Goal: Task Accomplishment & Management: Manage account settings

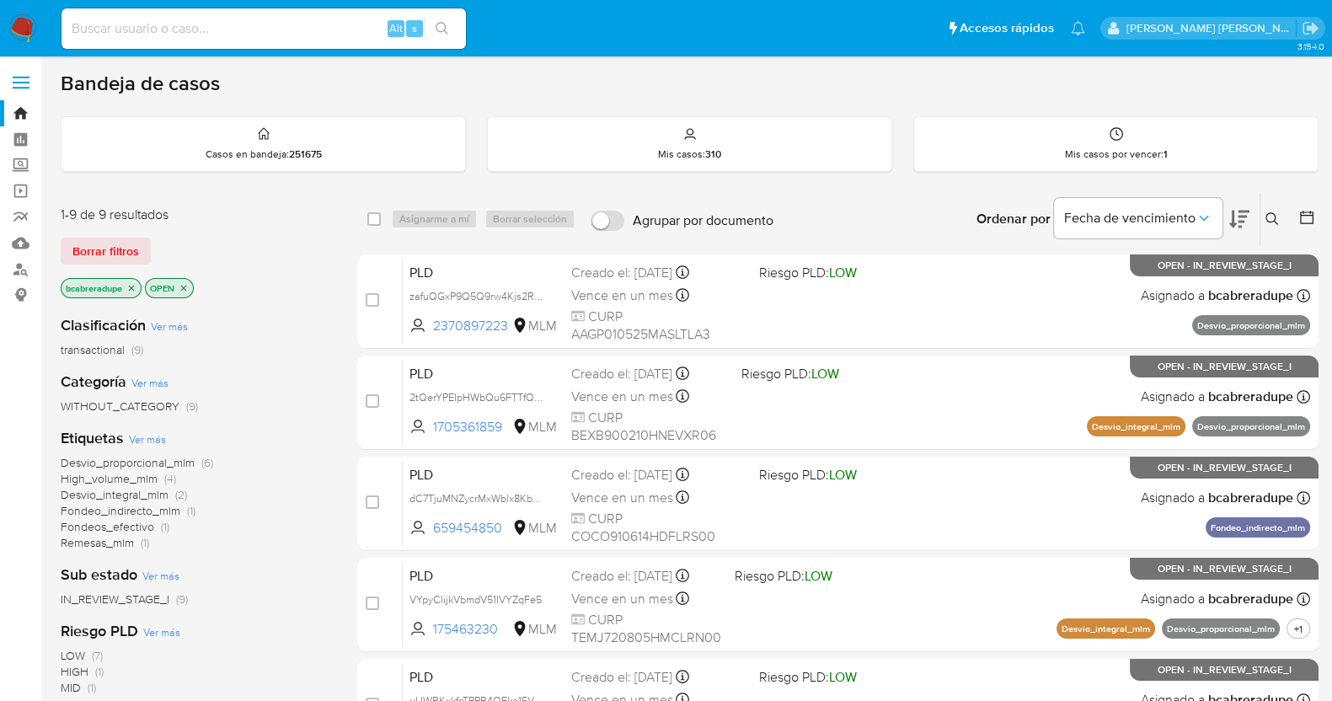
click at [135, 288] on icon "close-filter" at bounding box center [132, 288] width 6 height 6
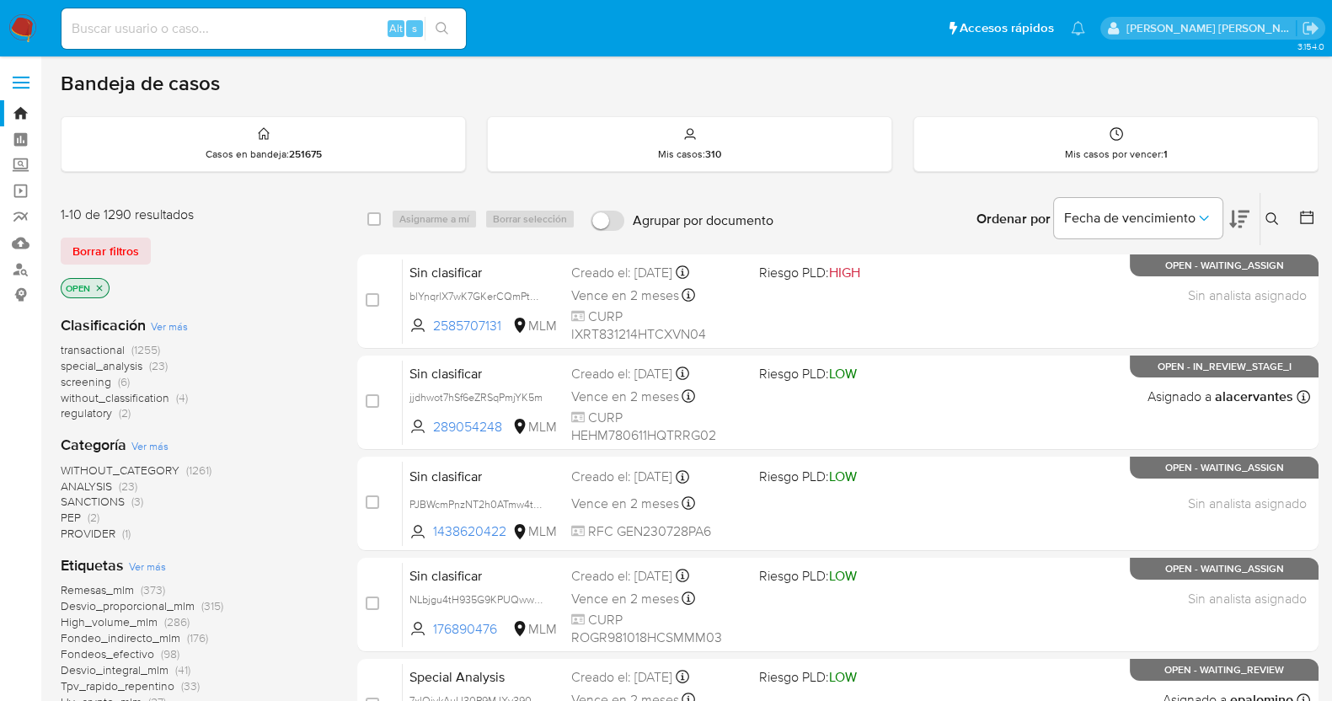
click at [1268, 215] on icon at bounding box center [1271, 218] width 13 height 13
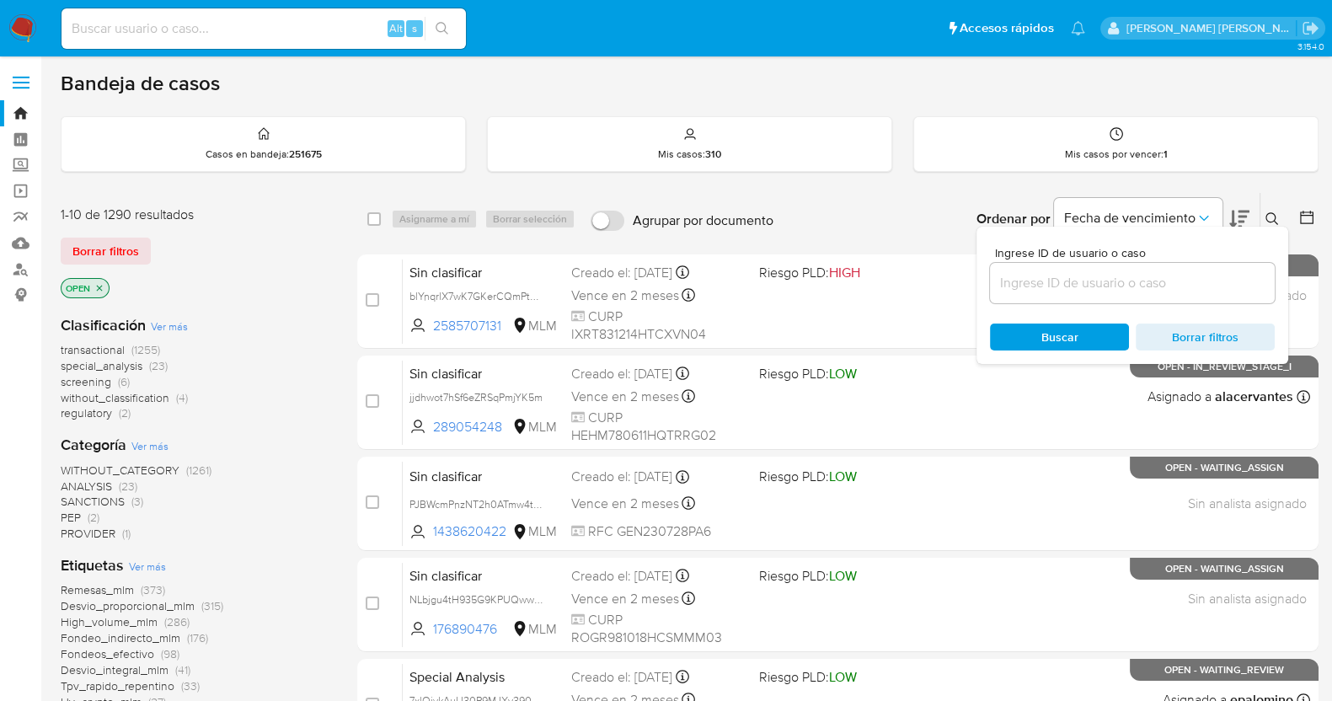
click at [1045, 268] on div at bounding box center [1132, 283] width 285 height 40
click at [1087, 275] on input at bounding box center [1132, 283] width 285 height 22
paste input "MzaDuR6taxJS9iEOMq3V0Q3V"
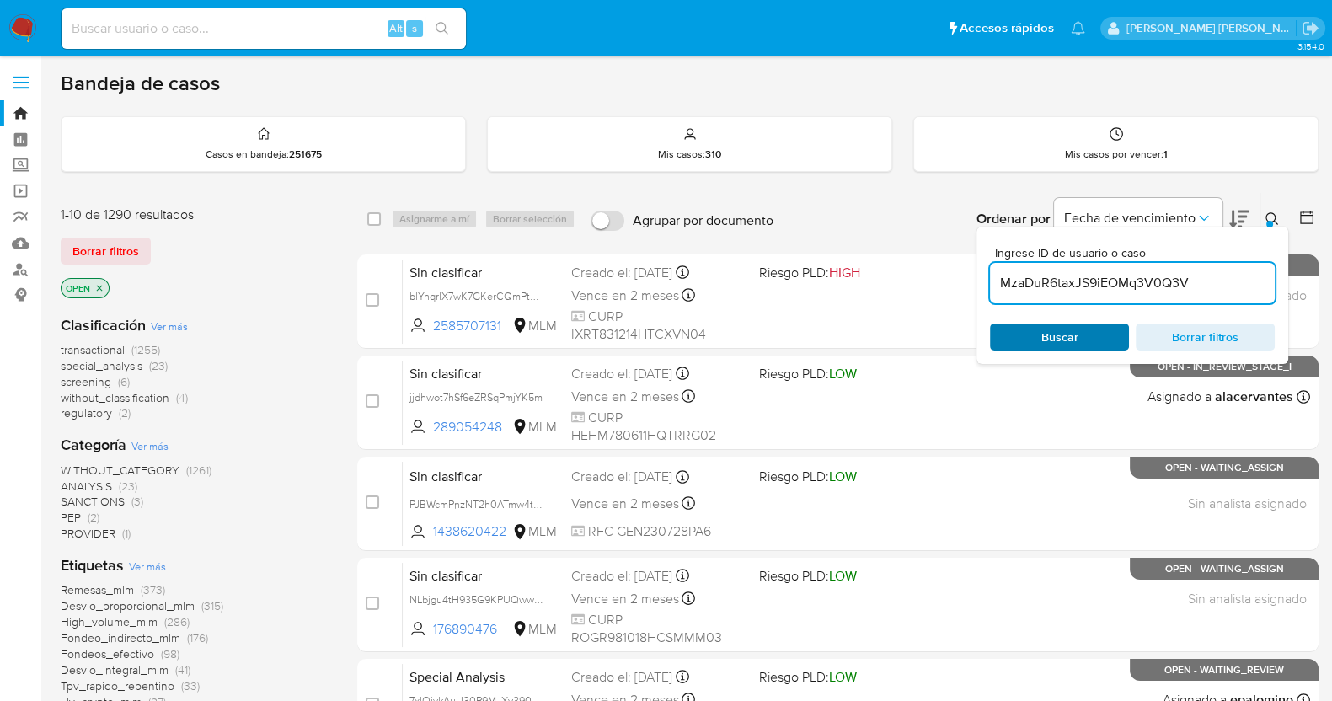
type input "MzaDuR6taxJS9iEOMq3V0Q3V"
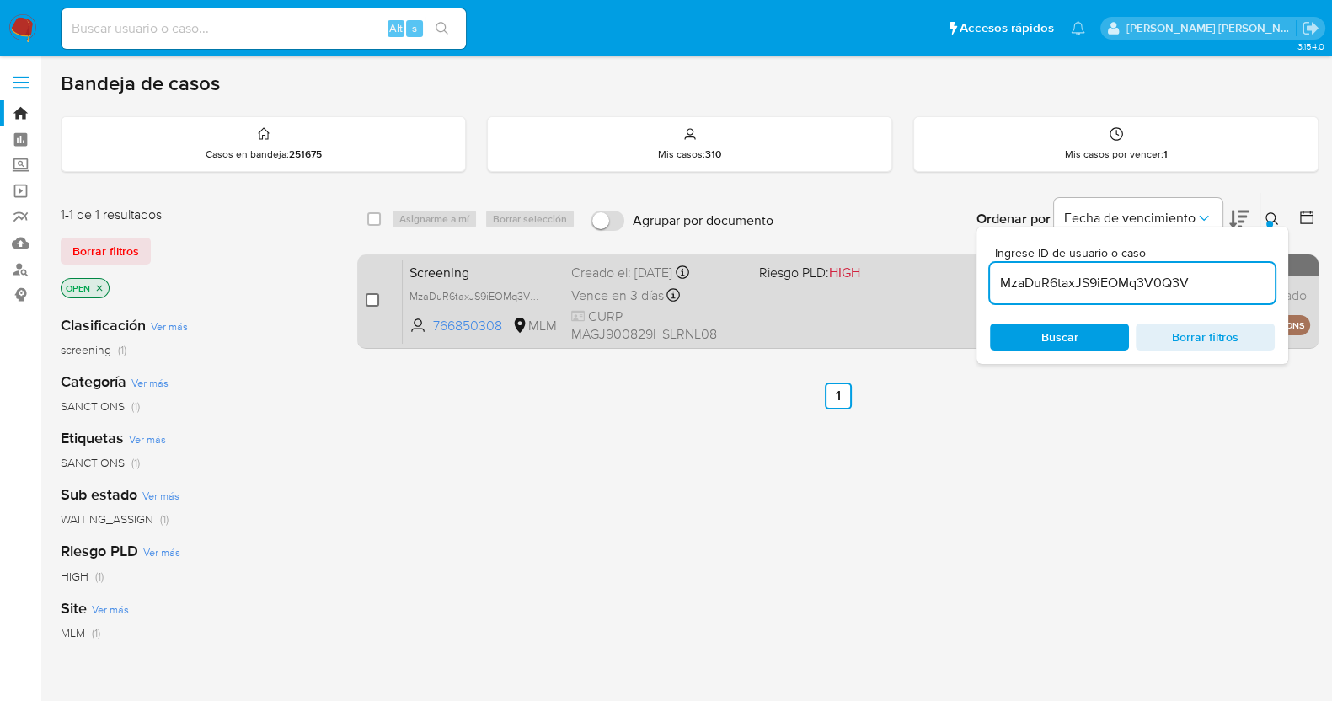
click at [371, 304] on input "checkbox" at bounding box center [372, 299] width 13 height 13
checkbox input "true"
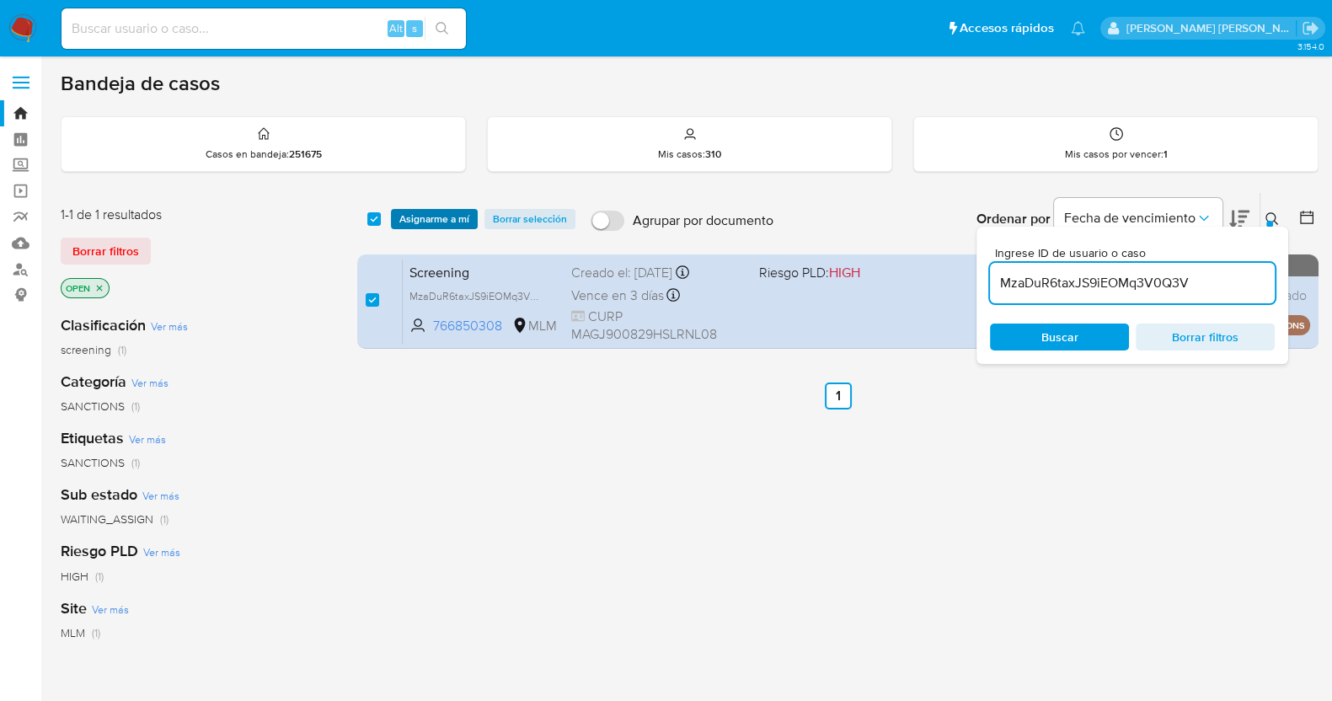
click at [449, 211] on span "Asignarme a mí" at bounding box center [434, 219] width 70 height 17
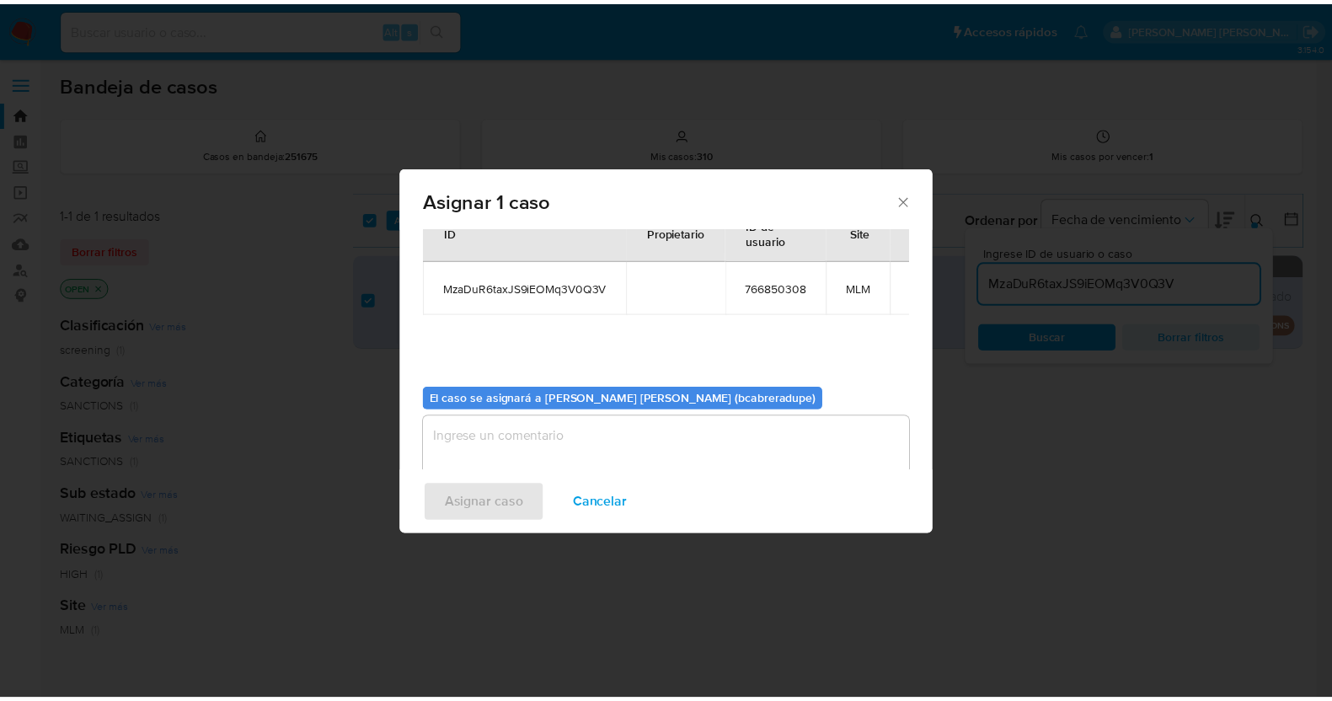
scroll to position [87, 0]
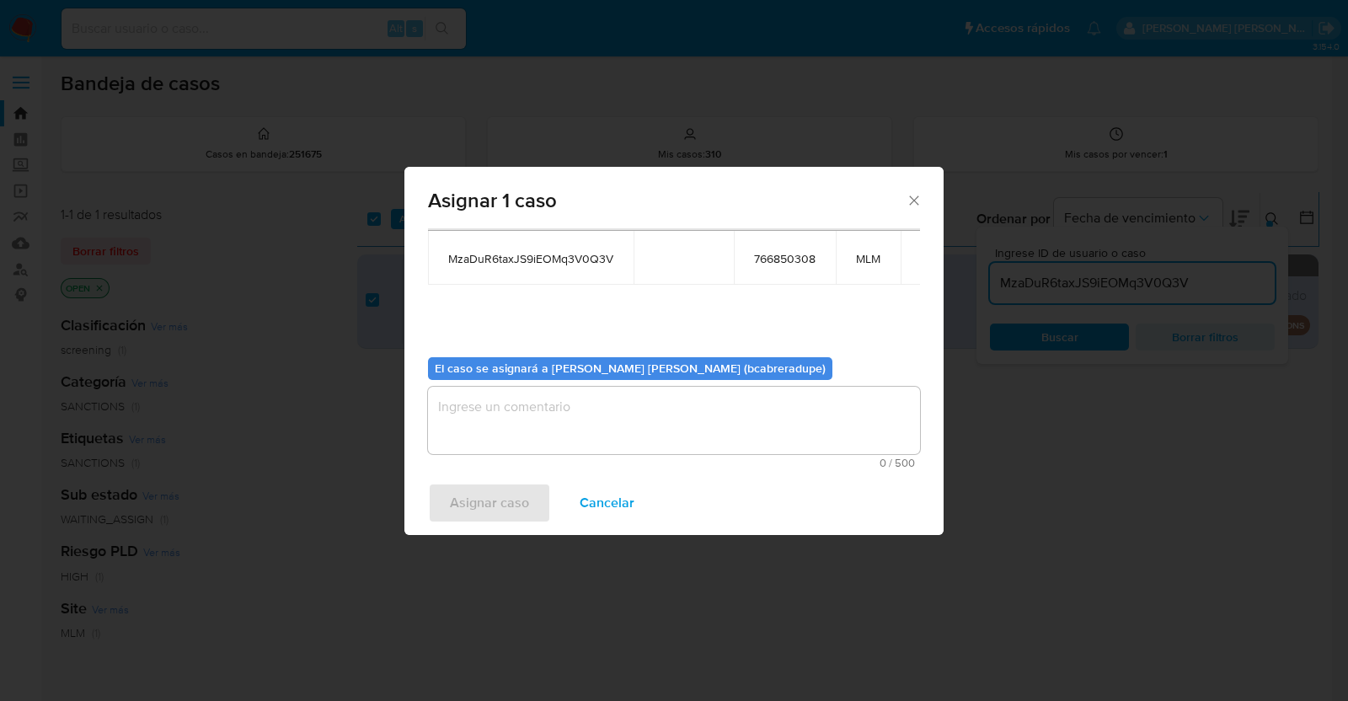
click at [709, 418] on textarea "assign-modal" at bounding box center [674, 420] width 492 height 67
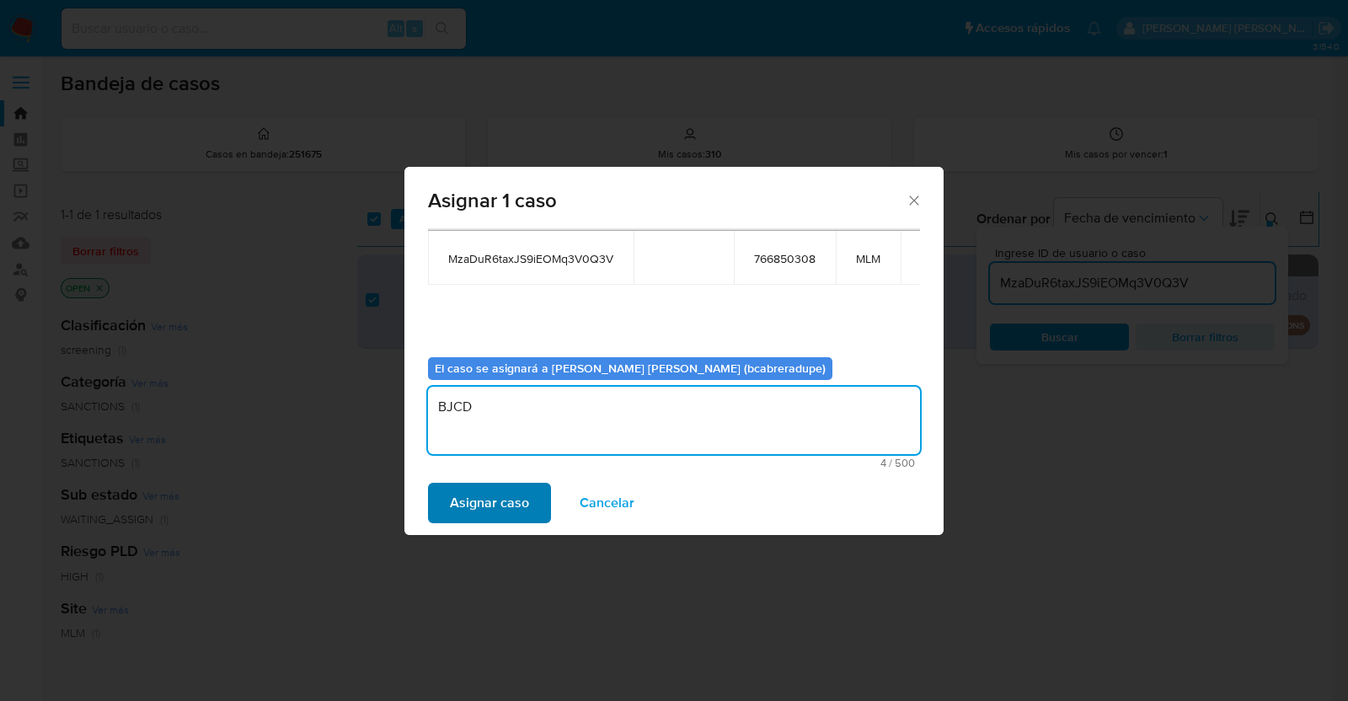
type textarea "BJCD"
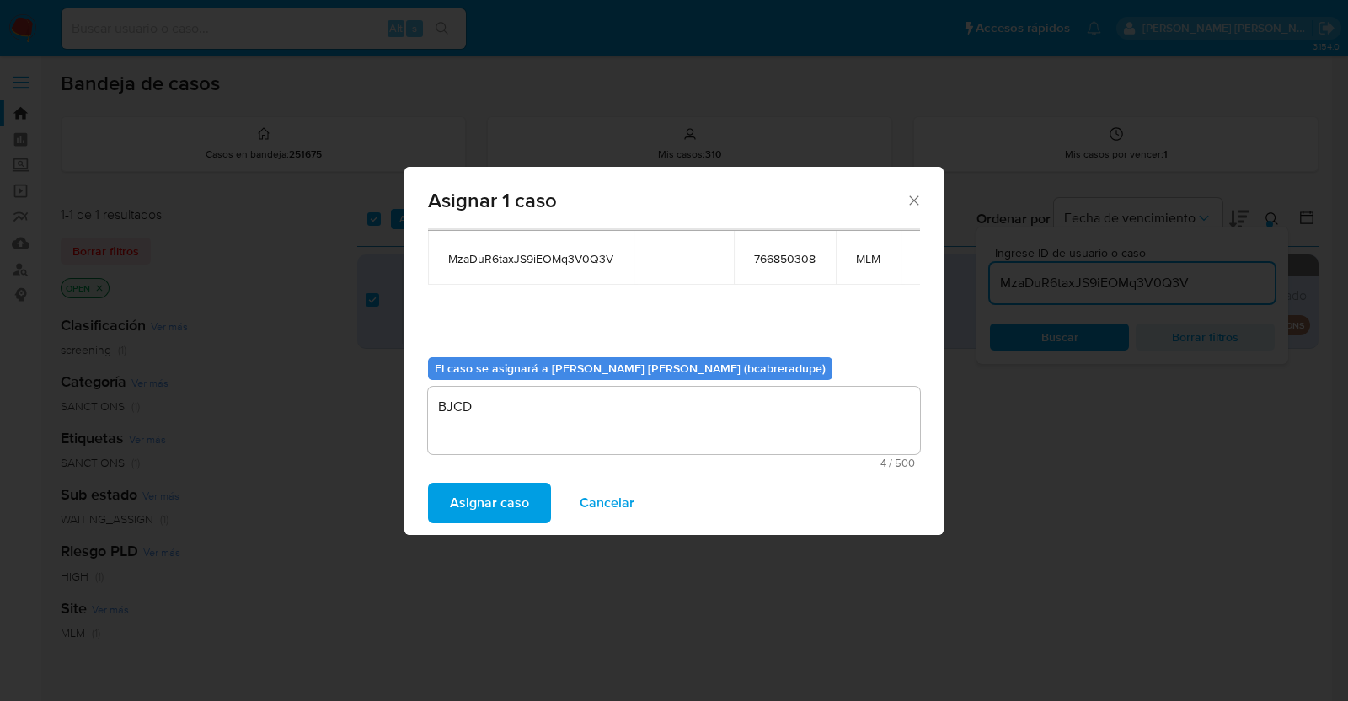
click at [510, 495] on span "Asignar caso" at bounding box center [489, 502] width 79 height 37
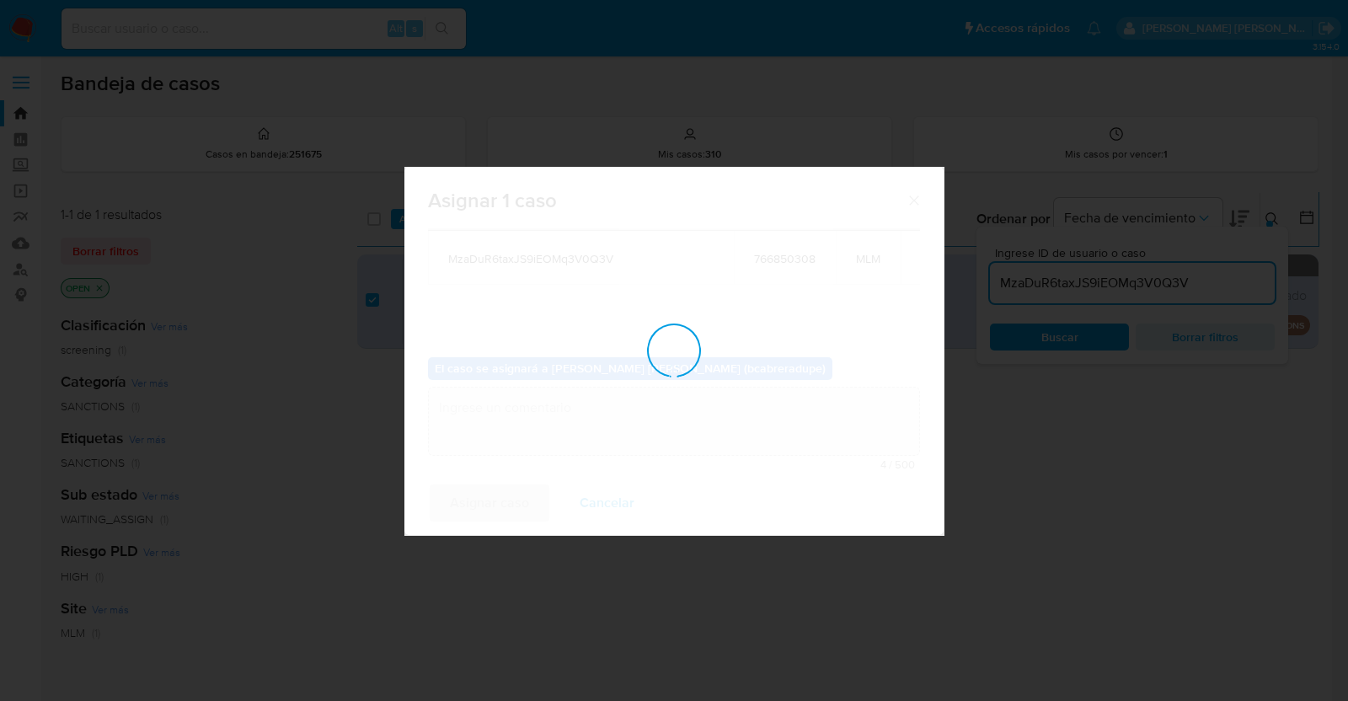
checkbox input "false"
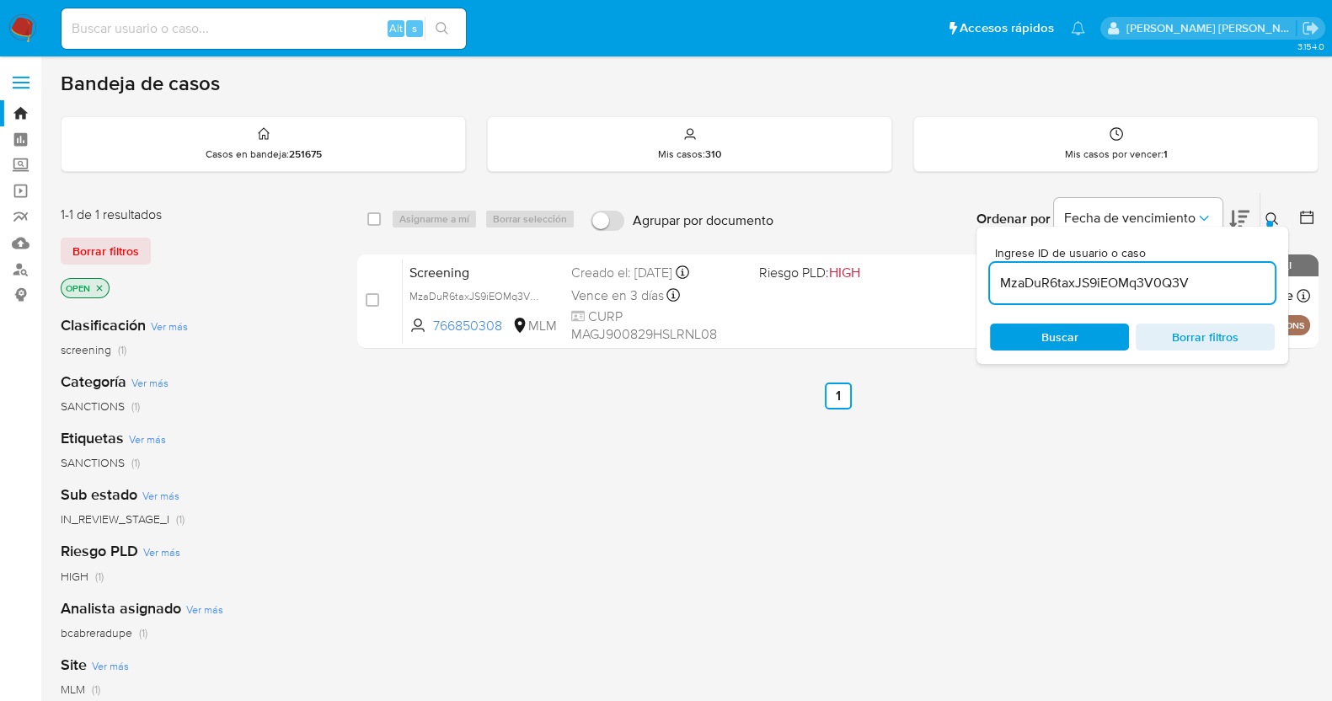
click at [538, 529] on div "select-all-cases-checkbox Asignarme a mí Borrar selección Agrupar por documento…" at bounding box center [837, 573] width 961 height 763
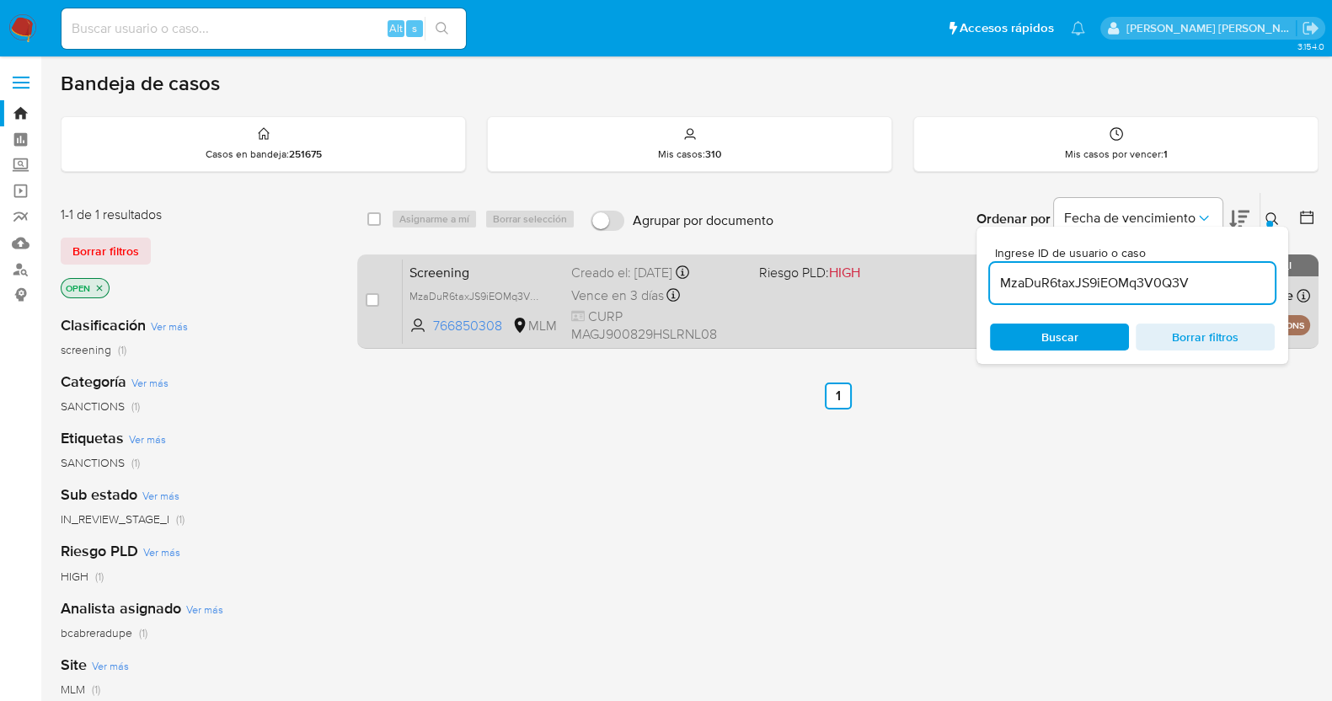
click at [615, 275] on div "Creado el: 15/08/2025 Creado el: 15/08/2025 08:27:57" at bounding box center [658, 273] width 174 height 19
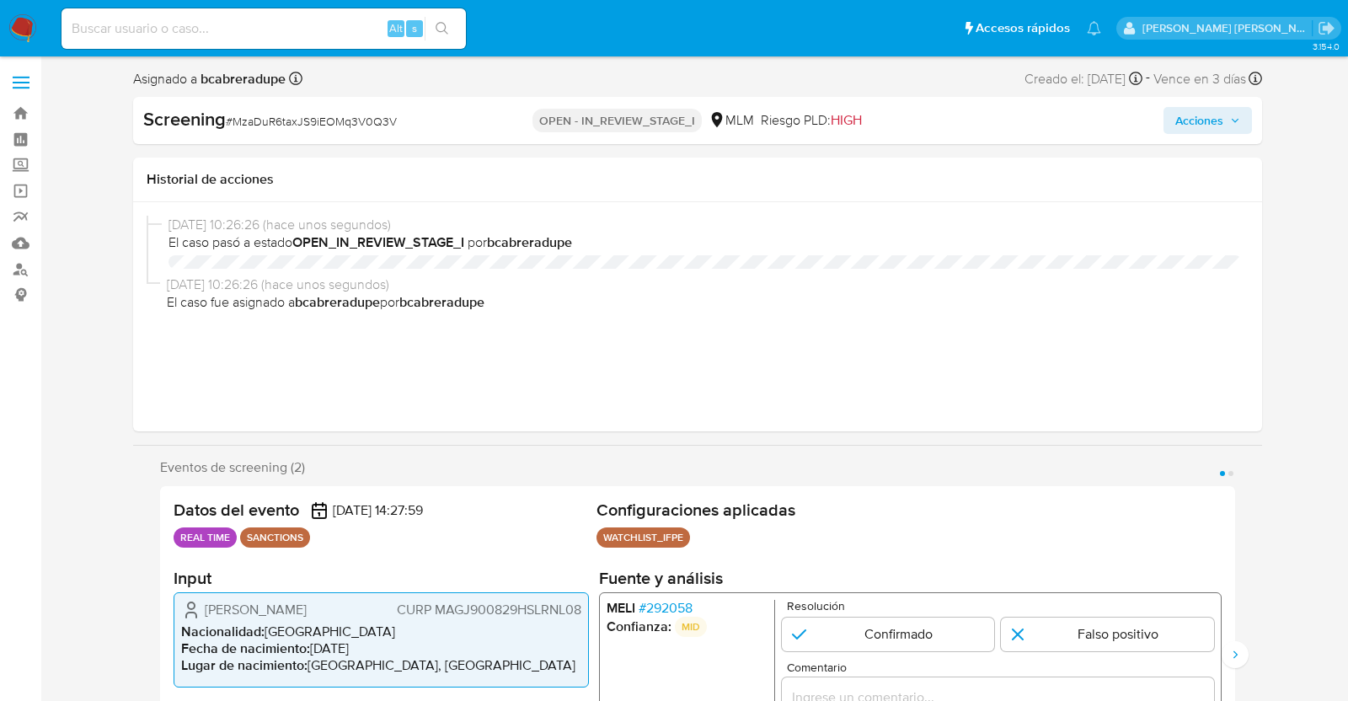
select select "10"
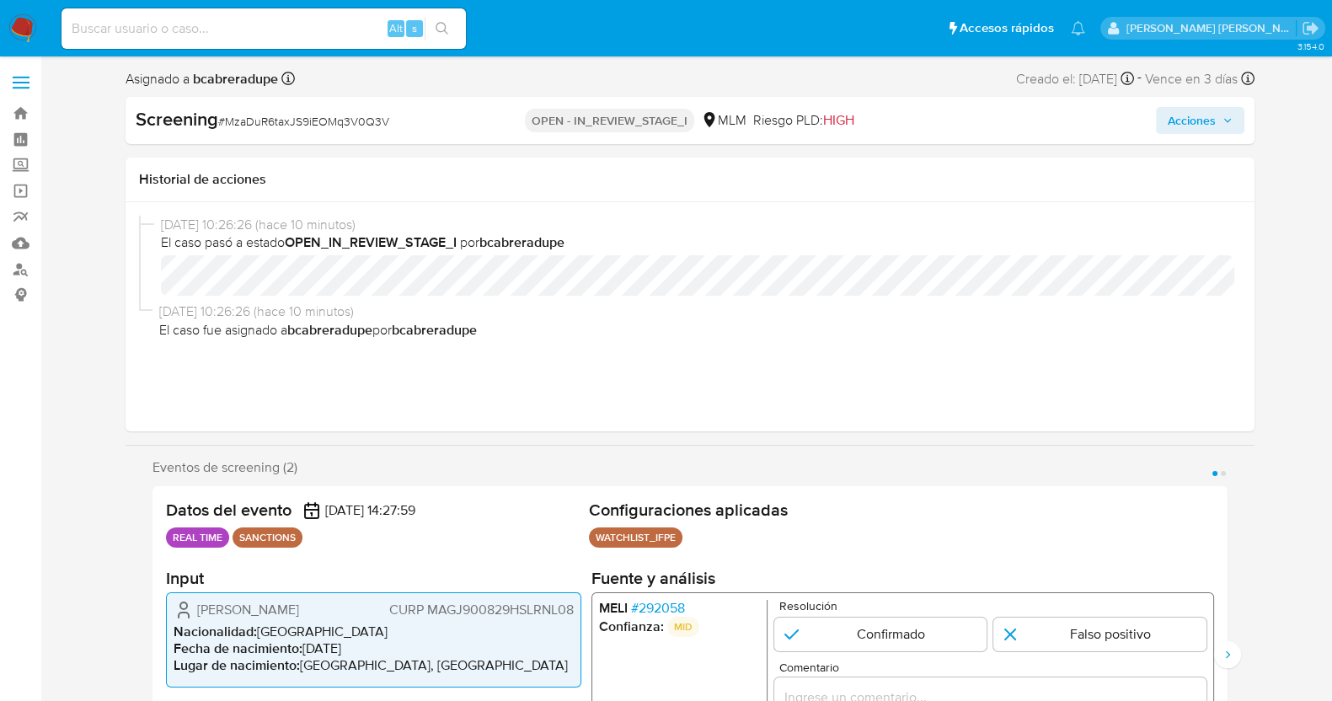
select select "10"
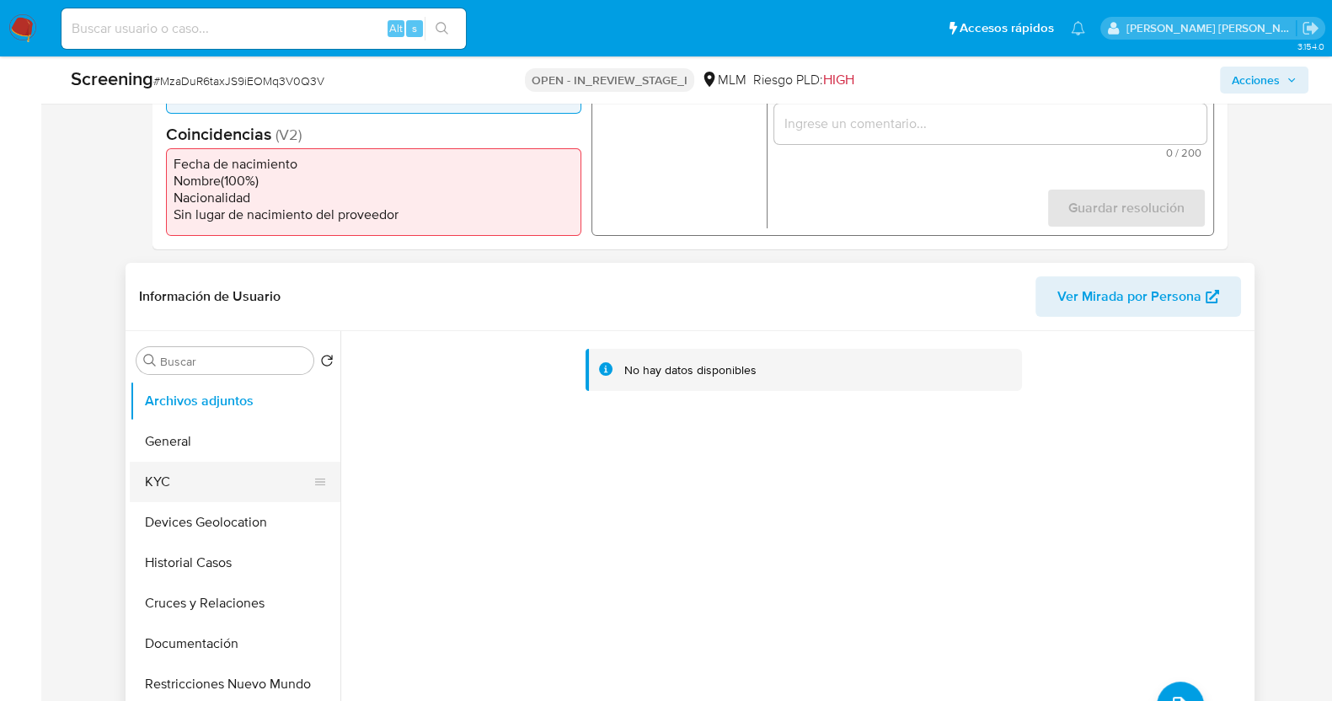
click at [203, 482] on button "KYC" at bounding box center [228, 482] width 197 height 40
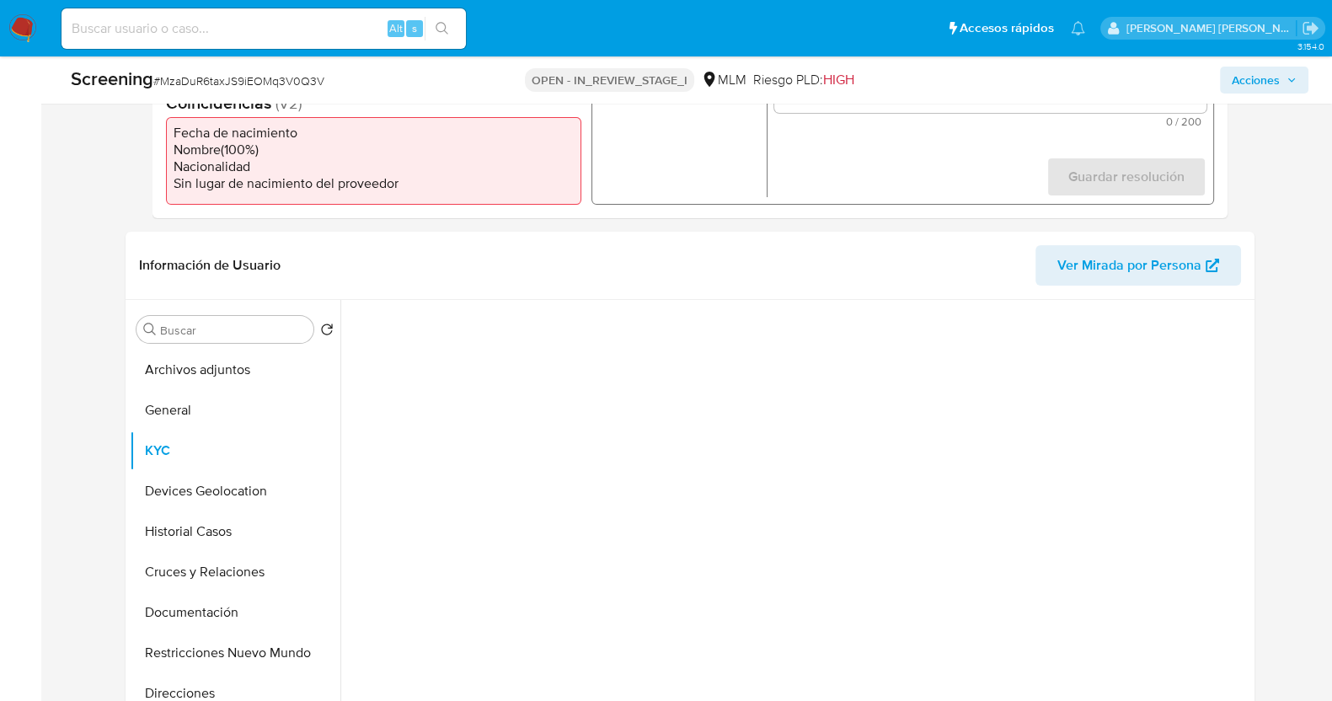
scroll to position [736, 0]
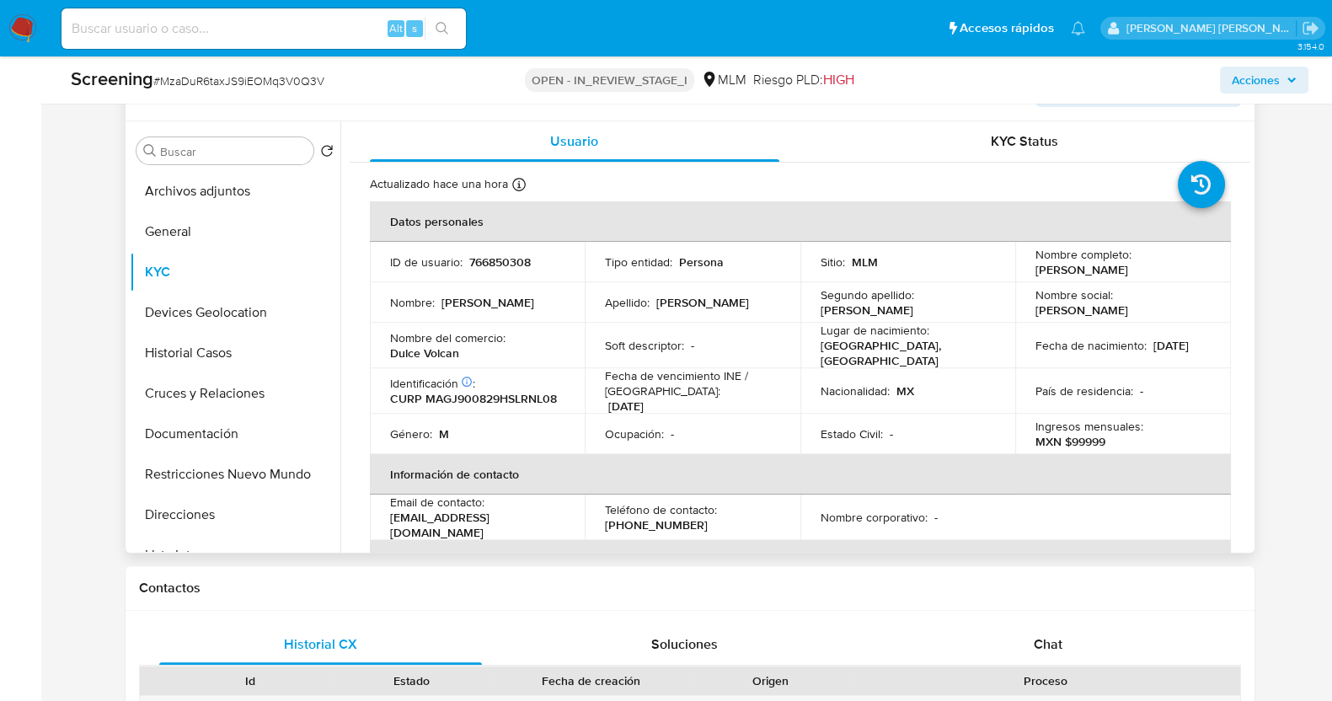
click at [514, 259] on p "766850308" at bounding box center [499, 261] width 61 height 15
copy p "766850308"
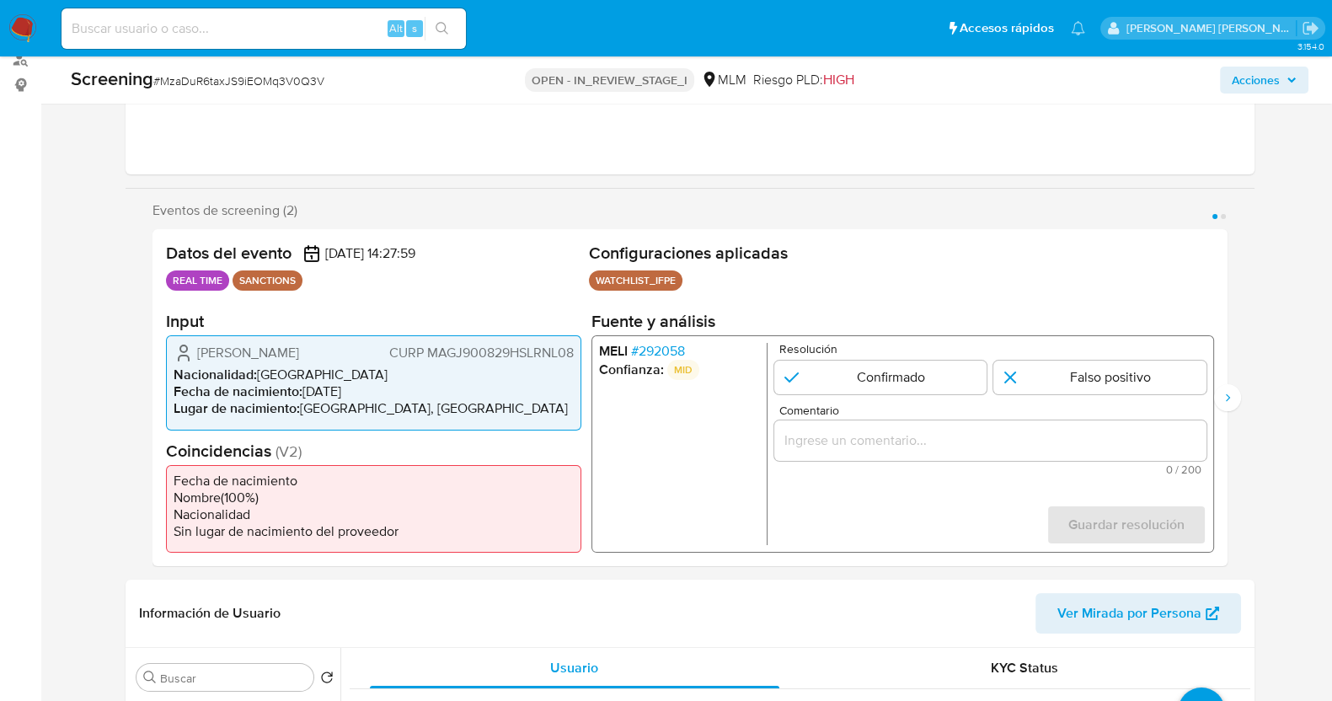
scroll to position [632, 0]
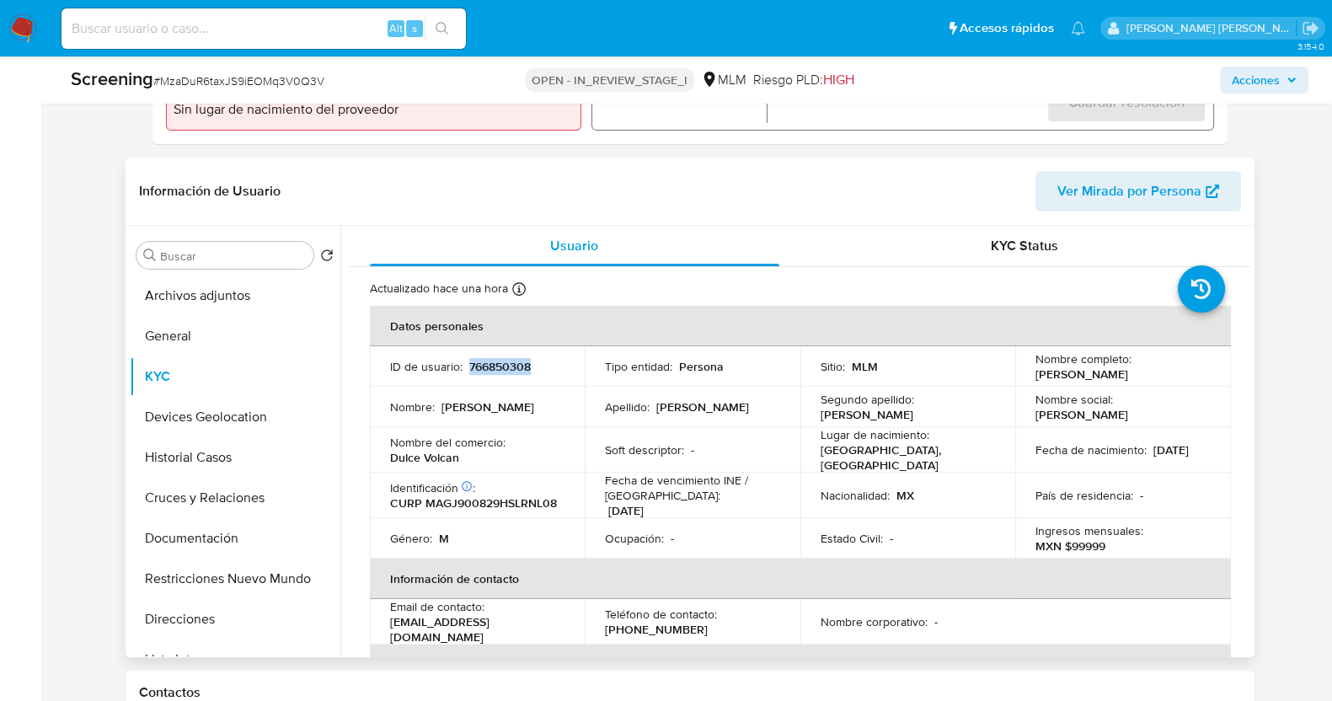
drag, startPoint x: 1029, startPoint y: 376, endPoint x: 1195, endPoint y: 377, distance: 166.0
click at [1195, 377] on td "Nombre completo : Julio Cesar Marin Gonzalez" at bounding box center [1123, 366] width 216 height 40
copy p "[PERSON_NAME]"
click at [1153, 457] on p "[DATE]" at bounding box center [1170, 449] width 35 height 15
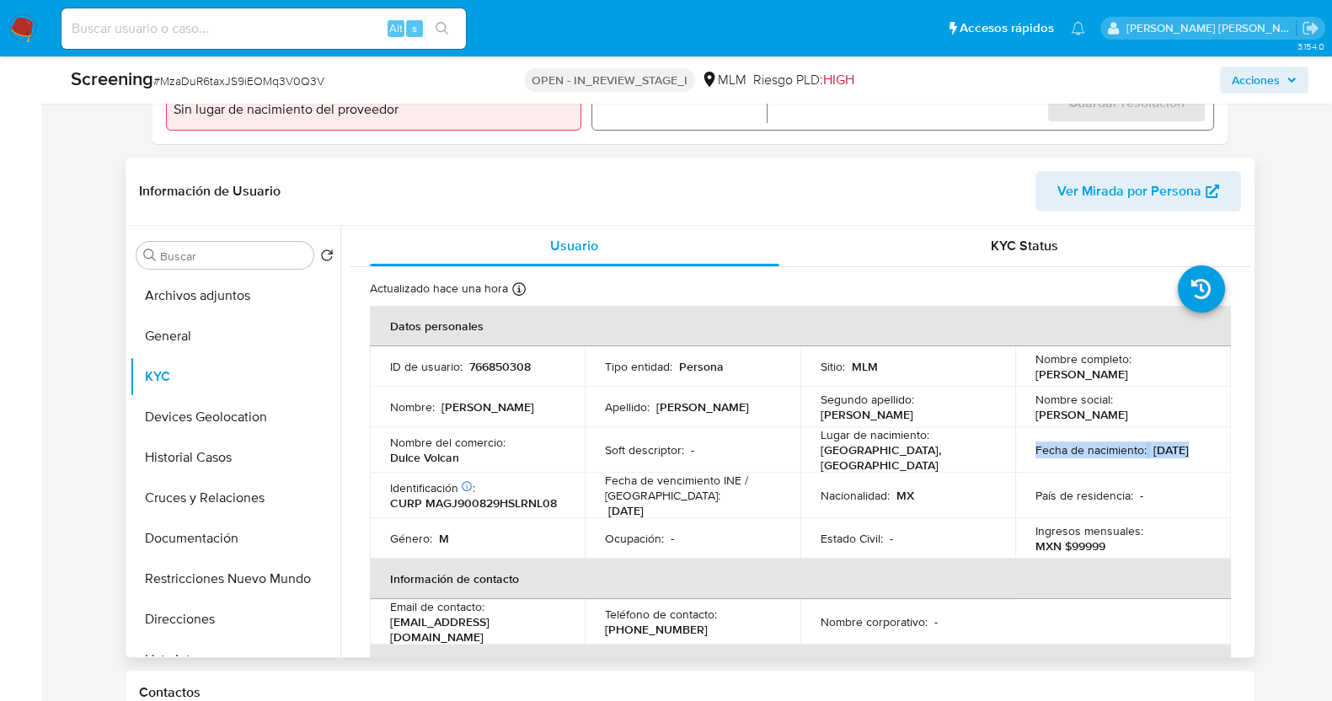
click at [1153, 457] on p "[DATE]" at bounding box center [1170, 449] width 35 height 15
click at [1096, 462] on td "Fecha de nacimiento : 29/08/1990" at bounding box center [1123, 449] width 216 height 45
click at [1095, 457] on div "Fecha de nacimiento : 29/08/1990" at bounding box center [1122, 449] width 175 height 15
drag, startPoint x: 1093, startPoint y: 457, endPoint x: 1027, endPoint y: 457, distance: 66.6
click at [1027, 457] on td "Fecha de nacimiento : 29/08/1990" at bounding box center [1123, 449] width 216 height 45
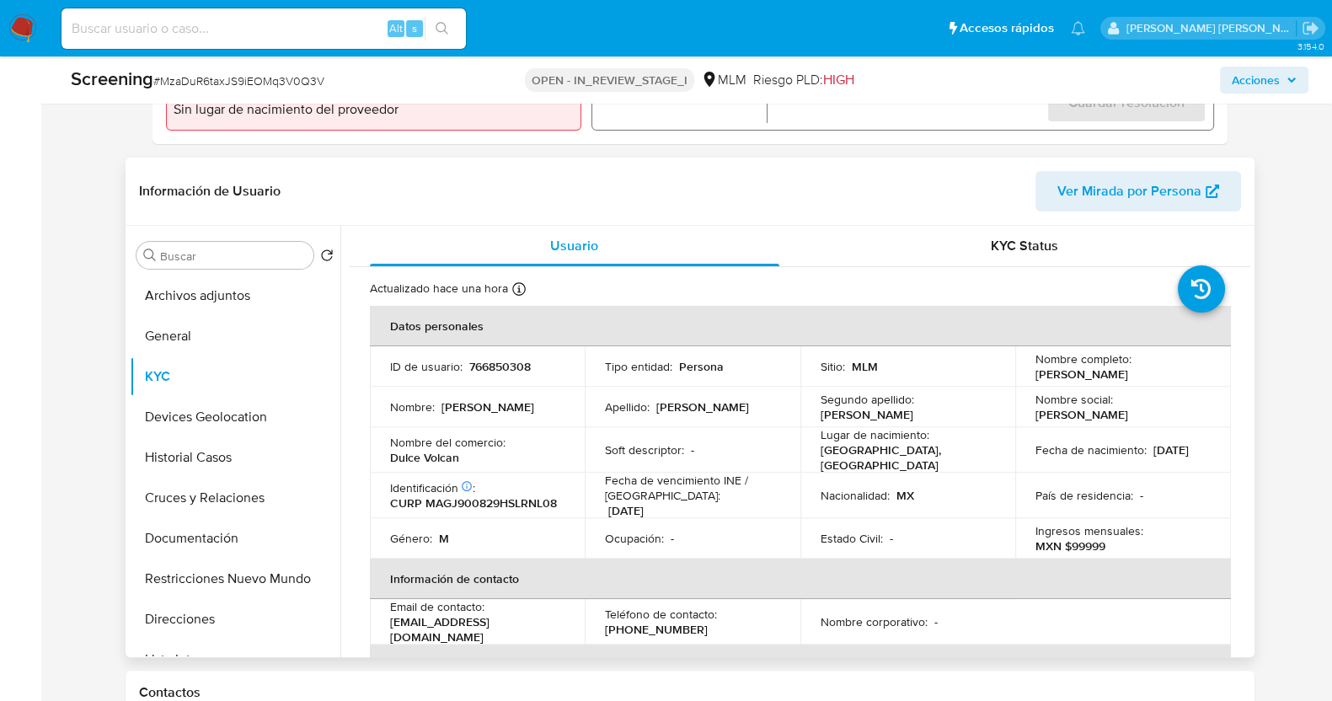
copy p "[DATE]"
drag, startPoint x: 425, startPoint y: 499, endPoint x: 560, endPoint y: 501, distance: 134.8
click at [560, 501] on div "Identificación CIC: 214643065 : CURP MAGJ900829HSLRNL08" at bounding box center [477, 495] width 175 height 30
copy p "MAGJ900829HSLRNL08"
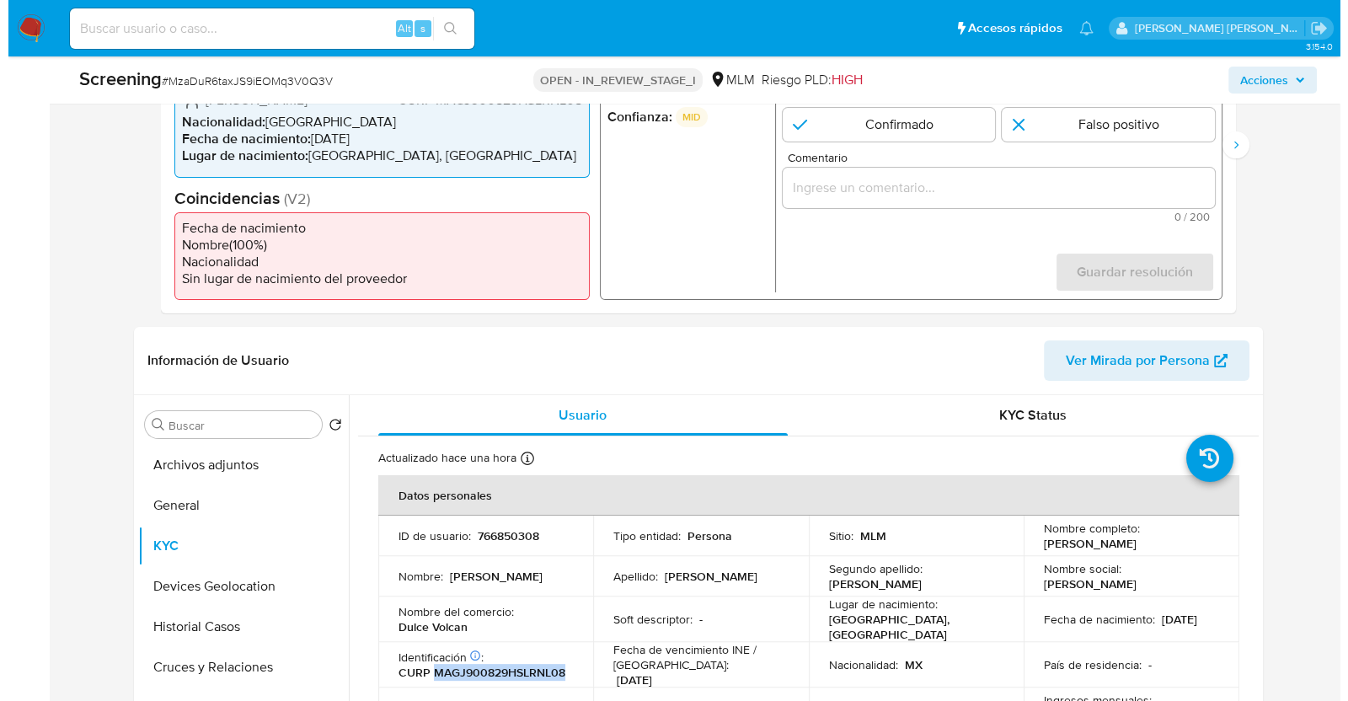
scroll to position [316, 0]
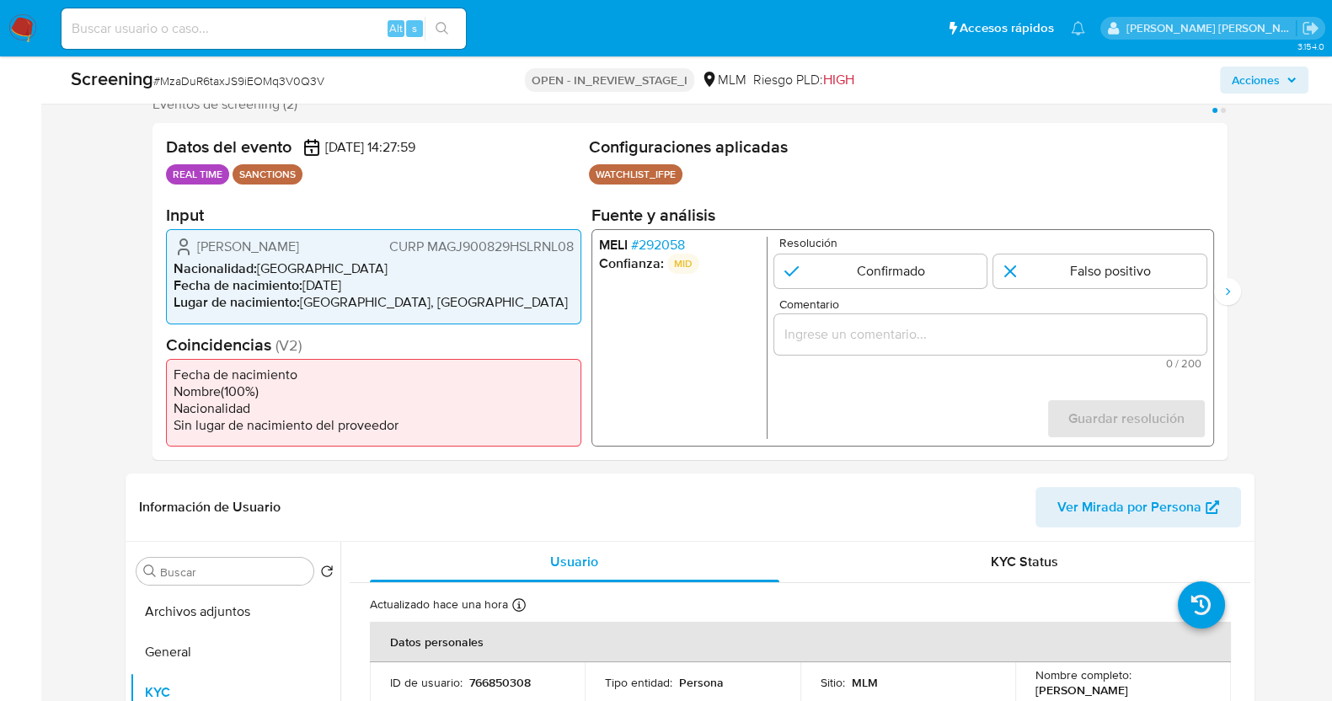
click at [675, 243] on span "# 292058" at bounding box center [657, 245] width 54 height 17
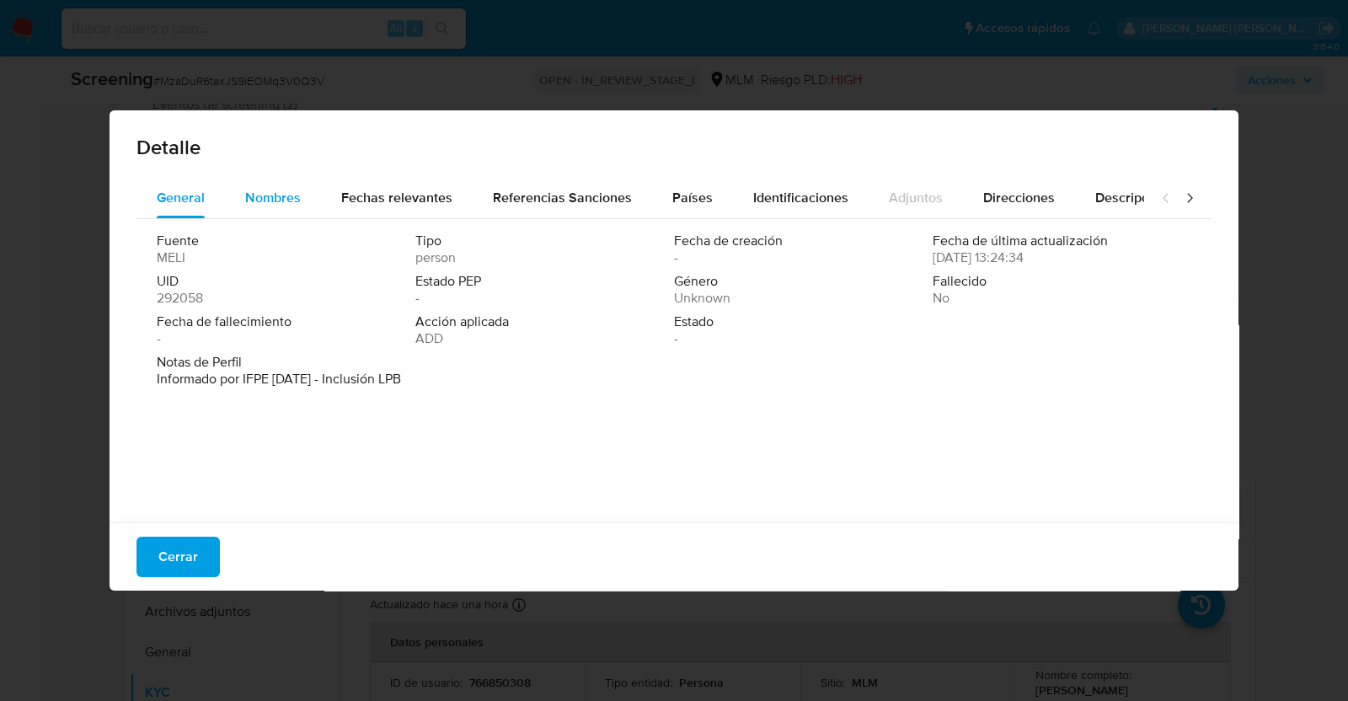
click at [294, 195] on span "Nombres" at bounding box center [273, 197] width 56 height 19
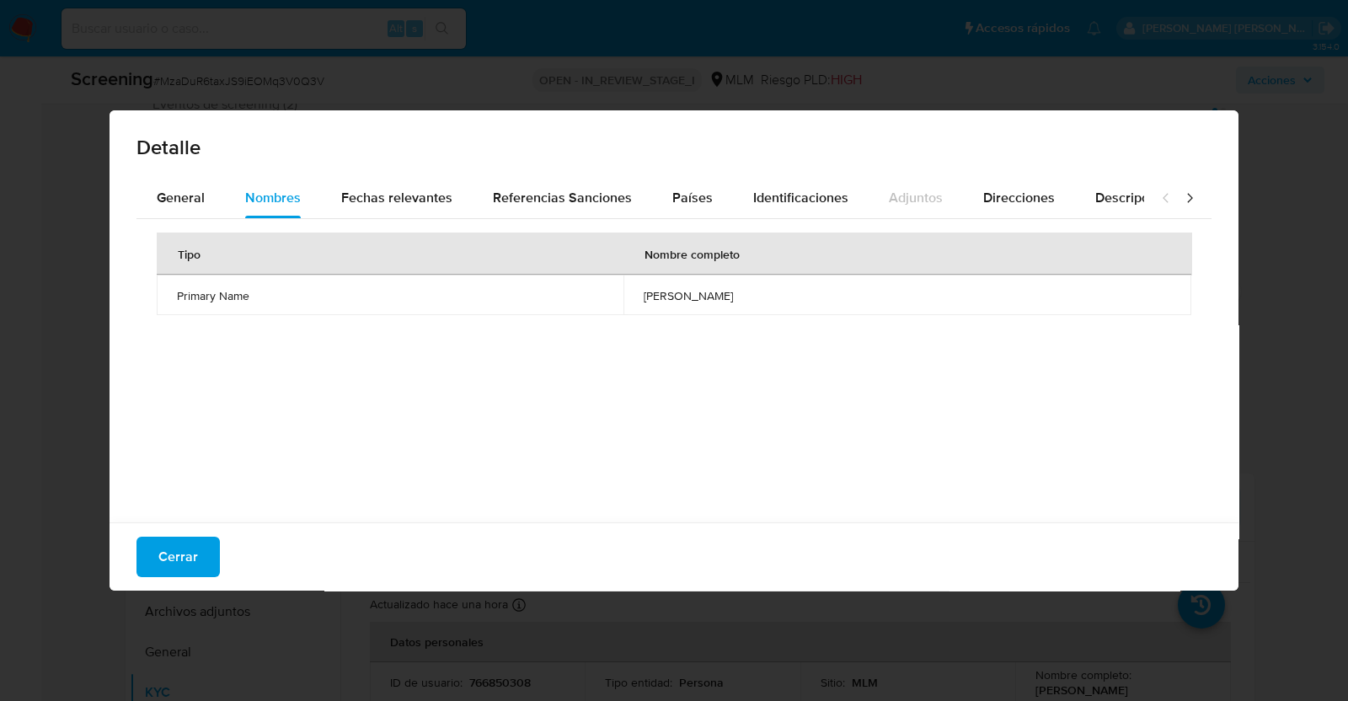
drag, startPoint x: 760, startPoint y: 296, endPoint x: 708, endPoint y: 296, distance: 51.4
click at [761, 296] on span "julio cesar marin gonzalez" at bounding box center [907, 295] width 527 height 15
drag, startPoint x: 574, startPoint y: 291, endPoint x: 747, endPoint y: 297, distance: 173.6
click at [747, 297] on td "julio cesar marin gonzalez" at bounding box center [907, 295] width 568 height 40
click at [425, 202] on span "Fechas relevantes" at bounding box center [396, 197] width 111 height 19
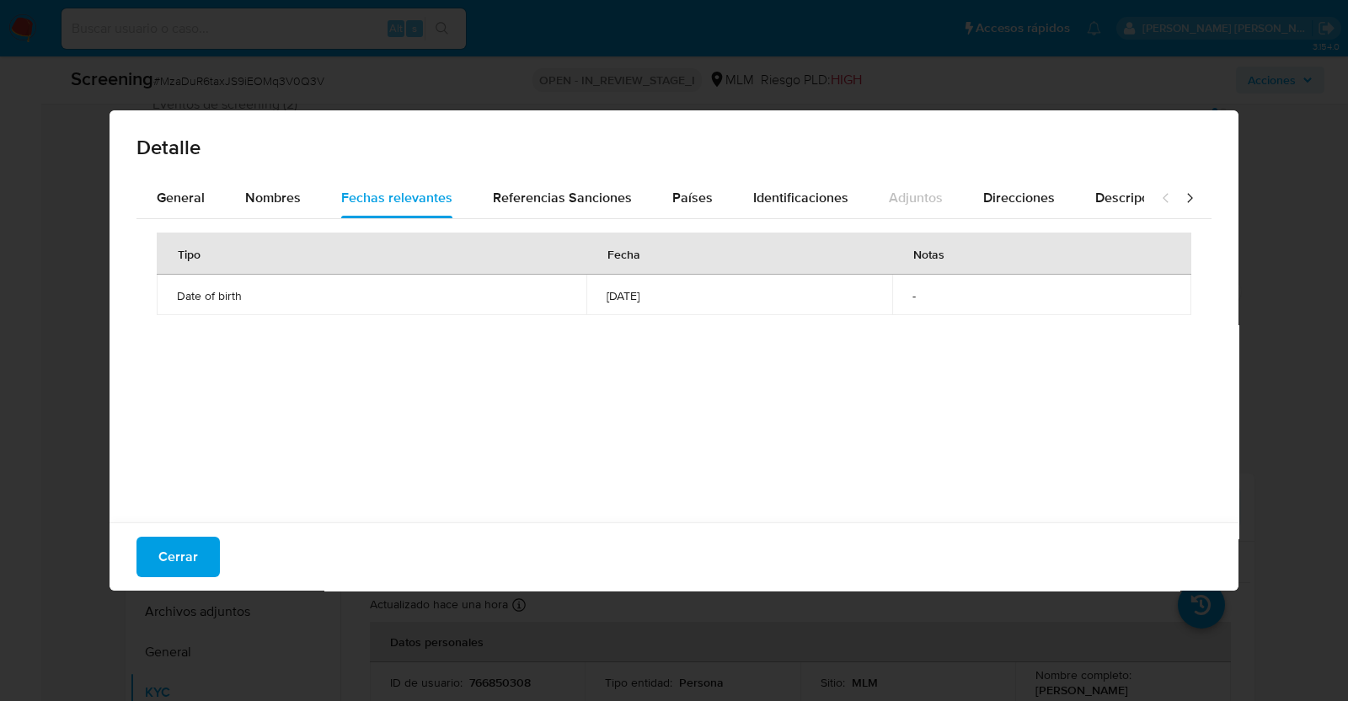
click at [607, 291] on span "1990-08-29" at bounding box center [739, 295] width 265 height 15
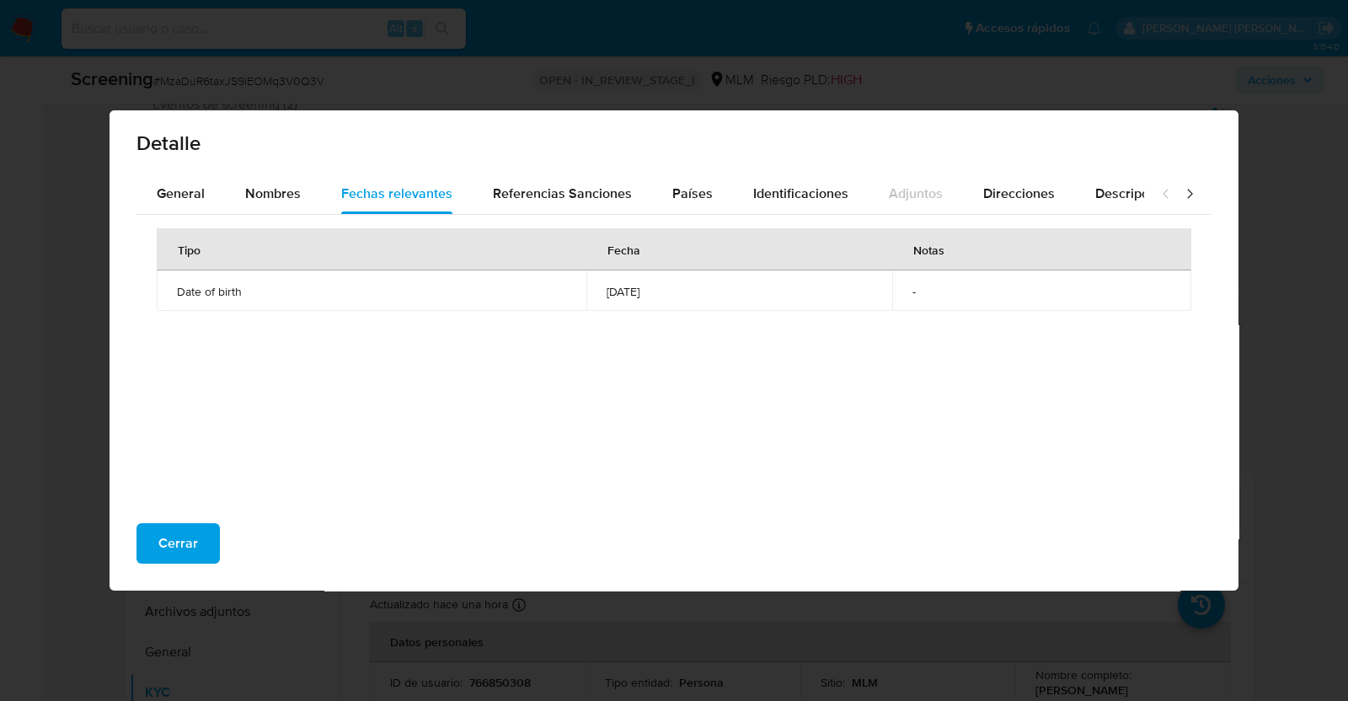
scroll to position [4, 0]
click at [607, 184] on span "Referencias Sanciones" at bounding box center [562, 193] width 139 height 19
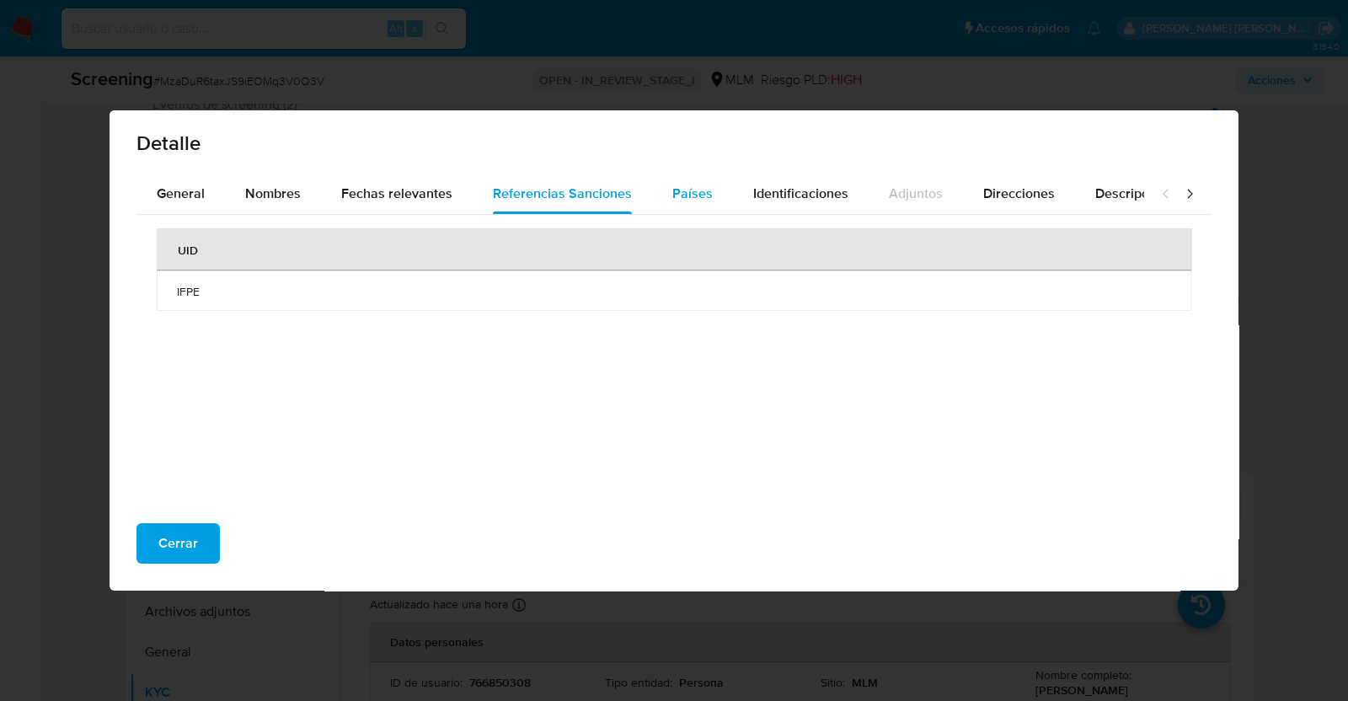
click at [690, 181] on div "Países" at bounding box center [692, 194] width 40 height 40
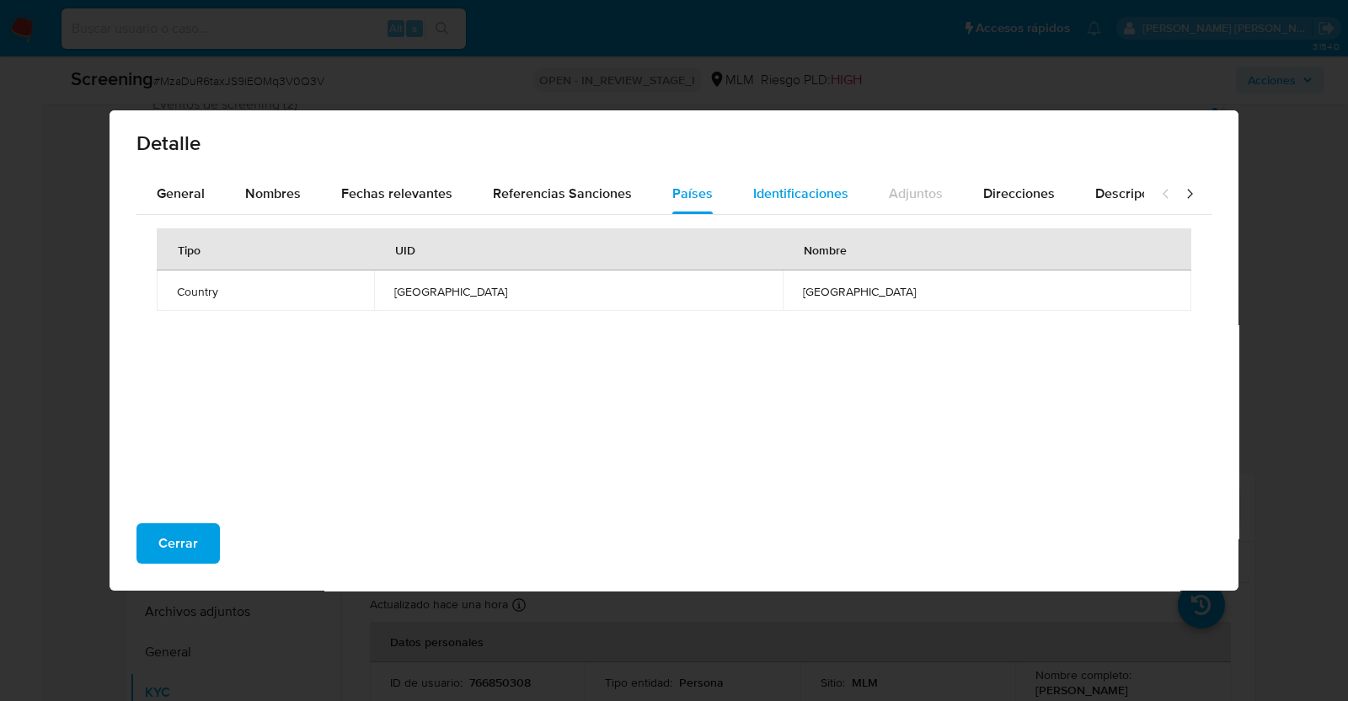
click at [811, 191] on span "Identificaciones" at bounding box center [800, 193] width 95 height 19
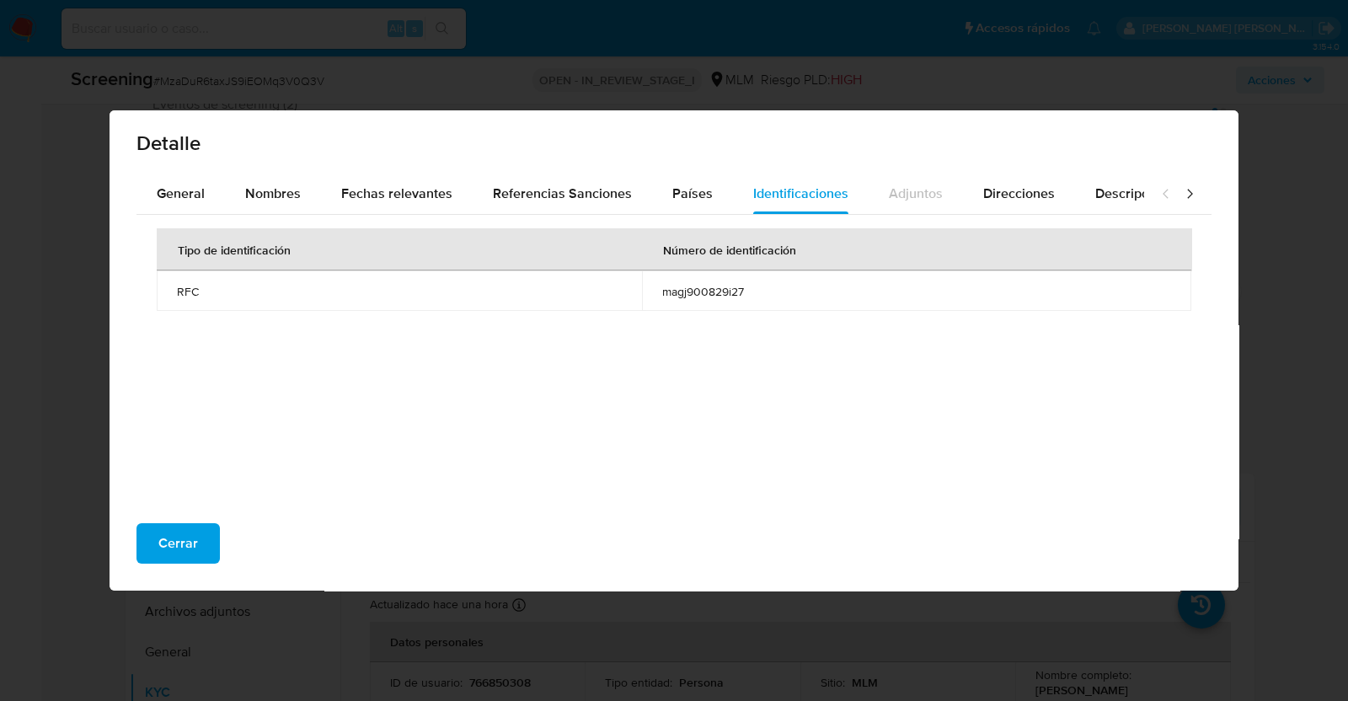
click at [692, 278] on td "magj900829i27" at bounding box center [916, 290] width 549 height 40
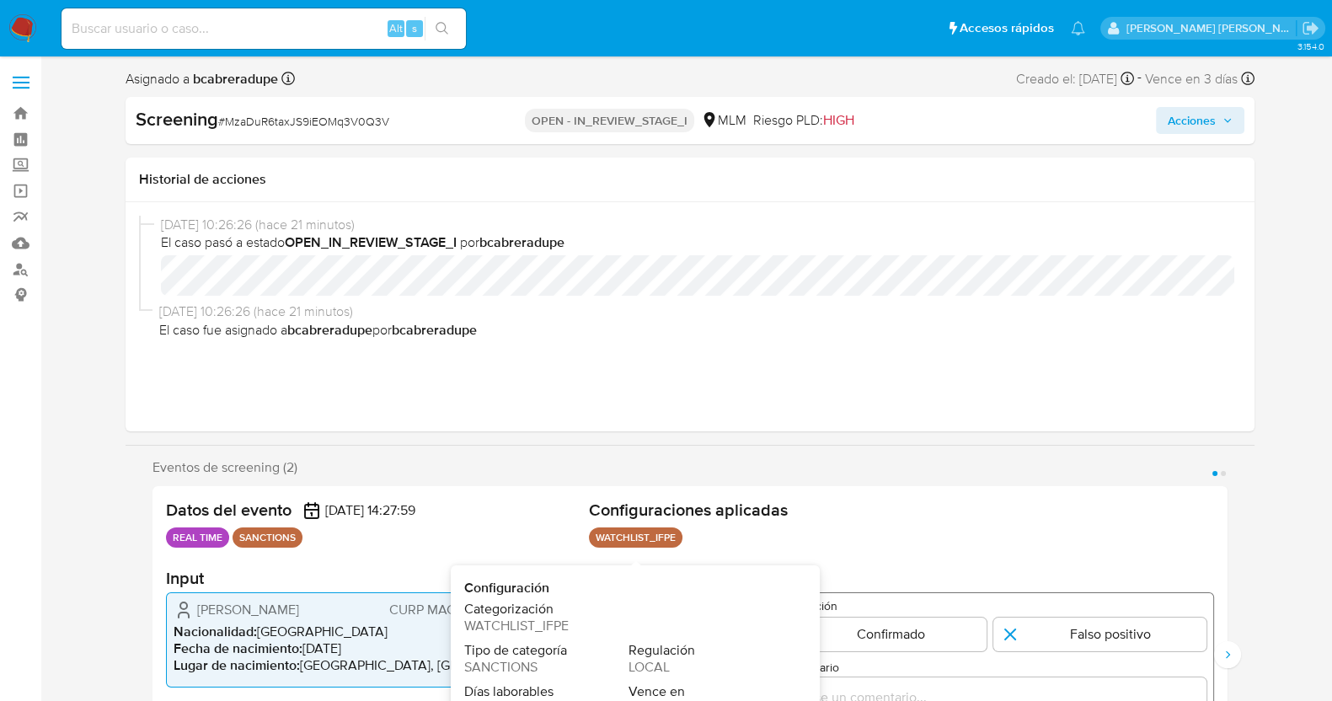
select select "10"
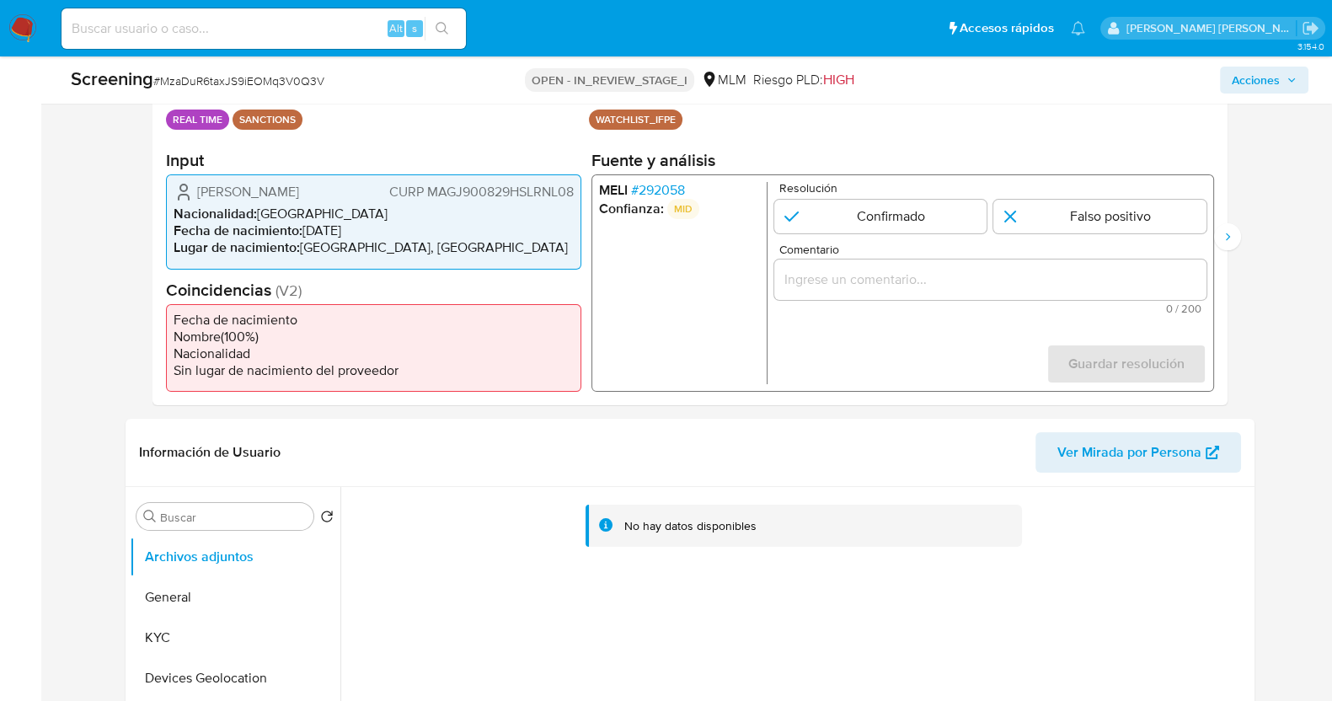
scroll to position [420, 0]
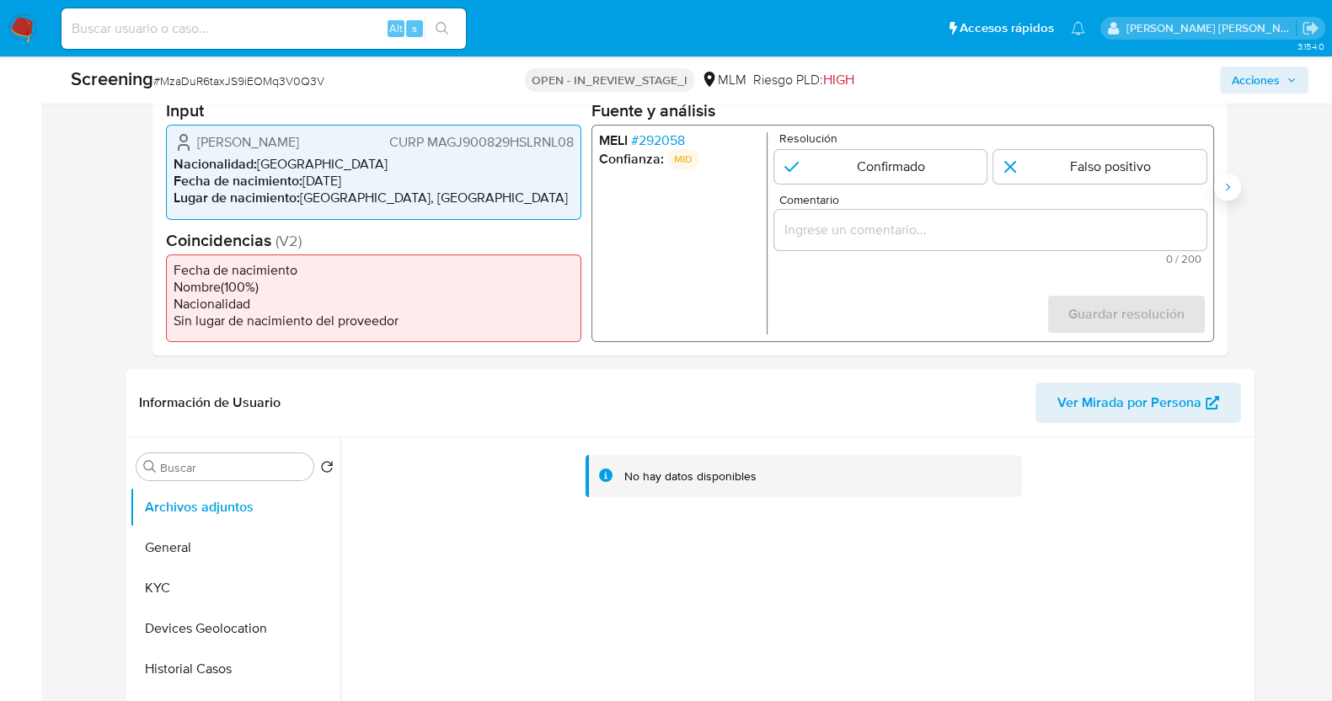
click at [1227, 187] on icon "Siguiente" at bounding box center [1227, 187] width 4 height 8
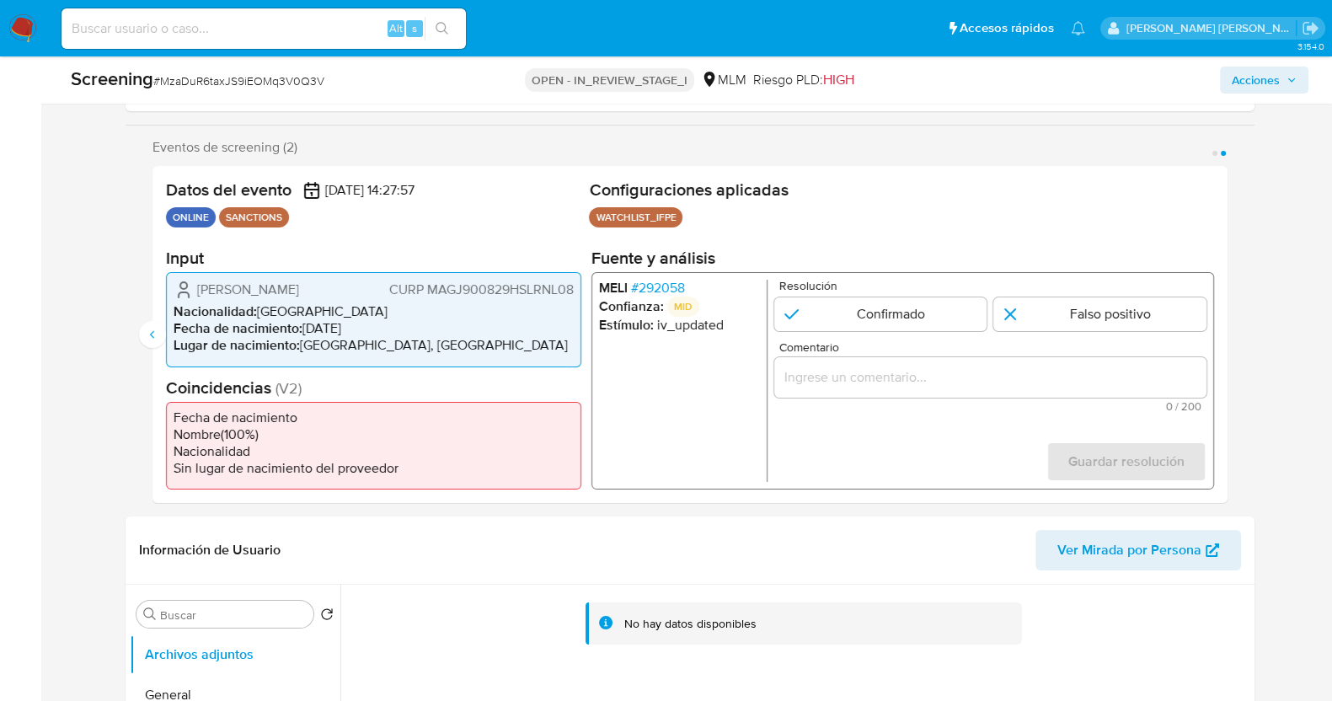
scroll to position [316, 0]
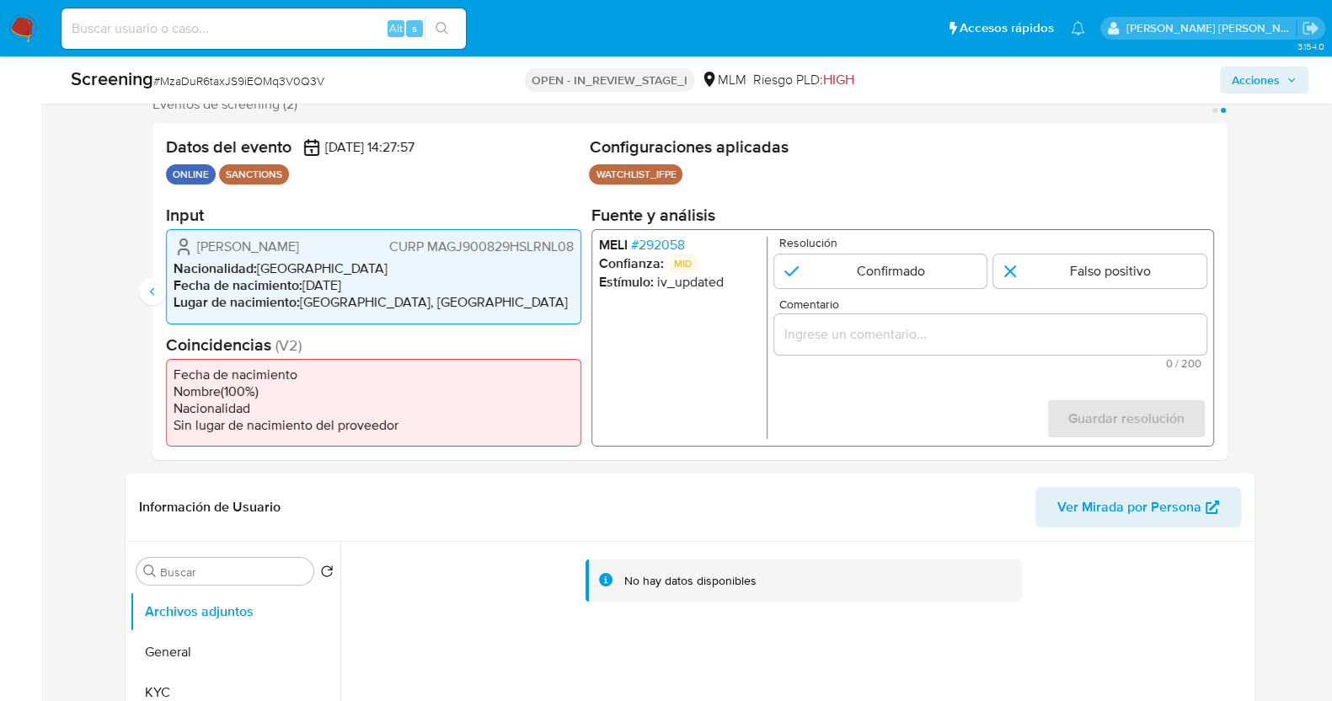
click at [164, 297] on div "Datos del evento 15/08/2025 14:27:57 ONLINE SANCTIONS Configuraciones aplicadas…" at bounding box center [689, 291] width 1075 height 337
click at [141, 286] on button "Anterior" at bounding box center [152, 291] width 27 height 27
click at [1232, 290] on icon "Siguiente" at bounding box center [1227, 291] width 13 height 13
click at [666, 250] on span "# 292058" at bounding box center [657, 245] width 54 height 17
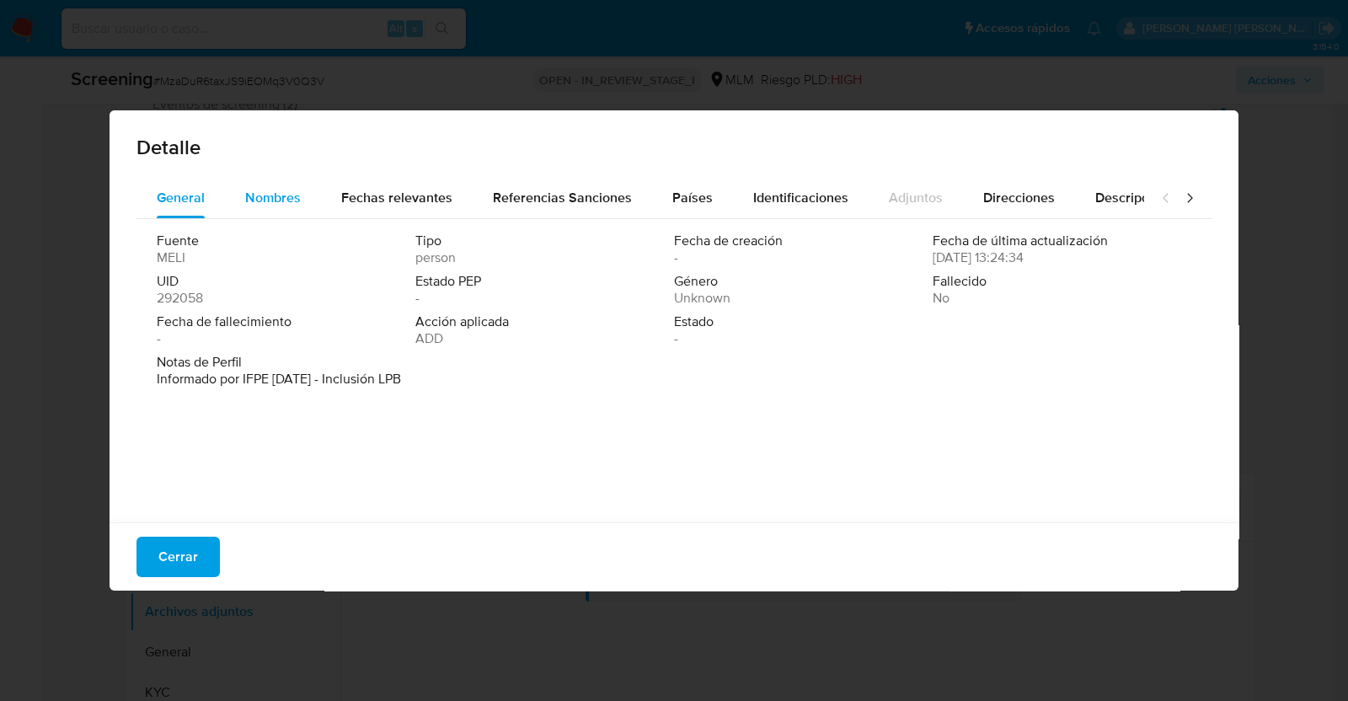
click at [270, 206] on span "Nombres" at bounding box center [273, 197] width 56 height 19
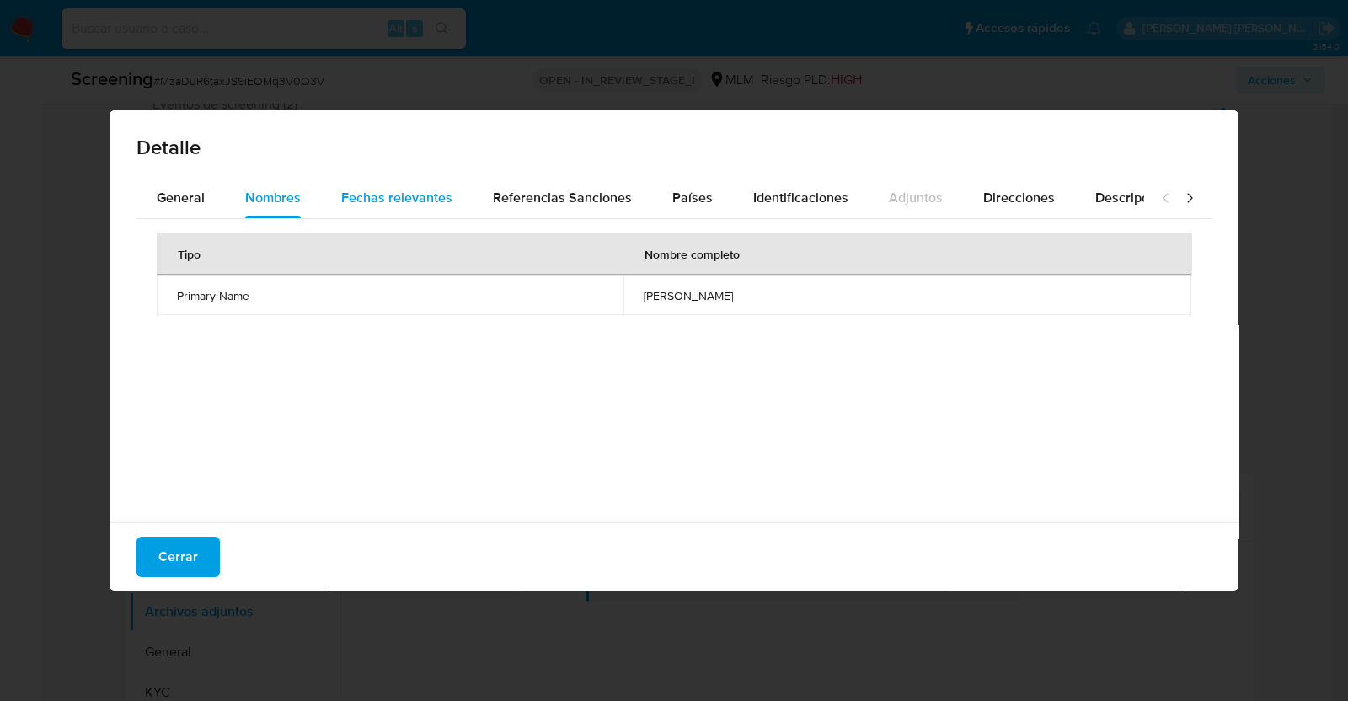
drag, startPoint x: 393, startPoint y: 202, endPoint x: 426, endPoint y: 204, distance: 32.9
click at [394, 202] on span "Fechas relevantes" at bounding box center [396, 197] width 111 height 19
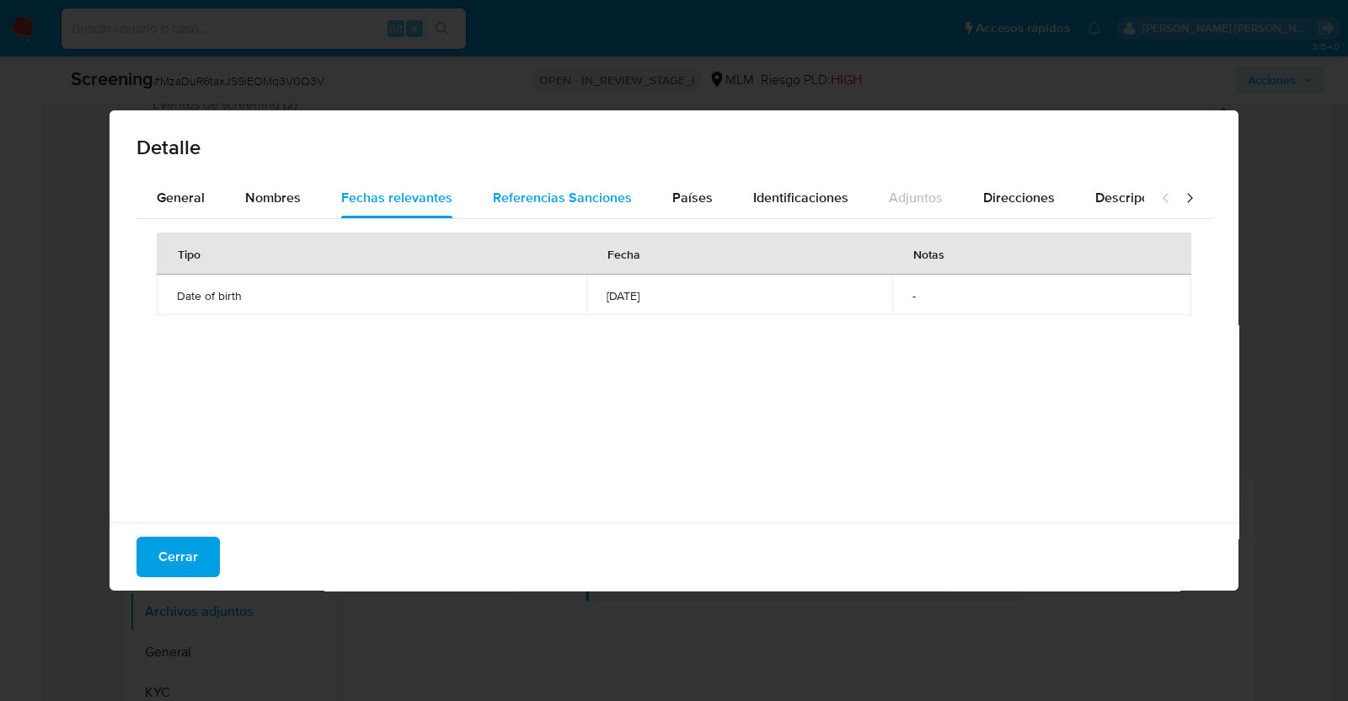
drag, startPoint x: 557, startPoint y: 191, endPoint x: 576, endPoint y: 195, distance: 19.8
click at [559, 191] on span "Referencias Sanciones" at bounding box center [562, 197] width 139 height 19
click at [701, 200] on span "Países" at bounding box center [692, 197] width 40 height 19
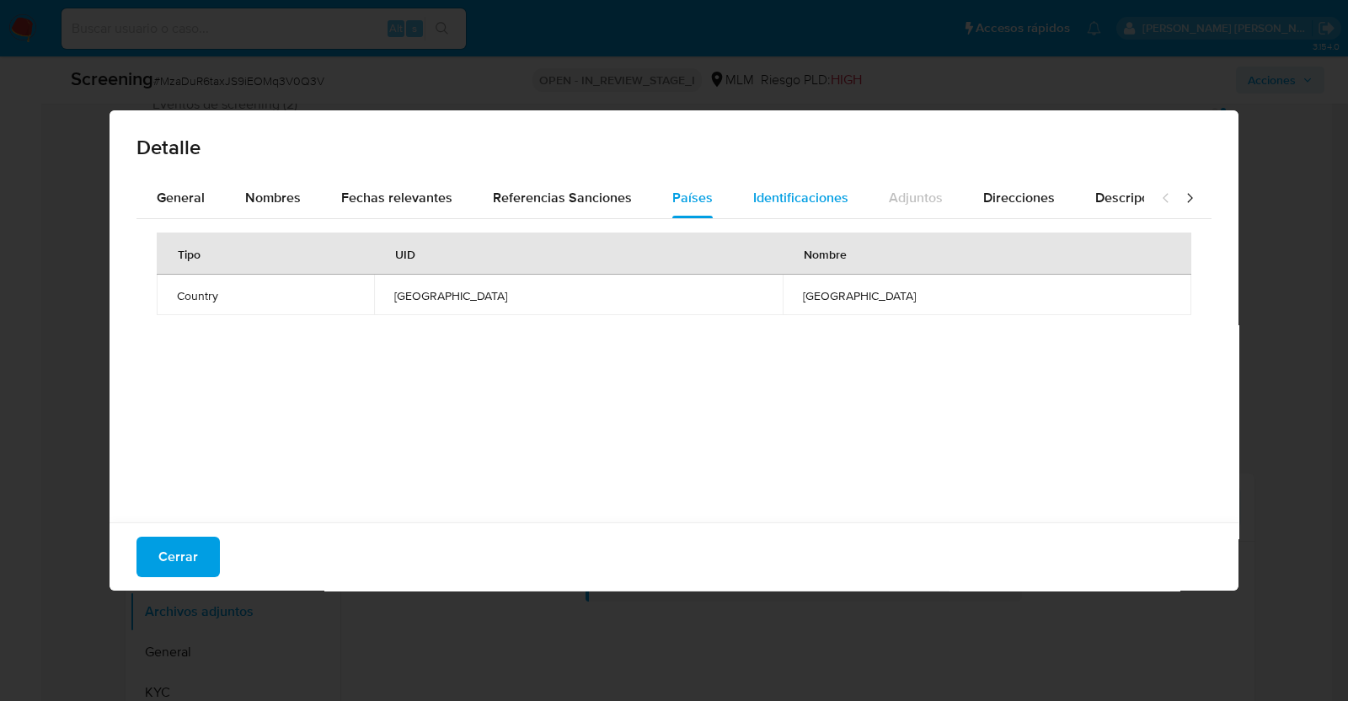
click at [772, 209] on div "Identificaciones" at bounding box center [800, 198] width 95 height 40
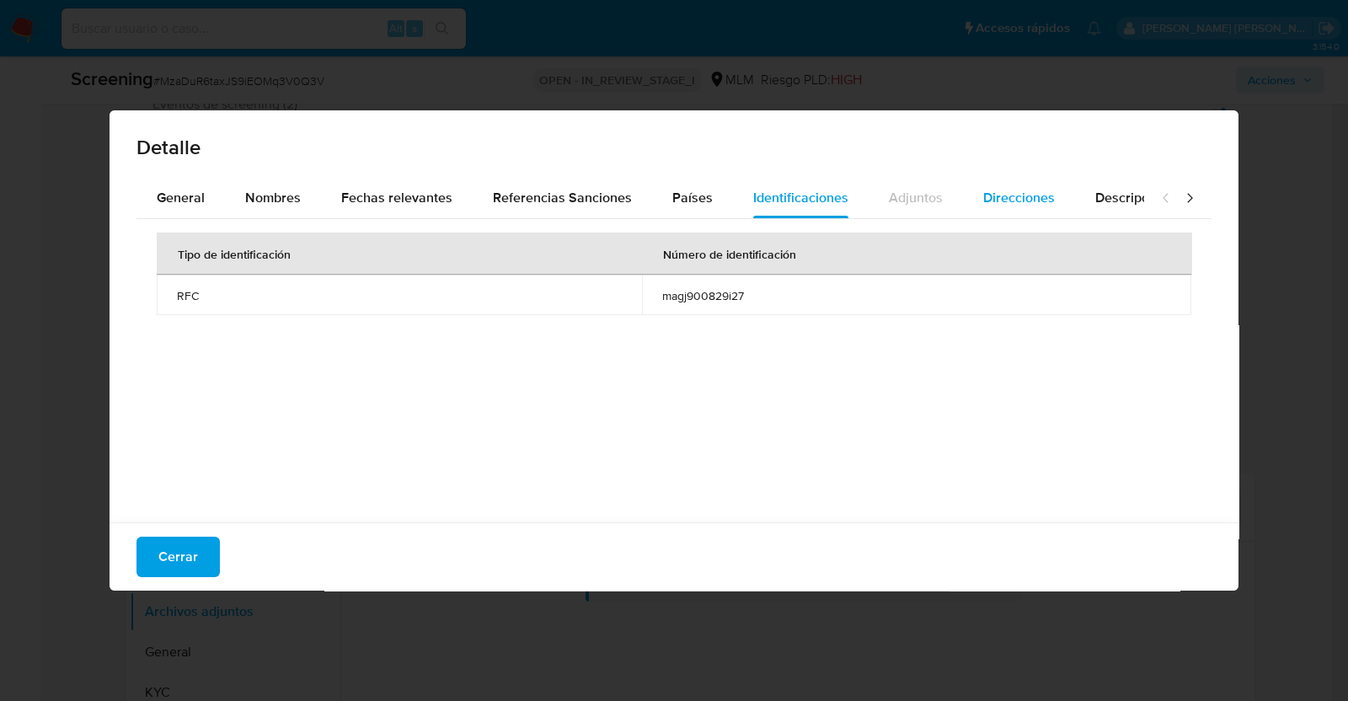
click at [1025, 199] on span "Direcciones" at bounding box center [1019, 197] width 72 height 19
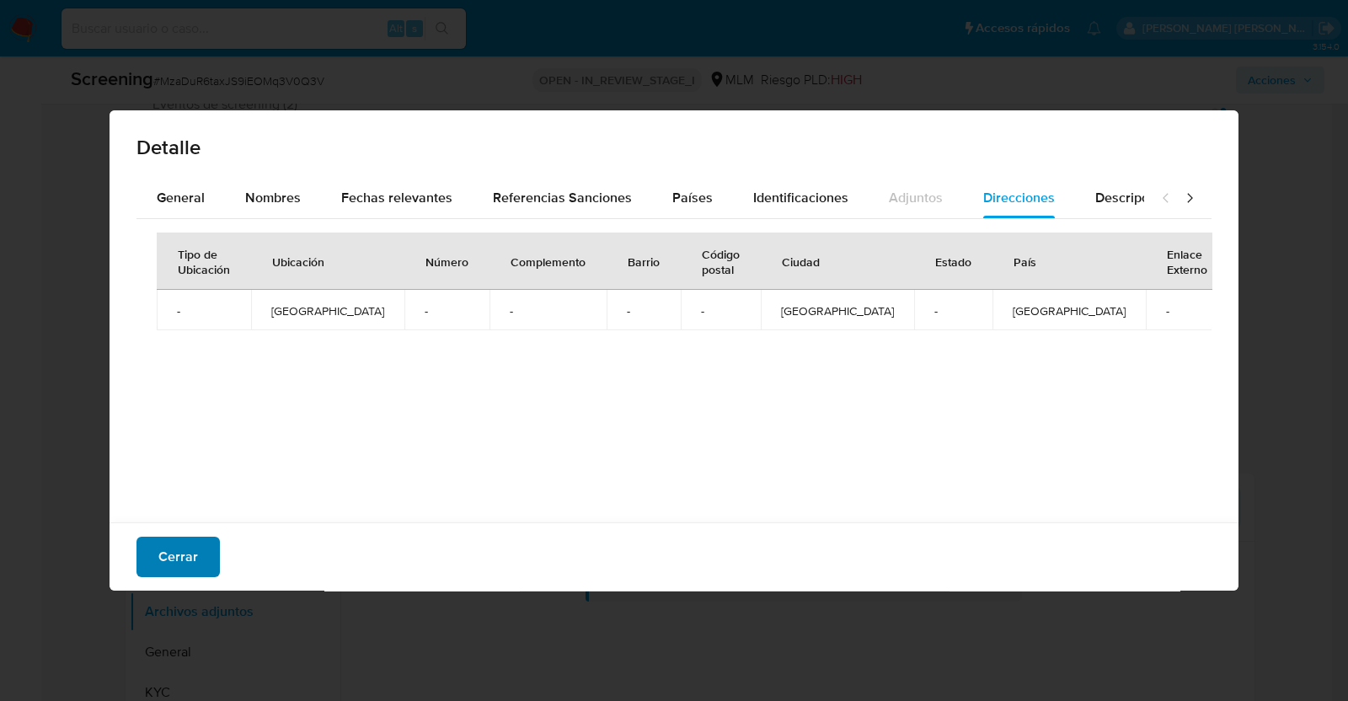
click at [171, 553] on span "Cerrar" at bounding box center [178, 556] width 40 height 37
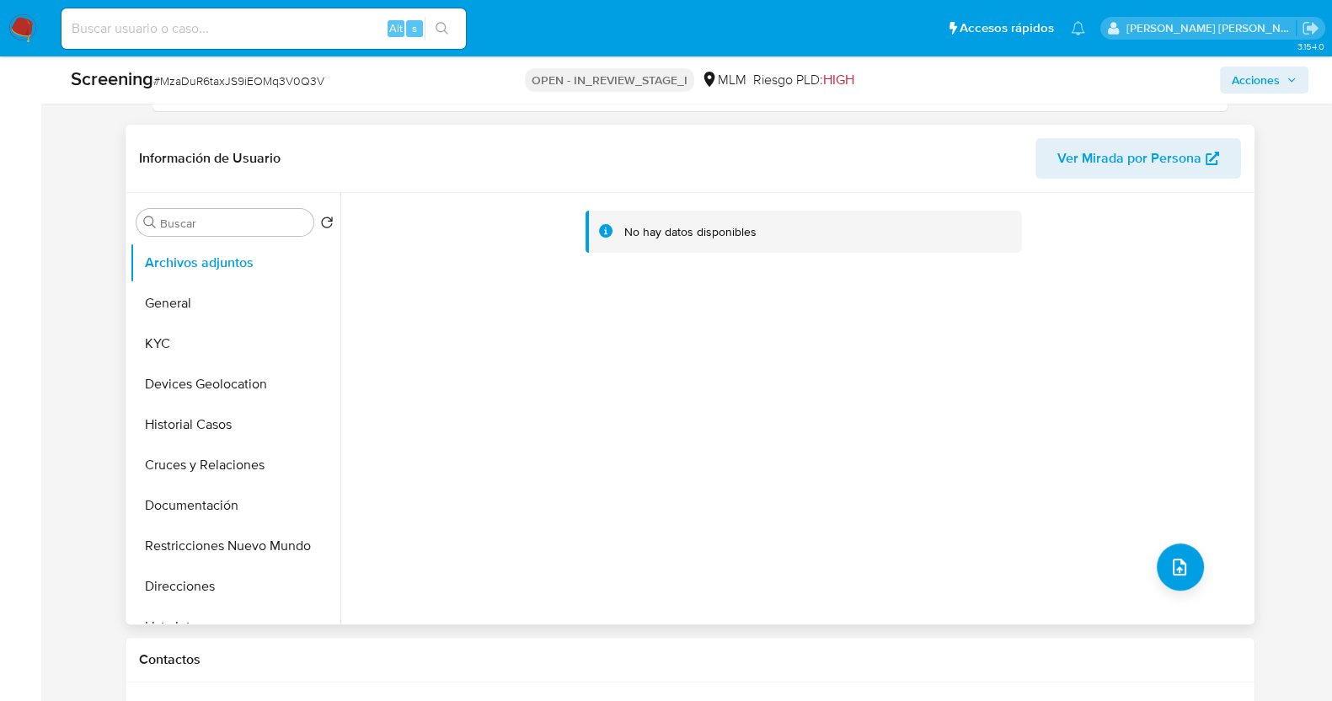
scroll to position [632, 0]
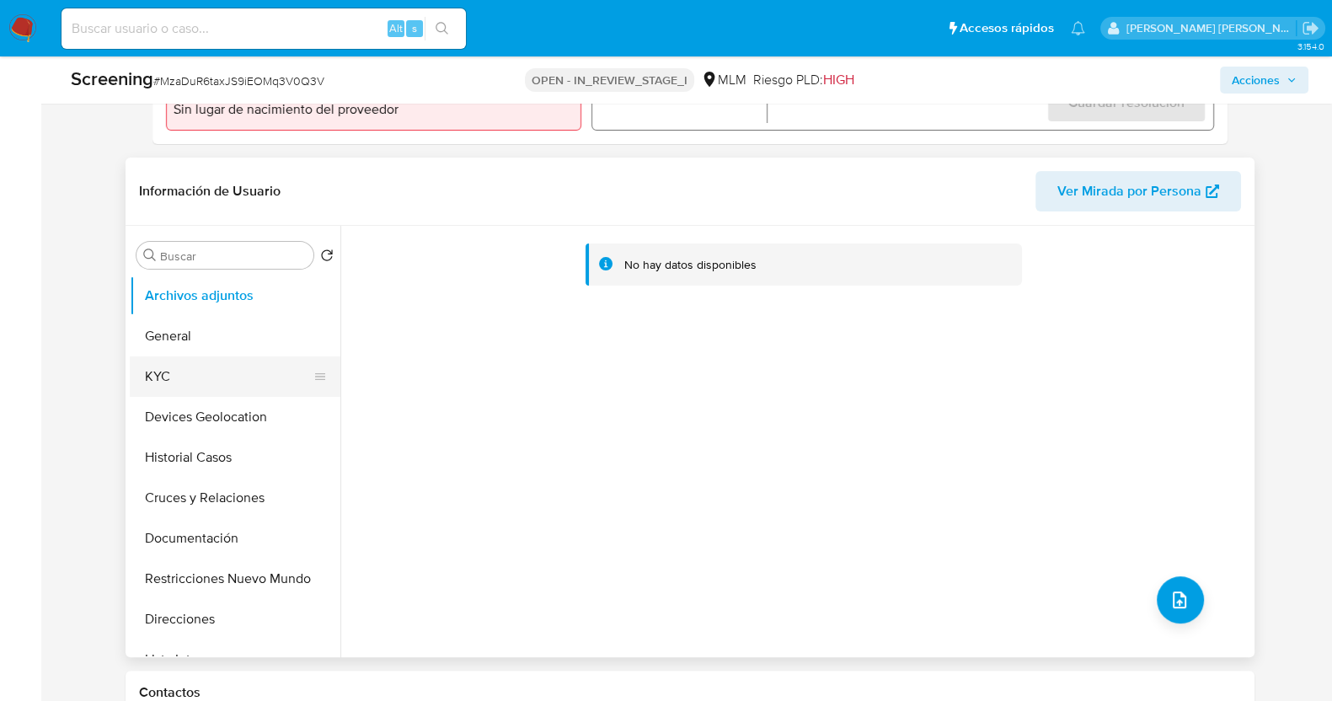
click at [239, 377] on button "KYC" at bounding box center [228, 376] width 197 height 40
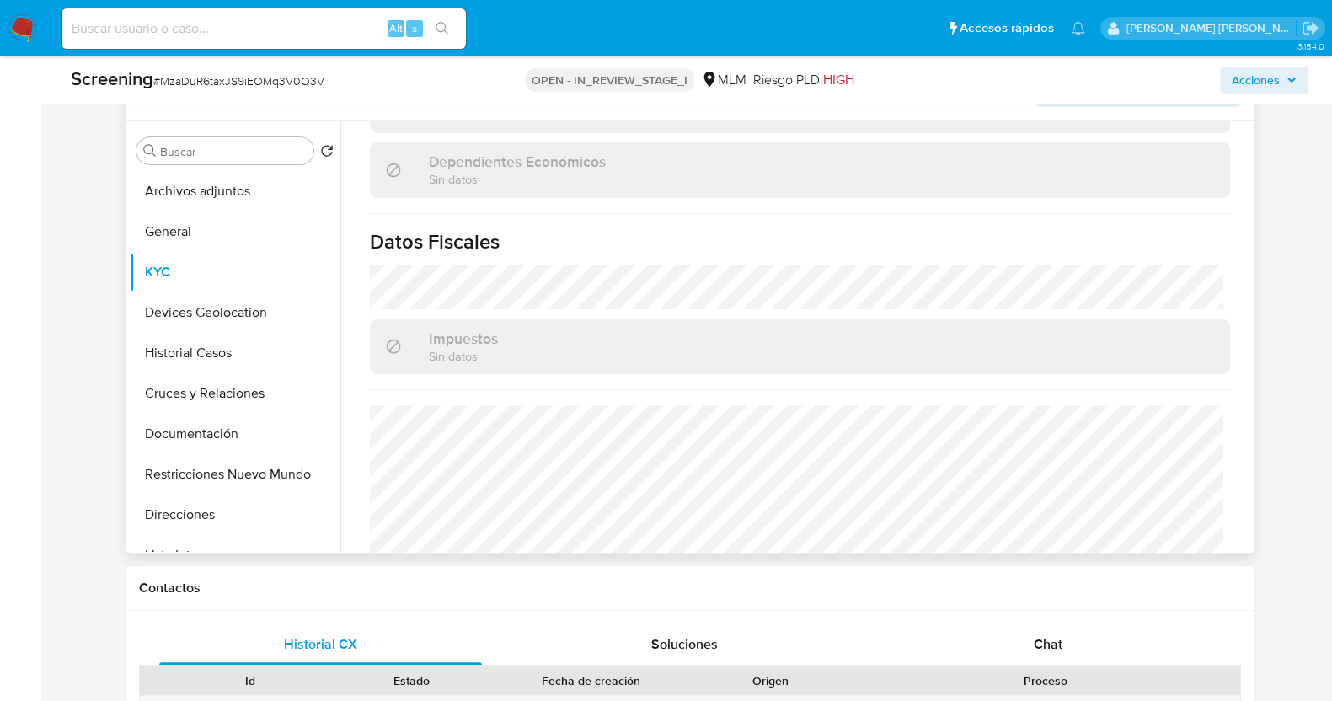
scroll to position [1018, 0]
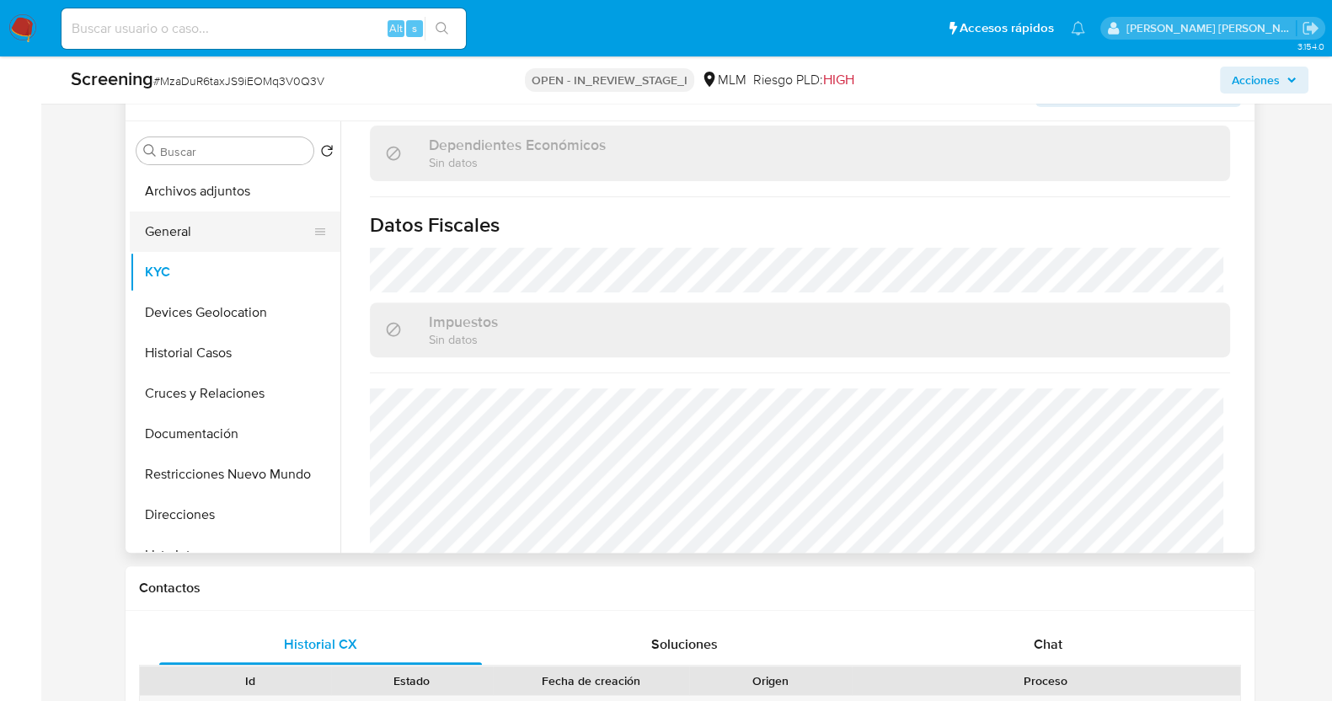
click at [205, 243] on button "General" at bounding box center [228, 231] width 197 height 40
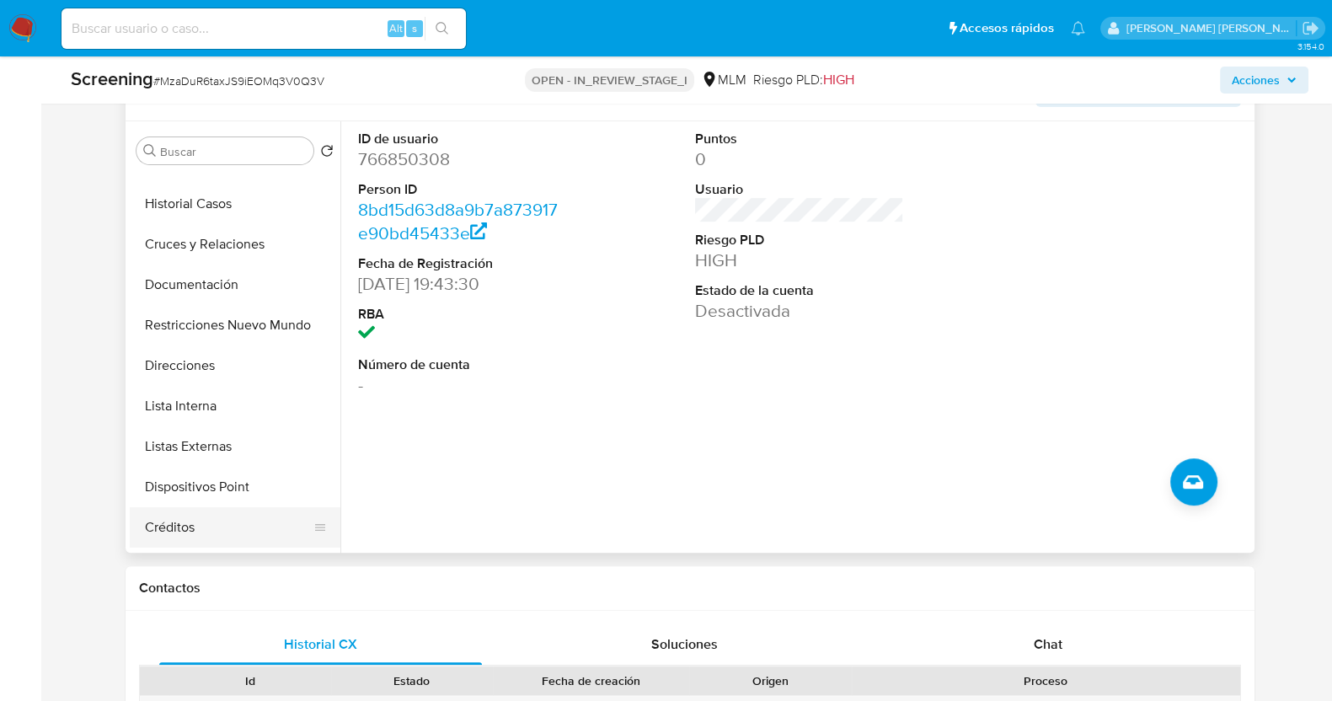
scroll to position [104, 0]
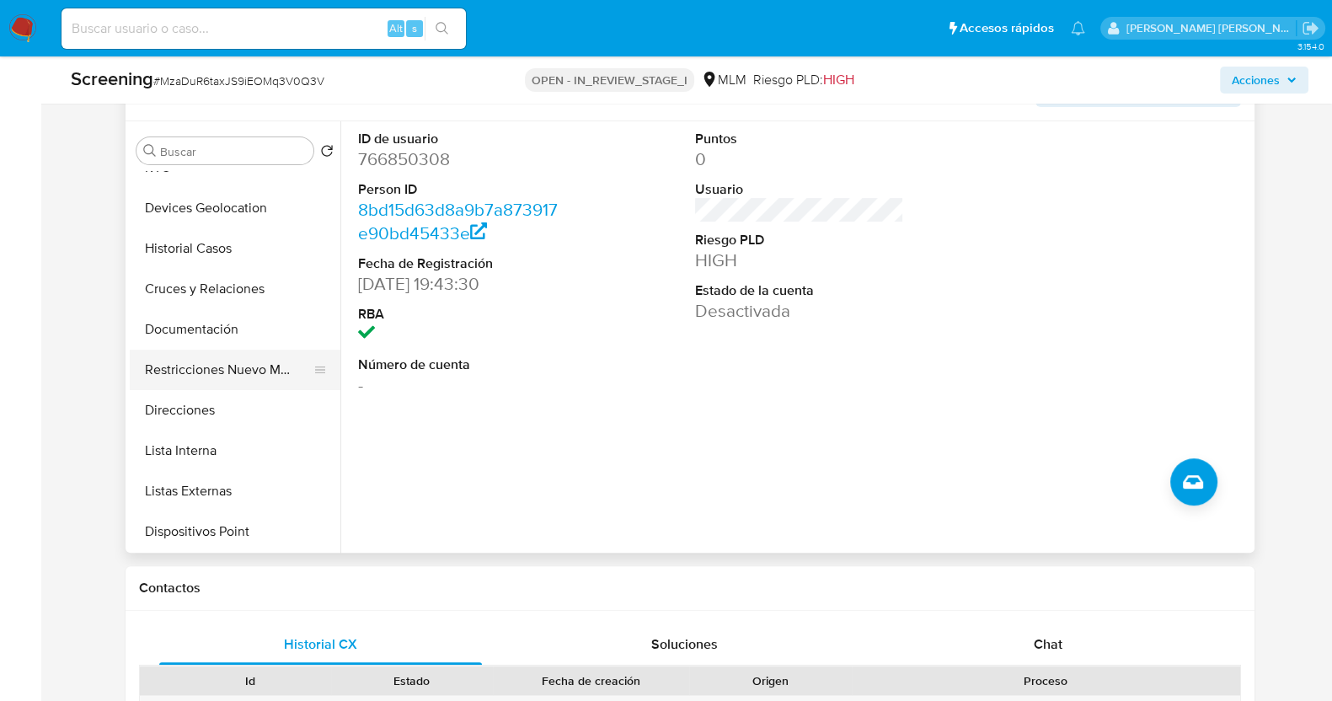
click at [263, 371] on button "Restricciones Nuevo Mundo" at bounding box center [228, 370] width 197 height 40
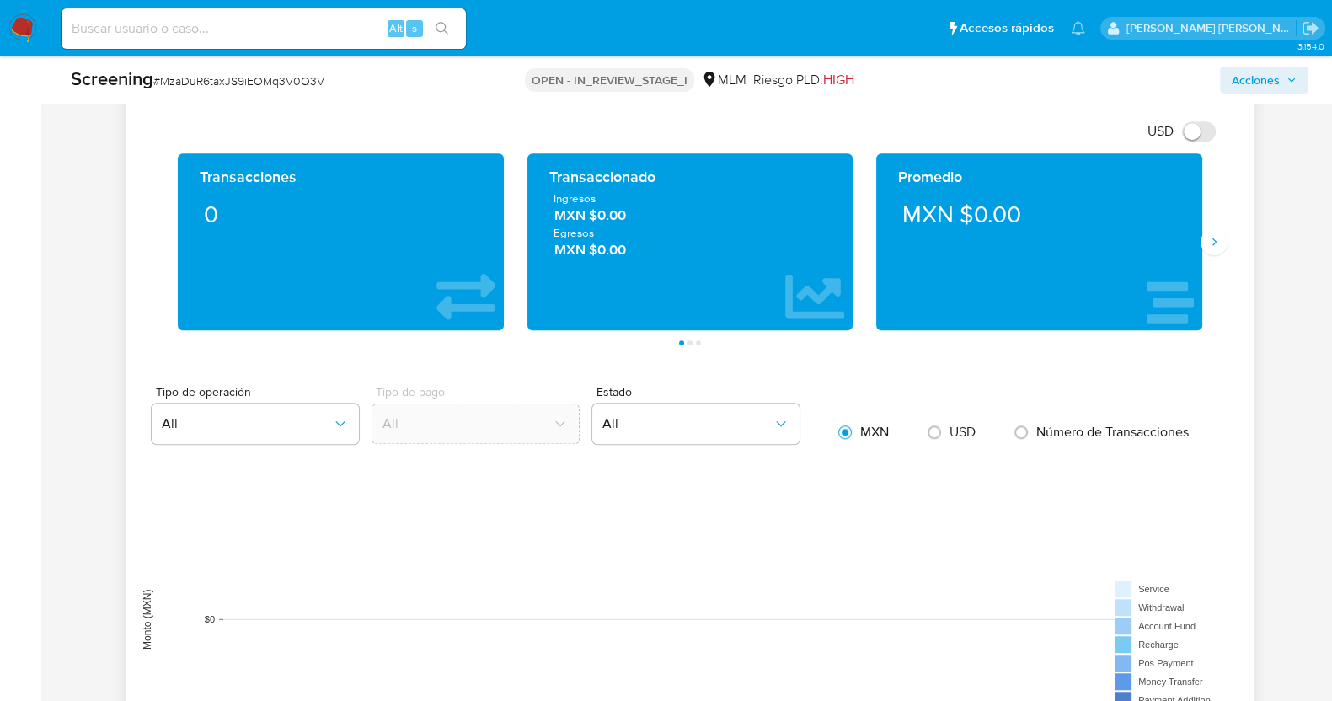
scroll to position [1579, 0]
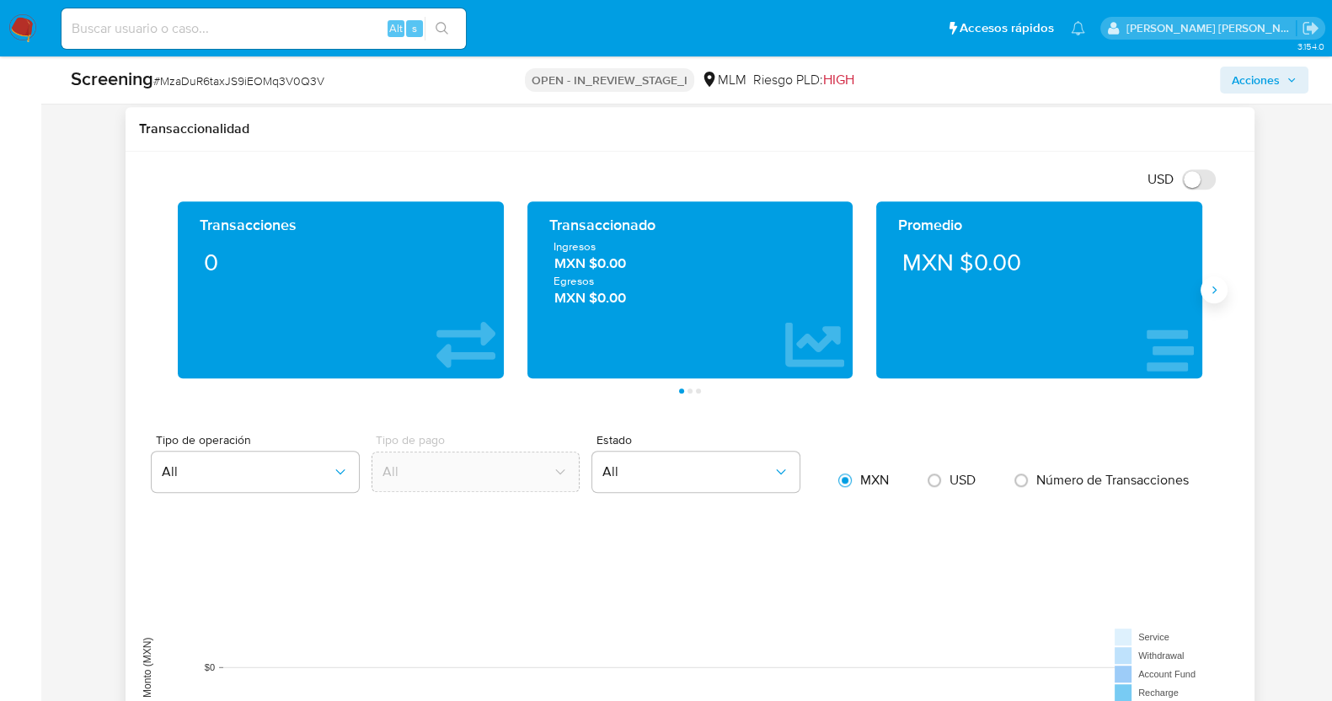
click at [1209, 294] on button "Siguiente" at bounding box center [1213, 289] width 27 height 27
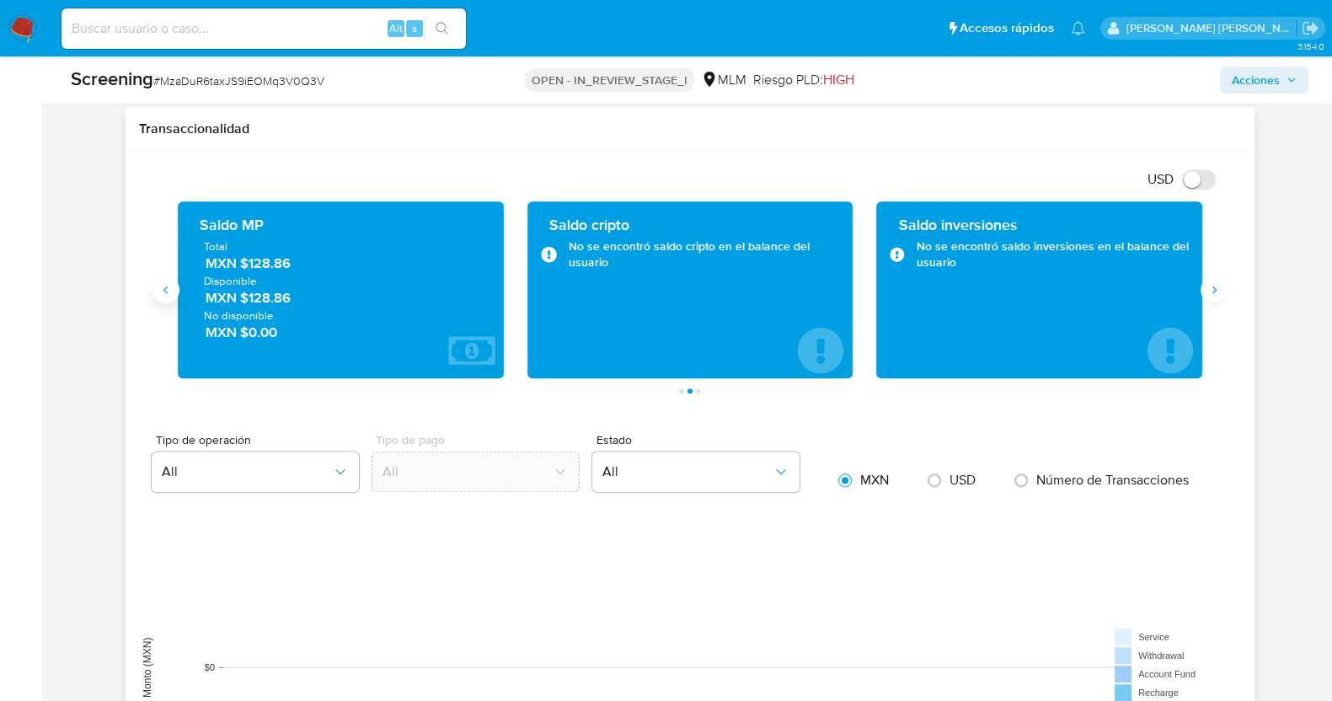
click at [163, 291] on icon "Anterior" at bounding box center [165, 289] width 13 height 13
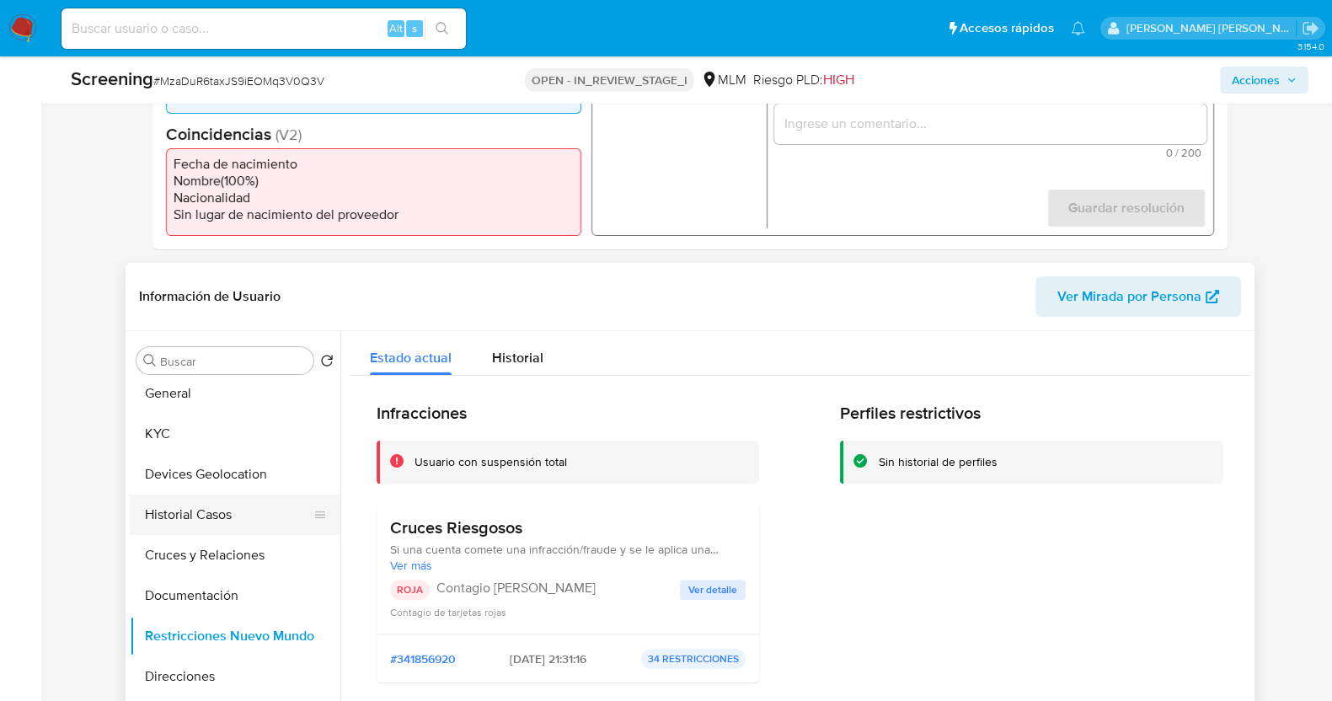
scroll to position [0, 0]
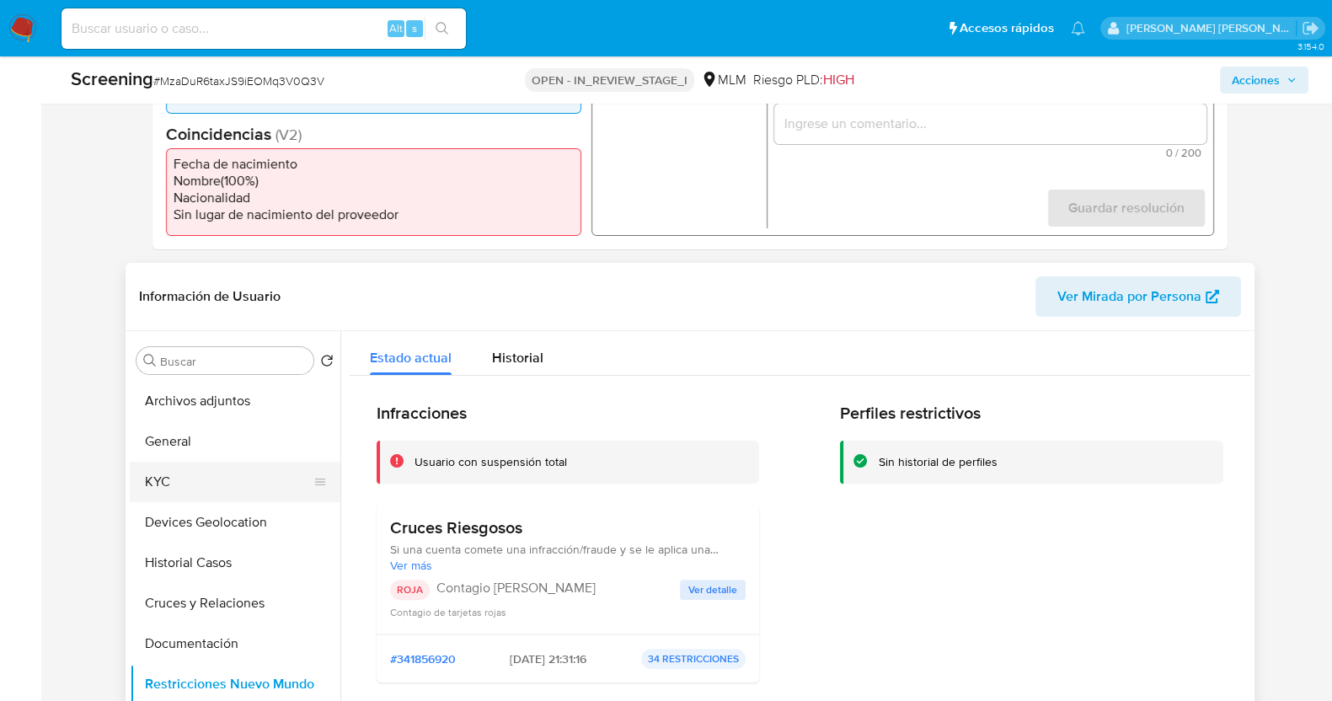
click at [199, 487] on button "KYC" at bounding box center [228, 482] width 197 height 40
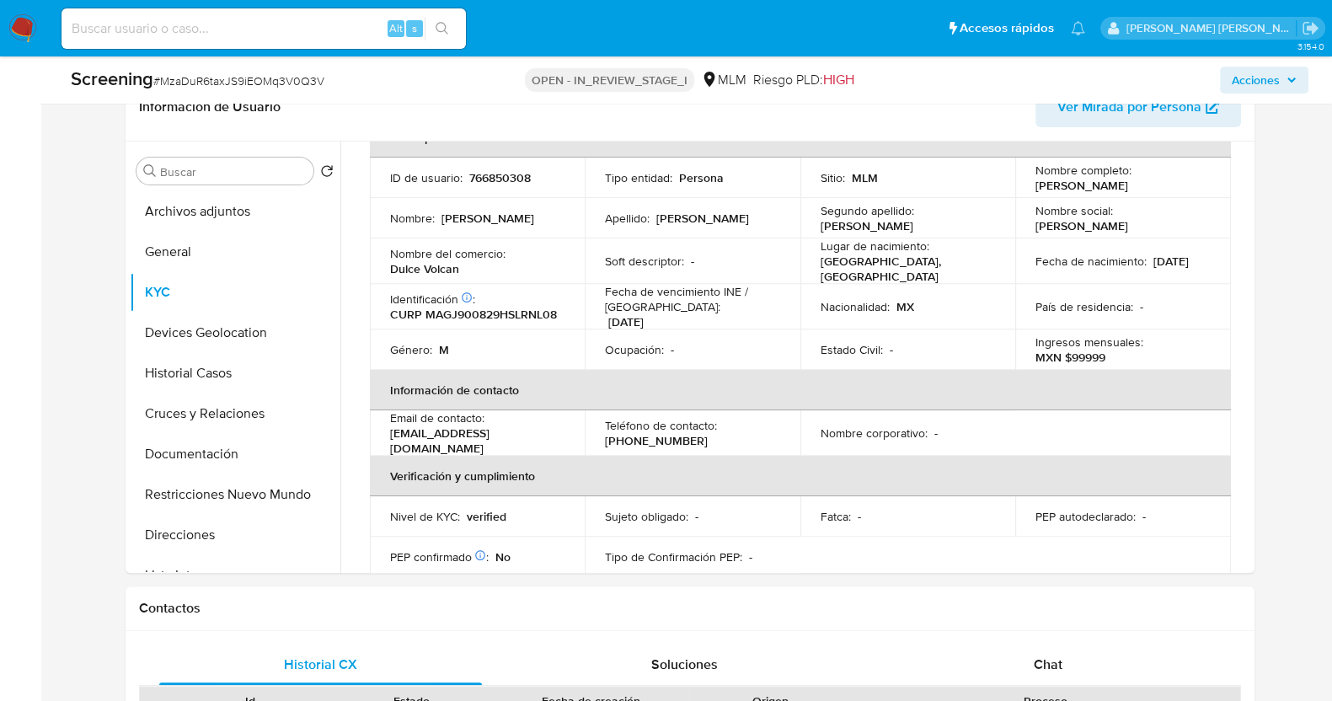
scroll to position [736, 0]
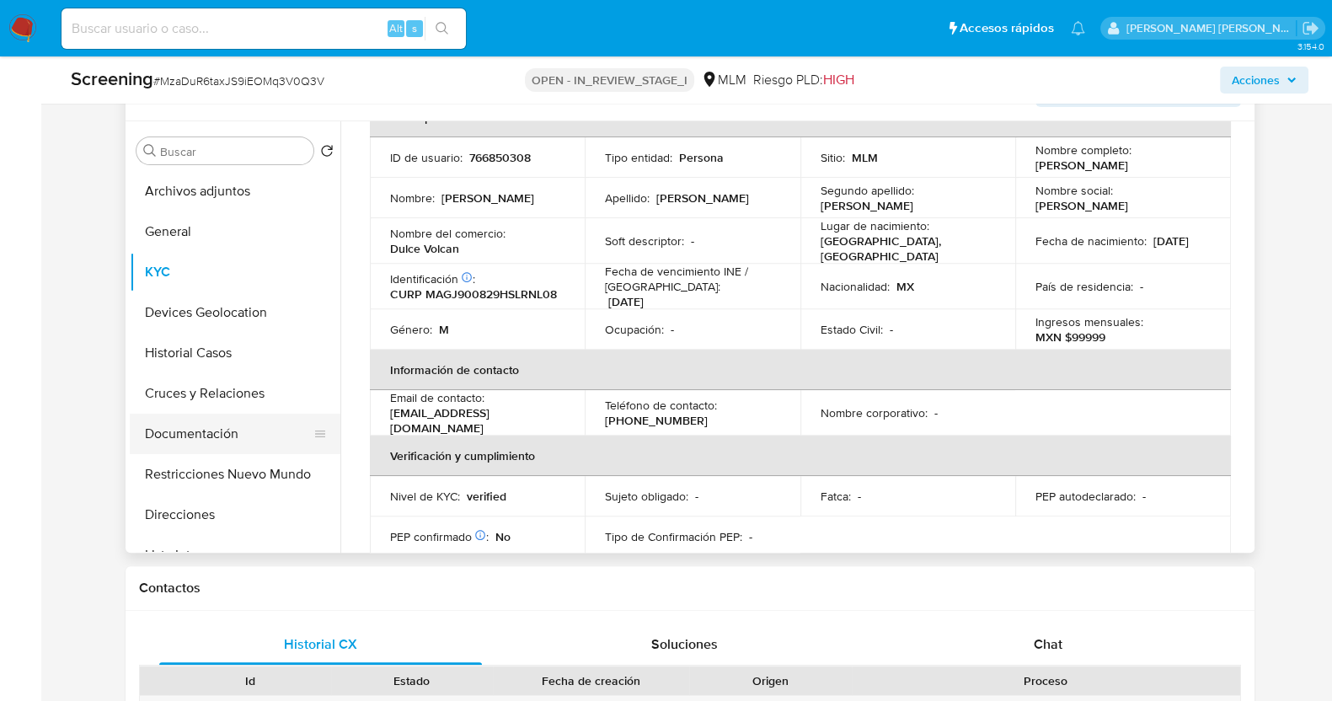
click at [223, 420] on button "Documentación" at bounding box center [228, 434] width 197 height 40
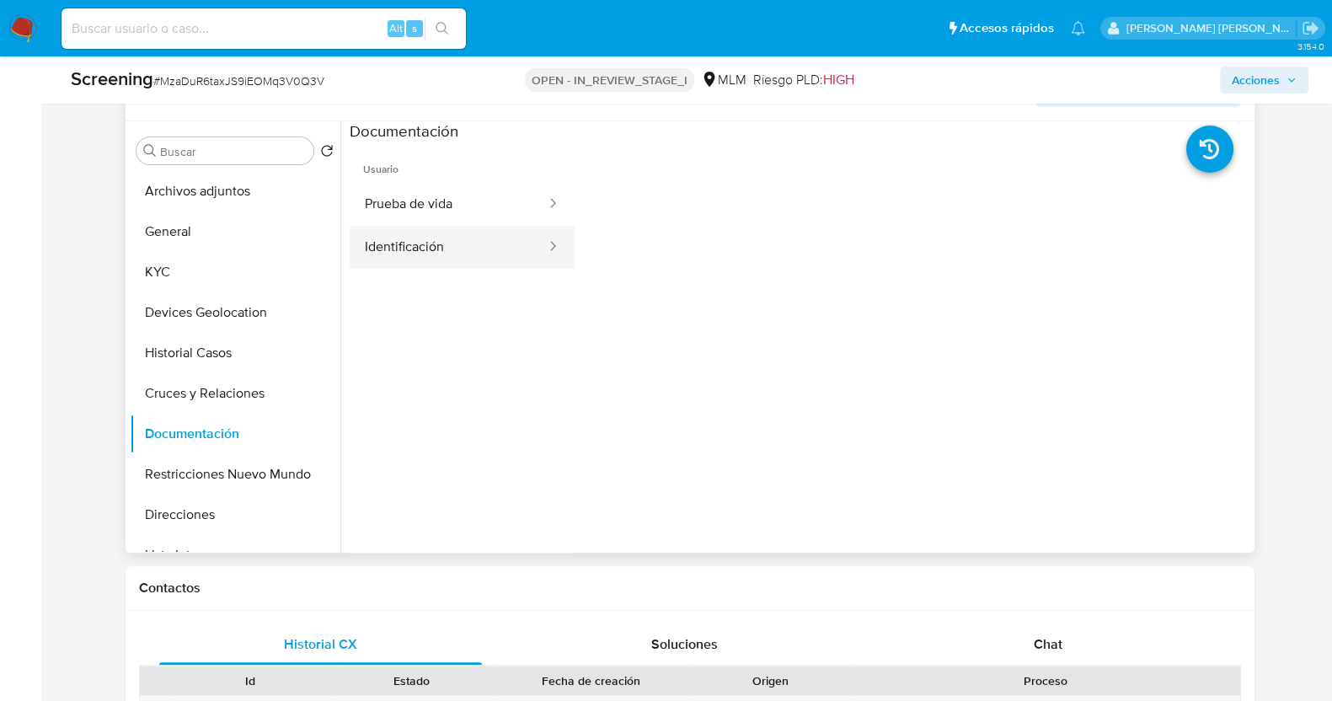
click at [438, 258] on button "Identificación" at bounding box center [449, 247] width 198 height 43
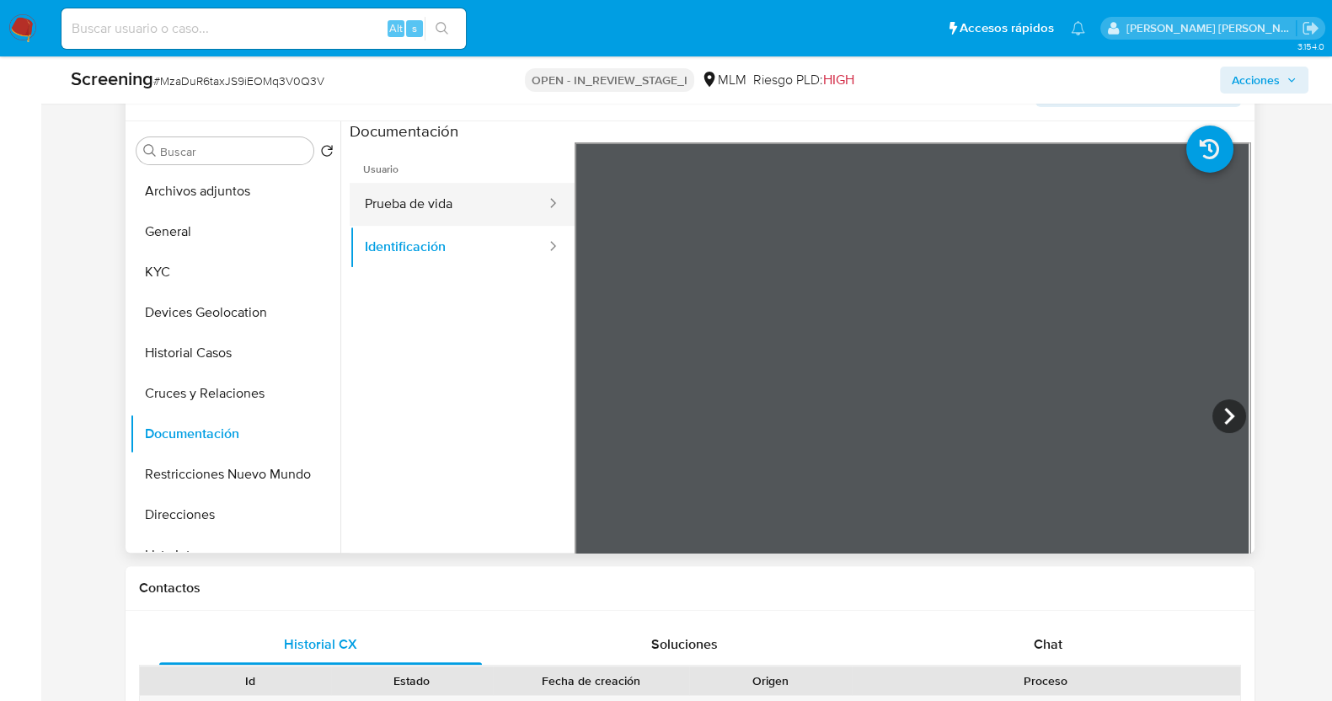
click at [471, 201] on button "Prueba de vida" at bounding box center [449, 204] width 198 height 43
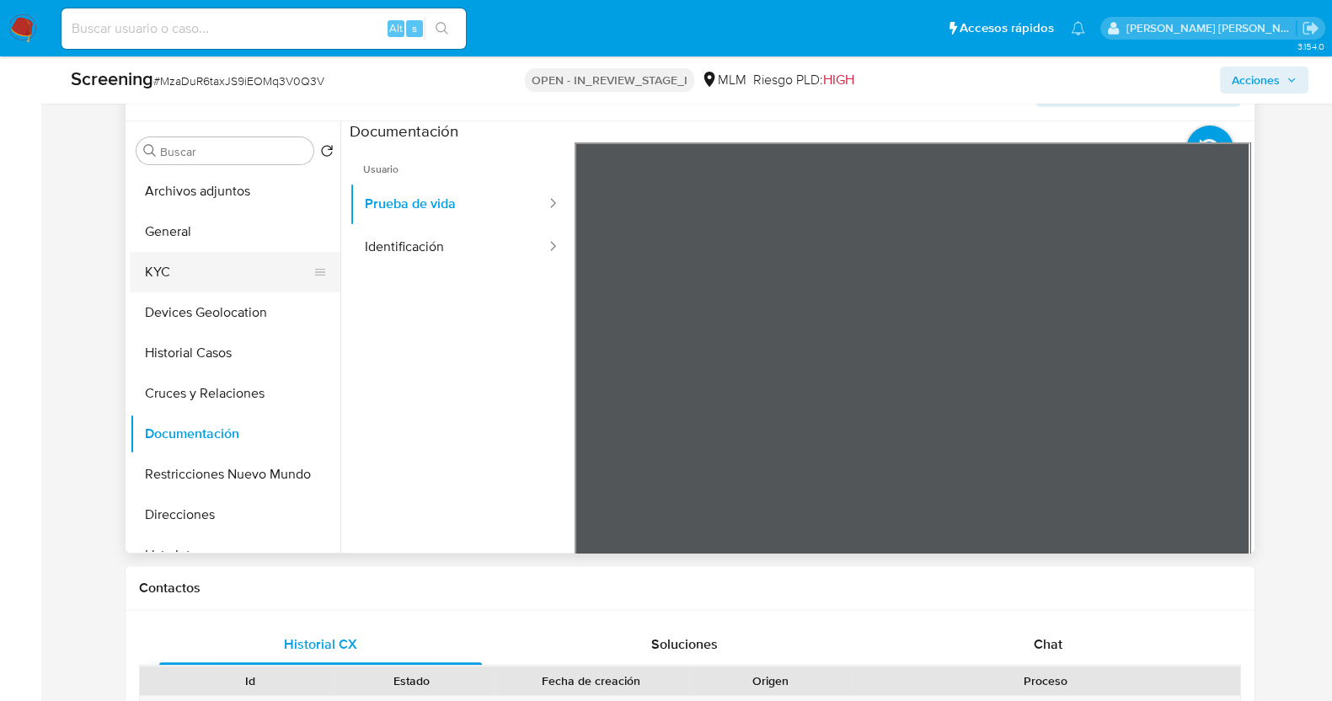
click at [228, 275] on button "KYC" at bounding box center [228, 272] width 197 height 40
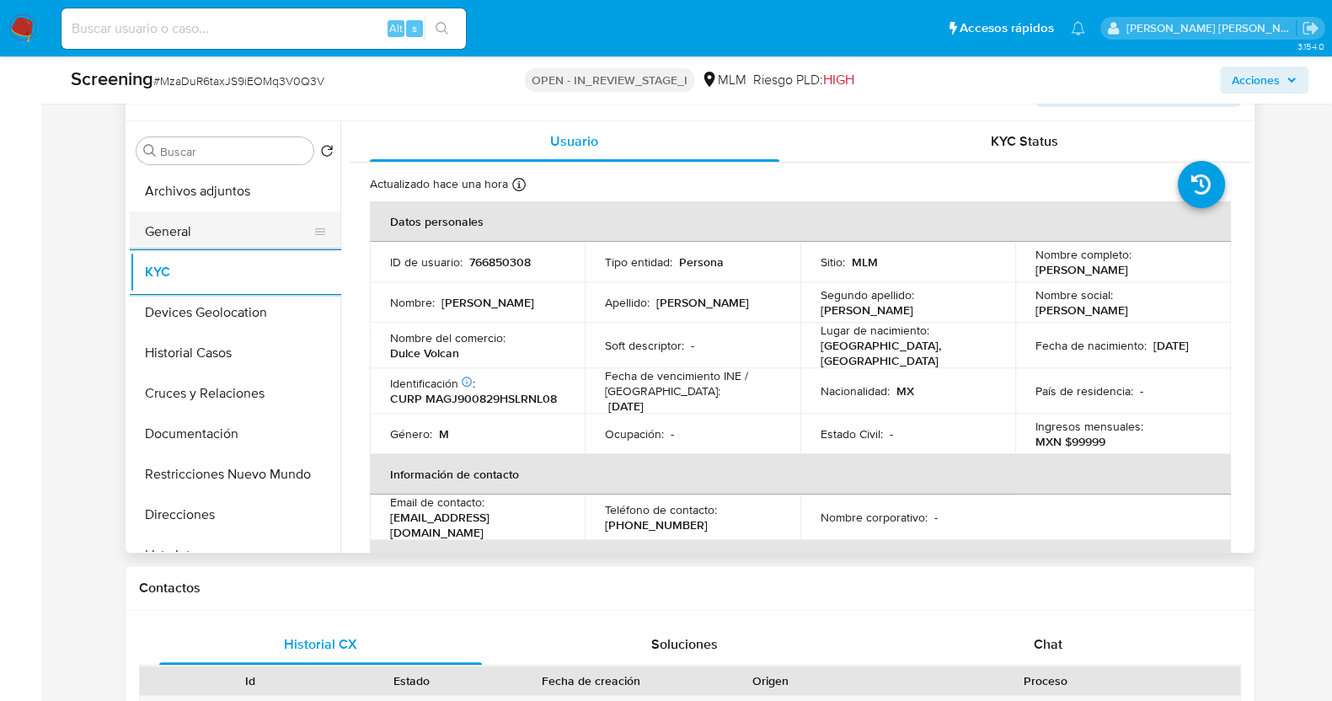
click at [211, 229] on button "General" at bounding box center [228, 231] width 197 height 40
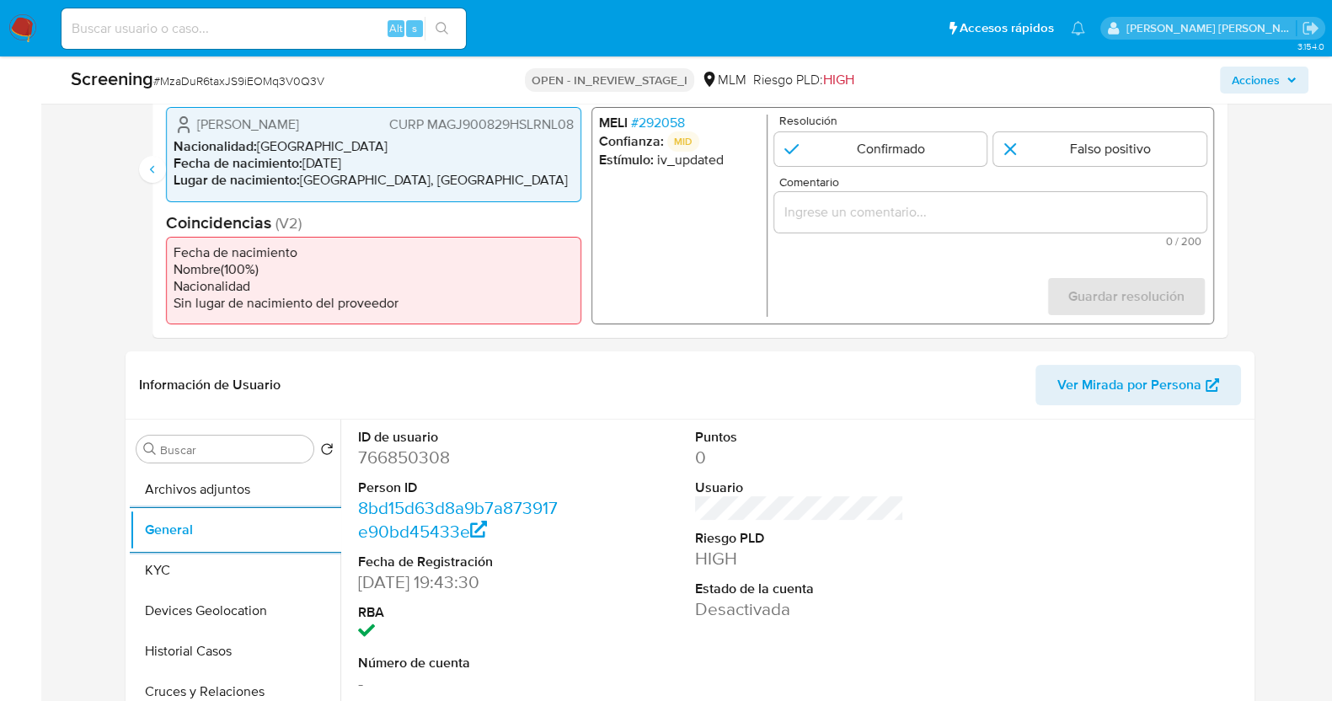
scroll to position [316, 0]
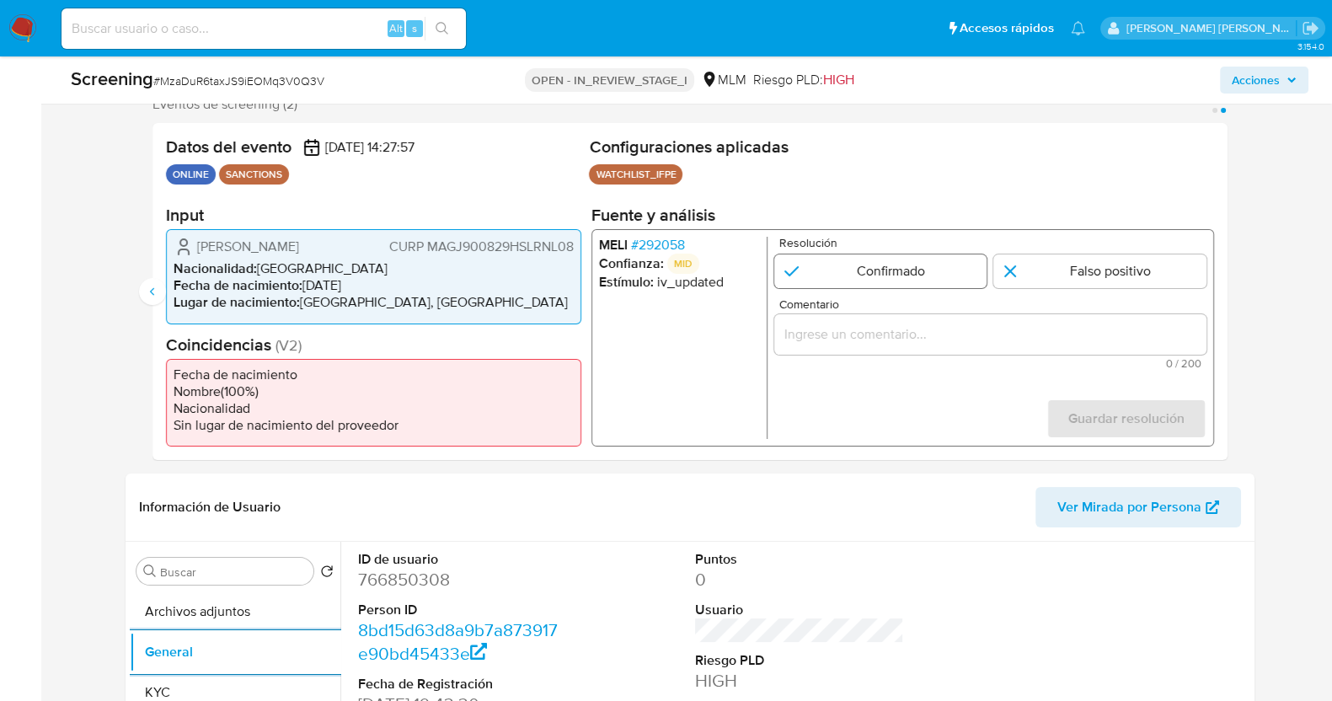
click at [935, 275] on input "2 de 2" at bounding box center [879, 271] width 213 height 34
radio input "true"
click at [940, 339] on input "Comentario" at bounding box center [989, 334] width 432 height 22
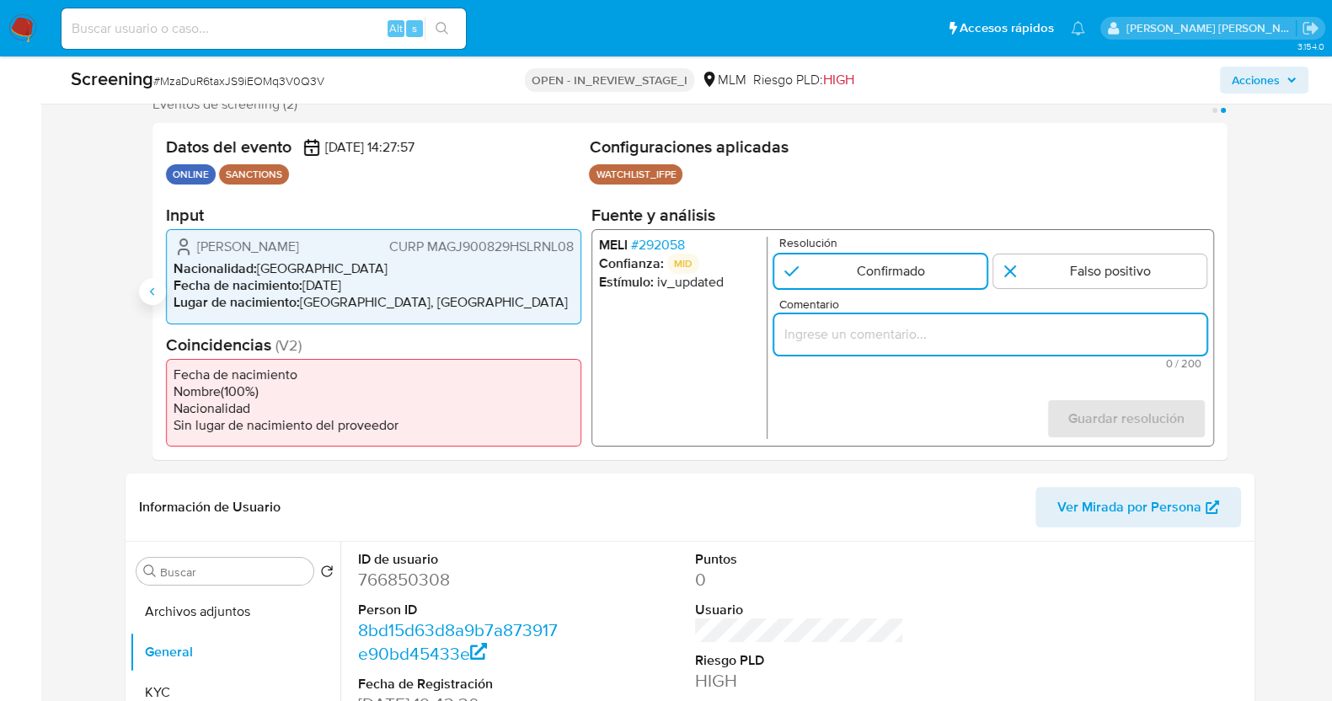
click at [147, 285] on icon "Anterior" at bounding box center [152, 291] width 13 height 13
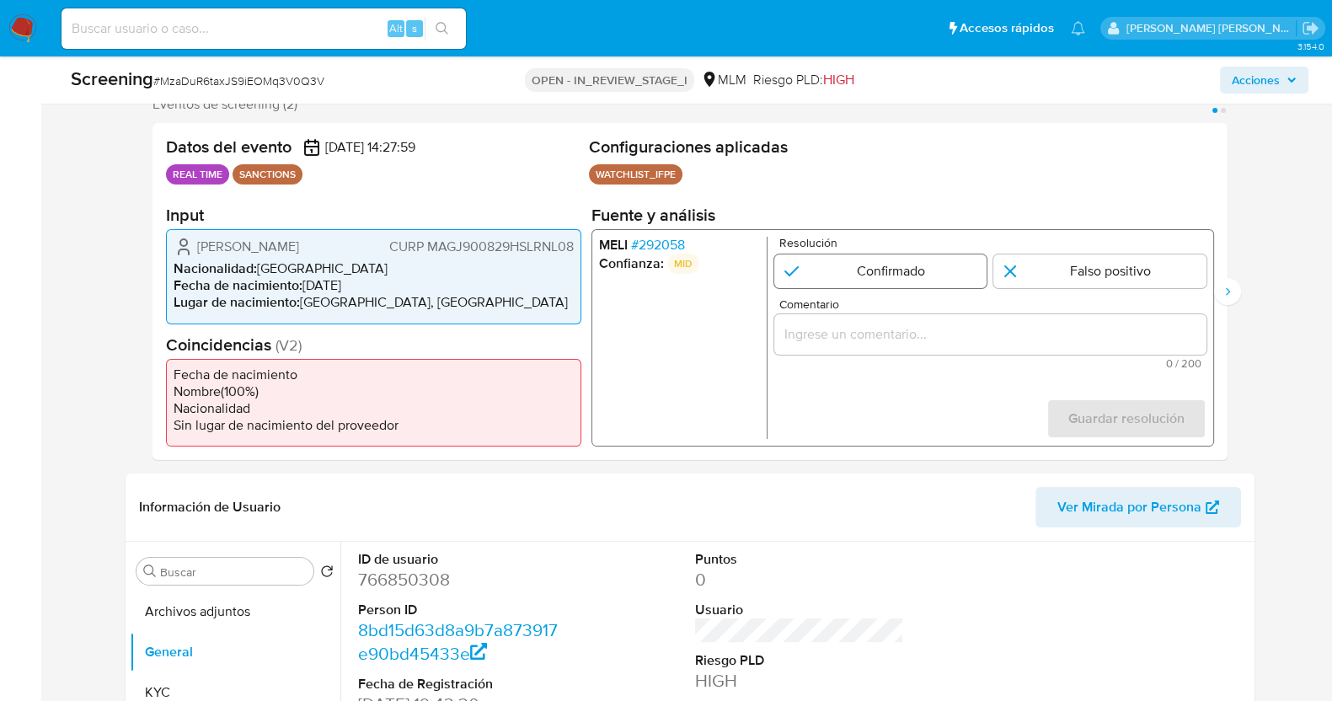
click at [880, 282] on input "1 de 2" at bounding box center [879, 271] width 213 height 34
radio input "true"
click at [895, 348] on div "1 de 2" at bounding box center [989, 334] width 432 height 40
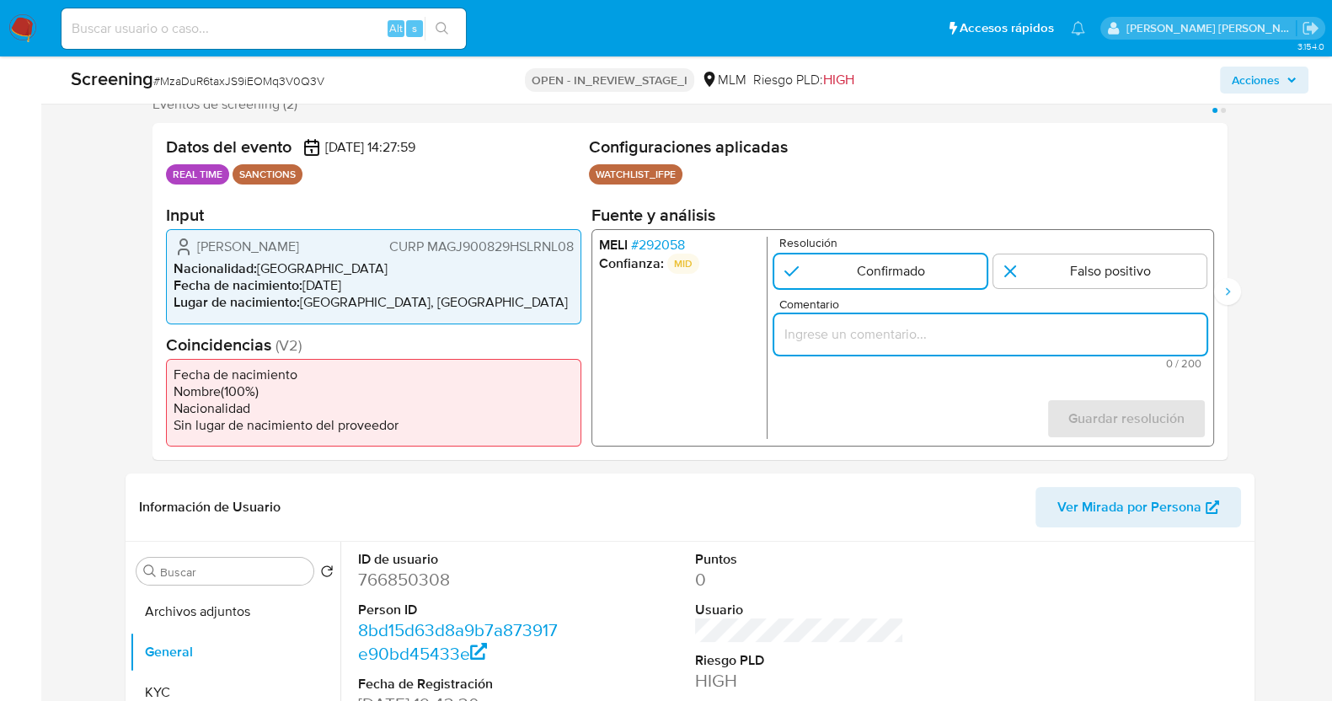
click at [919, 330] on input "Comentario" at bounding box center [989, 334] width 432 height 22
paste input "SE CONFIRMA POR NOMBRE, FECHA DE NACIMIENTO Y NACIONALIDAD A JULIO CESAR MARIN …"
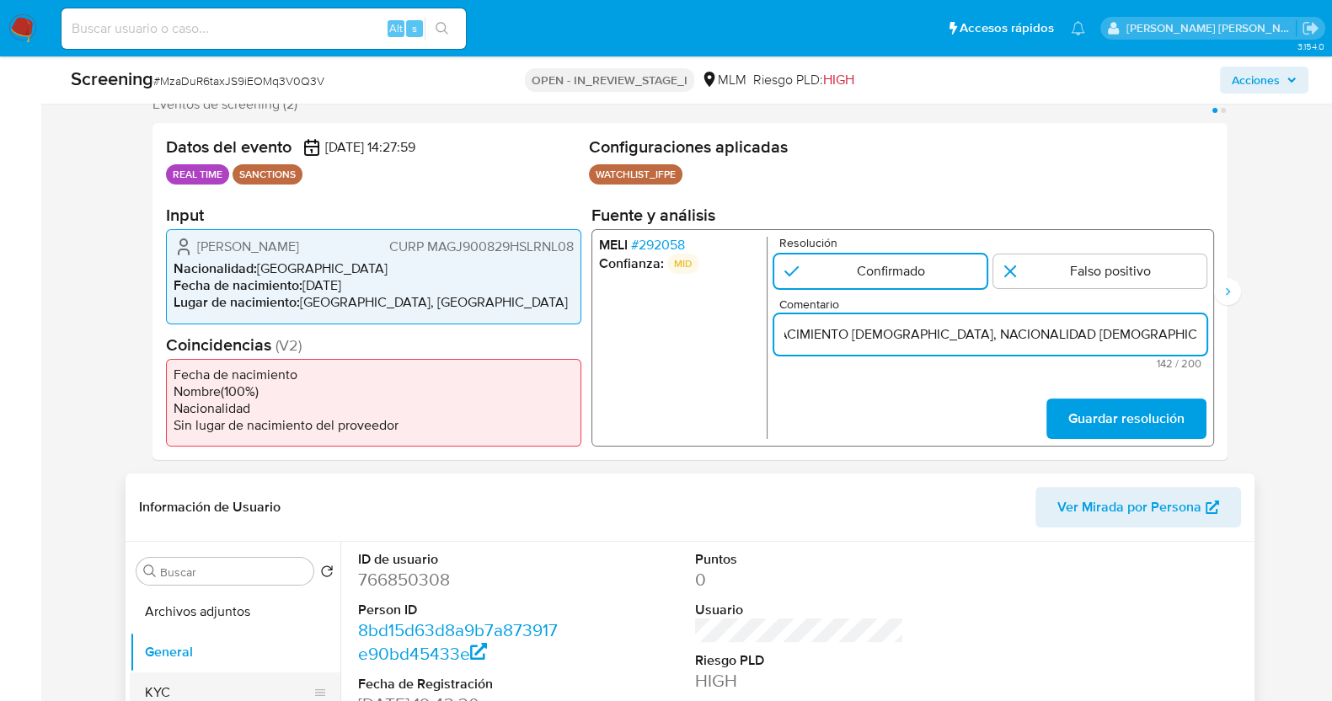
type input "SE CONFIRMA POR NOMBRE, FECHA DE NACIMIENTO Y NACIONALIDAD A JULIO CESAR MARIN …"
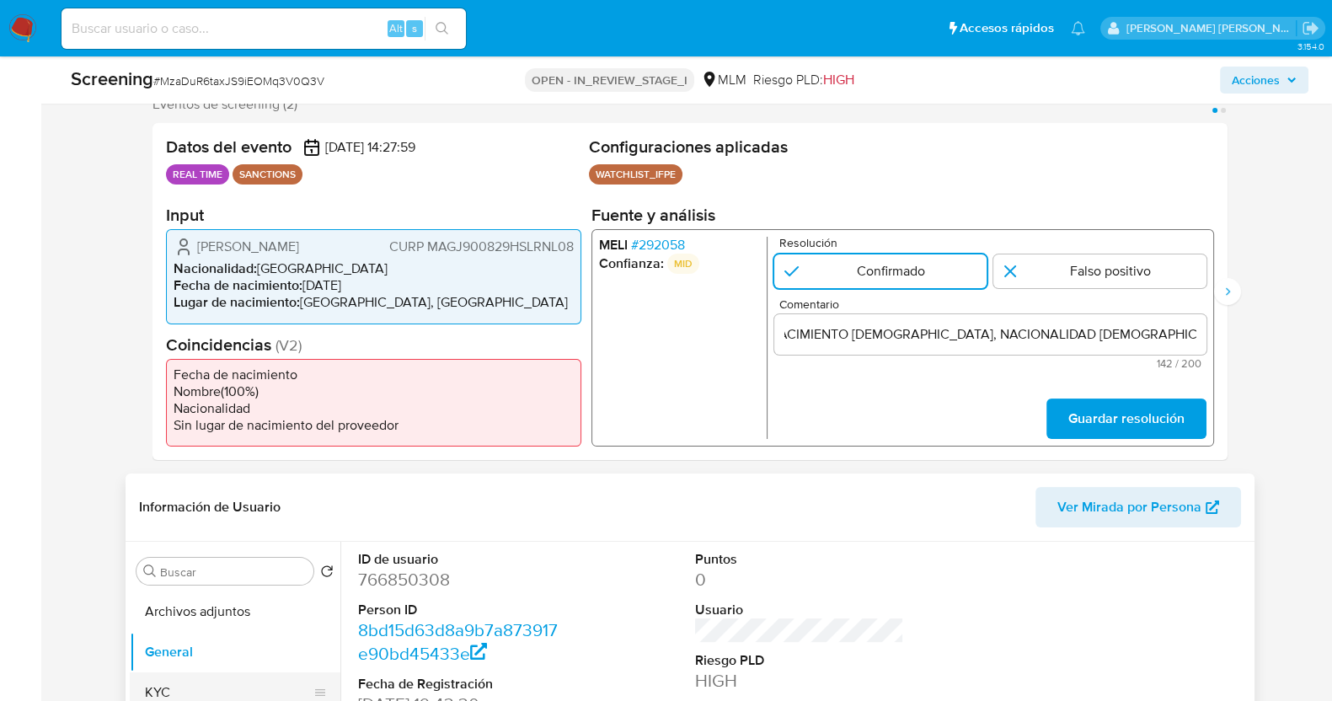
click at [173, 683] on button "KYC" at bounding box center [228, 692] width 197 height 40
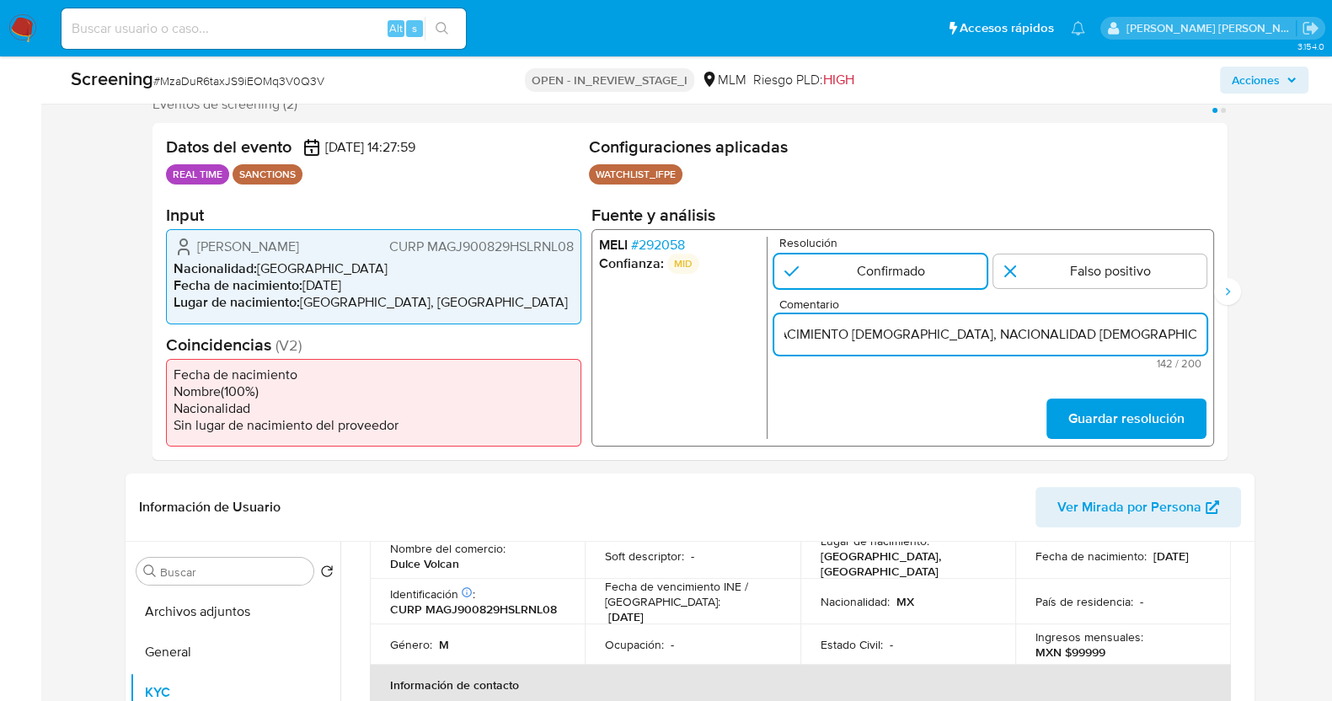
drag, startPoint x: 955, startPoint y: 336, endPoint x: 1296, endPoint y: 324, distance: 341.4
click at [1147, 408] on span "Guardar resolución" at bounding box center [1125, 418] width 116 height 37
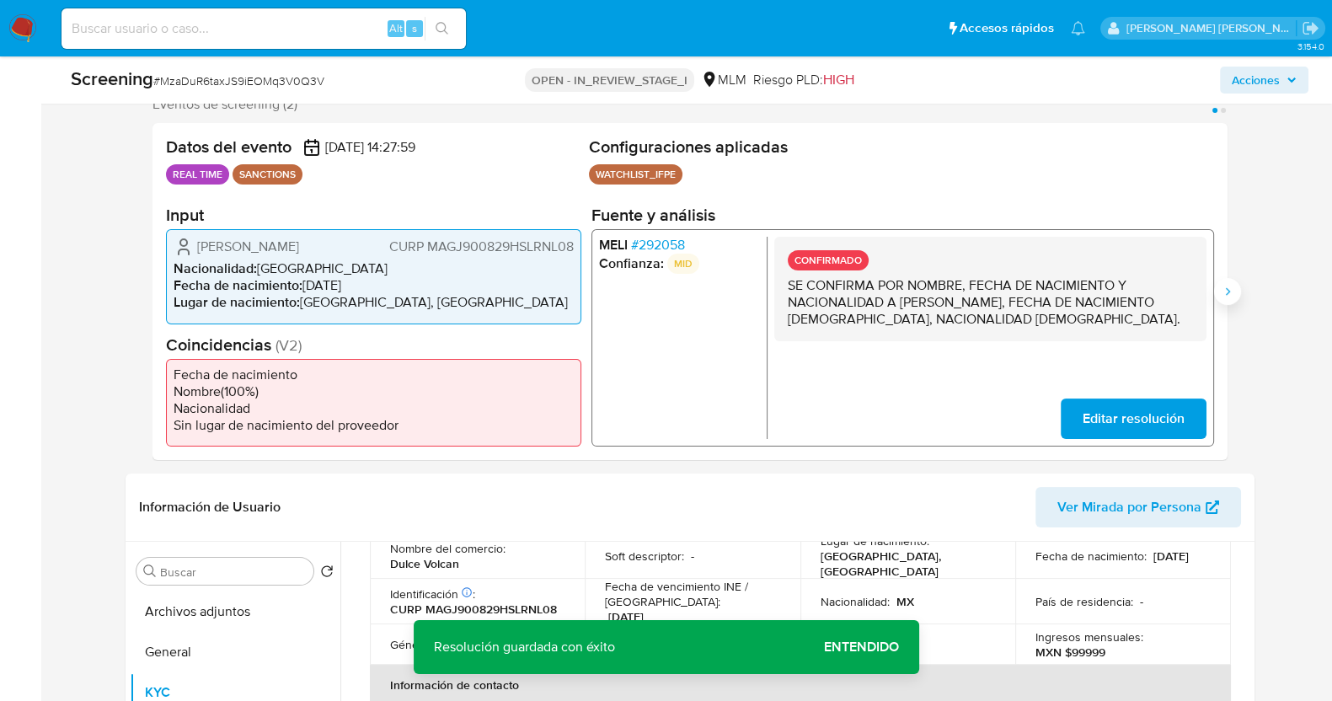
click at [1227, 285] on icon "Siguiente" at bounding box center [1227, 291] width 13 height 13
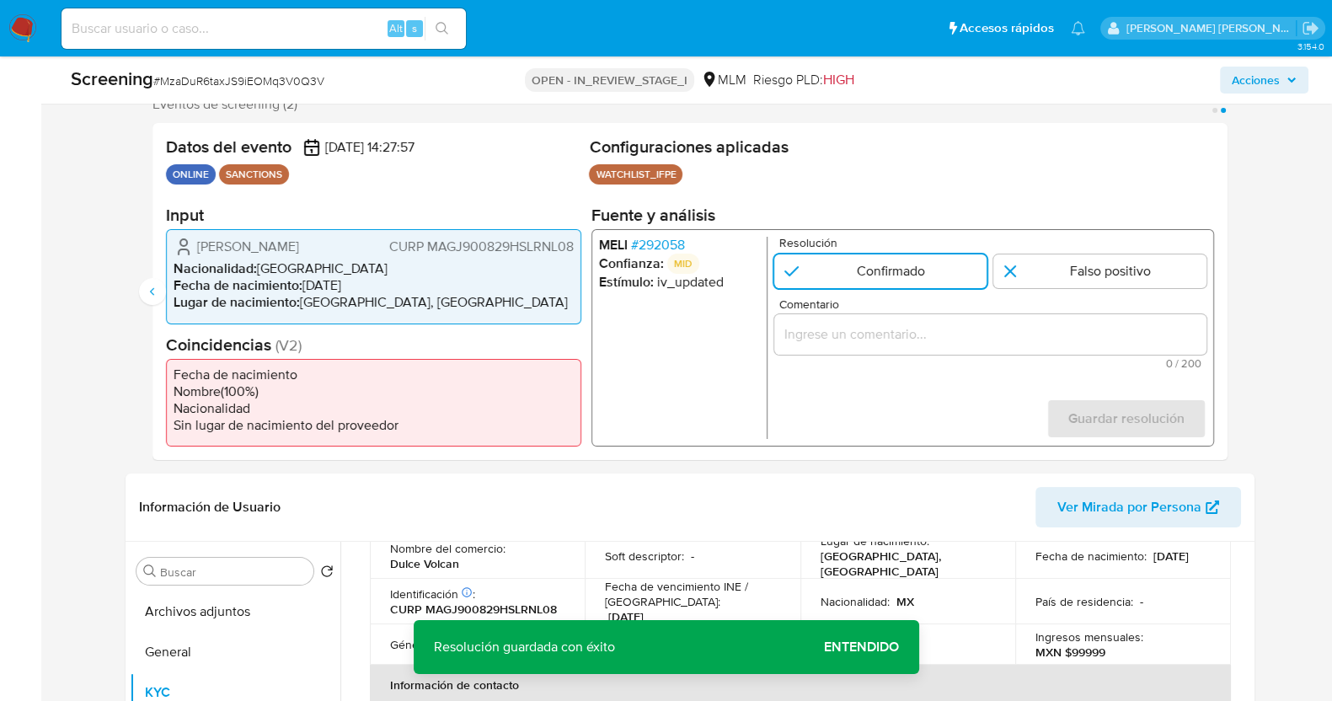
click at [852, 335] on input "Comentario" at bounding box center [989, 334] width 432 height 22
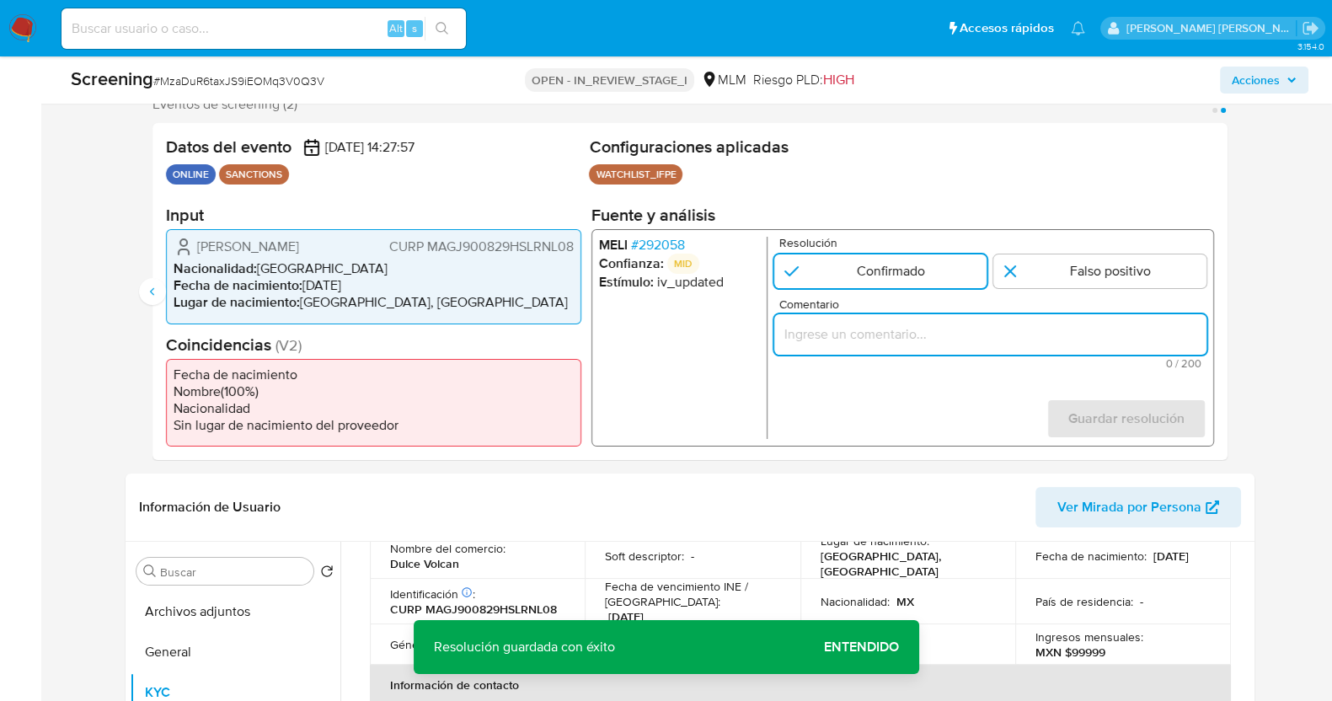
paste input "SE CONFIRMA POR NOMBRE, FECHA DE NACIMIENTO Y NACIONALIDAD A JULIO CESAR MARIN …"
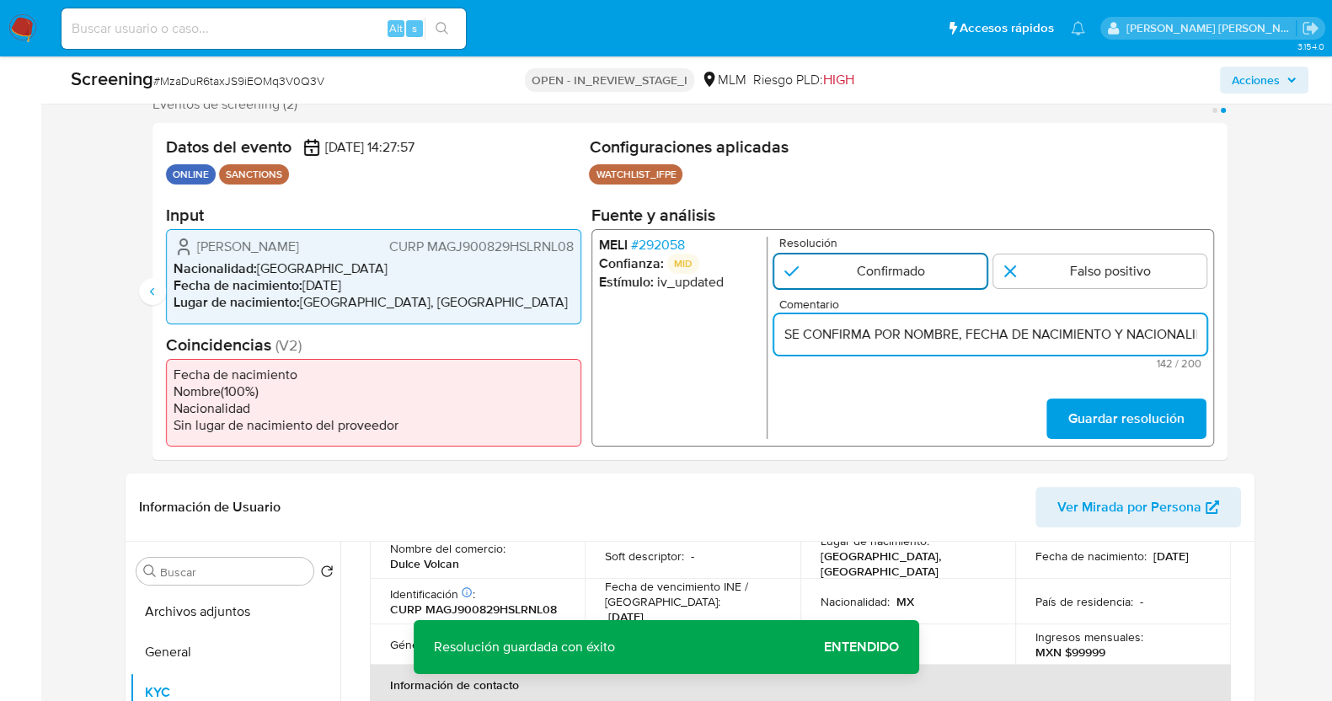
scroll to position [0, 644]
type input "SE CONFIRMA POR NOMBRE, FECHA DE NACIMIENTO Y NACIONALIDAD A JULIO CESAR MARIN …"
click at [912, 269] on input "2 de 2" at bounding box center [879, 271] width 213 height 34
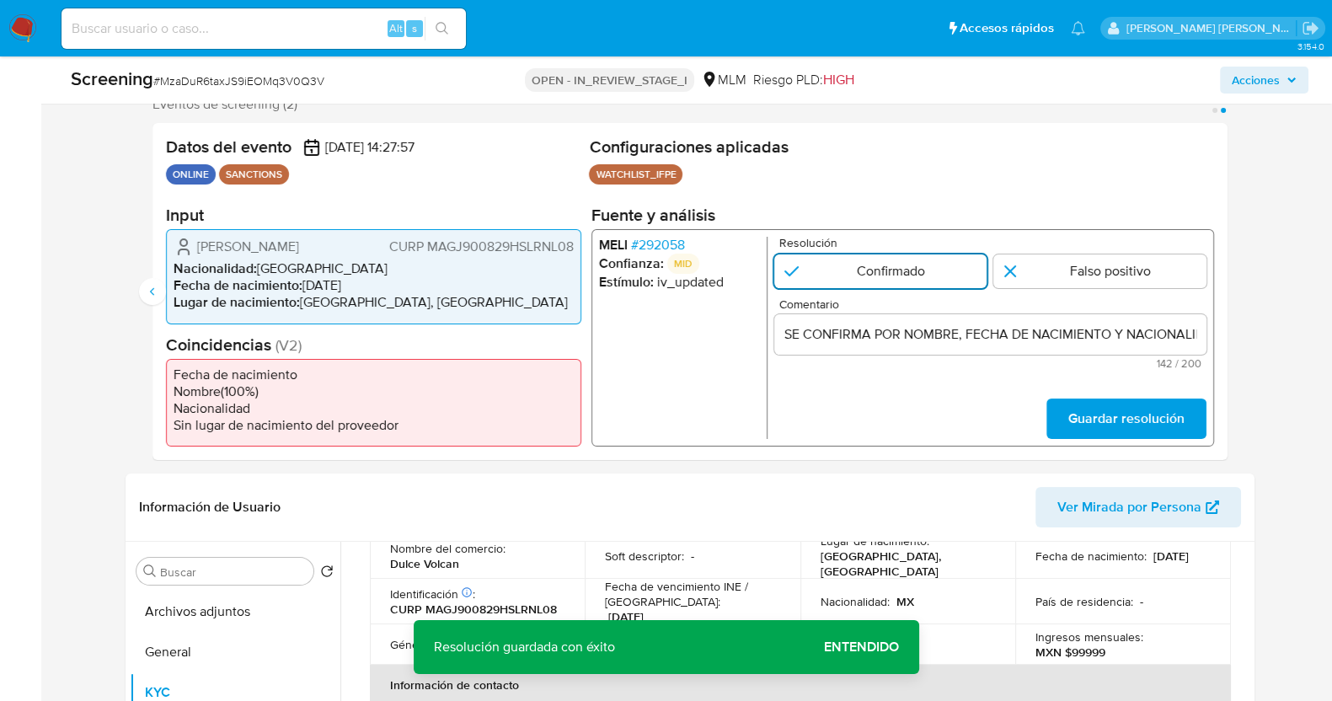
click at [910, 275] on input "2 de 2" at bounding box center [879, 271] width 213 height 34
click at [1104, 412] on span "Guardar resolución" at bounding box center [1125, 418] width 116 height 37
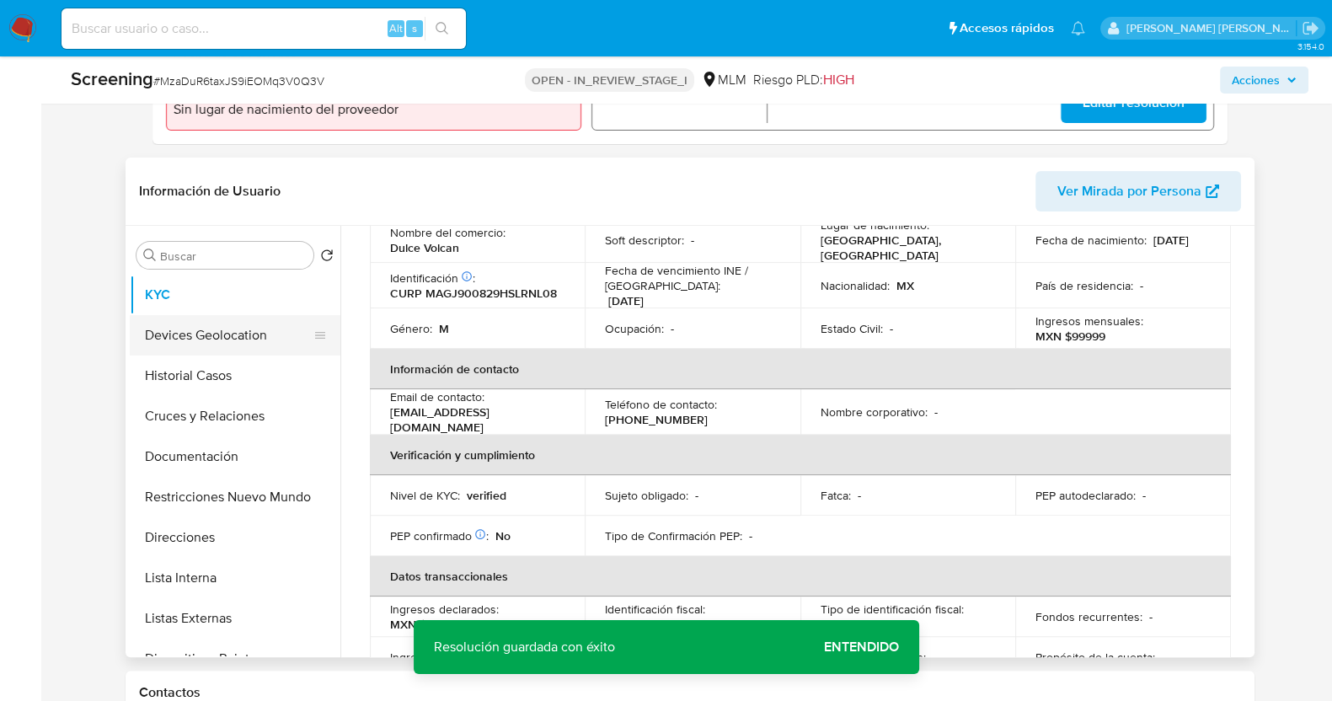
scroll to position [210, 0]
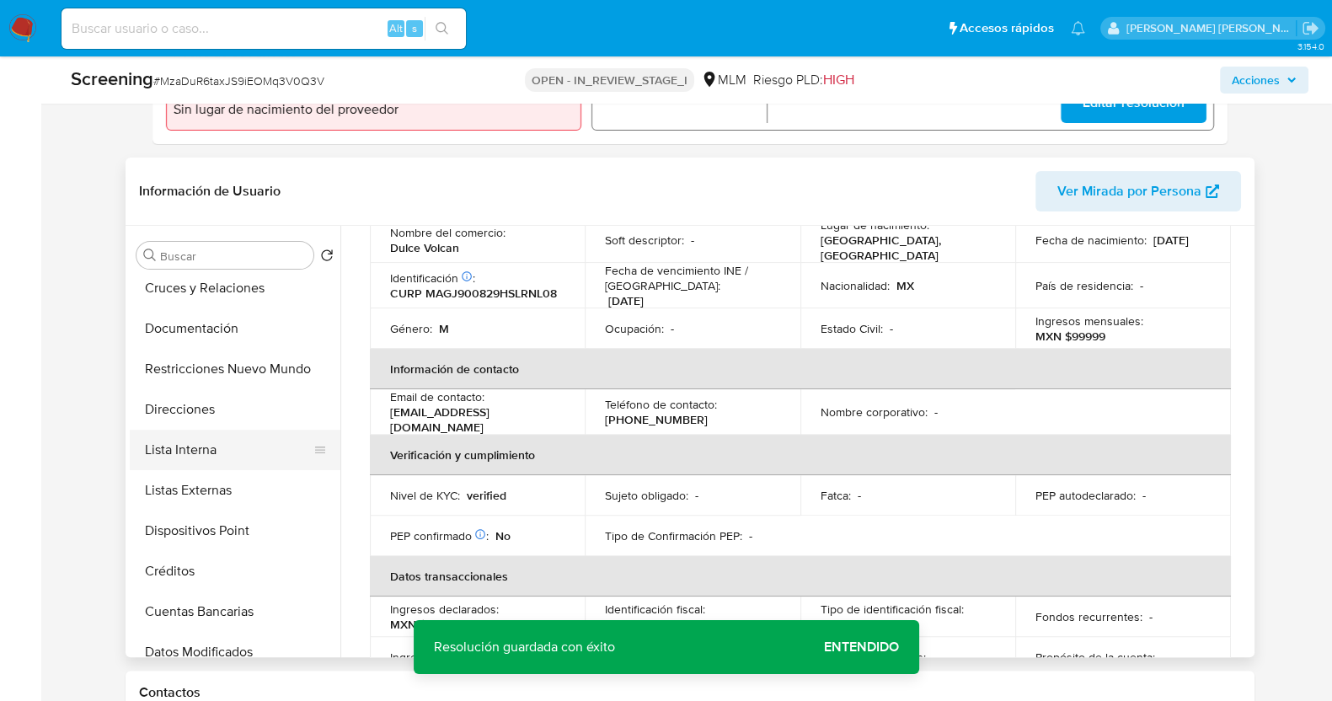
click at [220, 451] on button "Lista Interna" at bounding box center [228, 450] width 197 height 40
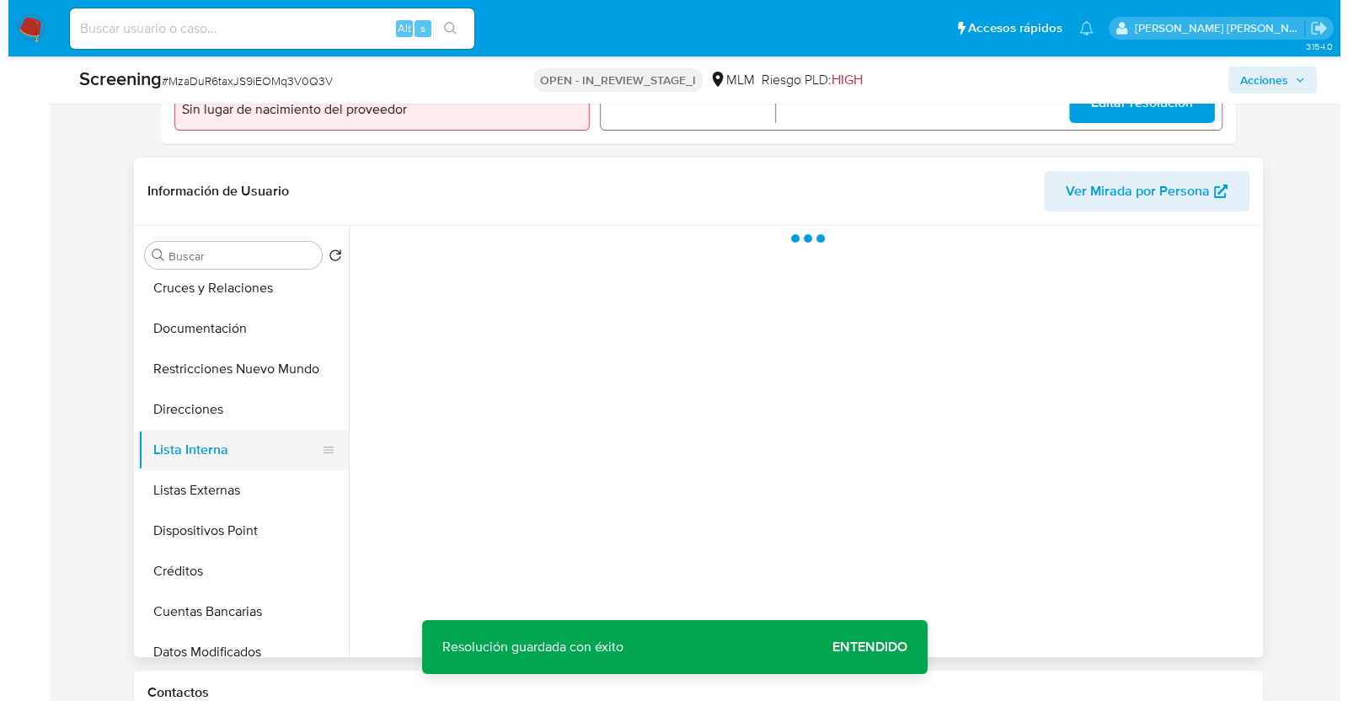
scroll to position [0, 0]
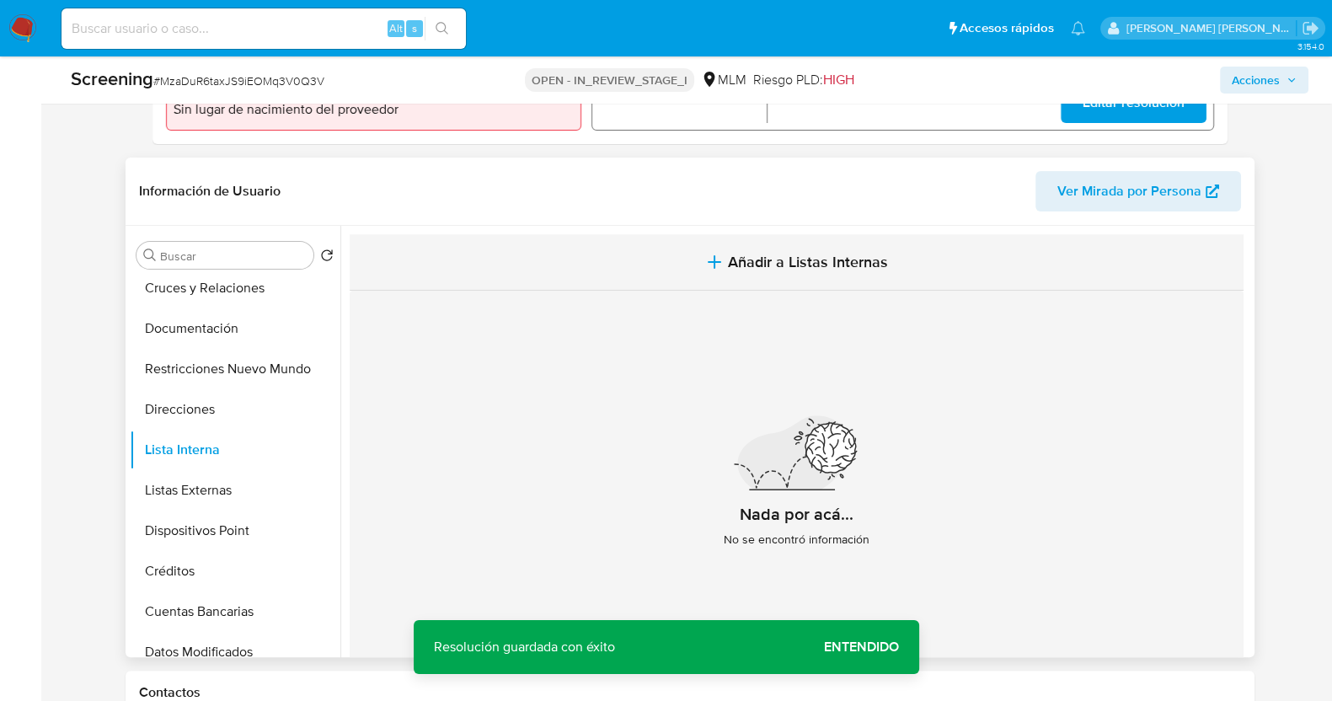
click at [739, 245] on button "Añadir a Listas Internas" at bounding box center [797, 262] width 894 height 56
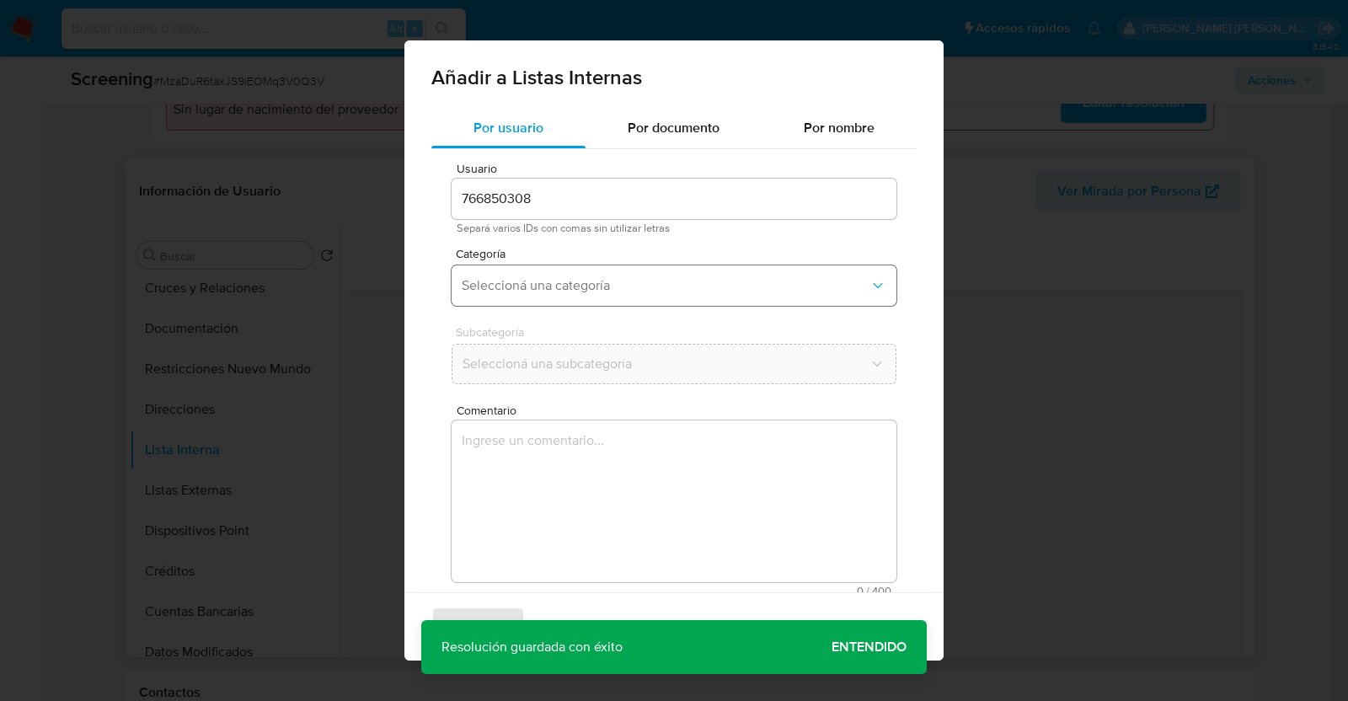
click at [670, 292] on span "Seleccioná una categoría" at bounding box center [666, 285] width 408 height 17
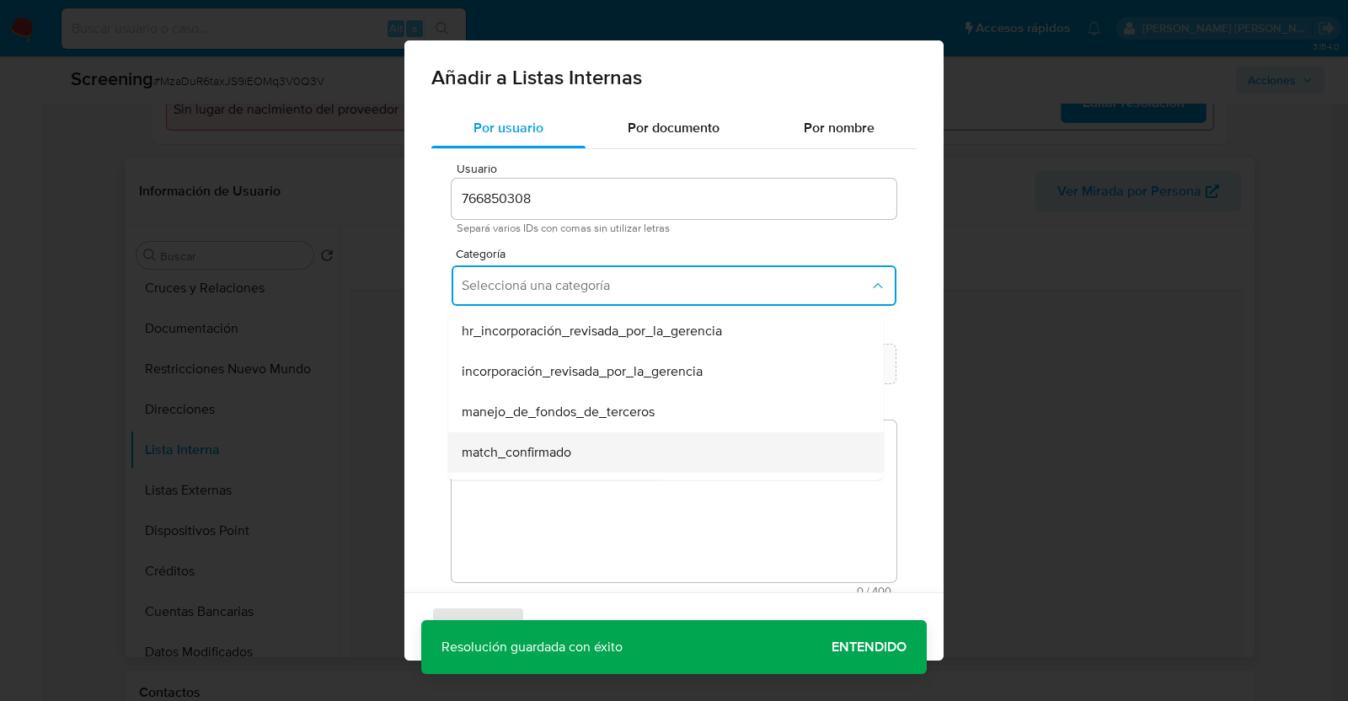
click at [591, 454] on div "match_confirmado" at bounding box center [661, 452] width 398 height 40
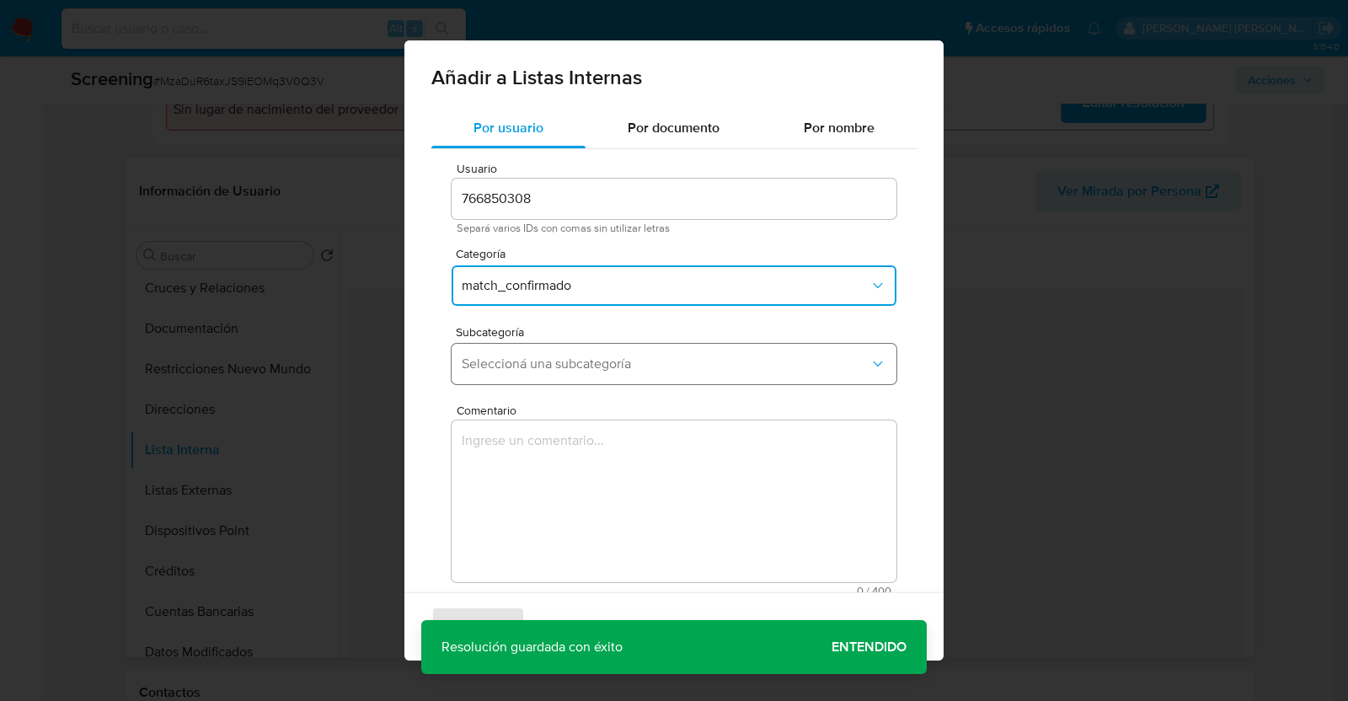
click at [693, 374] on button "Seleccioná una subcategoría" at bounding box center [674, 364] width 445 height 40
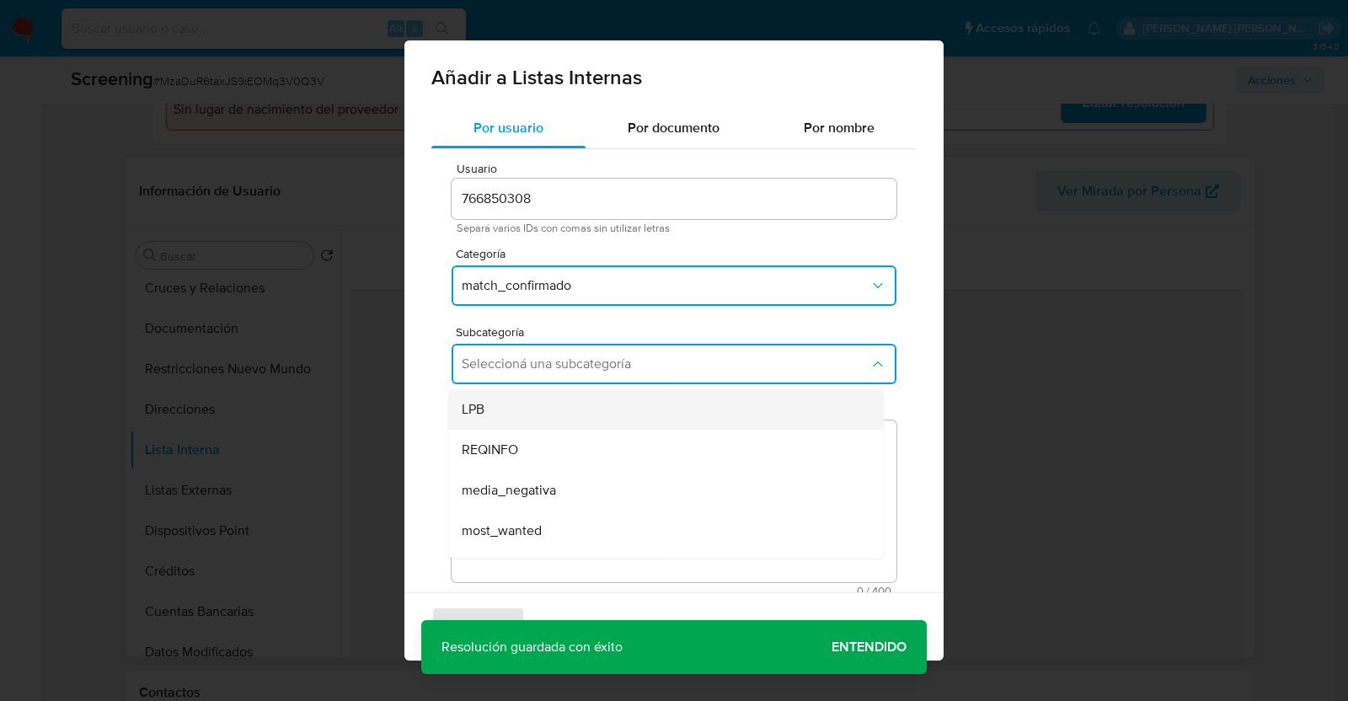
click at [638, 410] on div "LPB" at bounding box center [661, 409] width 398 height 40
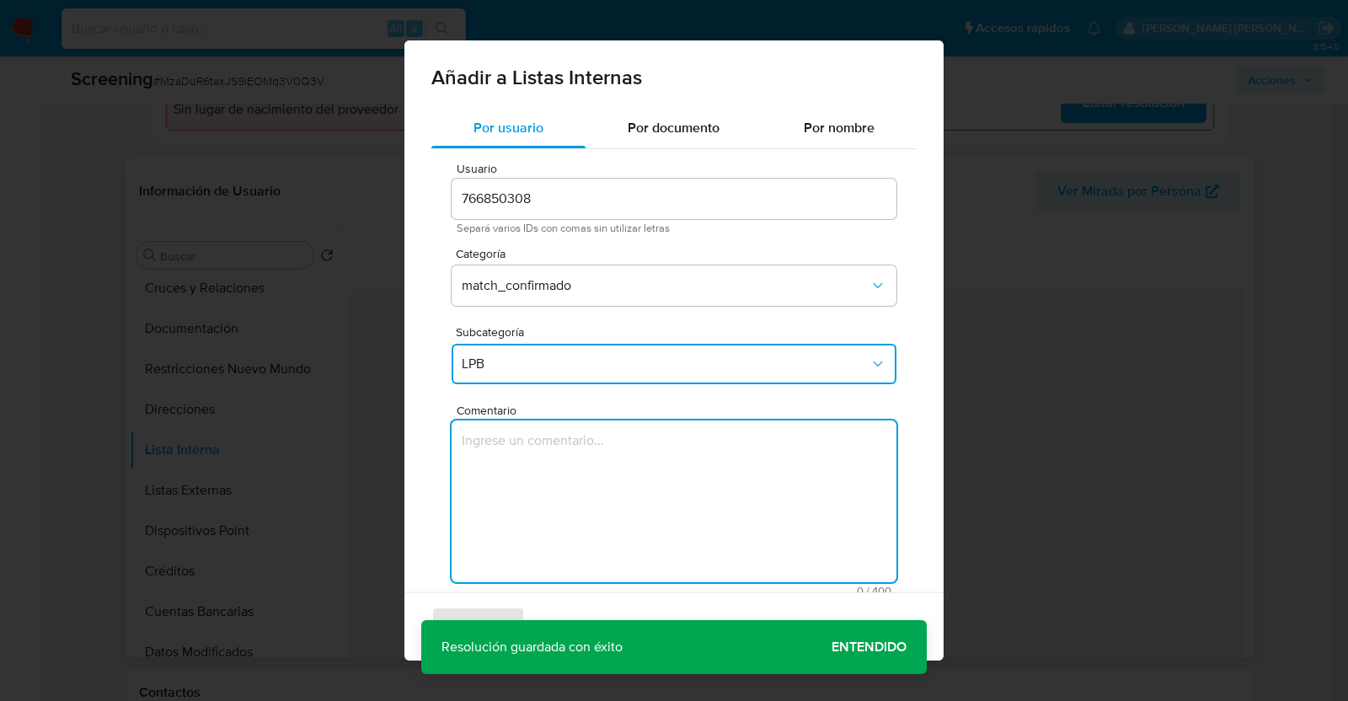
drag, startPoint x: 656, startPoint y: 471, endPoint x: 703, endPoint y: 448, distance: 52.4
click at [657, 473] on textarea "Comentario" at bounding box center [674, 501] width 445 height 162
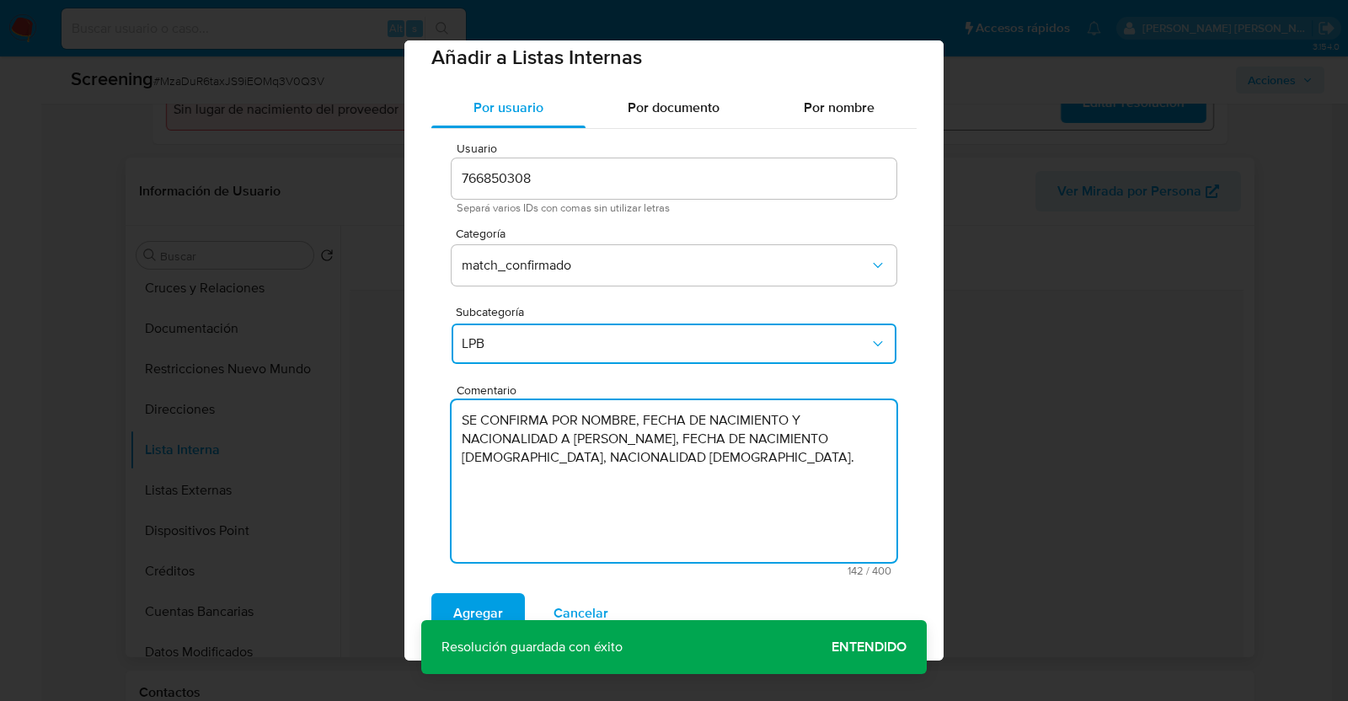
scroll to position [31, 0]
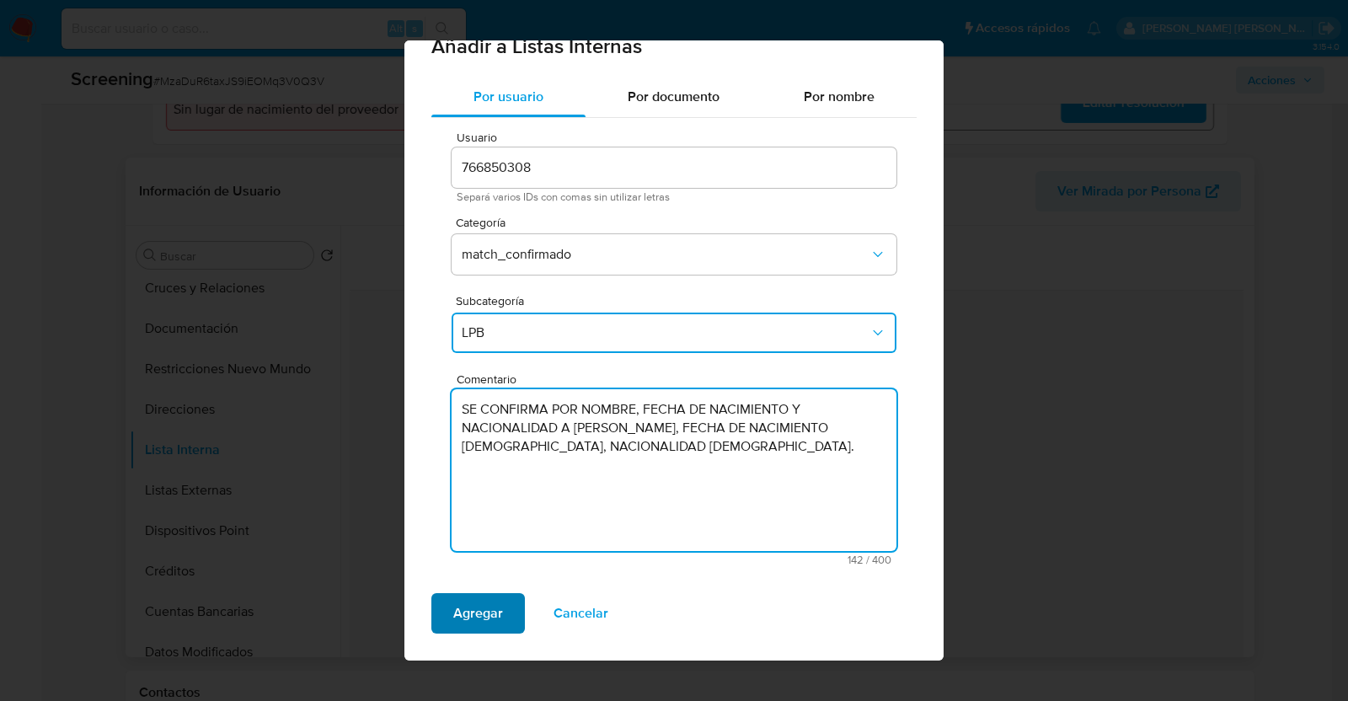
type textarea "SE CONFIRMA POR NOMBRE, FECHA DE NACIMIENTO Y NACIONALIDAD A JULIO CESAR MARIN …"
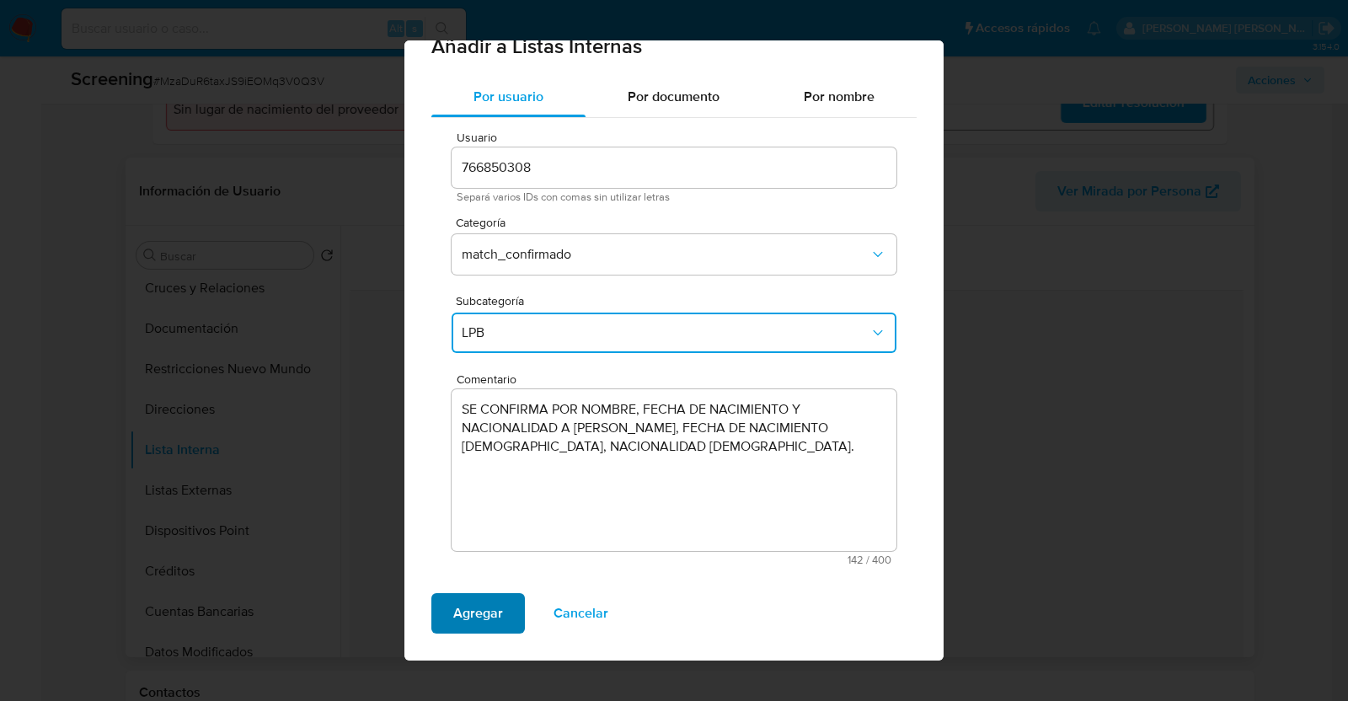
click at [475, 605] on span "Agregar" at bounding box center [478, 613] width 50 height 37
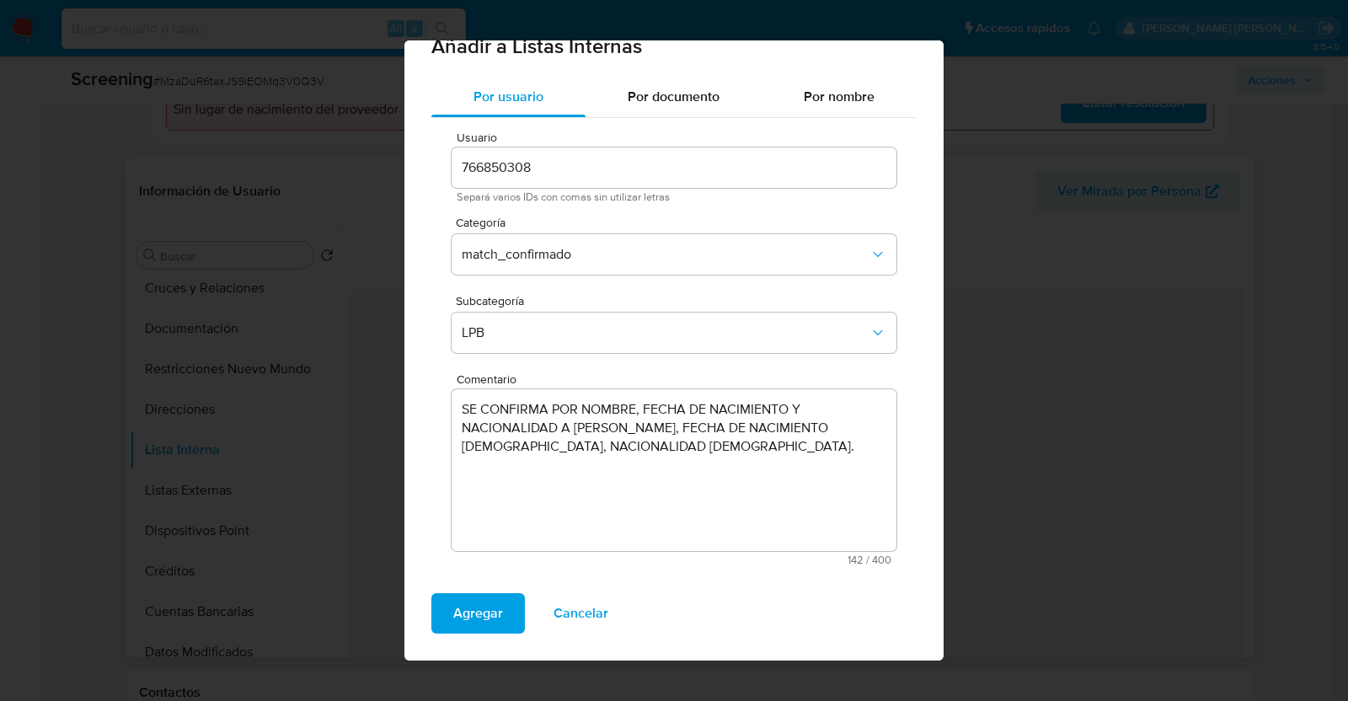
scroll to position [0, 0]
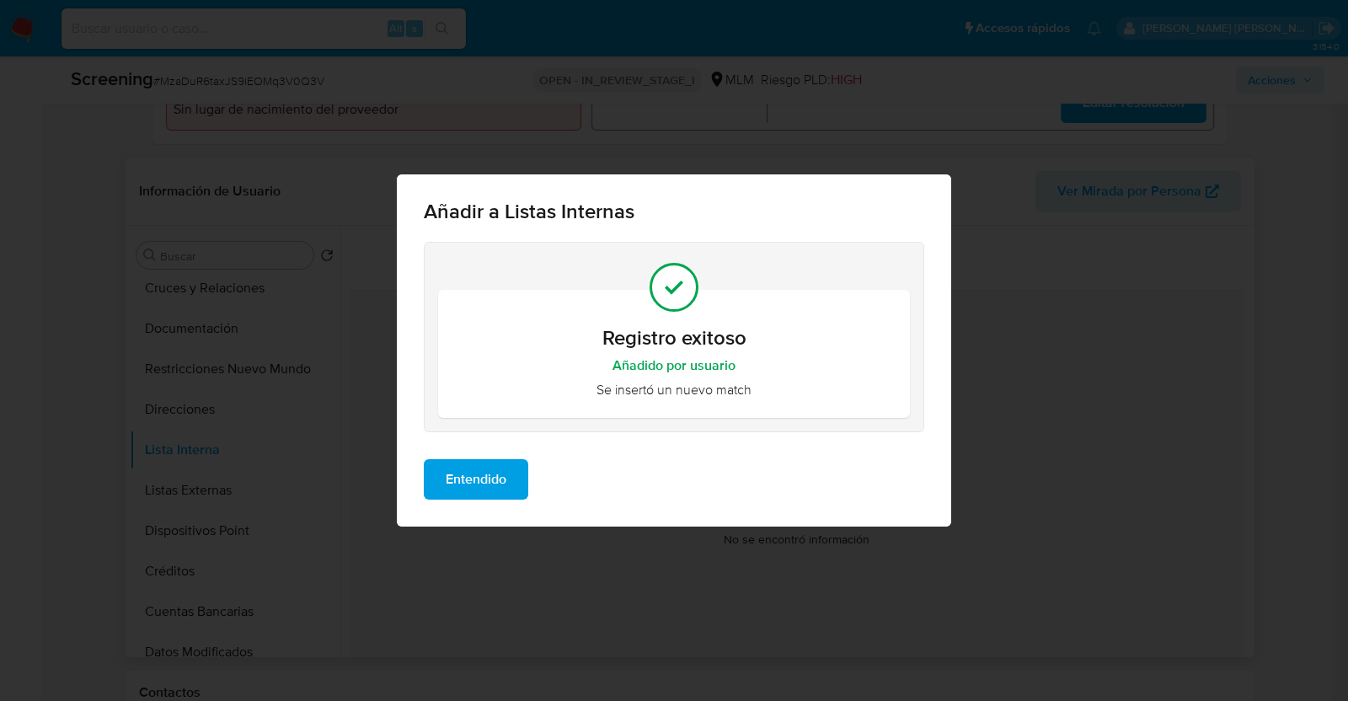
click at [500, 484] on span "Entendido" at bounding box center [476, 479] width 61 height 37
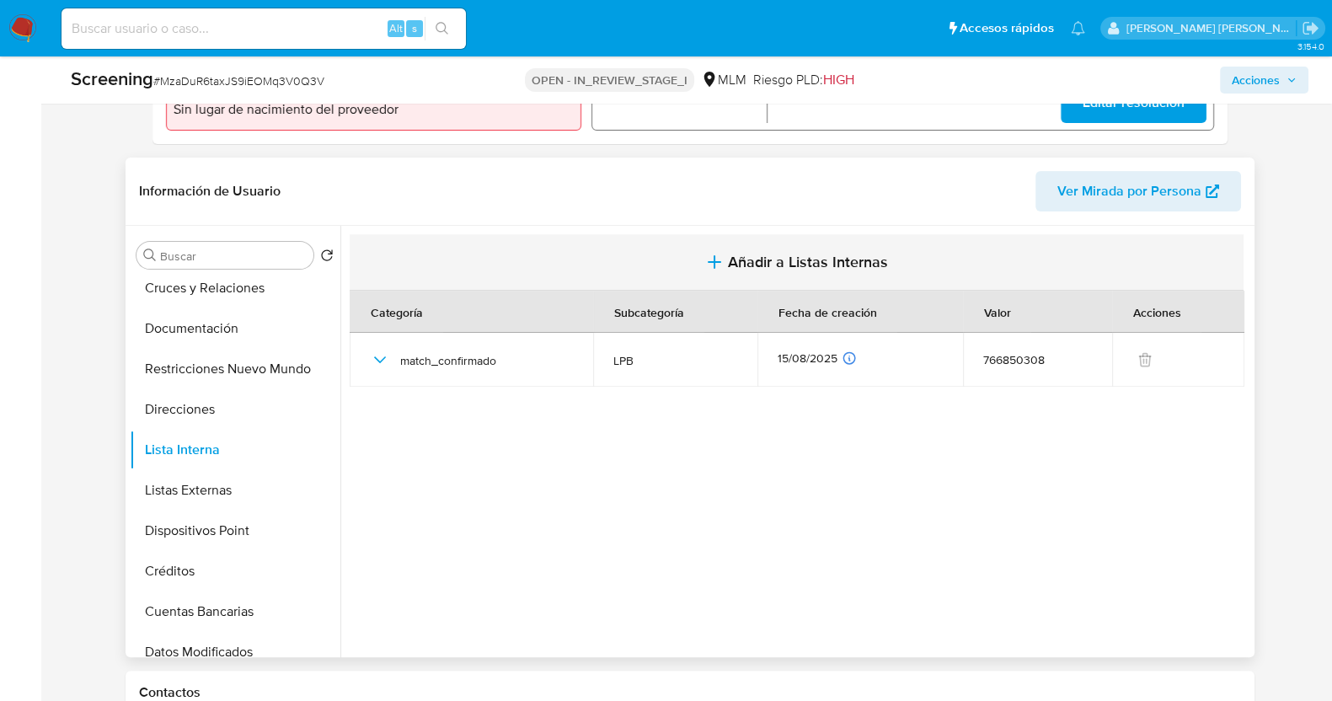
click at [740, 256] on span "Añadir a Listas Internas" at bounding box center [808, 262] width 160 height 19
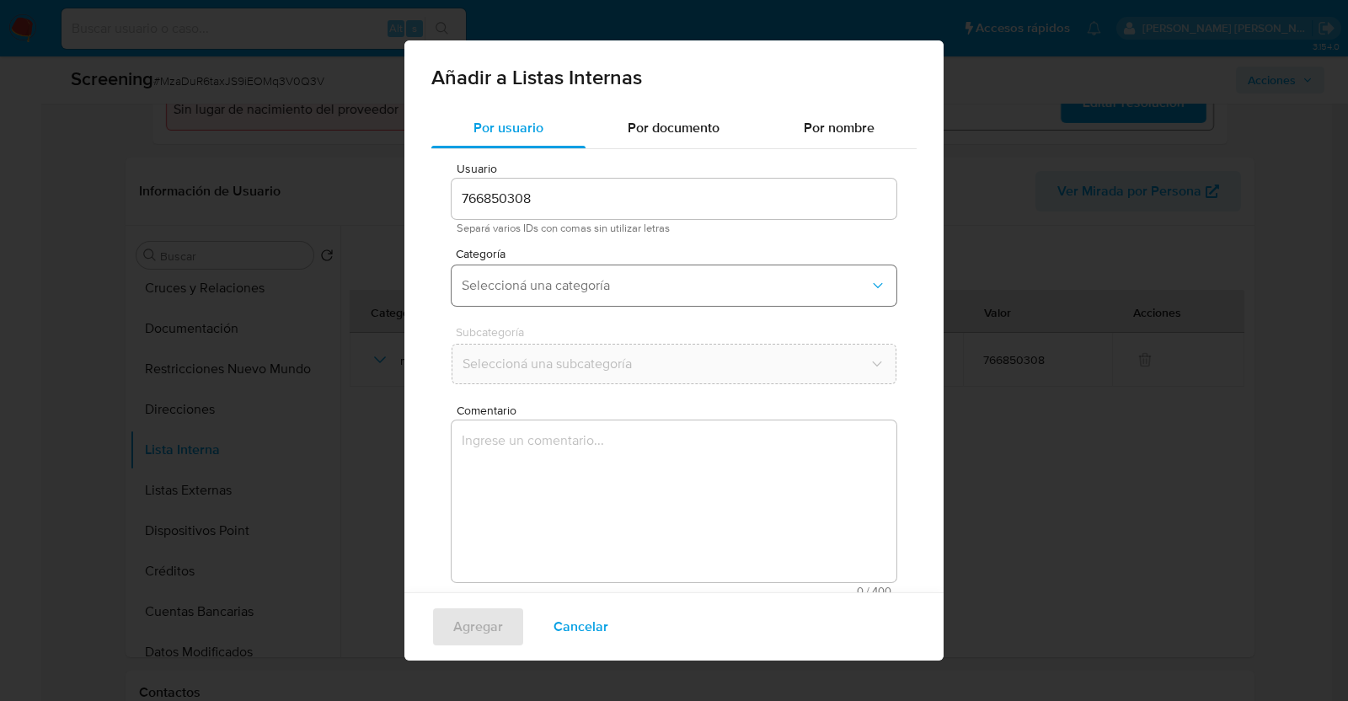
click at [635, 279] on span "Seleccioná una categoría" at bounding box center [666, 285] width 408 height 17
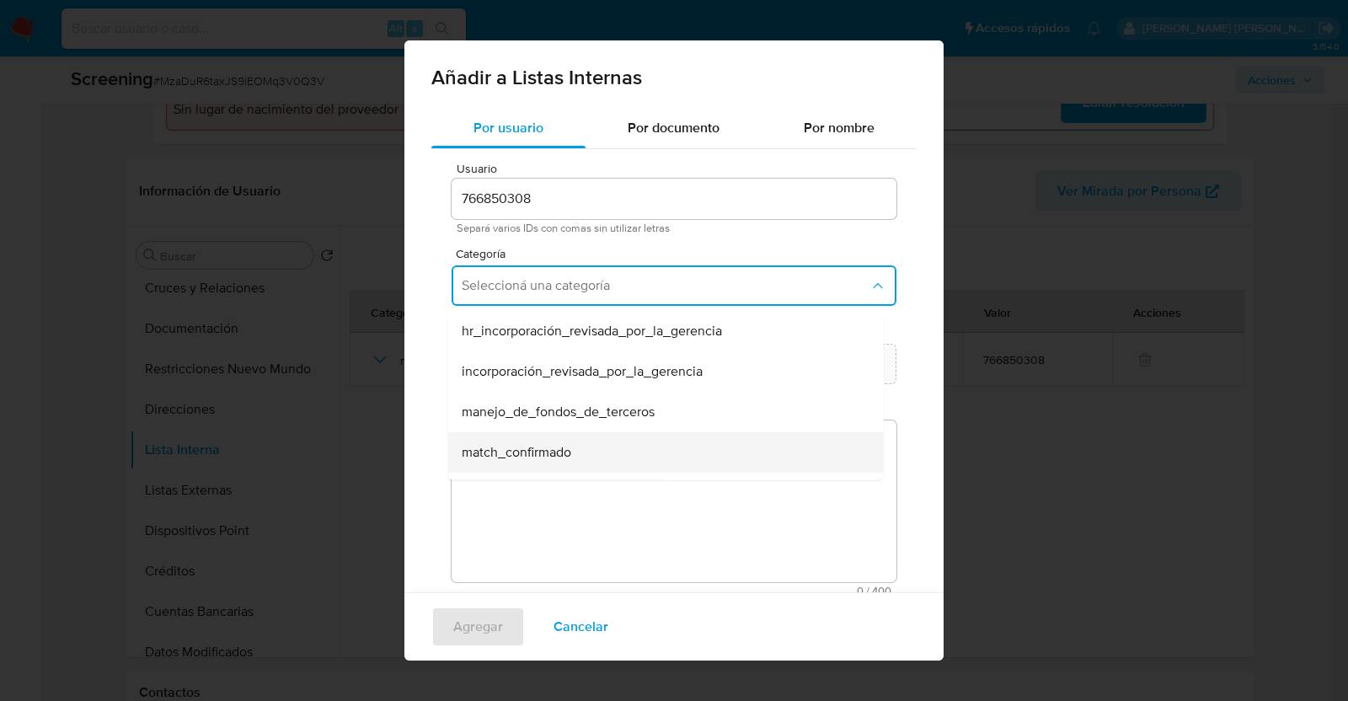
click at [576, 452] on div "match_confirmado" at bounding box center [661, 452] width 398 height 40
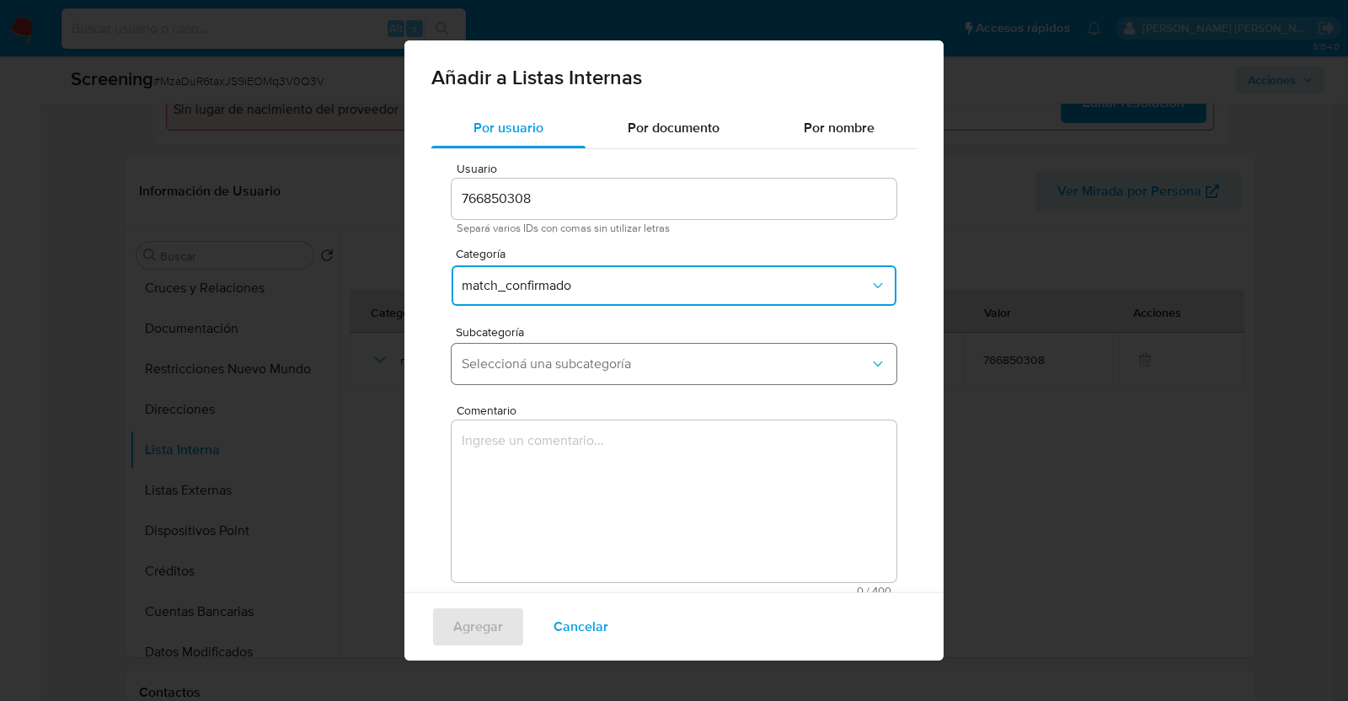
click at [671, 366] on span "Seleccioná una subcategoría" at bounding box center [666, 364] width 408 height 17
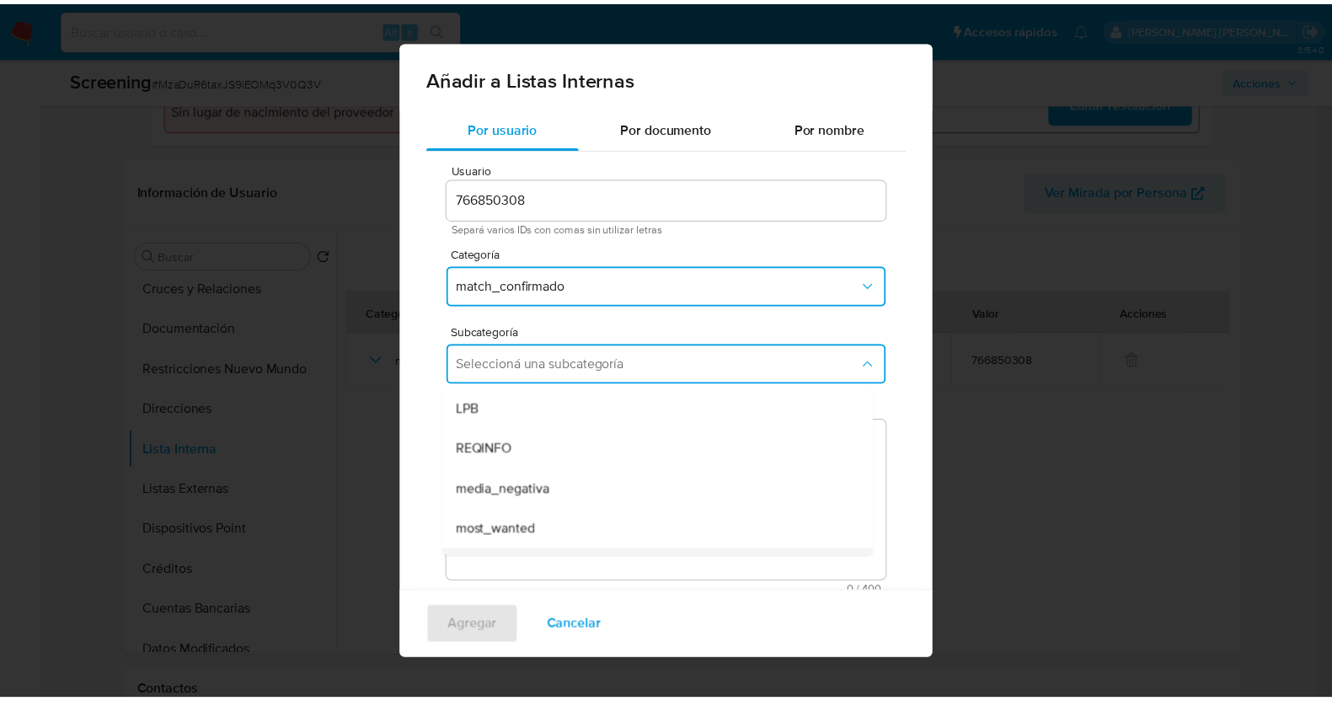
scroll to position [114, 0]
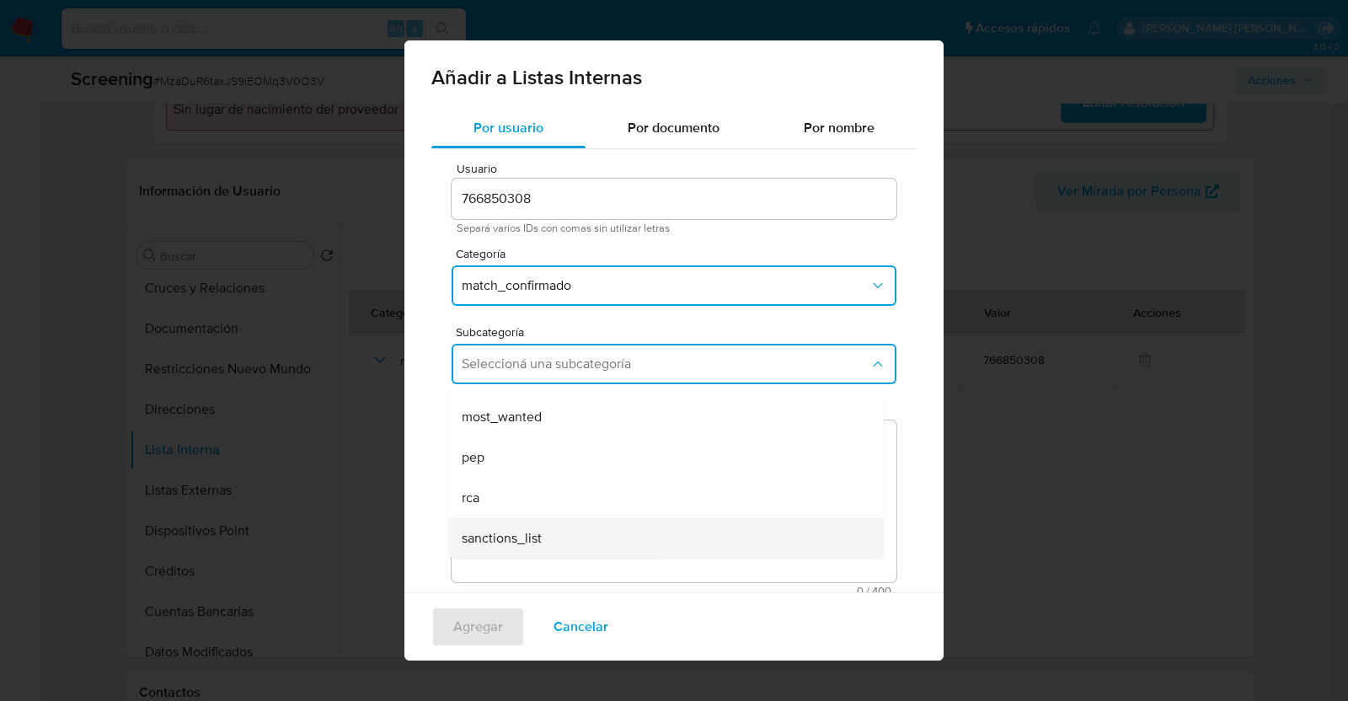
click at [607, 542] on div "sanctions_list" at bounding box center [661, 538] width 398 height 40
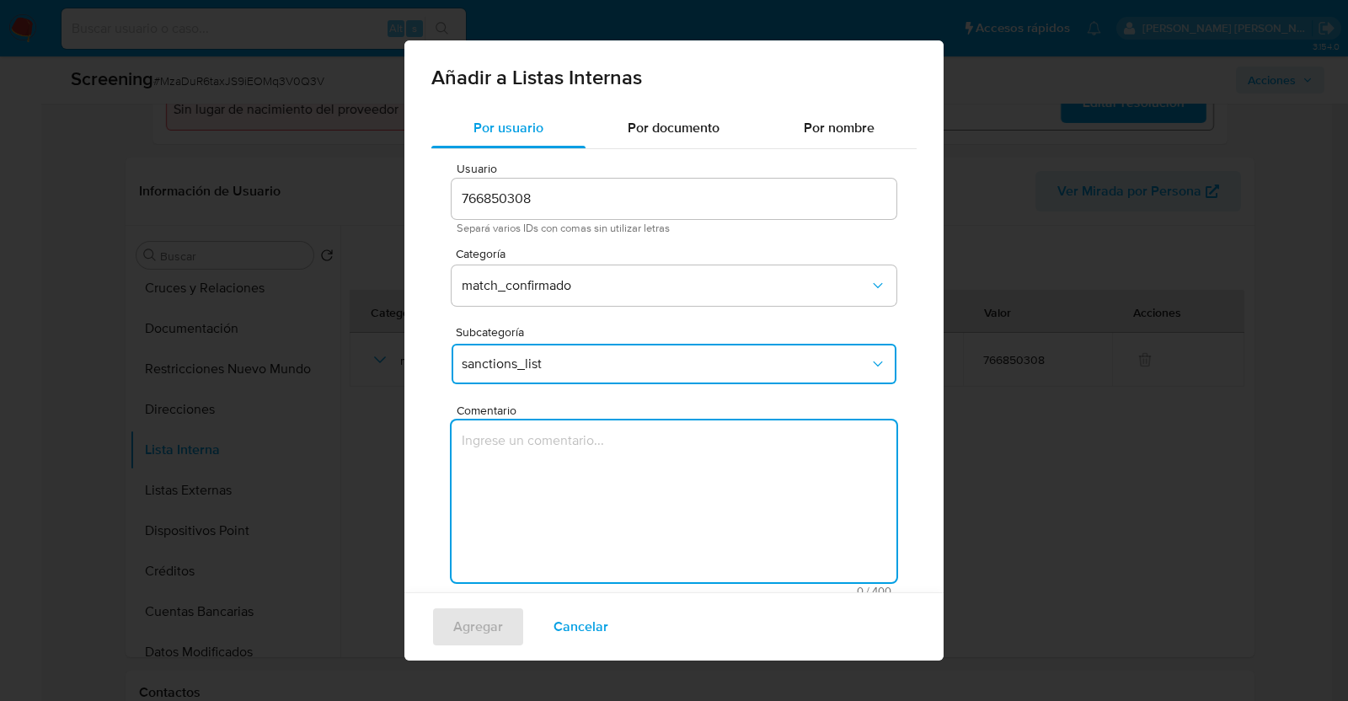
drag, startPoint x: 671, startPoint y: 466, endPoint x: 680, endPoint y: 465, distance: 8.5
click at [672, 466] on textarea "Comentario" at bounding box center [674, 501] width 445 height 162
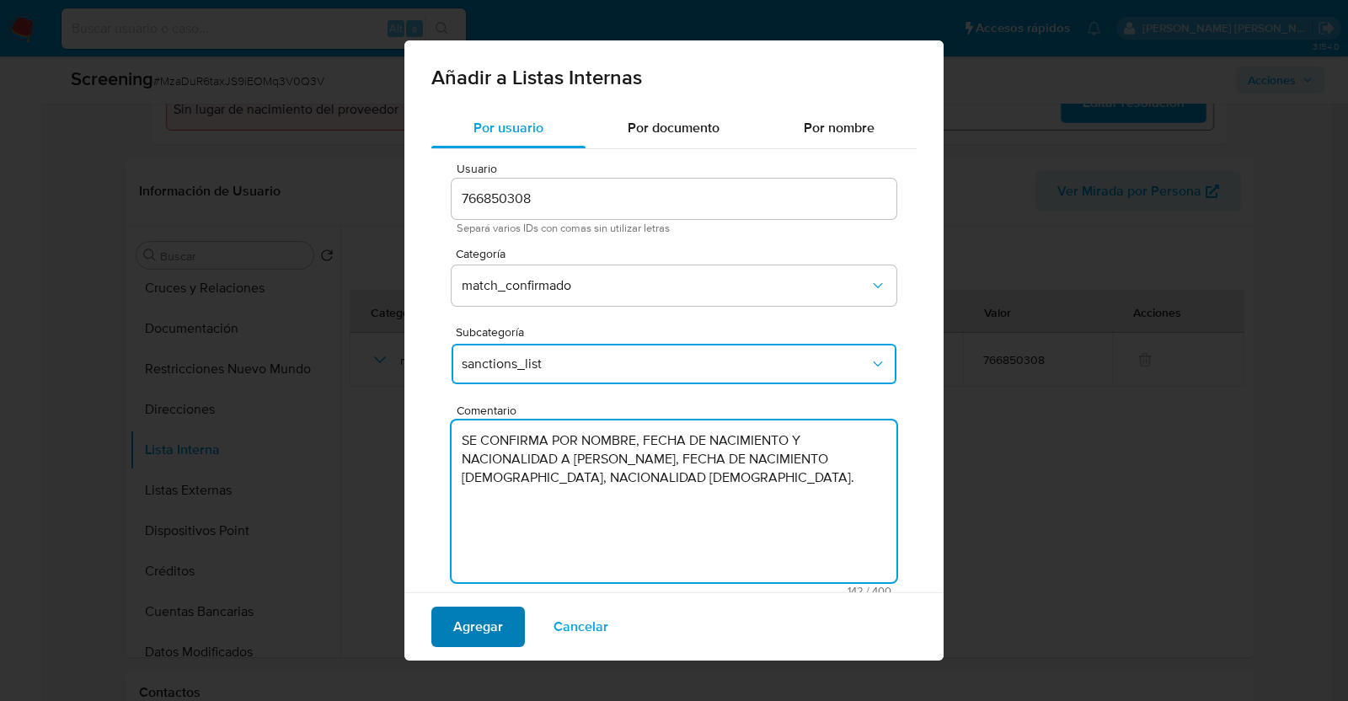
type textarea "SE CONFIRMA POR NOMBRE, FECHA DE NACIMIENTO Y NACIONALIDAD A JULIO CESAR MARIN …"
click at [484, 619] on span "Agregar" at bounding box center [478, 626] width 50 height 37
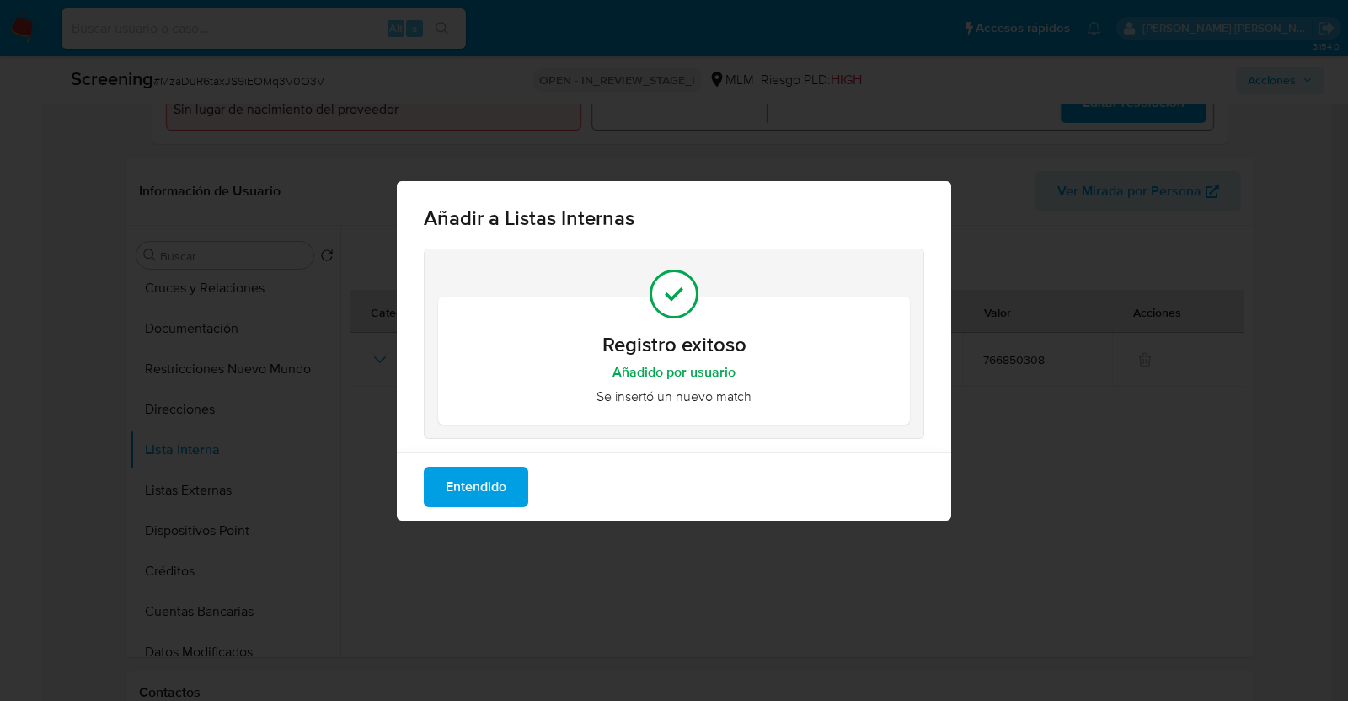
click at [501, 490] on span "Entendido" at bounding box center [476, 486] width 61 height 37
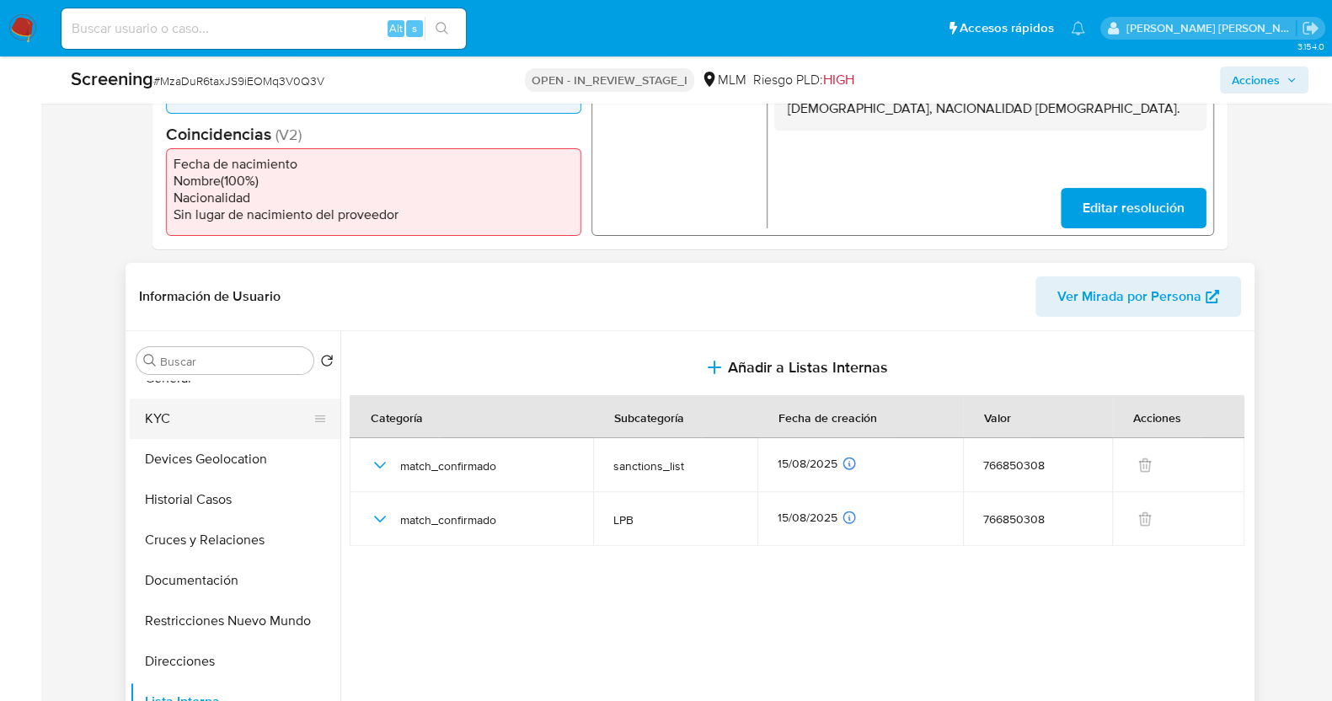
scroll to position [0, 0]
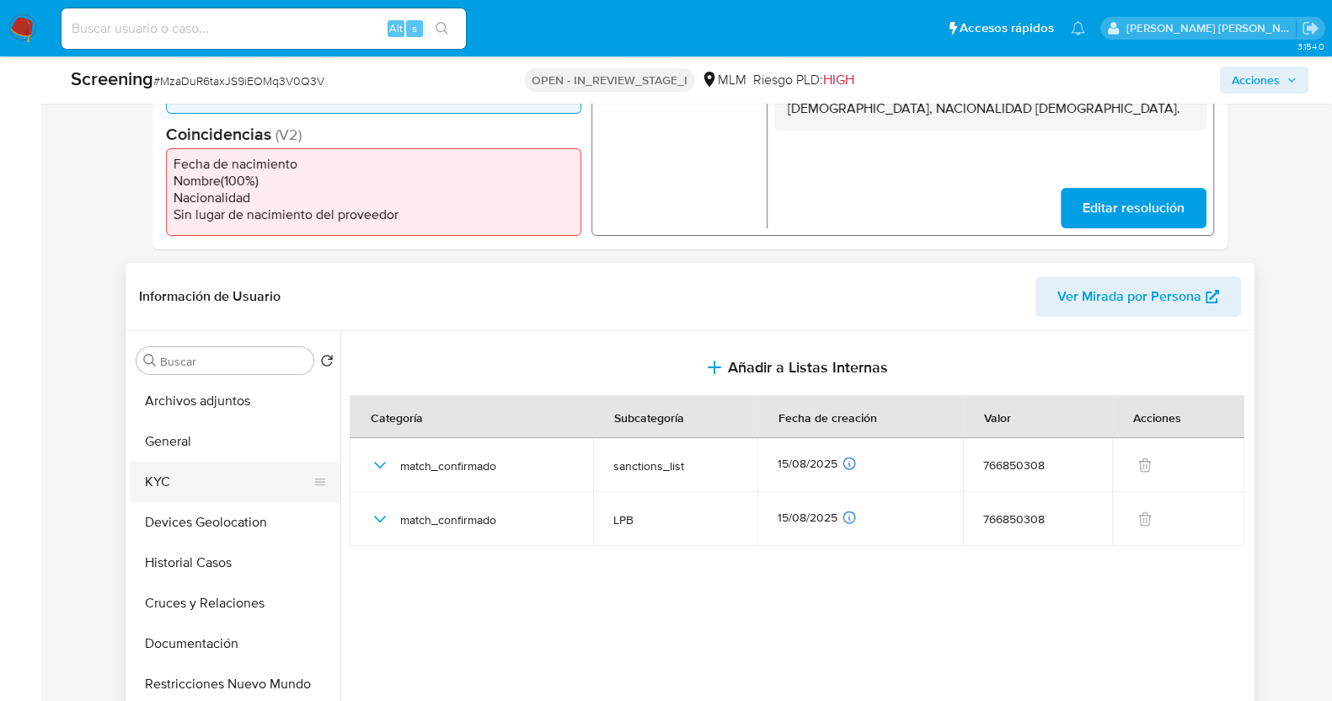
click at [212, 493] on button "KYC" at bounding box center [228, 482] width 197 height 40
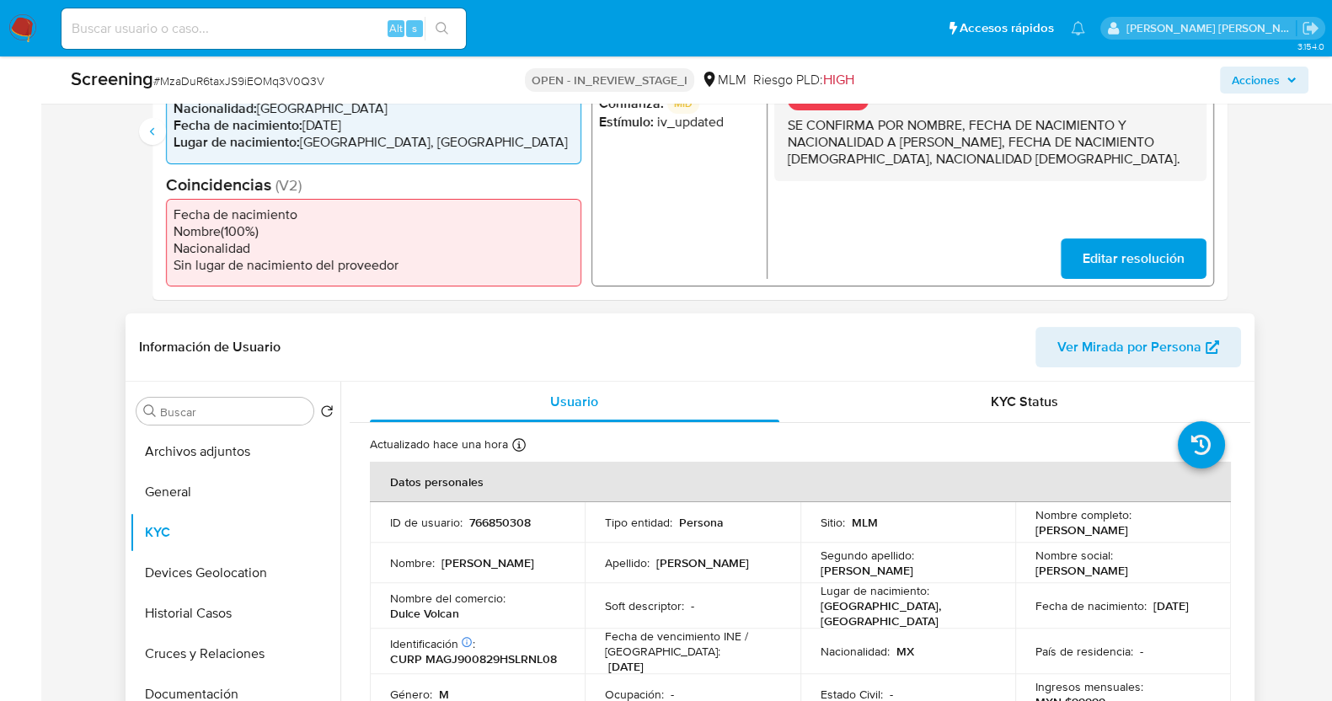
scroll to position [527, 0]
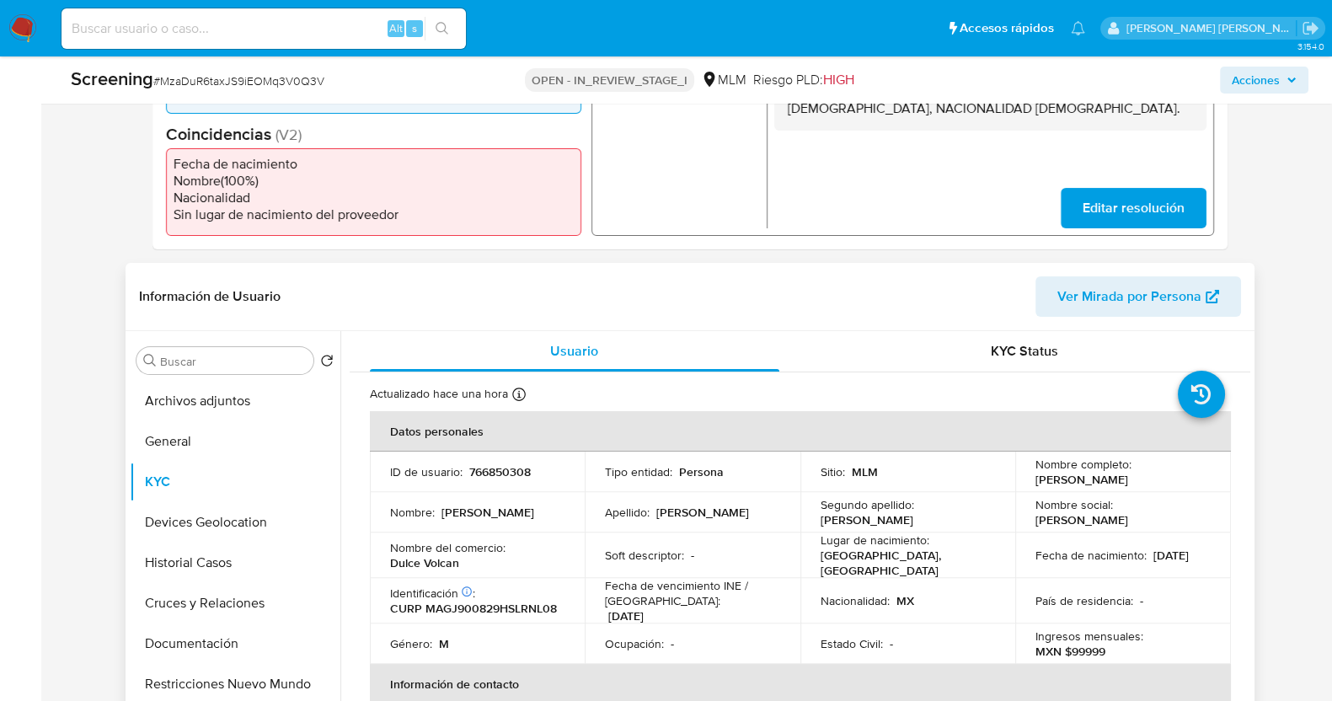
drag, startPoint x: 235, startPoint y: 410, endPoint x: 361, endPoint y: 412, distance: 126.4
click at [237, 410] on button "Archivos adjuntos" at bounding box center [235, 401] width 211 height 40
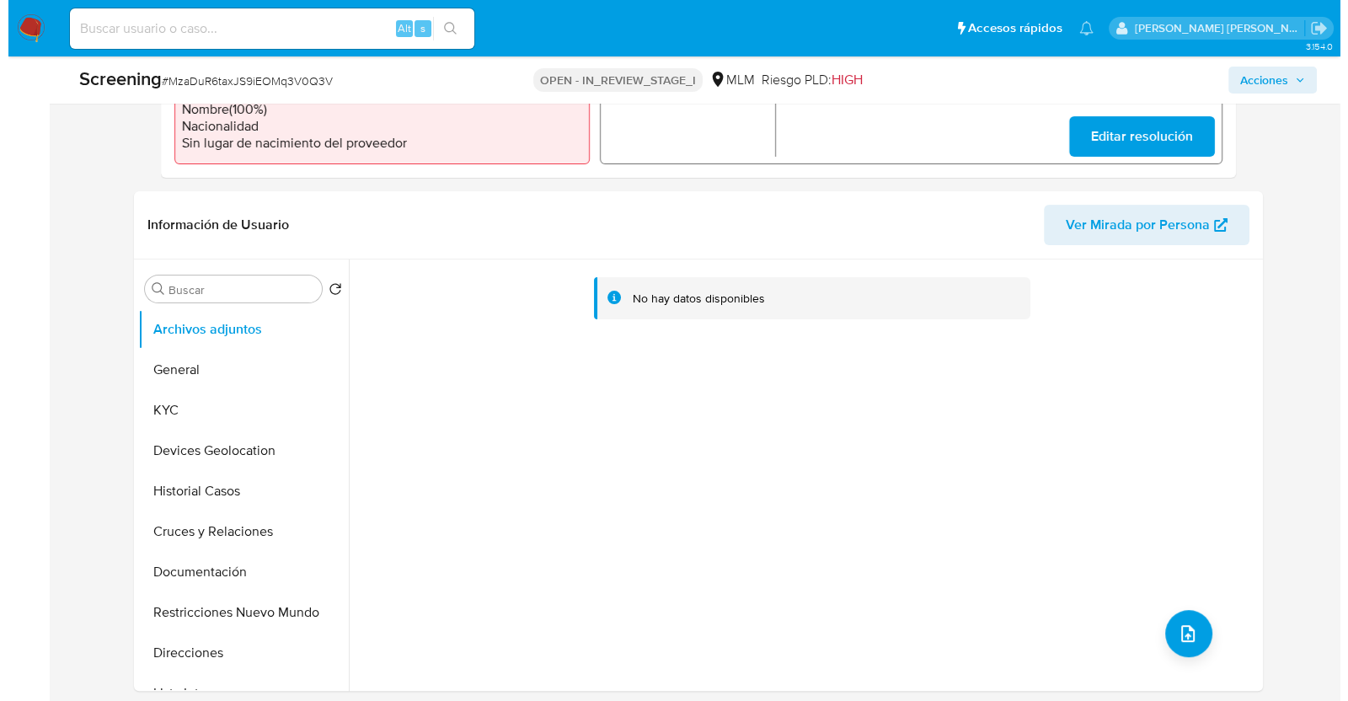
scroll to position [632, 0]
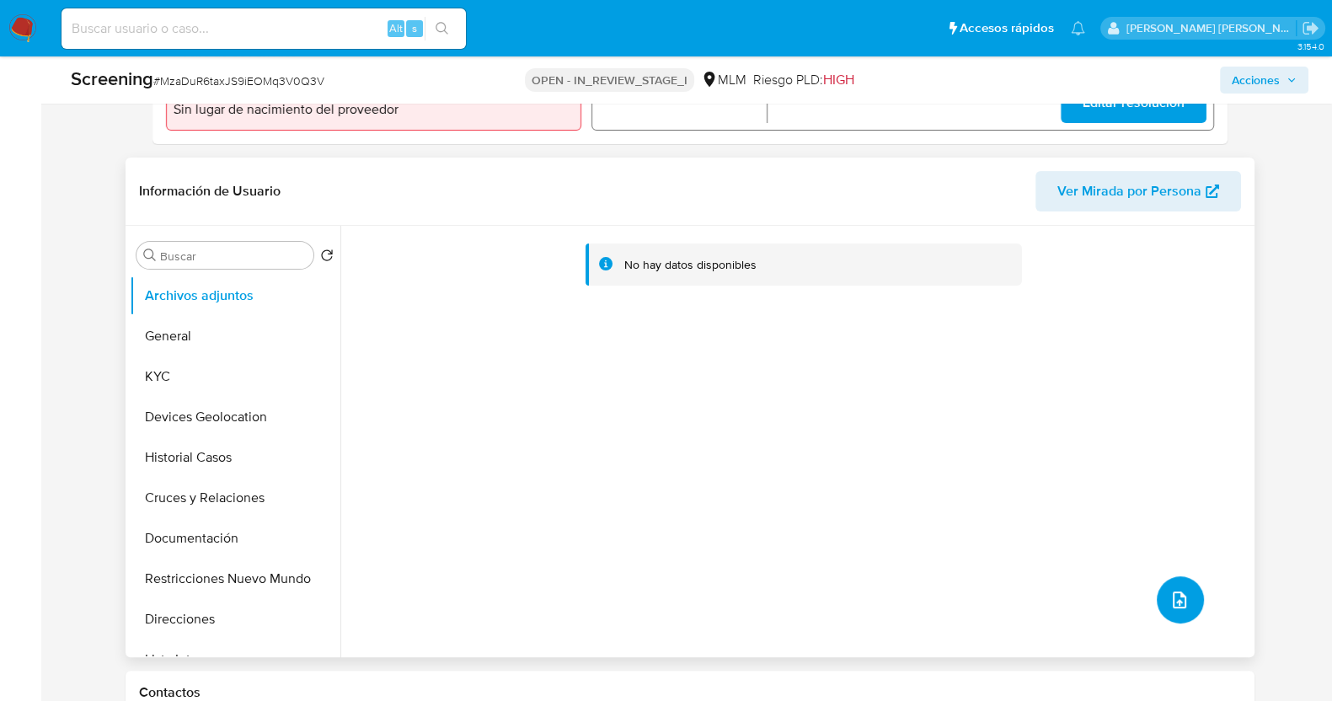
click at [1158, 608] on button "upload-file" at bounding box center [1180, 599] width 47 height 47
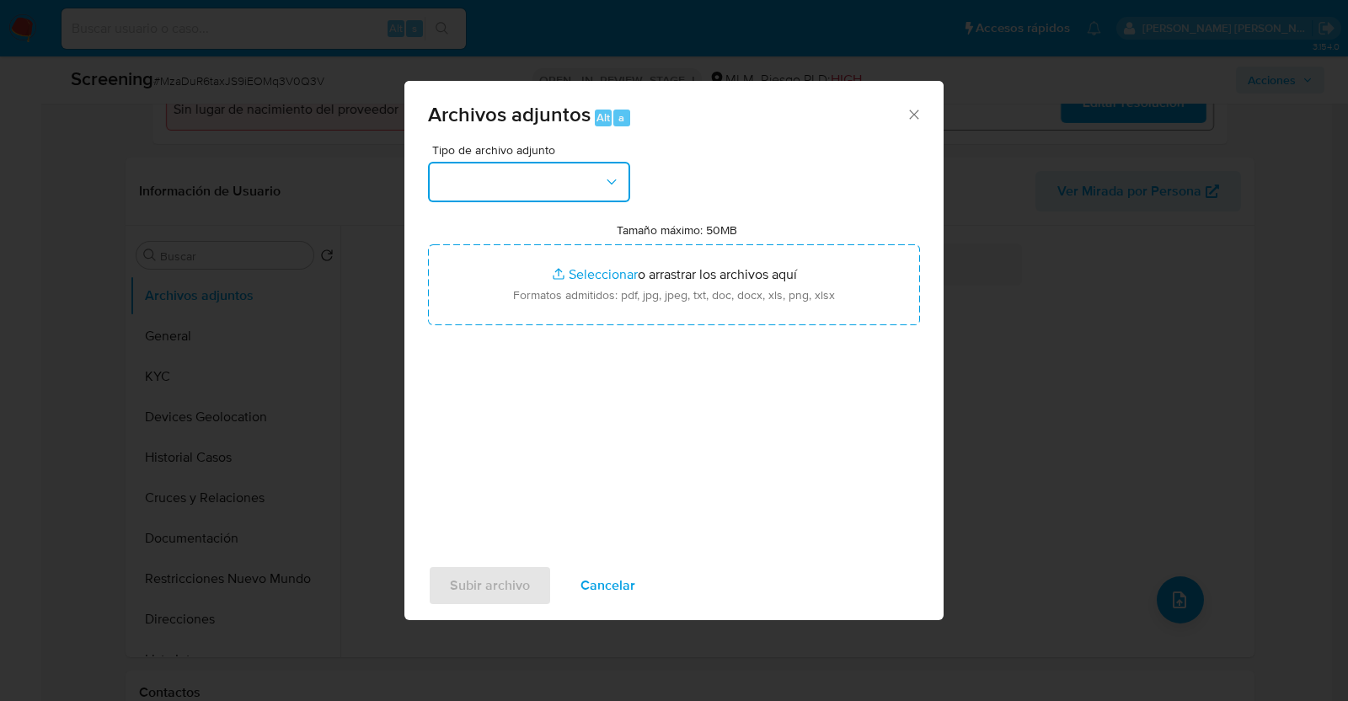
click at [617, 184] on icon "button" at bounding box center [611, 182] width 17 height 17
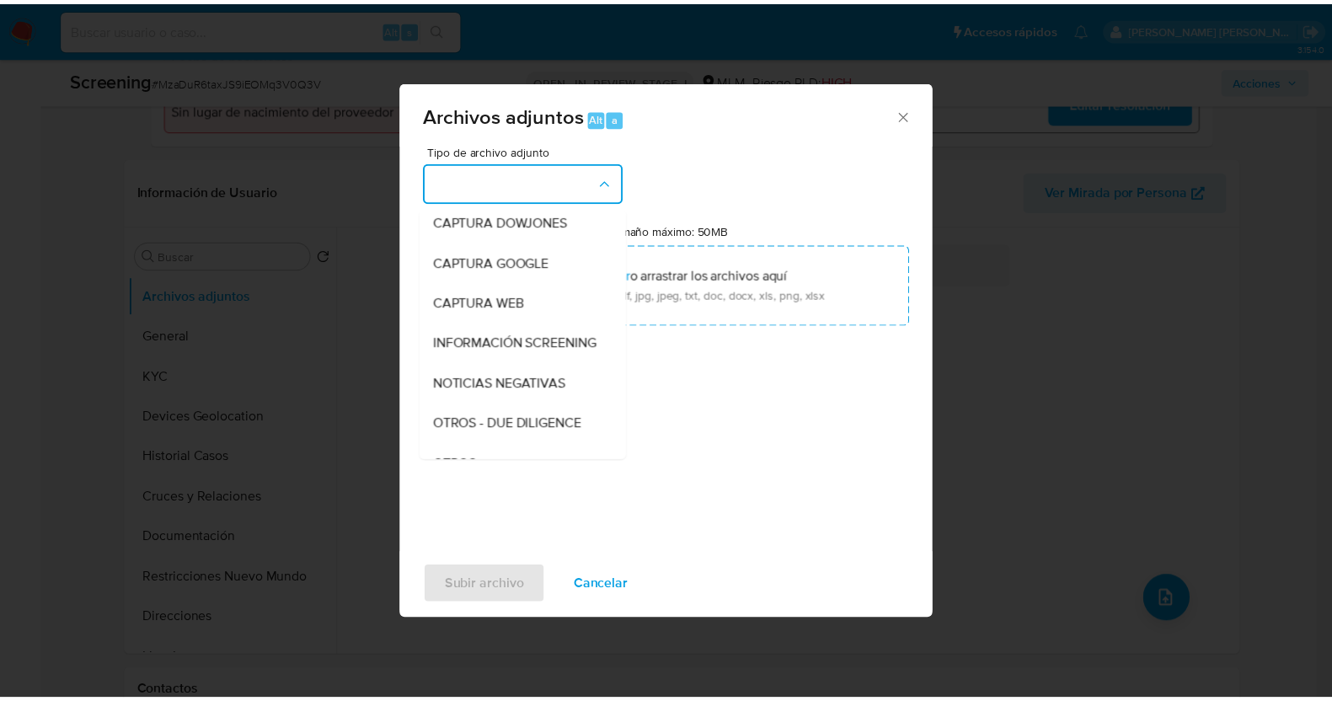
scroll to position [88, 0]
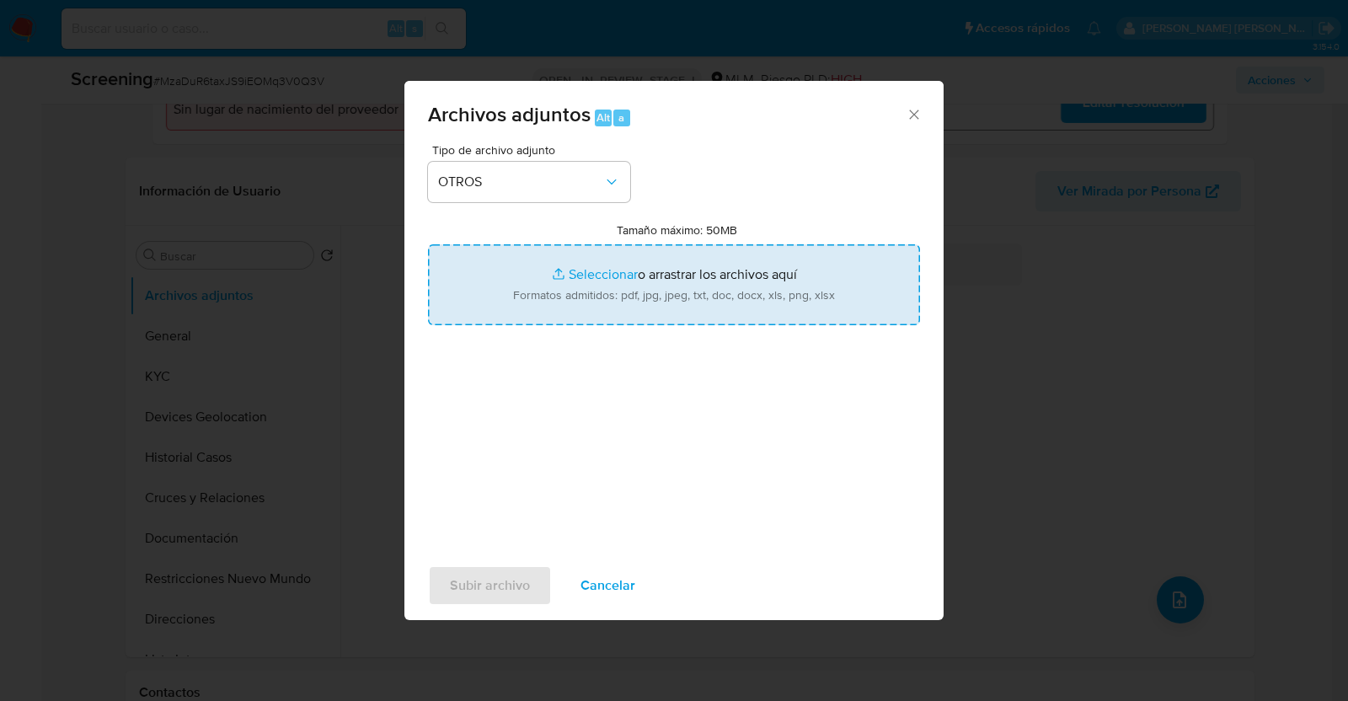
type input "C:\fakepath\766850308_JULIO MARIN_AGO2025.pdf"
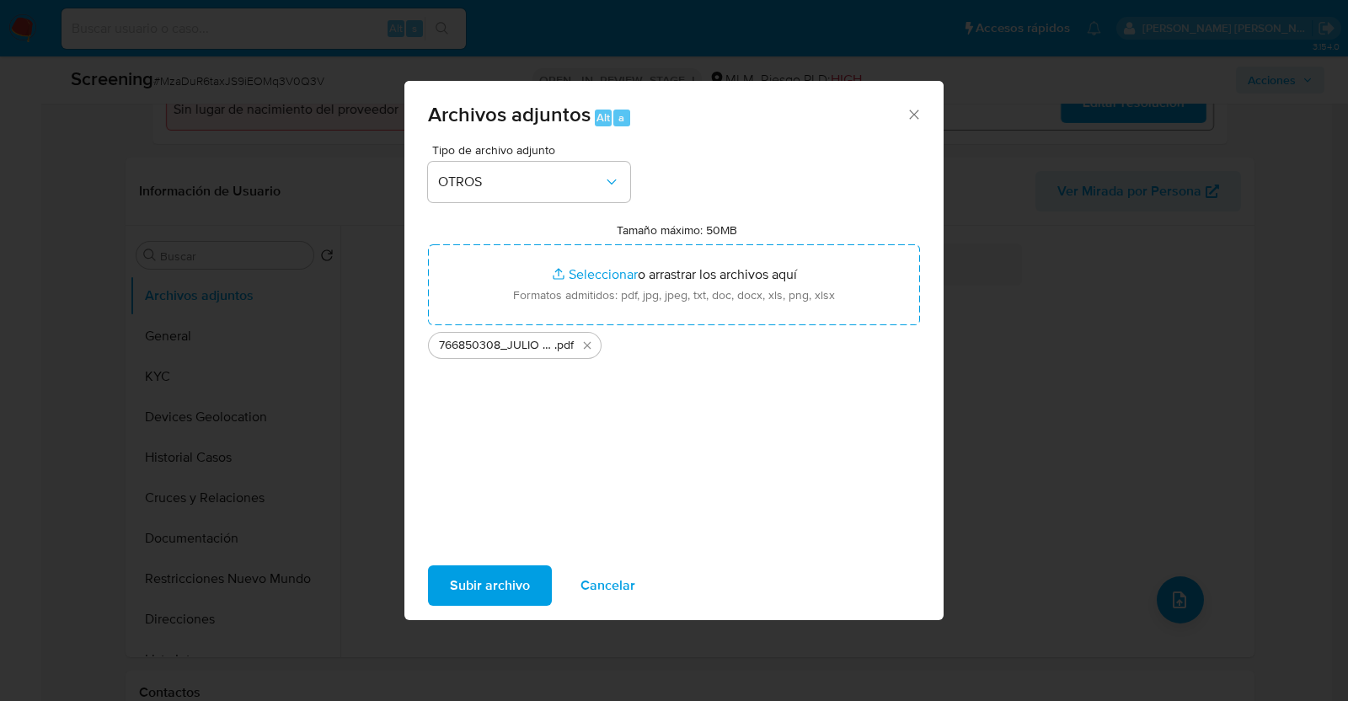
click at [505, 593] on span "Subir archivo" at bounding box center [490, 585] width 80 height 37
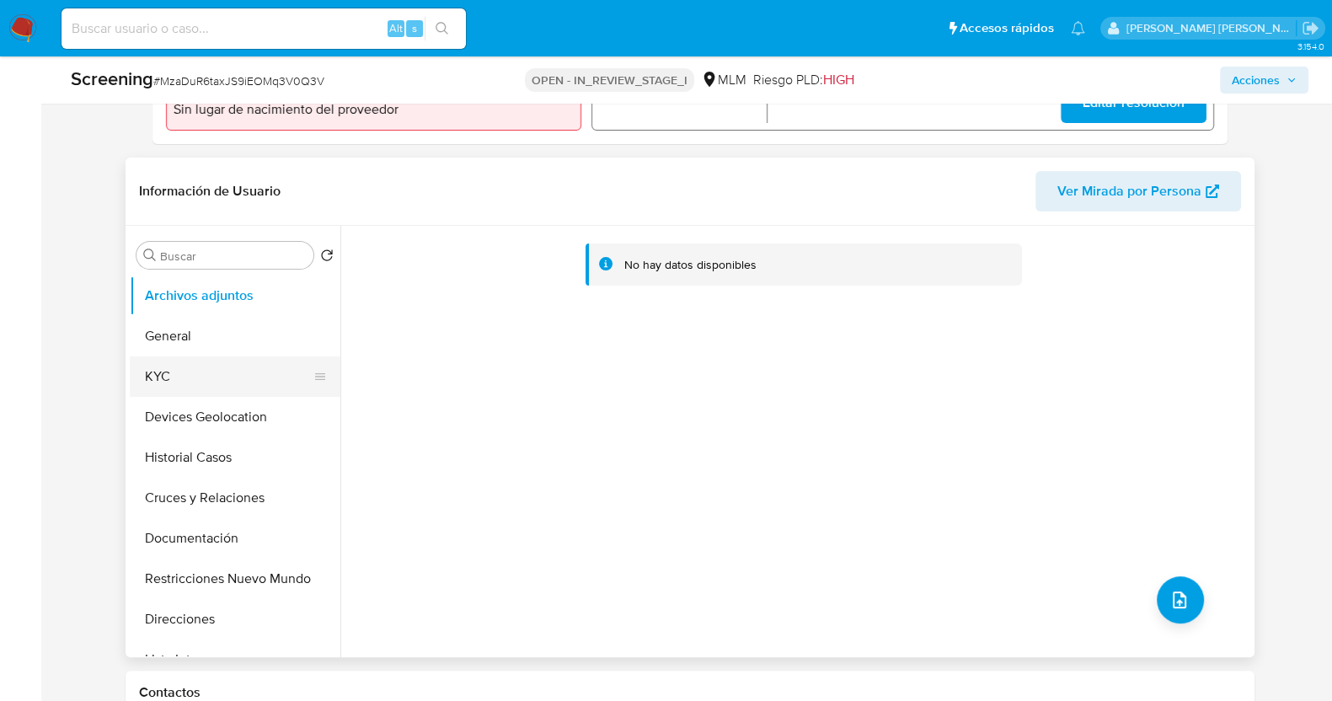
click at [149, 367] on button "KYC" at bounding box center [228, 376] width 197 height 40
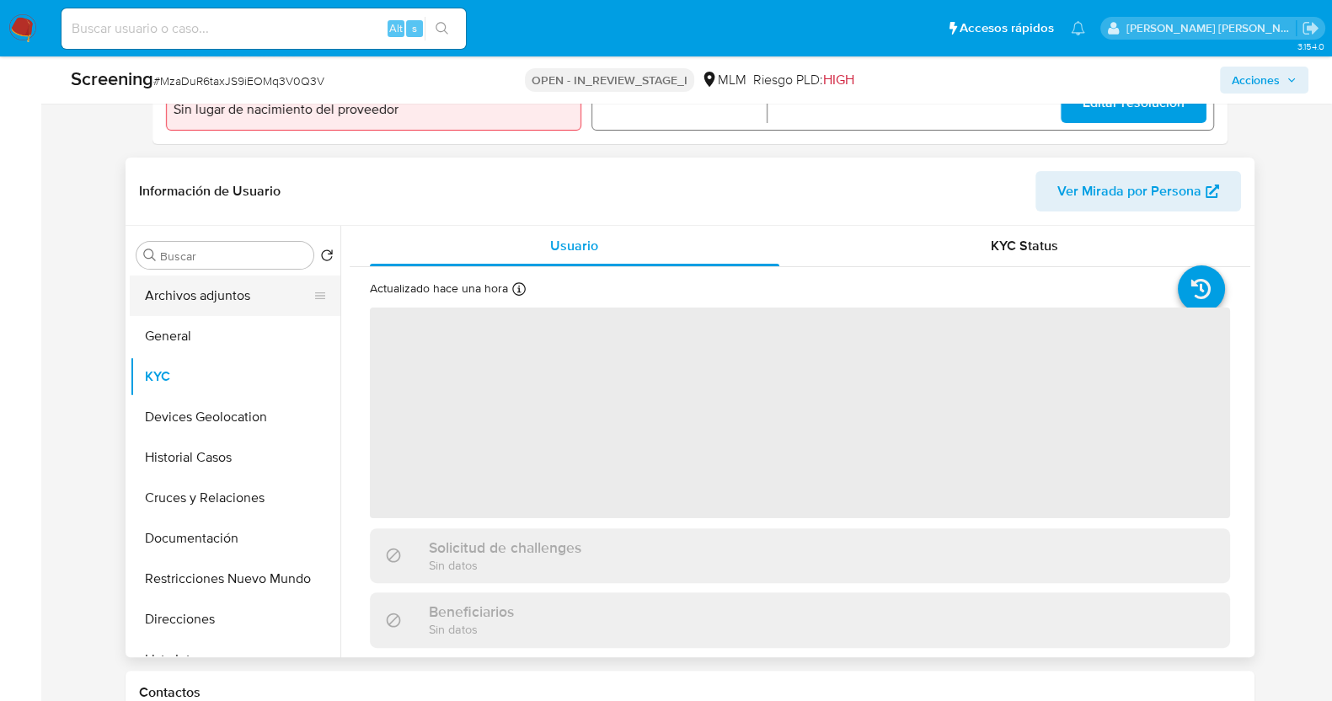
click at [210, 305] on button "Archivos adjuntos" at bounding box center [228, 295] width 197 height 40
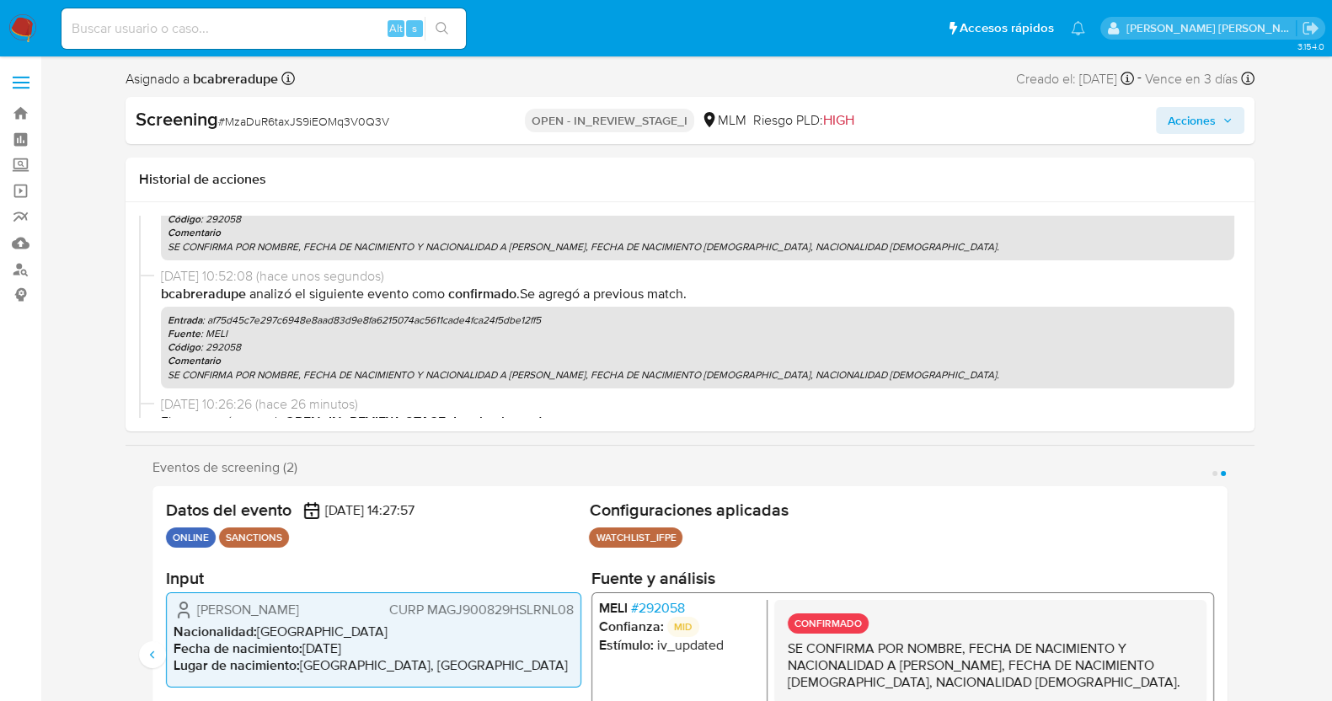
scroll to position [0, 0]
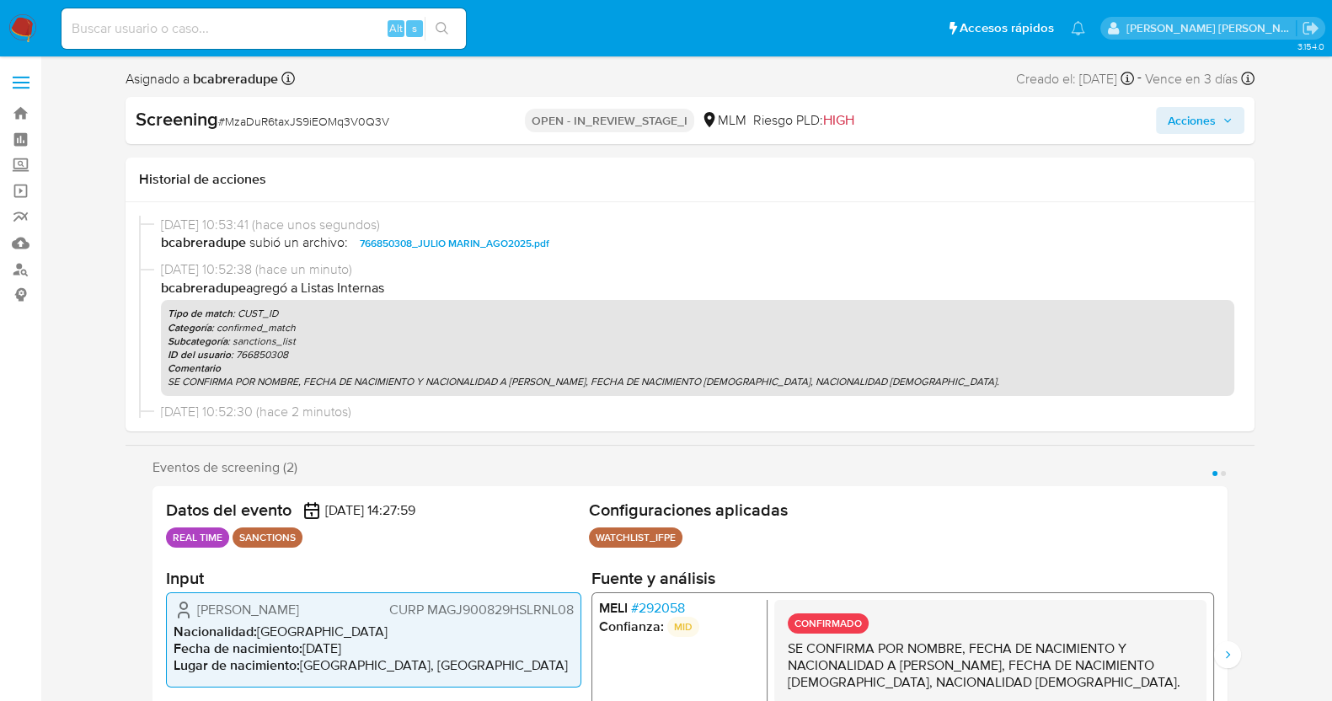
select select "10"
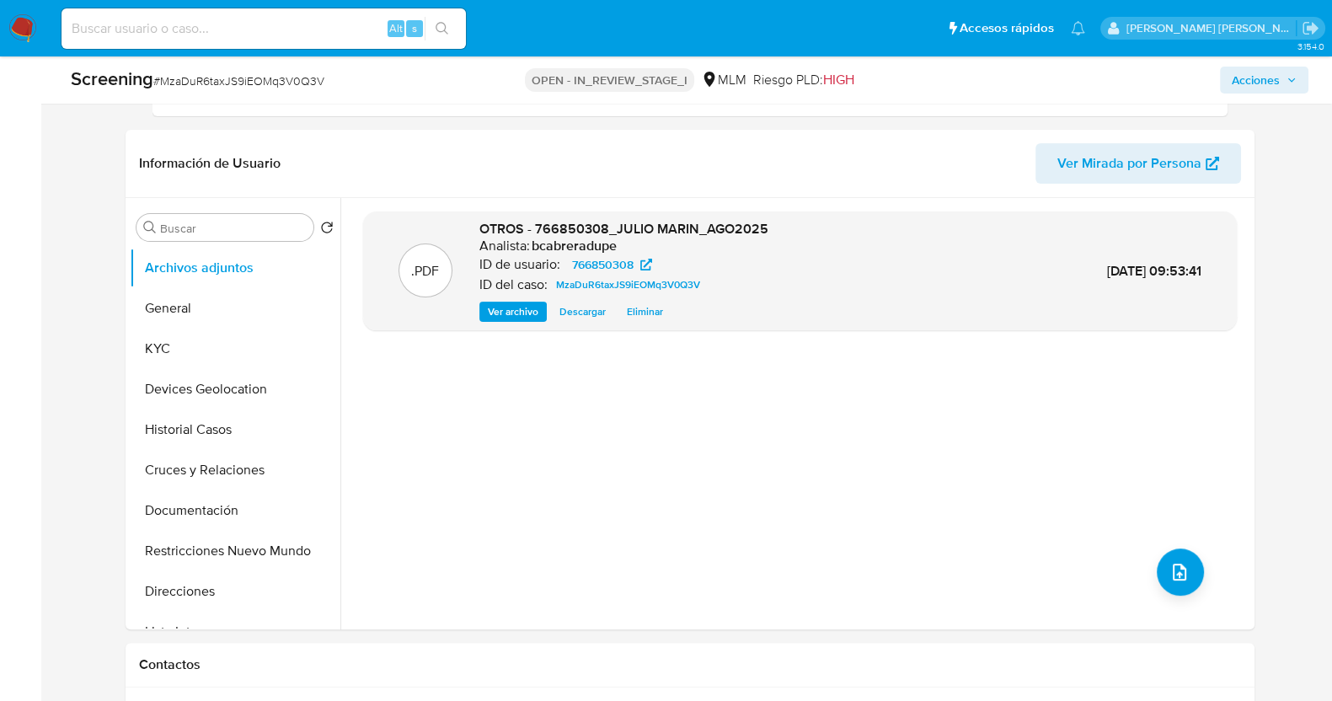
scroll to position [736, 0]
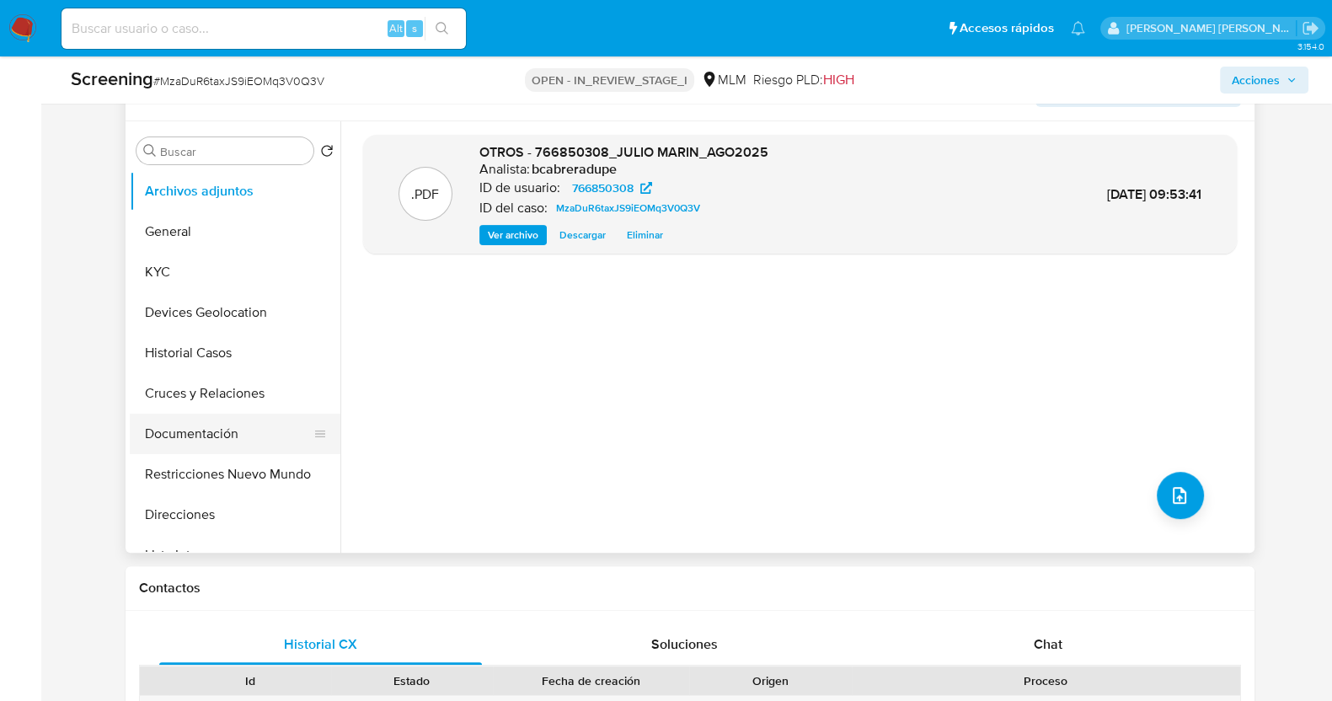
click at [223, 438] on button "Documentación" at bounding box center [228, 434] width 197 height 40
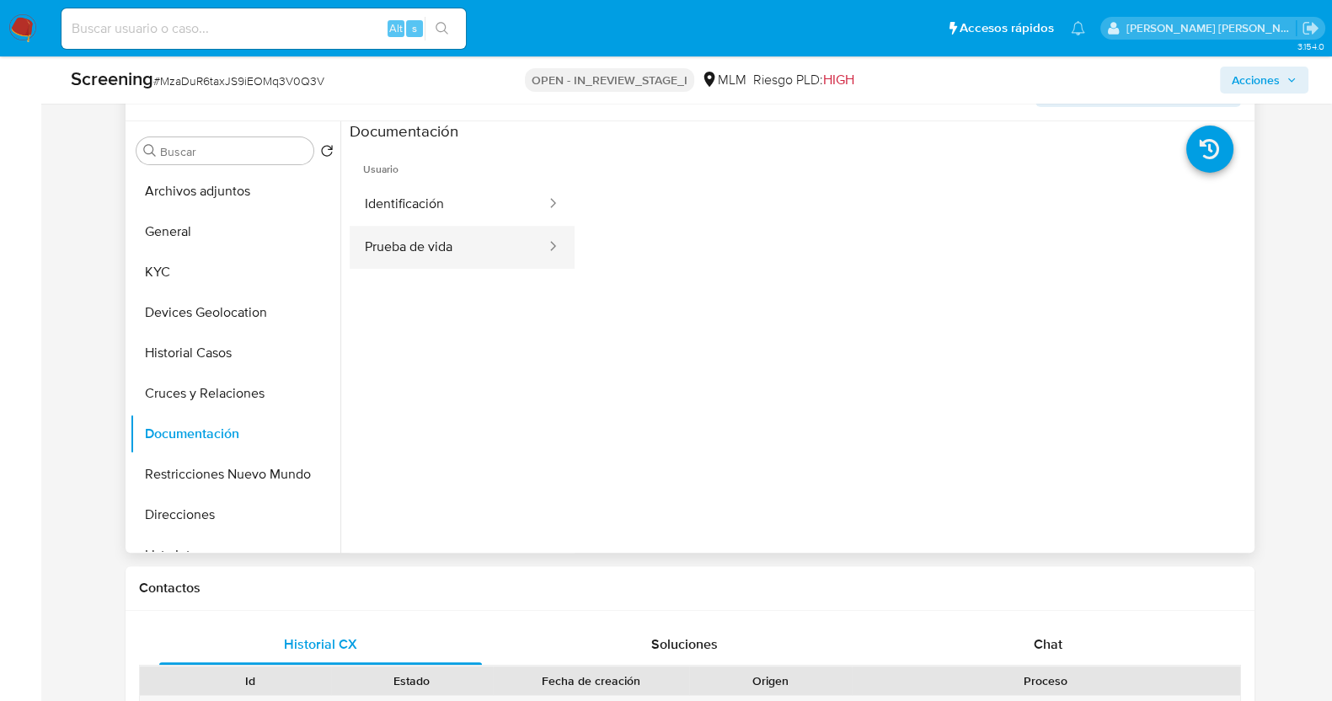
click at [468, 254] on button "Prueba de vida" at bounding box center [449, 247] width 198 height 43
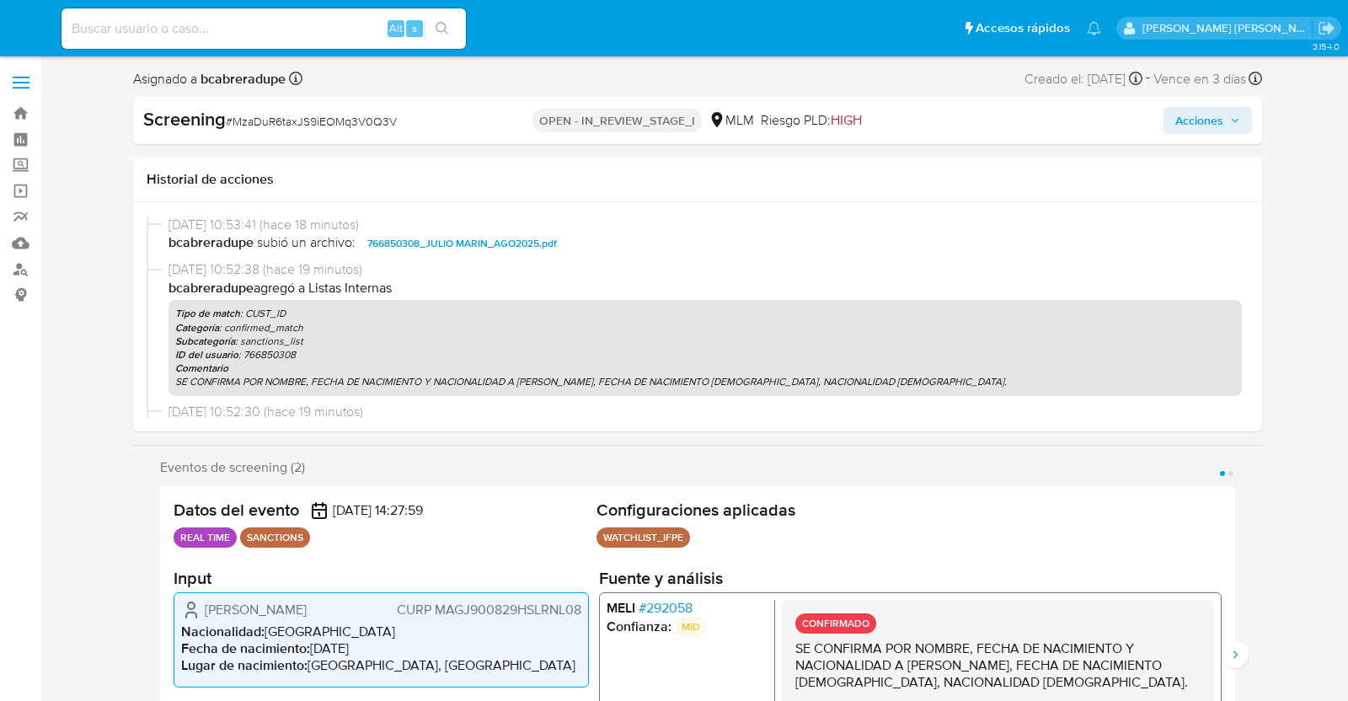
select select "10"
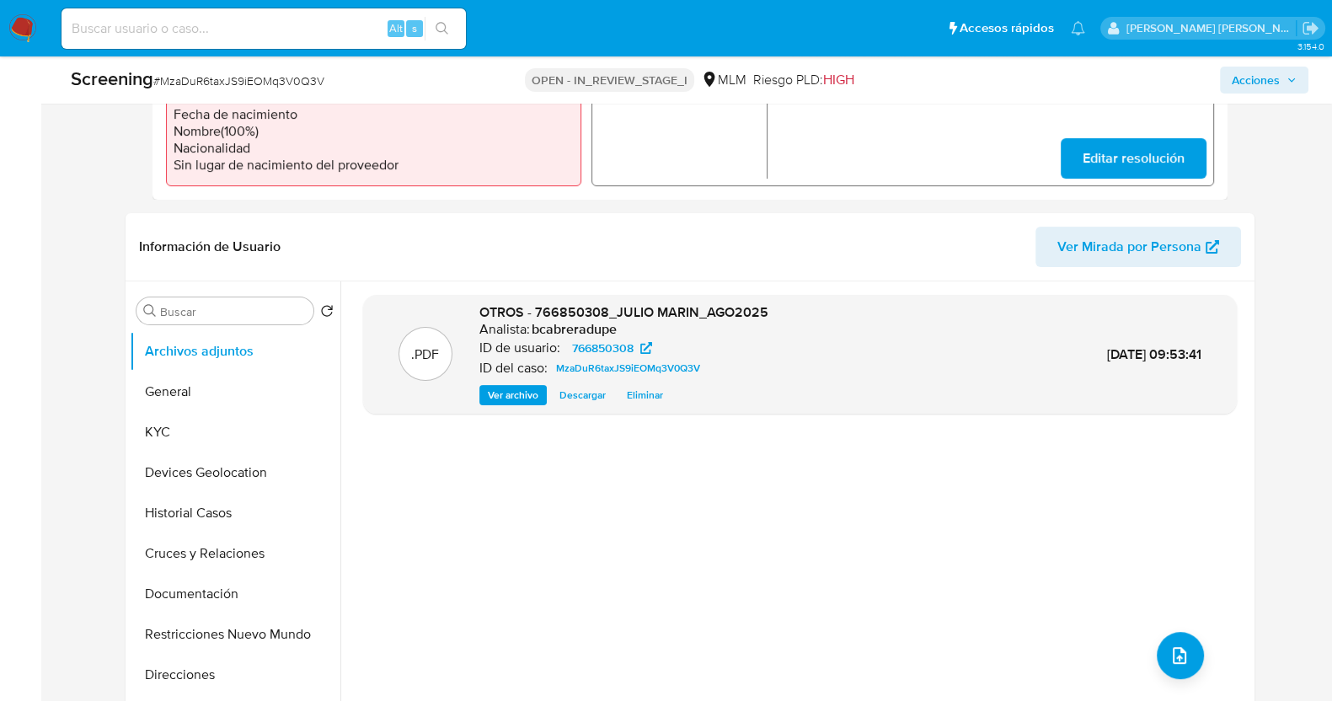
scroll to position [632, 0]
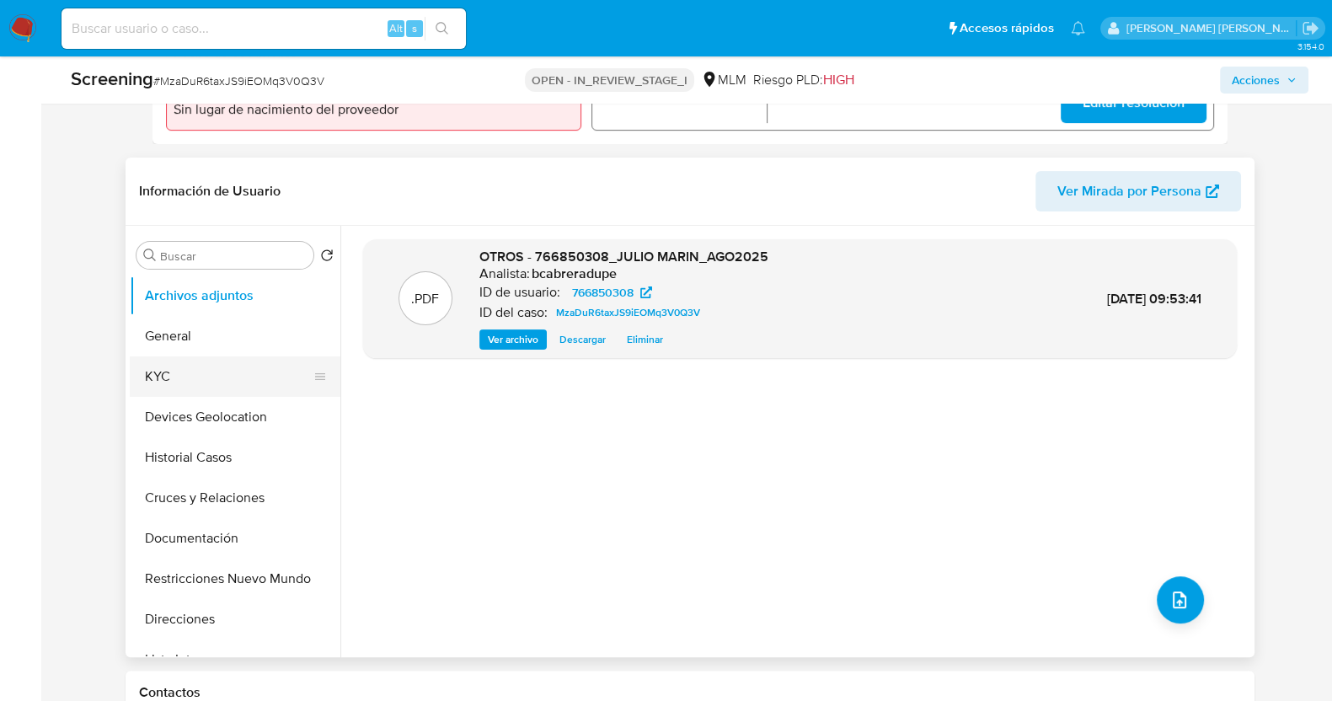
click at [164, 370] on button "KYC" at bounding box center [228, 376] width 197 height 40
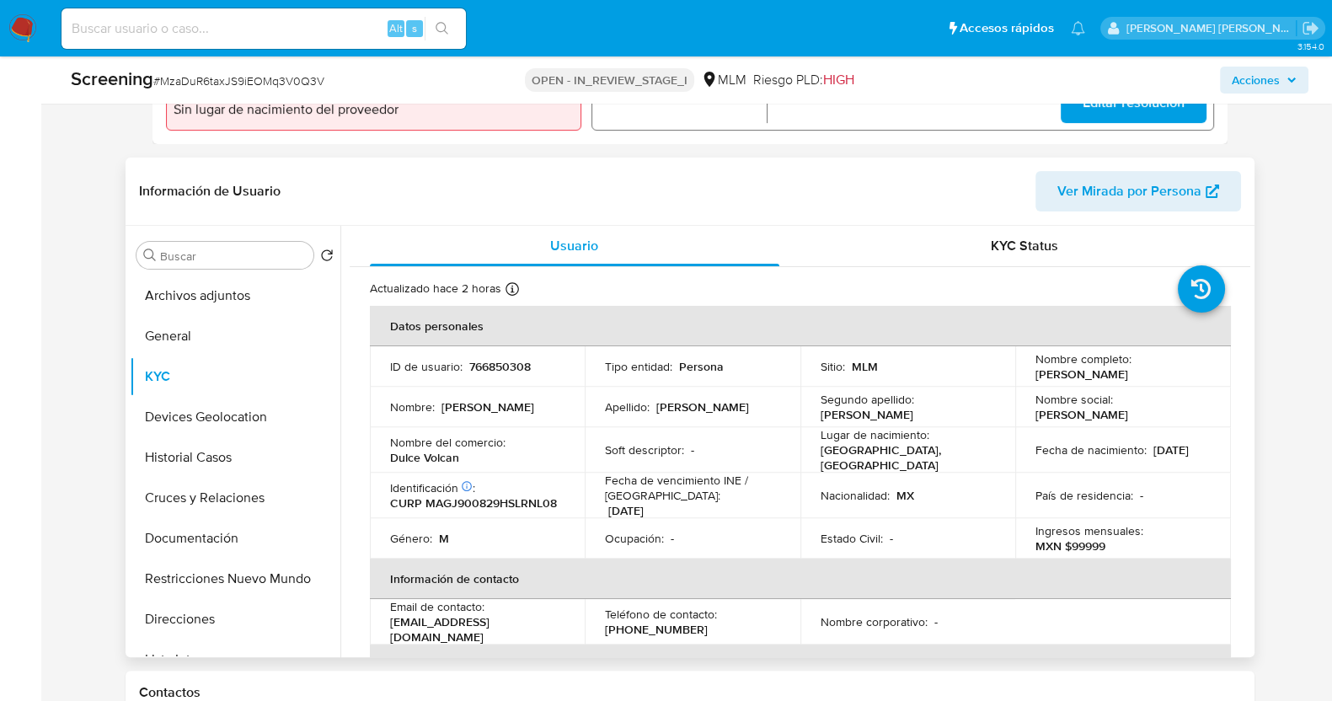
drag, startPoint x: 1032, startPoint y: 377, endPoint x: 1164, endPoint y: 380, distance: 132.3
click at [1179, 370] on div "Nombre completo : Julio Cesar Marin Gonzalez" at bounding box center [1122, 366] width 175 height 30
copy p "Julio Cesar Marin Gonzalez"
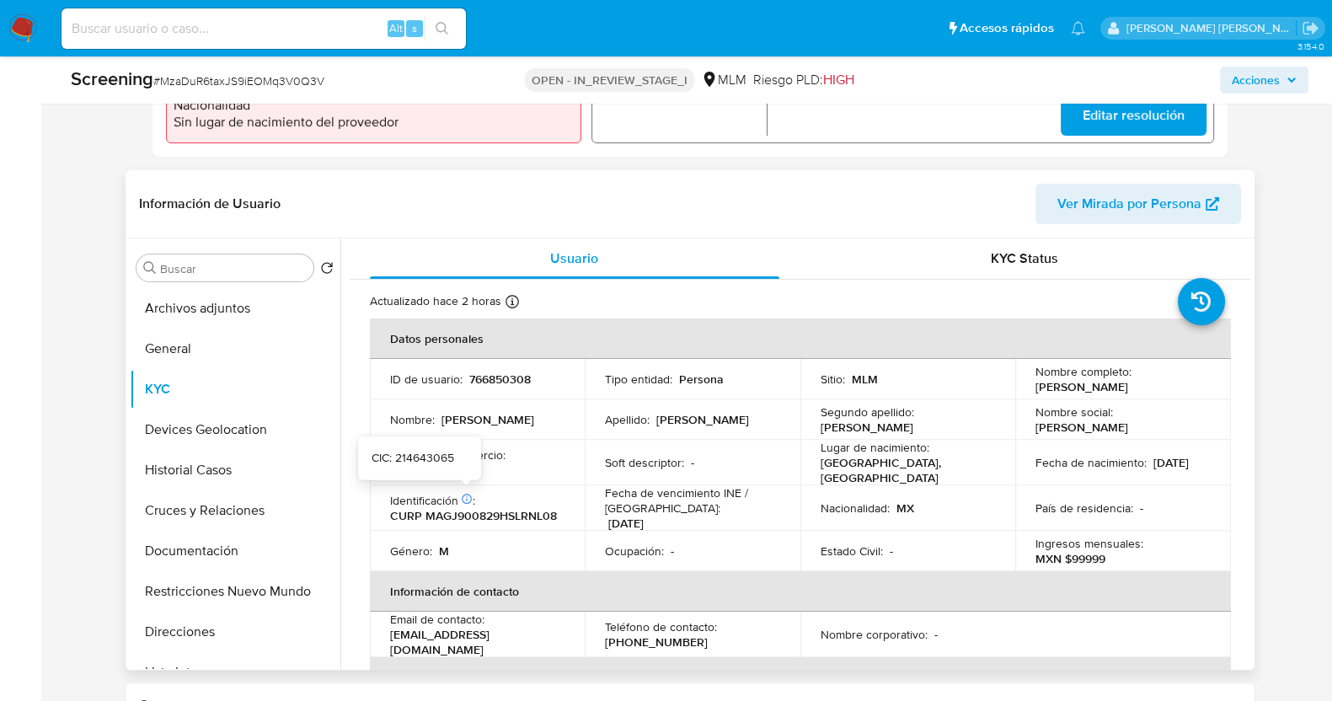
scroll to position [736, 0]
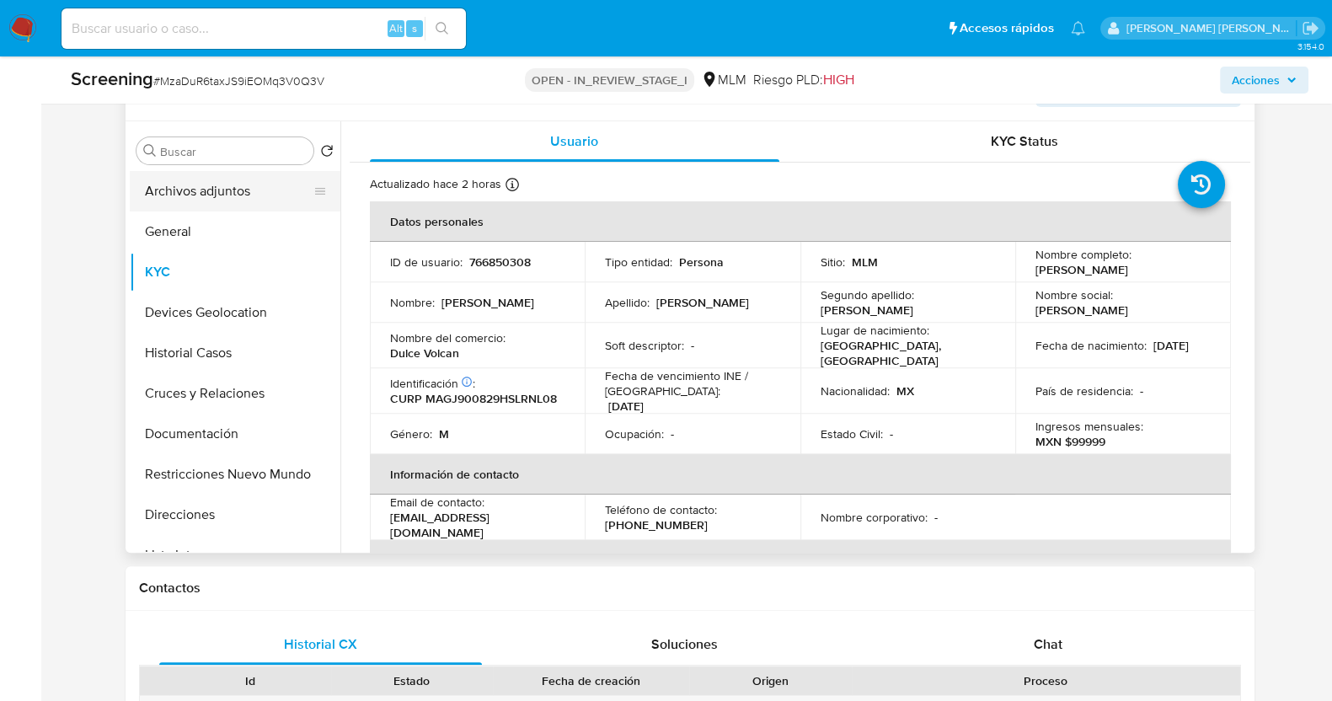
click at [240, 199] on button "Archivos adjuntos" at bounding box center [228, 191] width 197 height 40
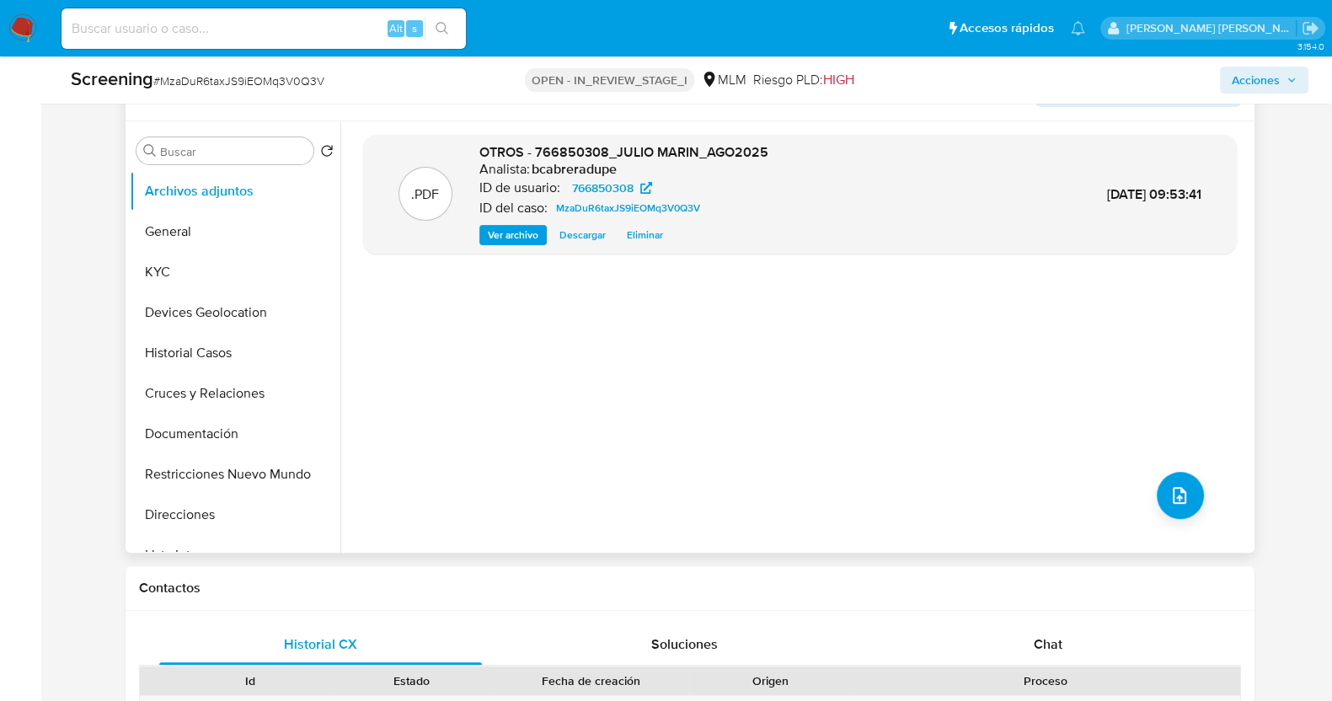
click at [650, 234] on span "Eliminar" at bounding box center [645, 235] width 36 height 17
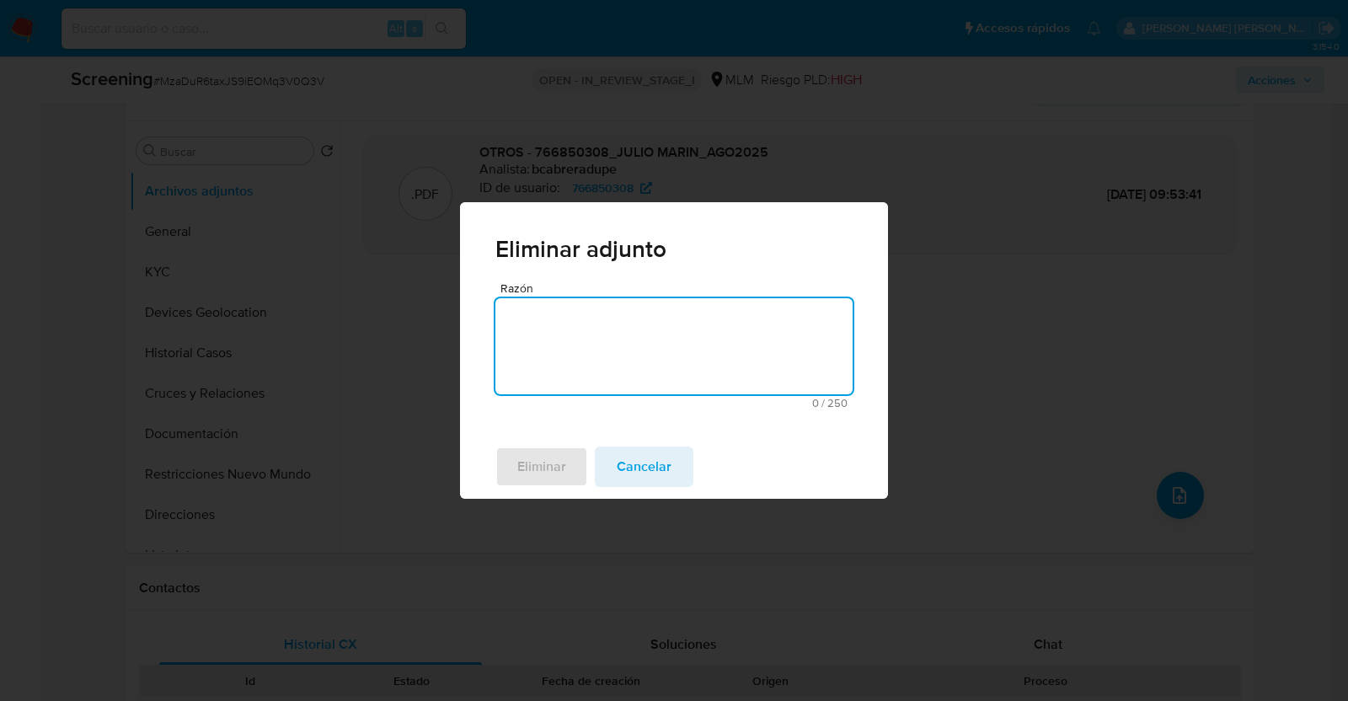
click at [594, 356] on textarea "Razón" at bounding box center [673, 346] width 357 height 96
type textarea "complemento"
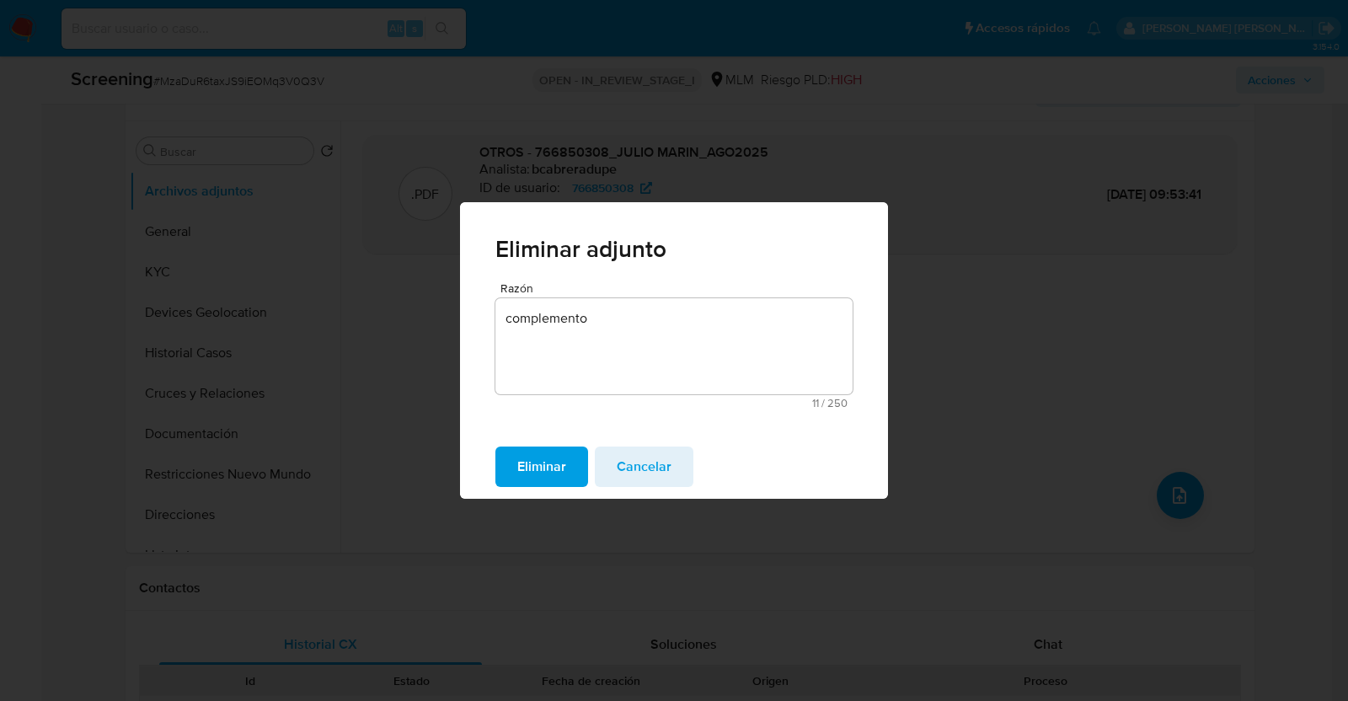
click at [545, 473] on span "Eliminar" at bounding box center [541, 466] width 49 height 37
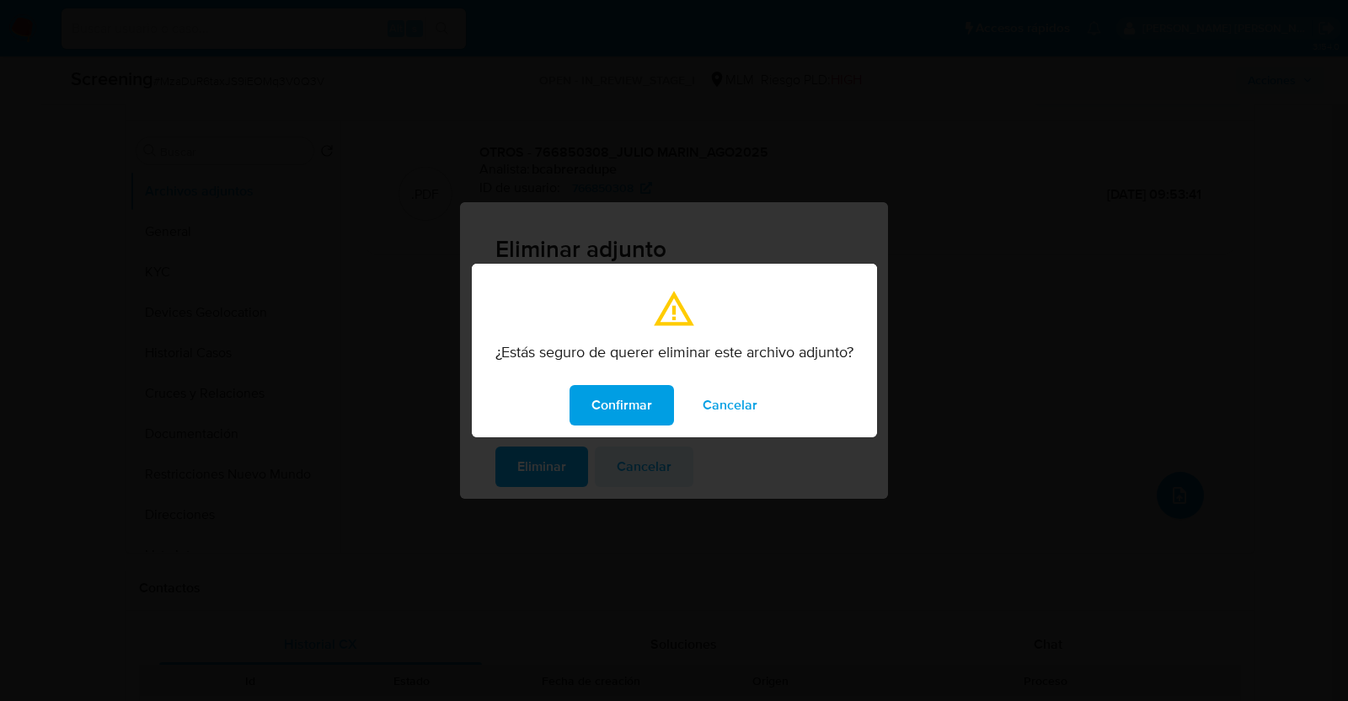
click at [625, 406] on span "Confirmar" at bounding box center [621, 405] width 61 height 37
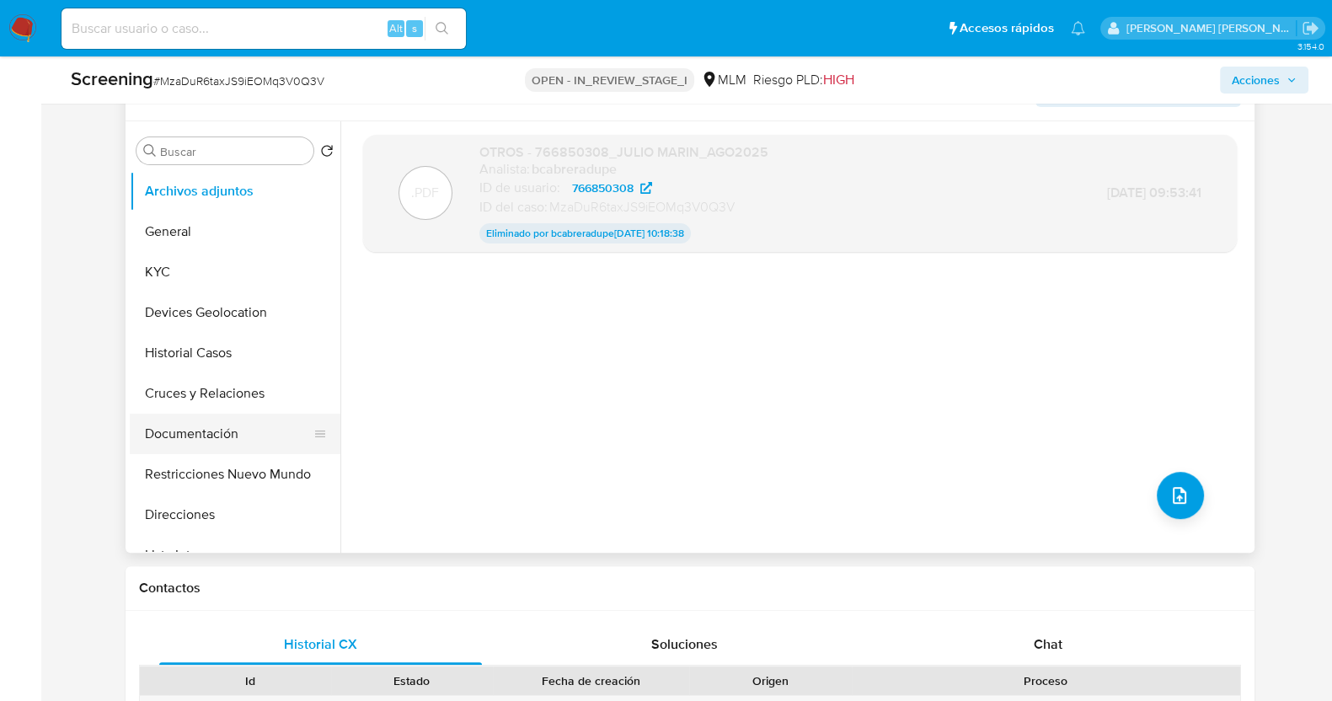
click at [205, 436] on button "Documentación" at bounding box center [228, 434] width 197 height 40
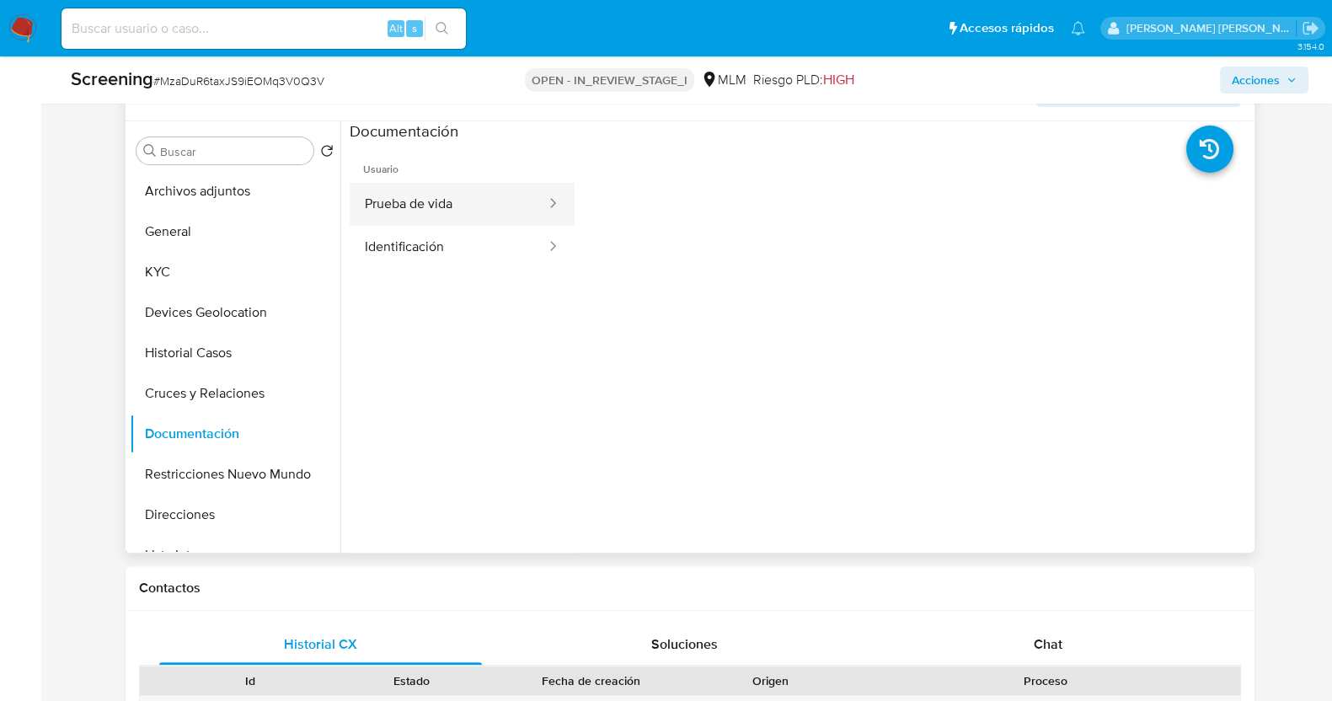
drag, startPoint x: 462, startPoint y: 195, endPoint x: 484, endPoint y: 208, distance: 25.3
click at [463, 195] on button "Prueba de vida" at bounding box center [449, 204] width 198 height 43
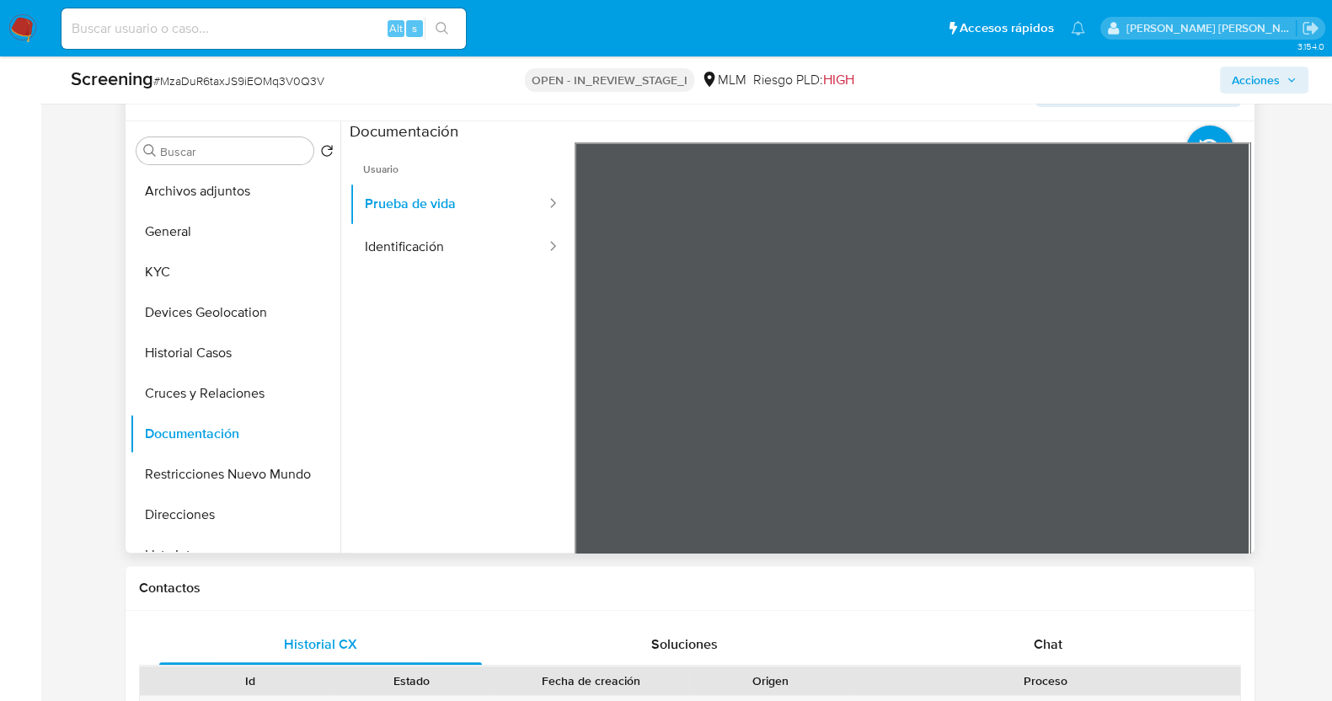
drag, startPoint x: 941, startPoint y: 350, endPoint x: 953, endPoint y: 351, distance: 11.9
click div
click button "Identificación"
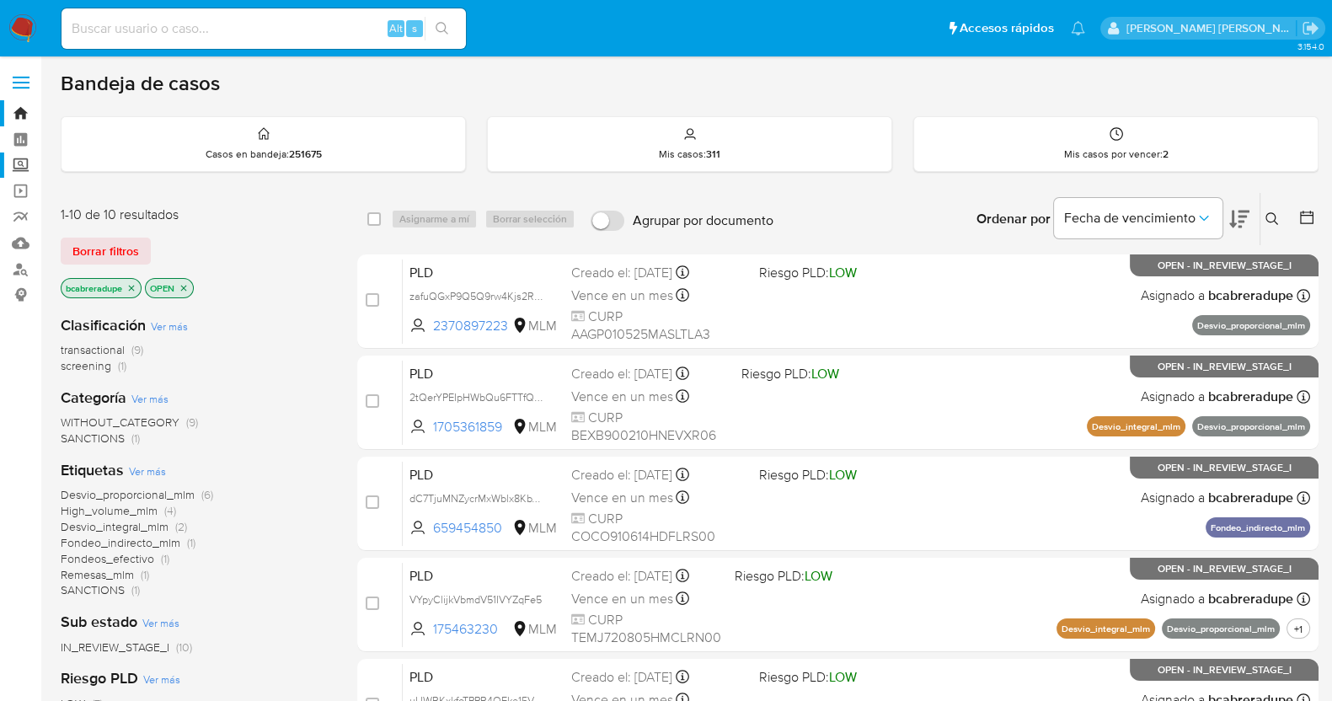
click at [25, 160] on label "Screening" at bounding box center [100, 165] width 200 height 26
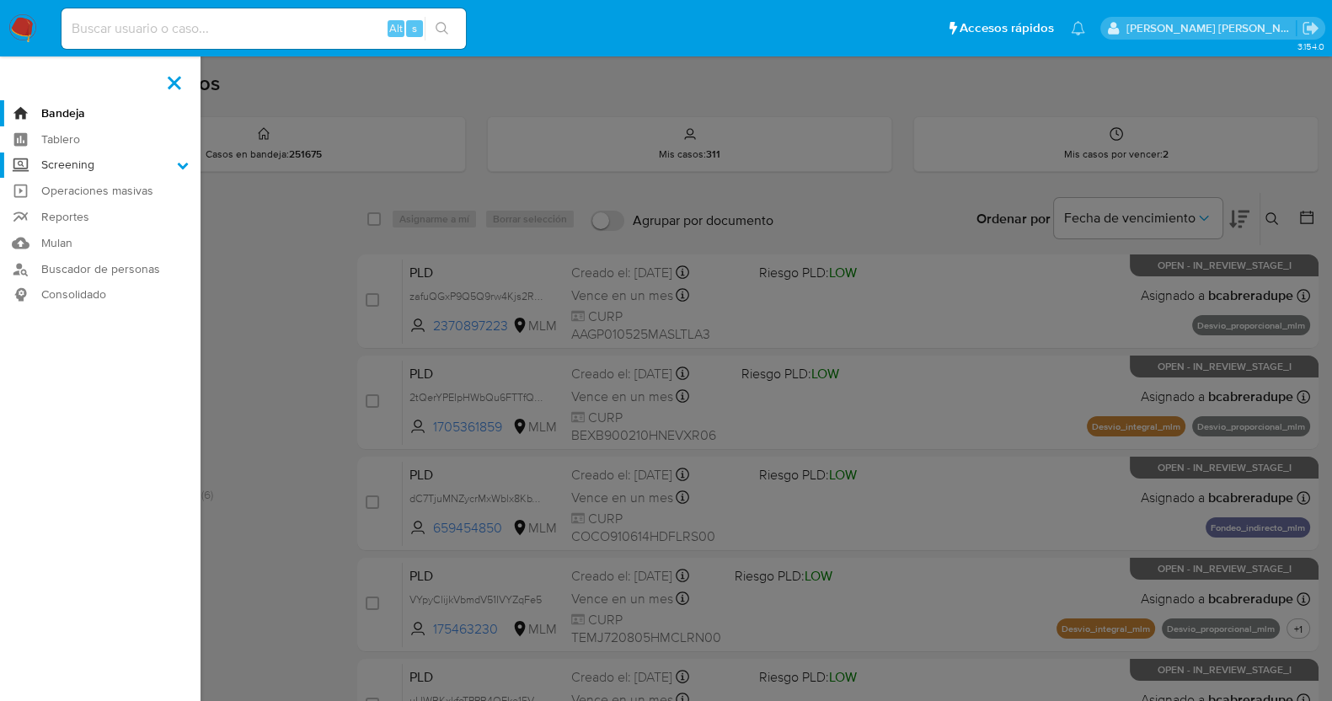
click at [0, 0] on input "Screening" at bounding box center [0, 0] width 0 height 0
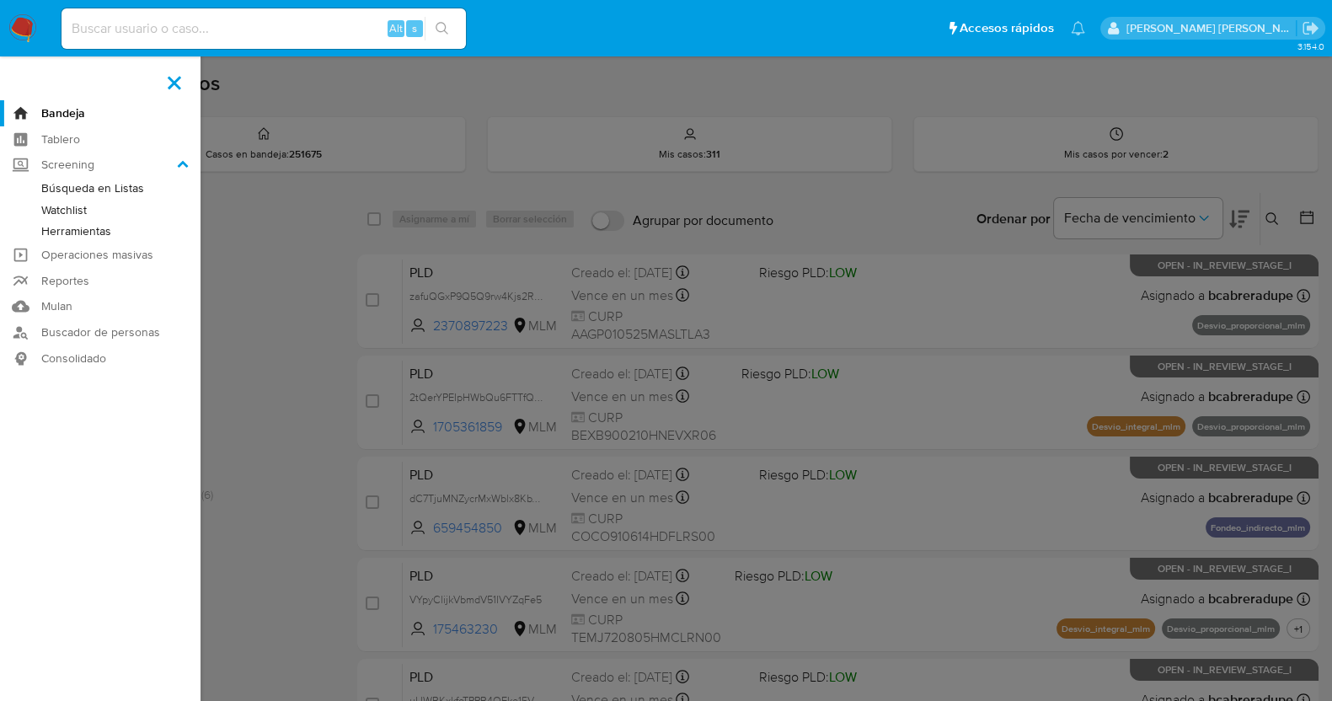
click at [97, 227] on link "Herramientas" at bounding box center [100, 231] width 200 height 21
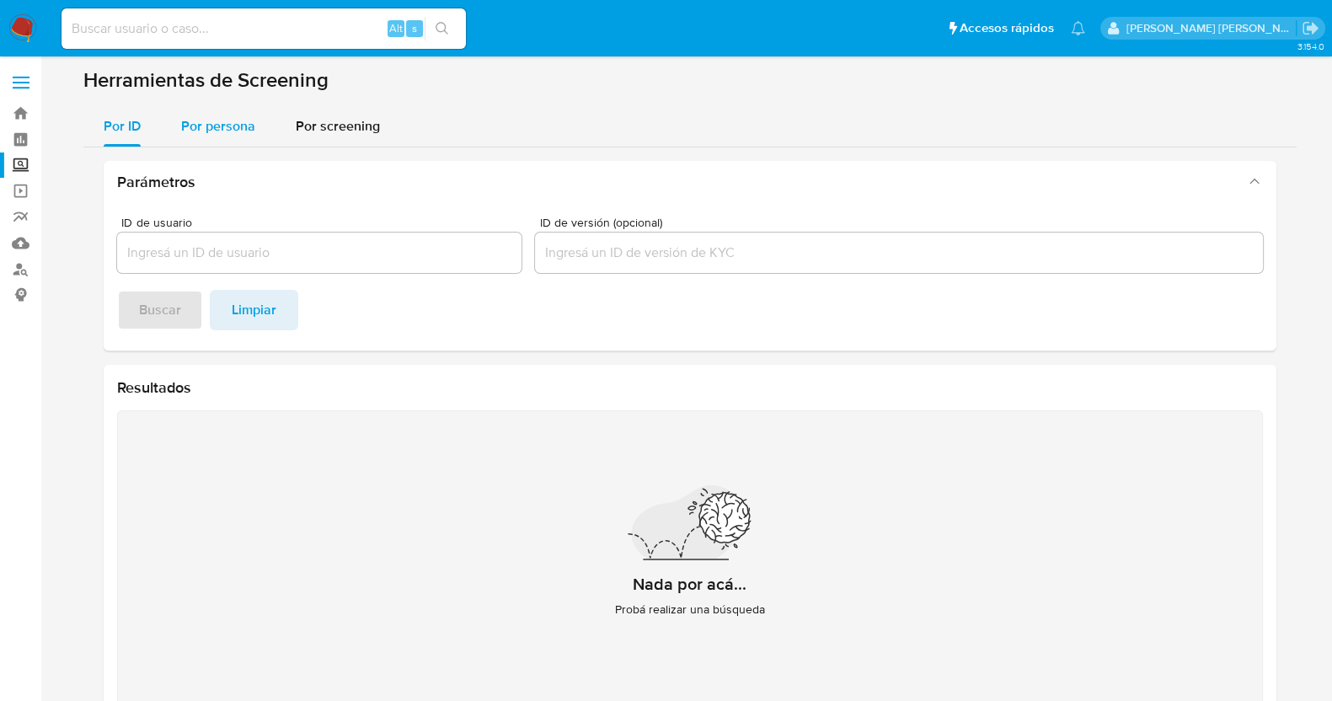
click at [219, 118] on span "Por persona" at bounding box center [218, 125] width 74 height 19
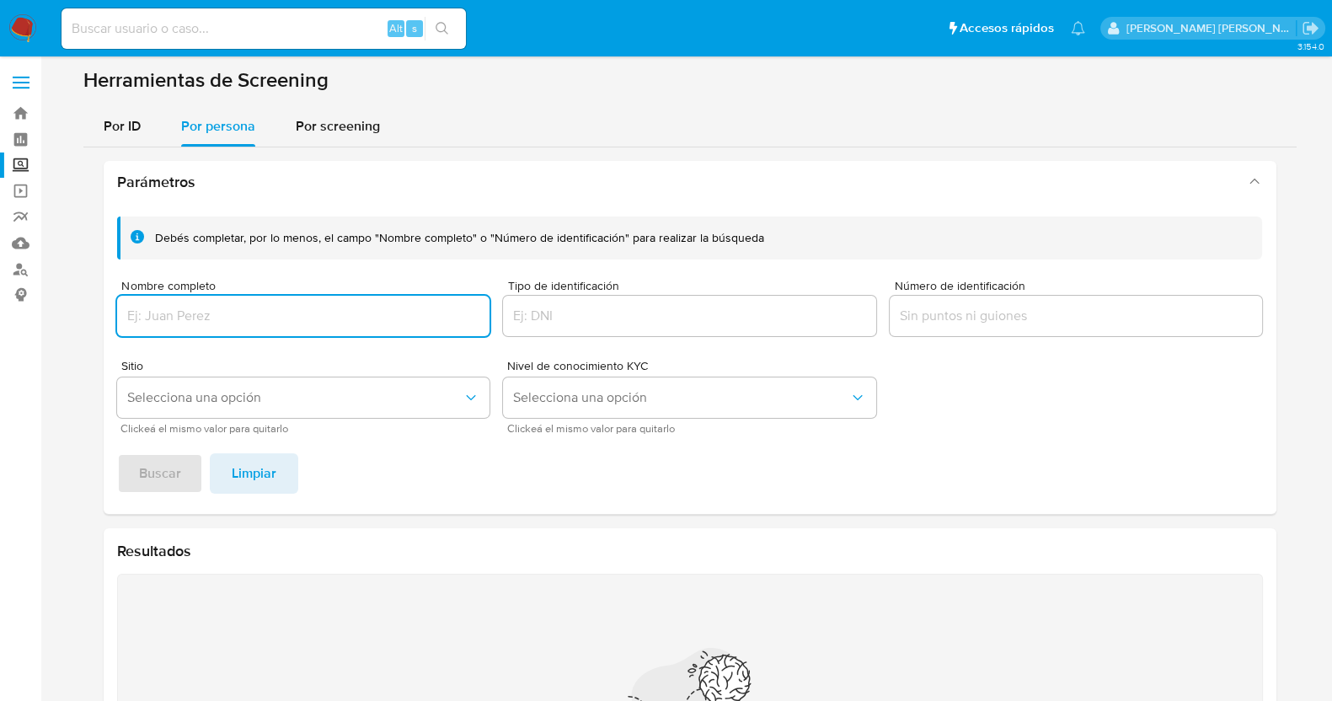
drag, startPoint x: 286, startPoint y: 304, endPoint x: 308, endPoint y: 309, distance: 22.5
click at [287, 305] on input "Nombre completo" at bounding box center [303, 316] width 373 height 22
type input "[PERSON_NAME]"
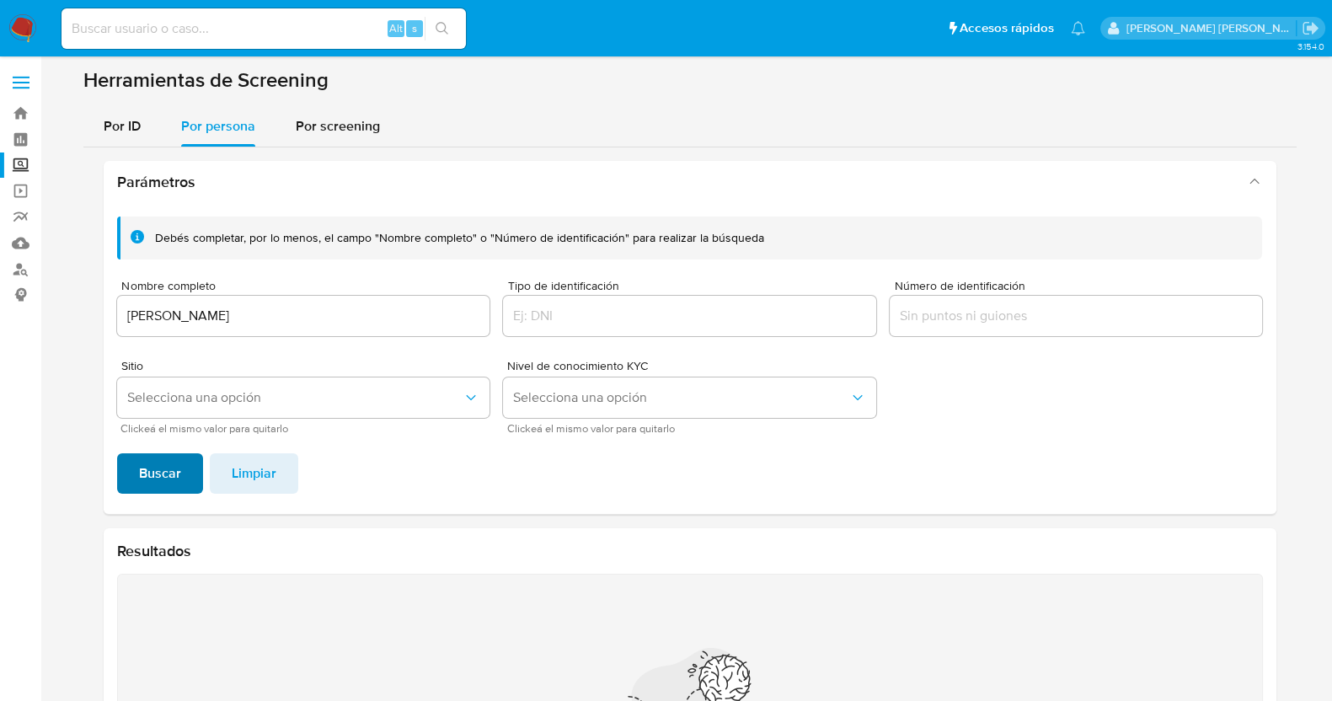
click at [163, 473] on span "Buscar" at bounding box center [160, 473] width 42 height 37
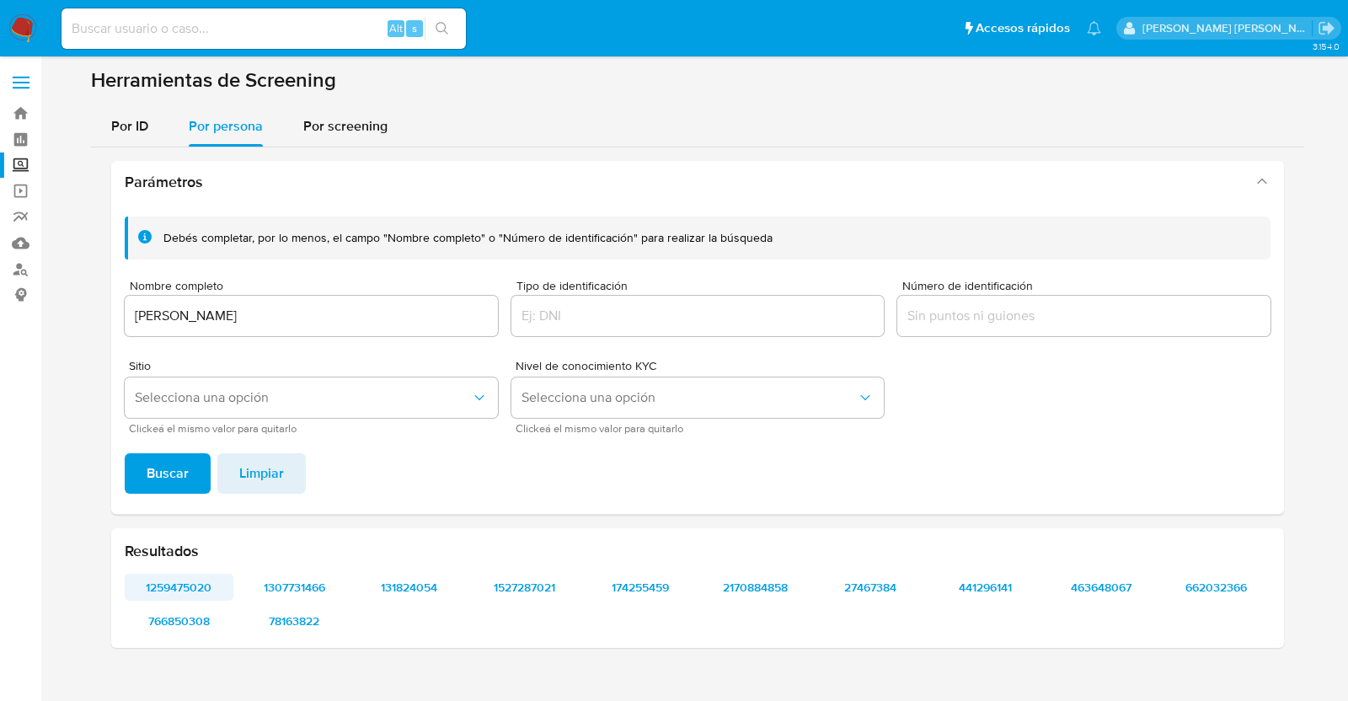
click at [211, 580] on span "1259475020" at bounding box center [178, 587] width 85 height 24
click at [311, 580] on span "1307731466" at bounding box center [294, 587] width 85 height 24
click at [421, 579] on span "131824054" at bounding box center [409, 587] width 85 height 24
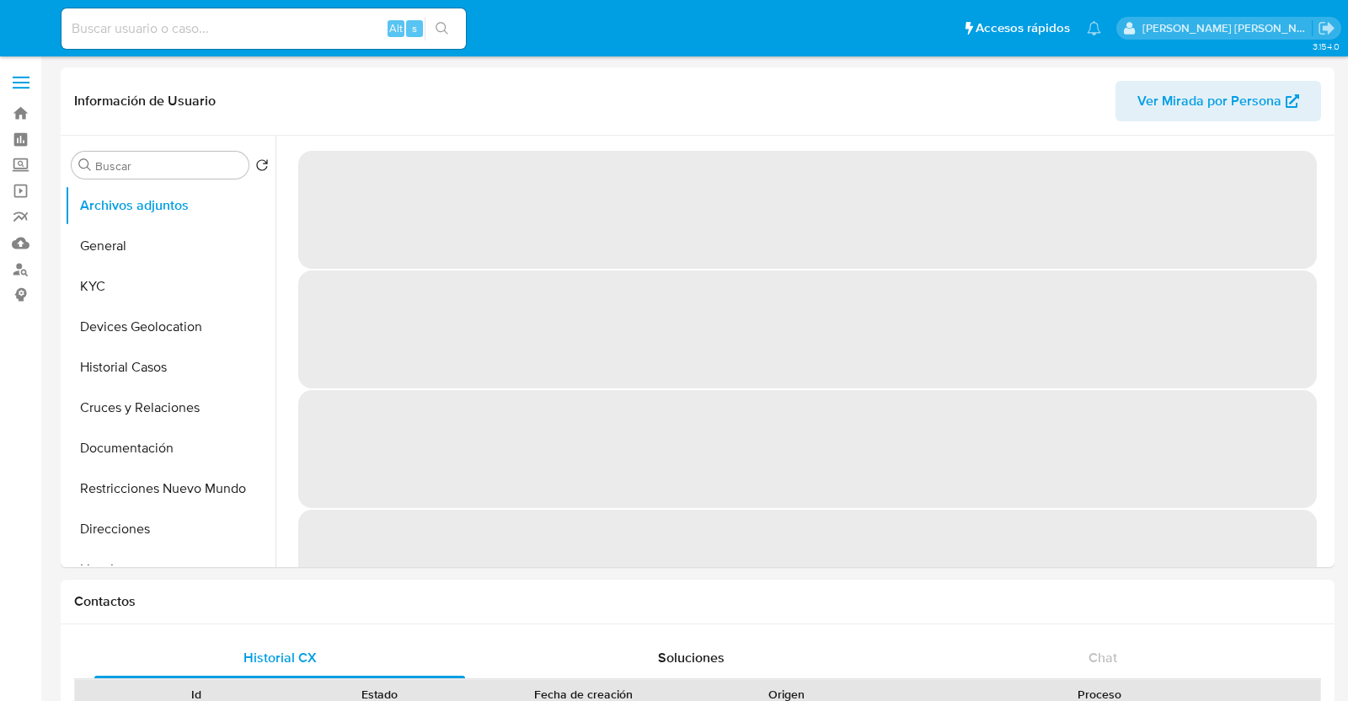
select select "10"
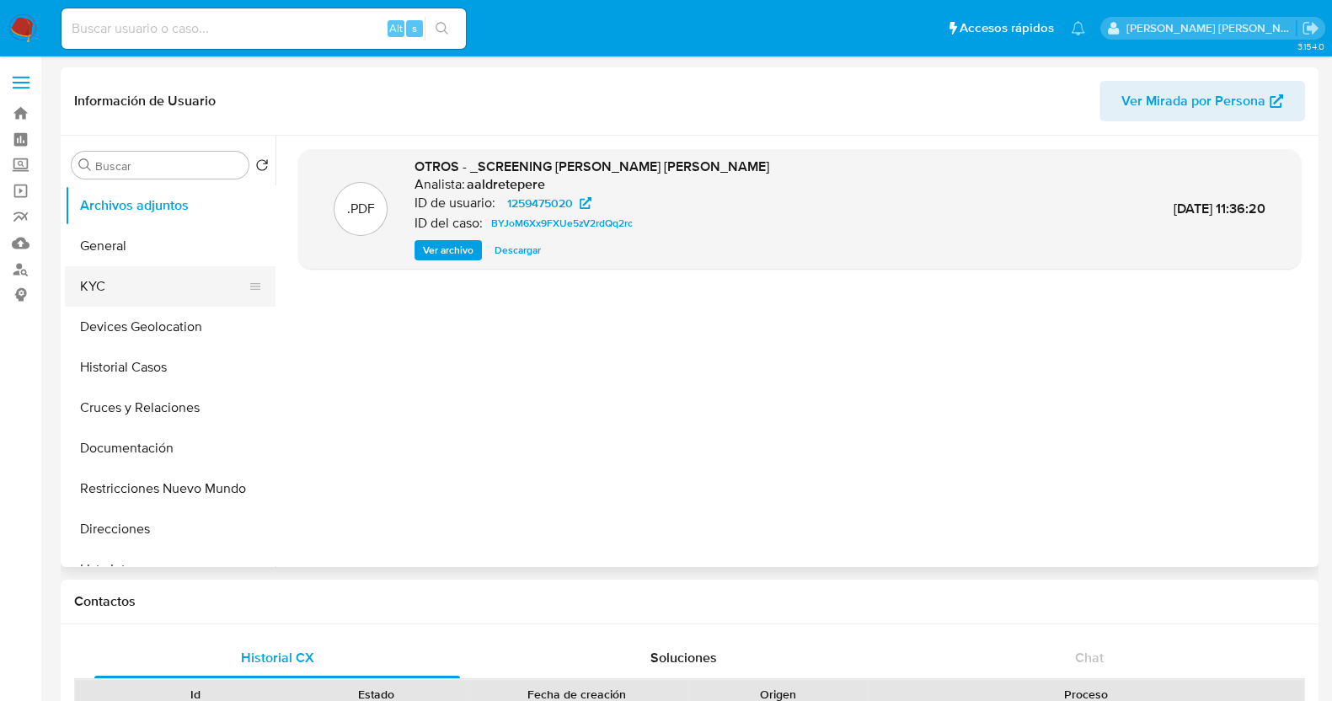
click at [138, 297] on button "KYC" at bounding box center [163, 286] width 197 height 40
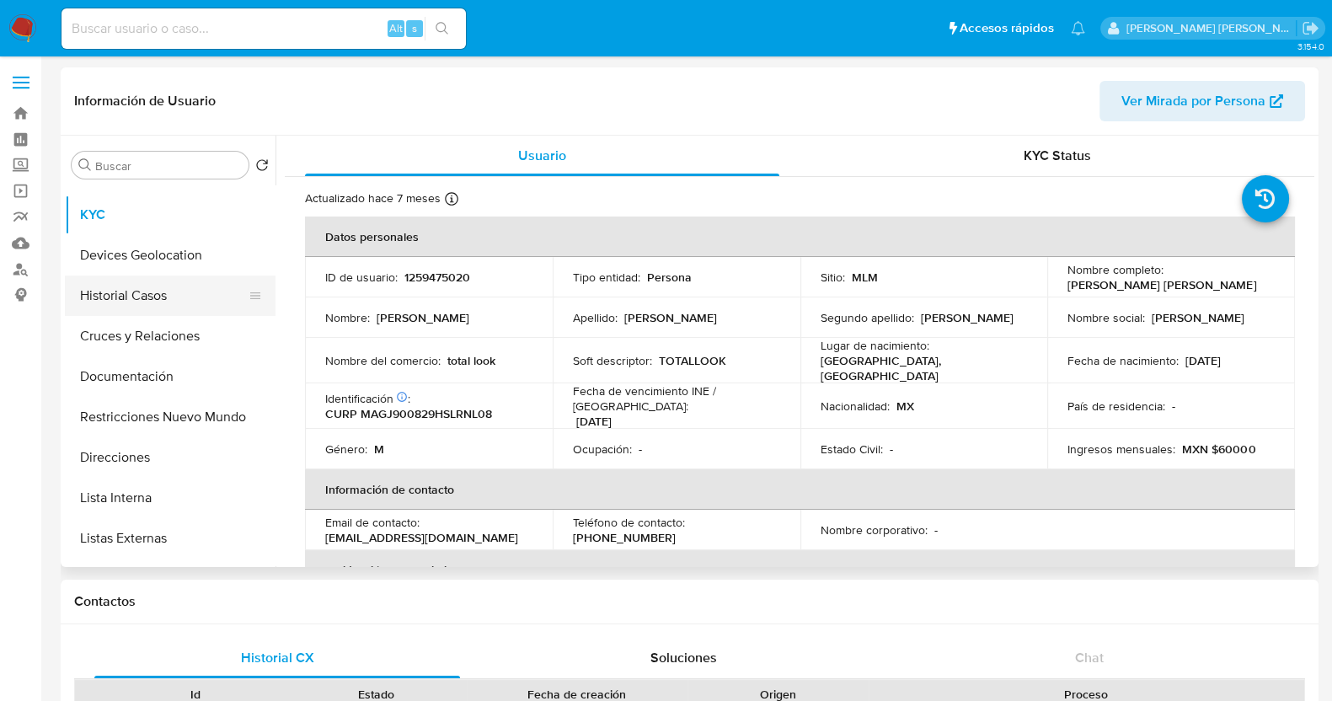
scroll to position [104, 0]
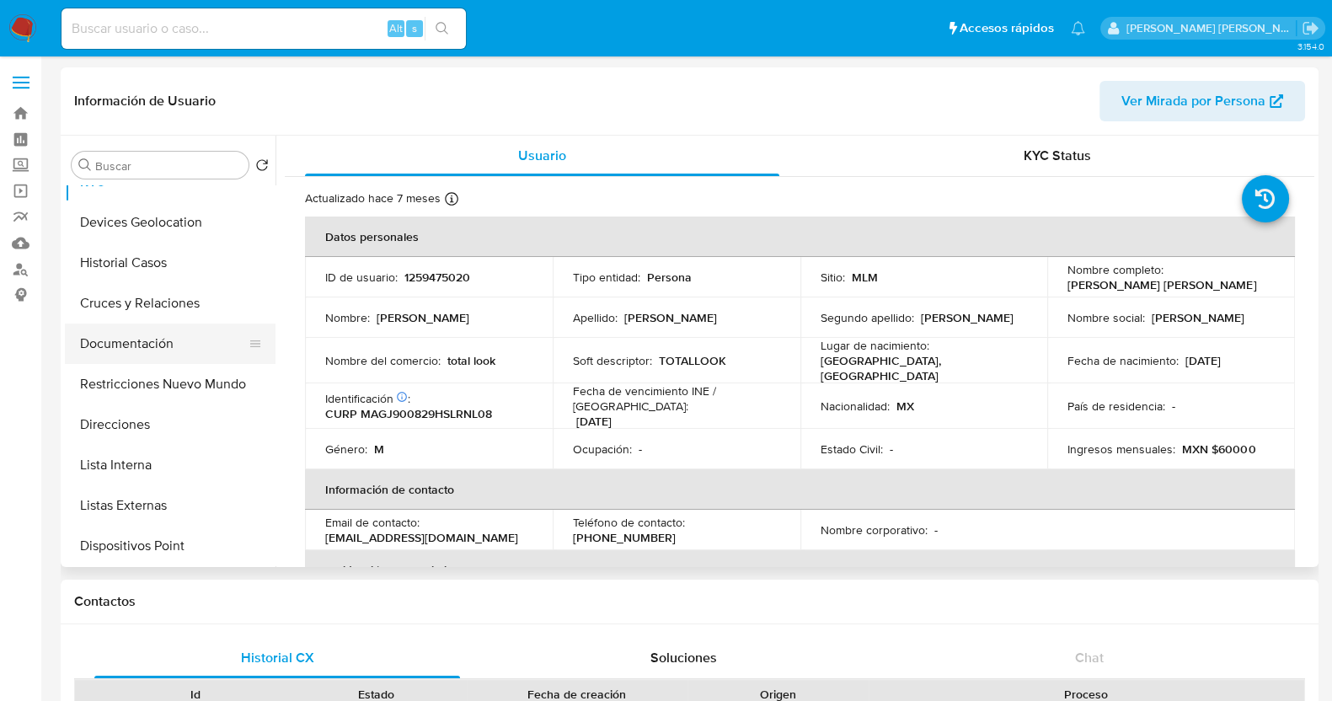
click at [179, 346] on button "Documentación" at bounding box center [163, 343] width 197 height 40
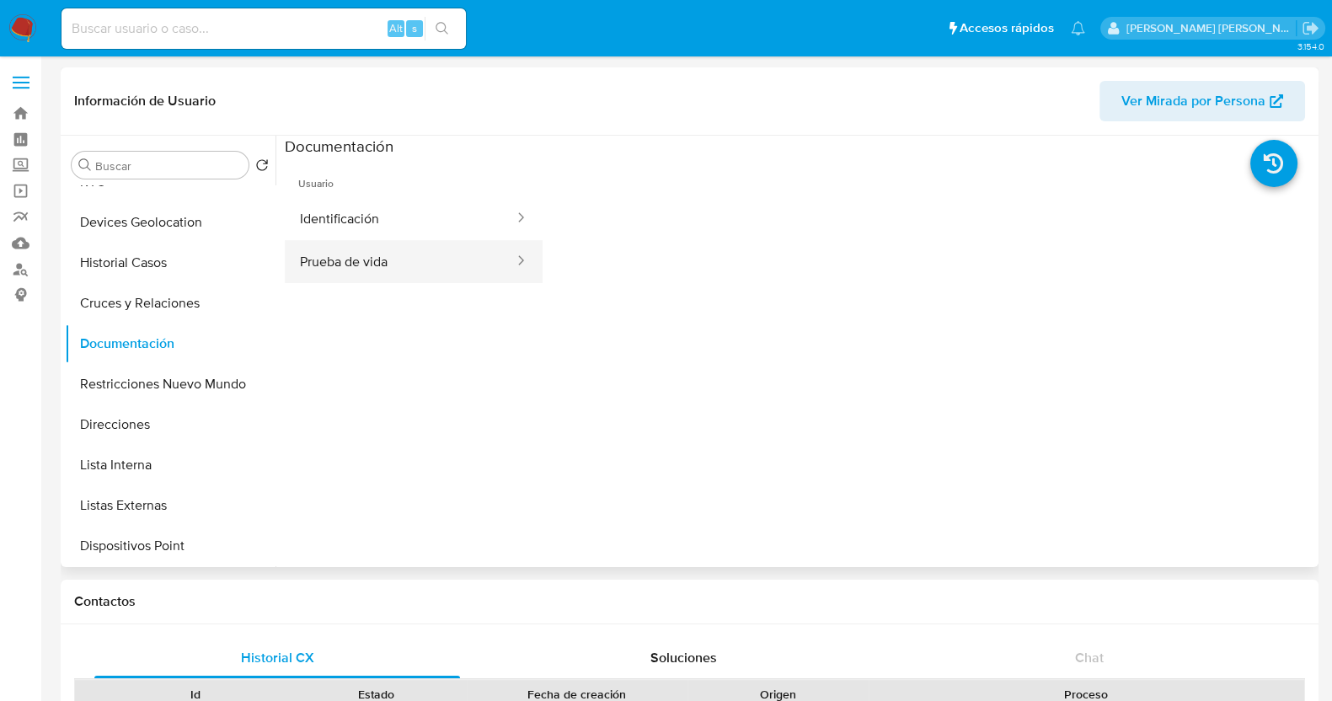
click at [423, 259] on button "Prueba de vida" at bounding box center [400, 261] width 231 height 43
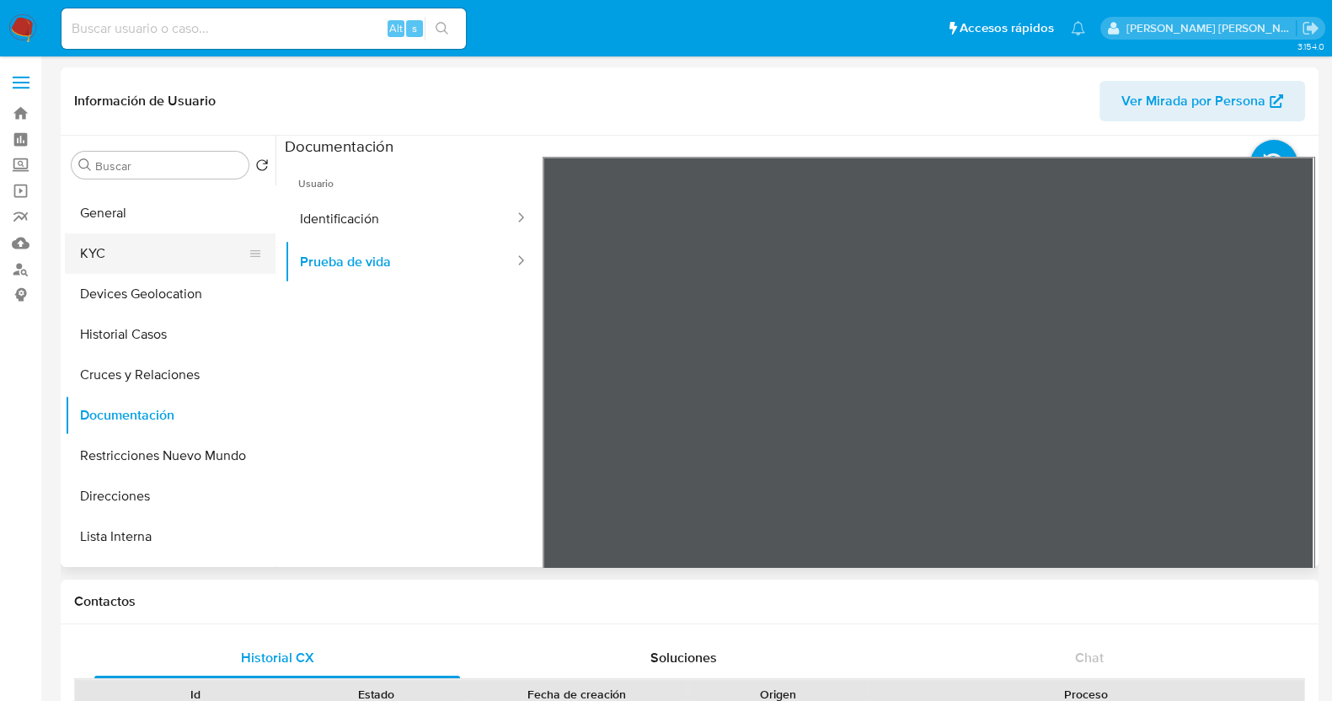
scroll to position [0, 0]
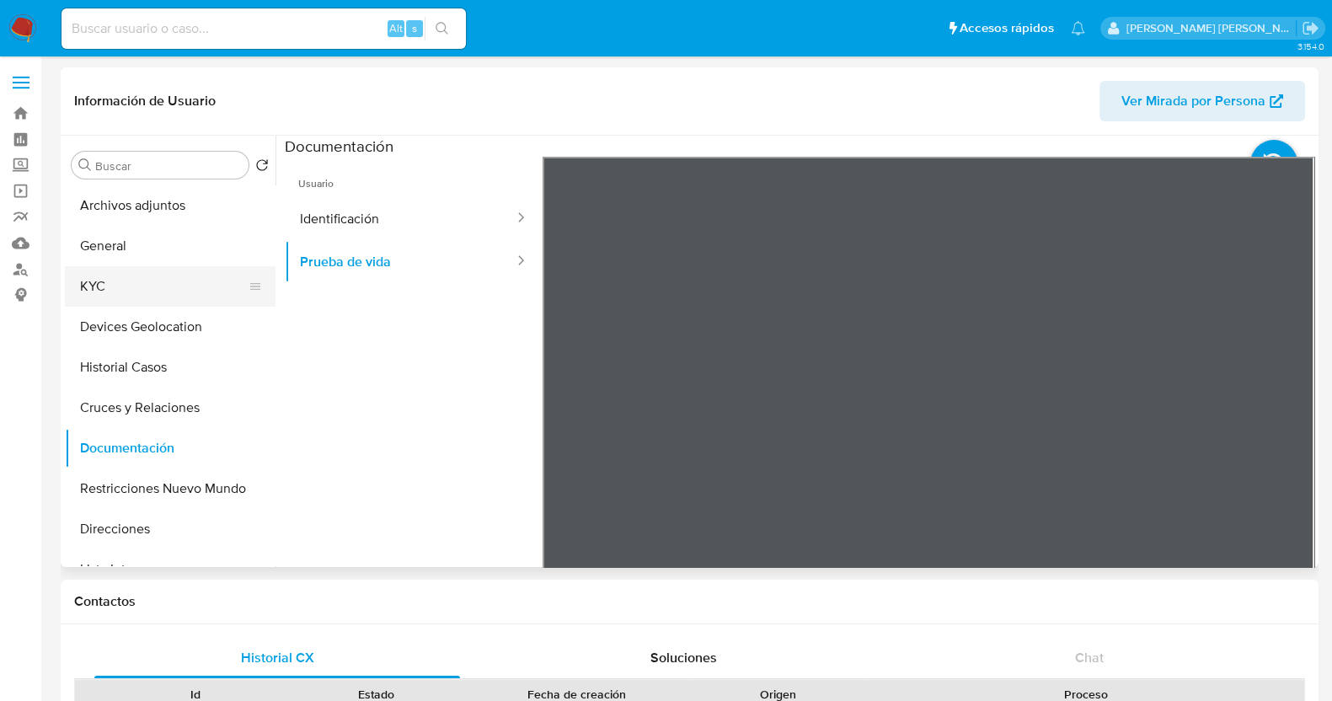
click at [159, 279] on button "KYC" at bounding box center [163, 286] width 197 height 40
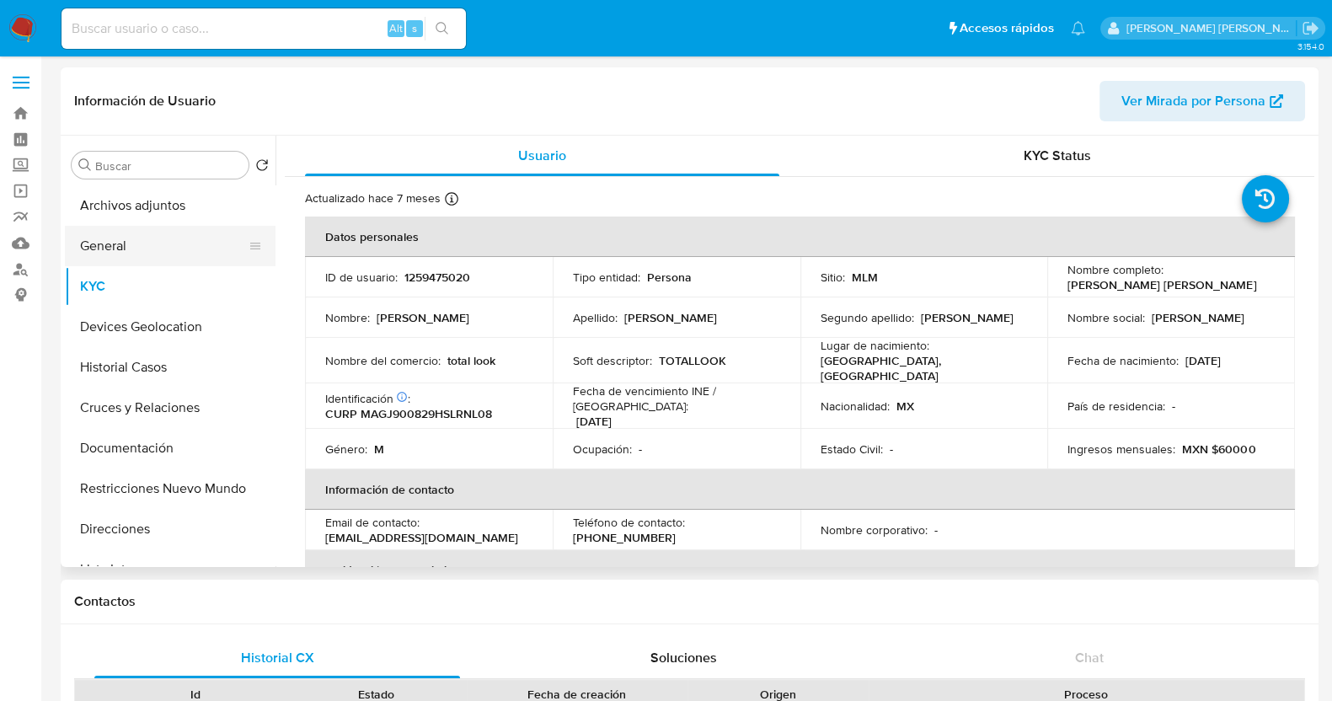
click at [113, 243] on button "General" at bounding box center [163, 246] width 197 height 40
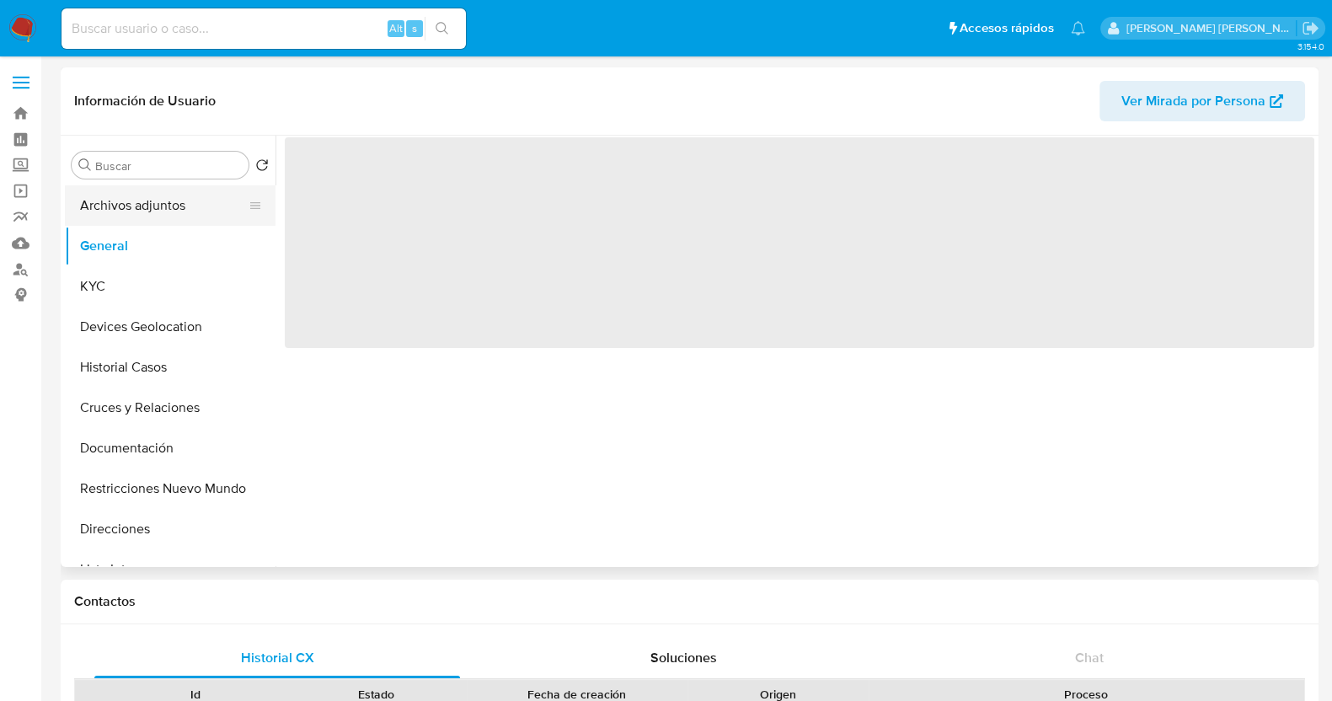
click at [161, 217] on button "Archivos adjuntos" at bounding box center [163, 205] width 197 height 40
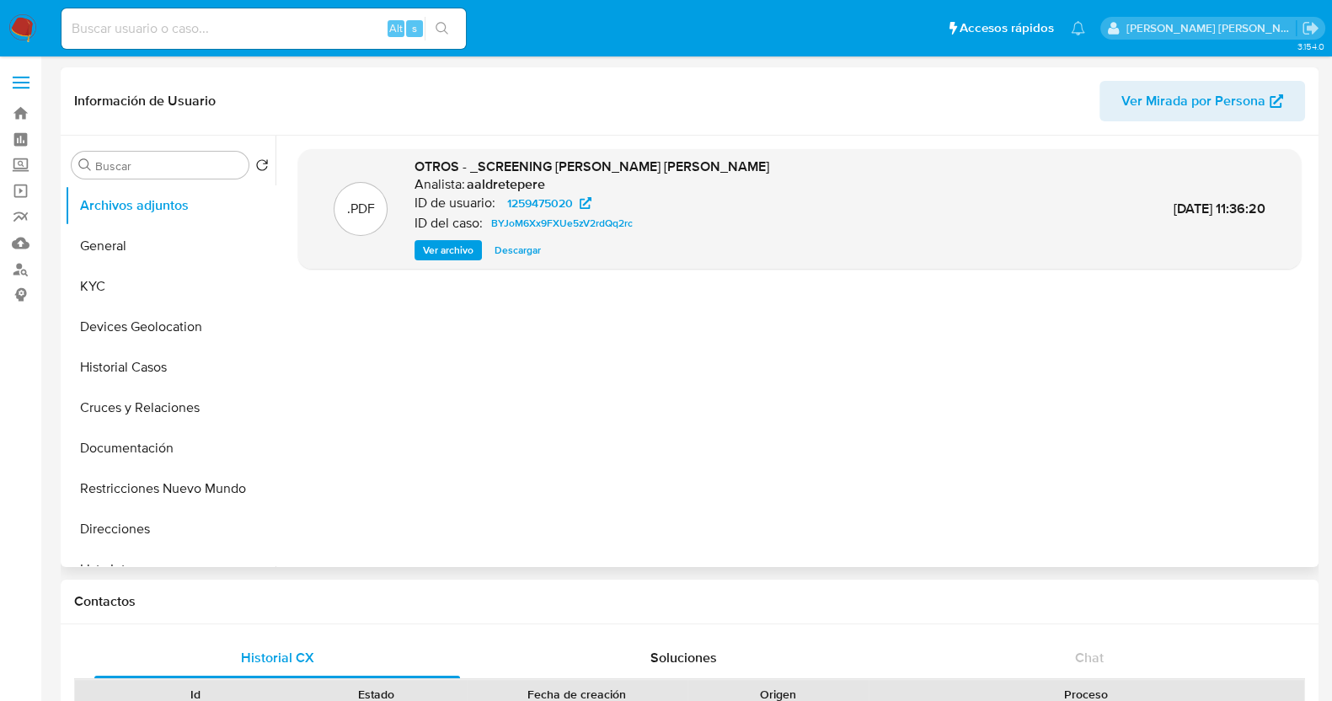
click at [430, 246] on span "Ver archivo" at bounding box center [448, 250] width 51 height 17
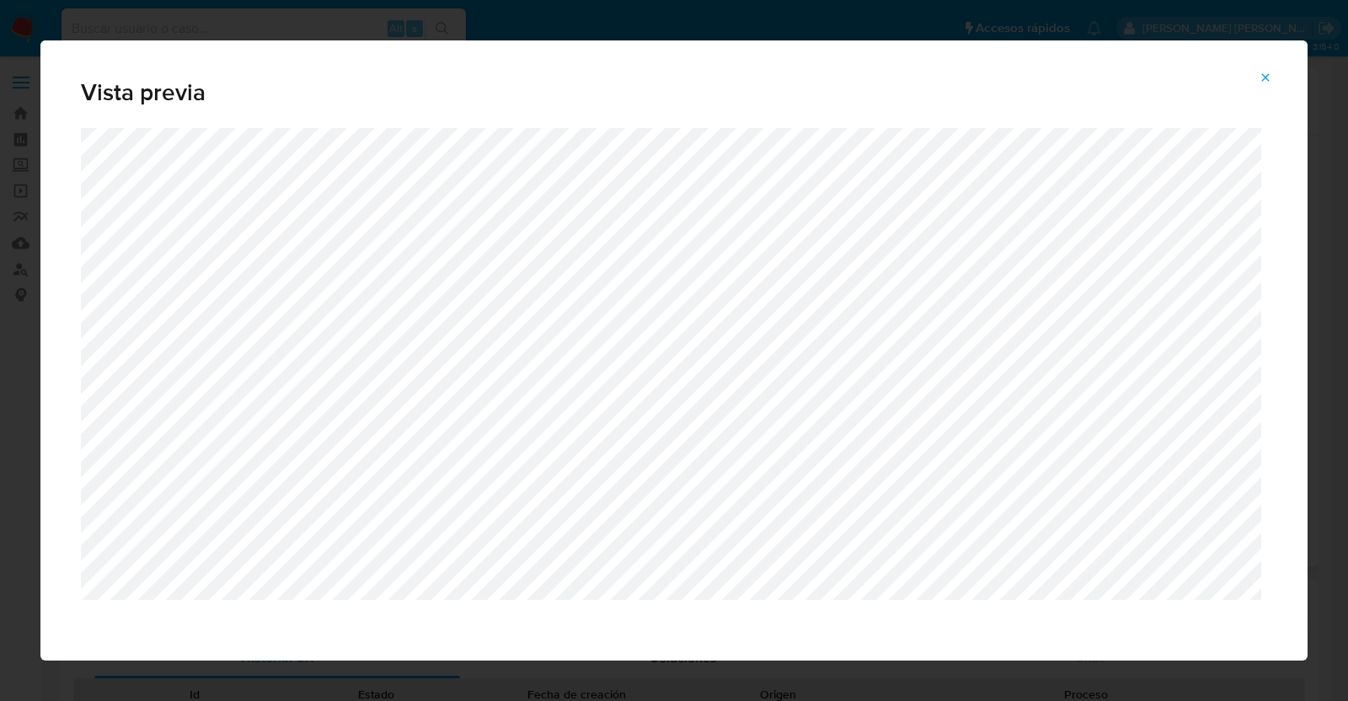
click at [1275, 73] on button "Attachment preview" at bounding box center [1265, 77] width 37 height 27
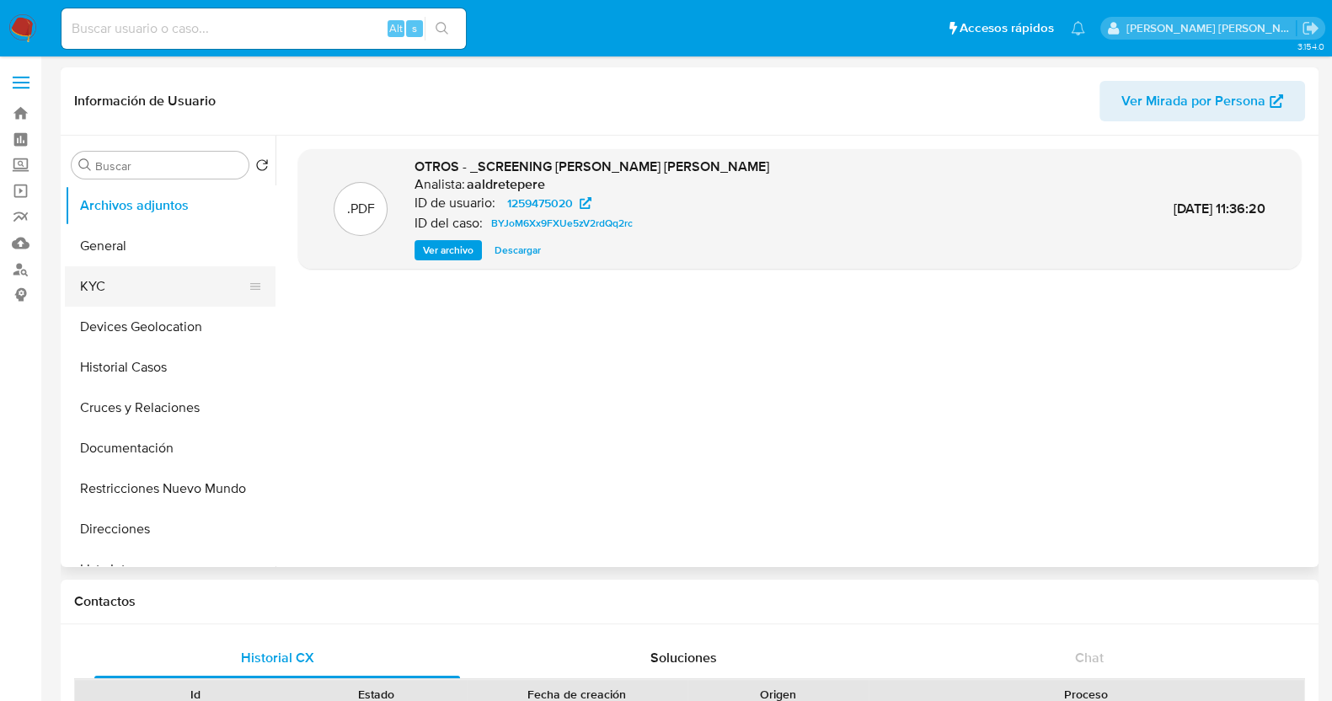
click at [126, 275] on button "KYC" at bounding box center [163, 286] width 197 height 40
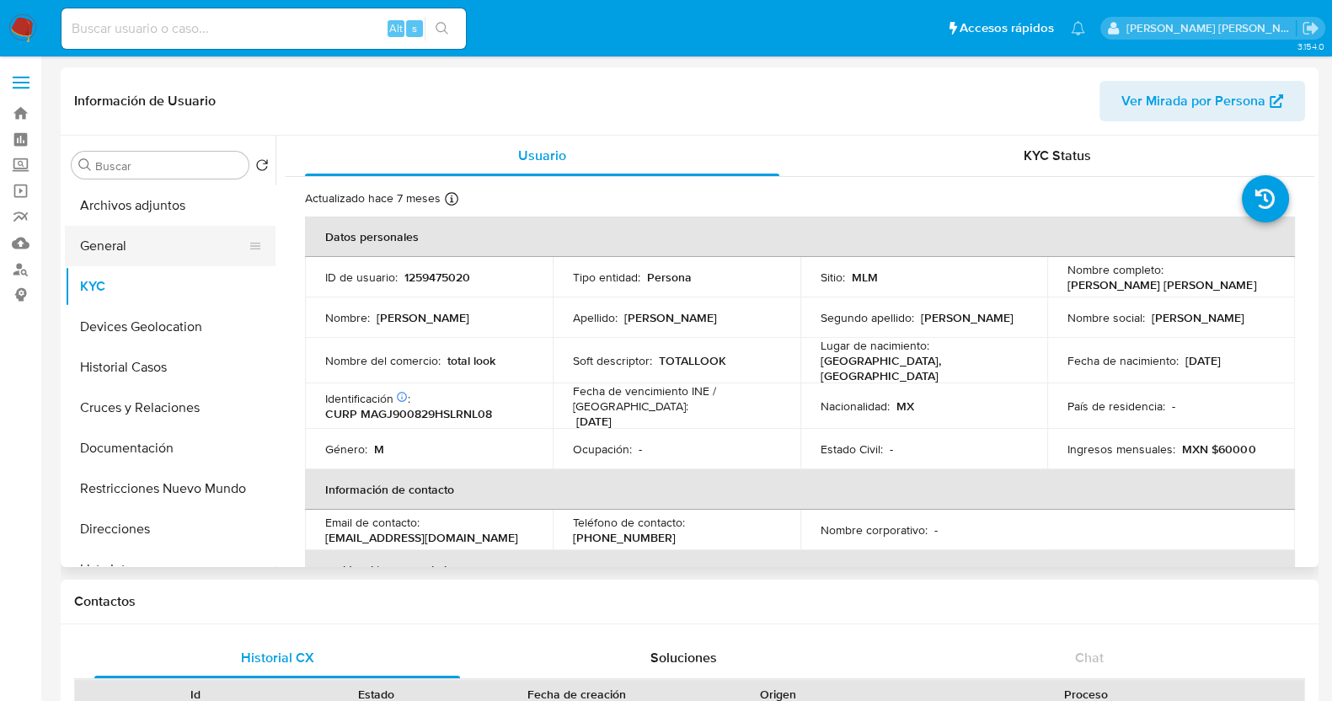
click at [149, 252] on button "General" at bounding box center [163, 246] width 197 height 40
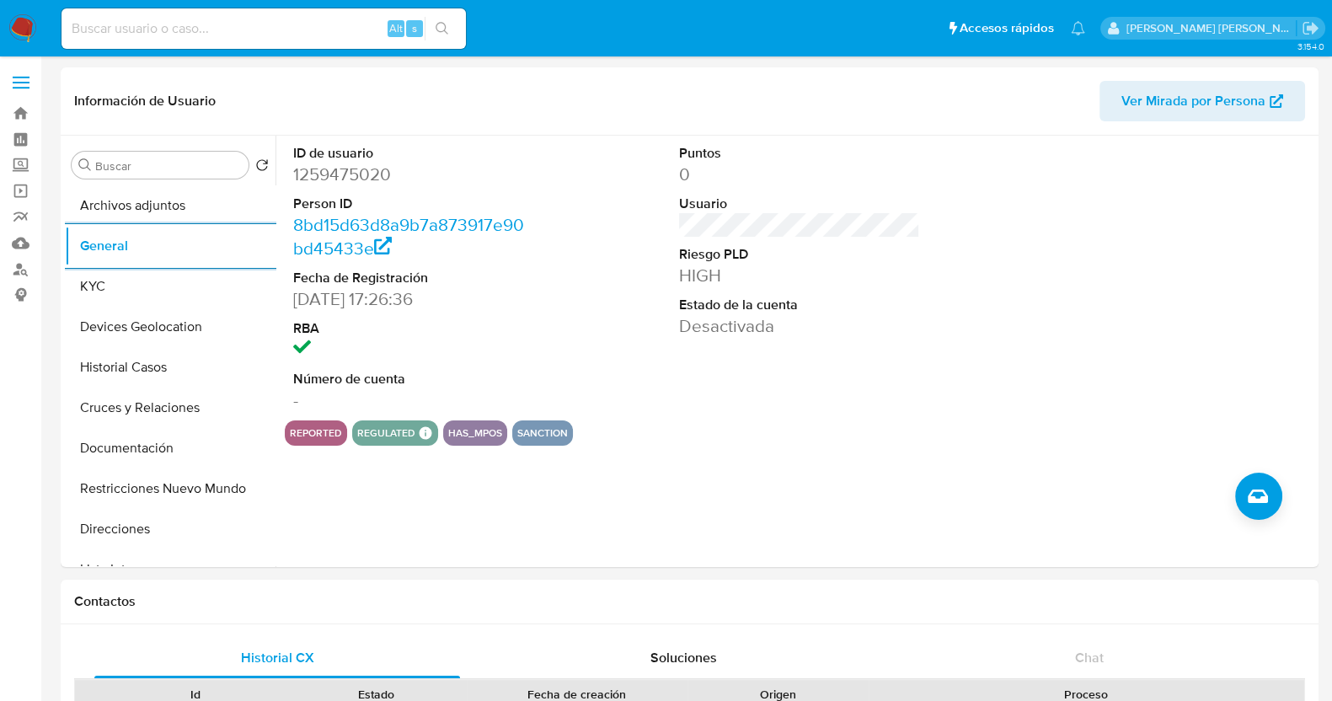
click at [343, 175] on dd "1259475020" at bounding box center [413, 175] width 241 height 24
copy dd "1259475020"
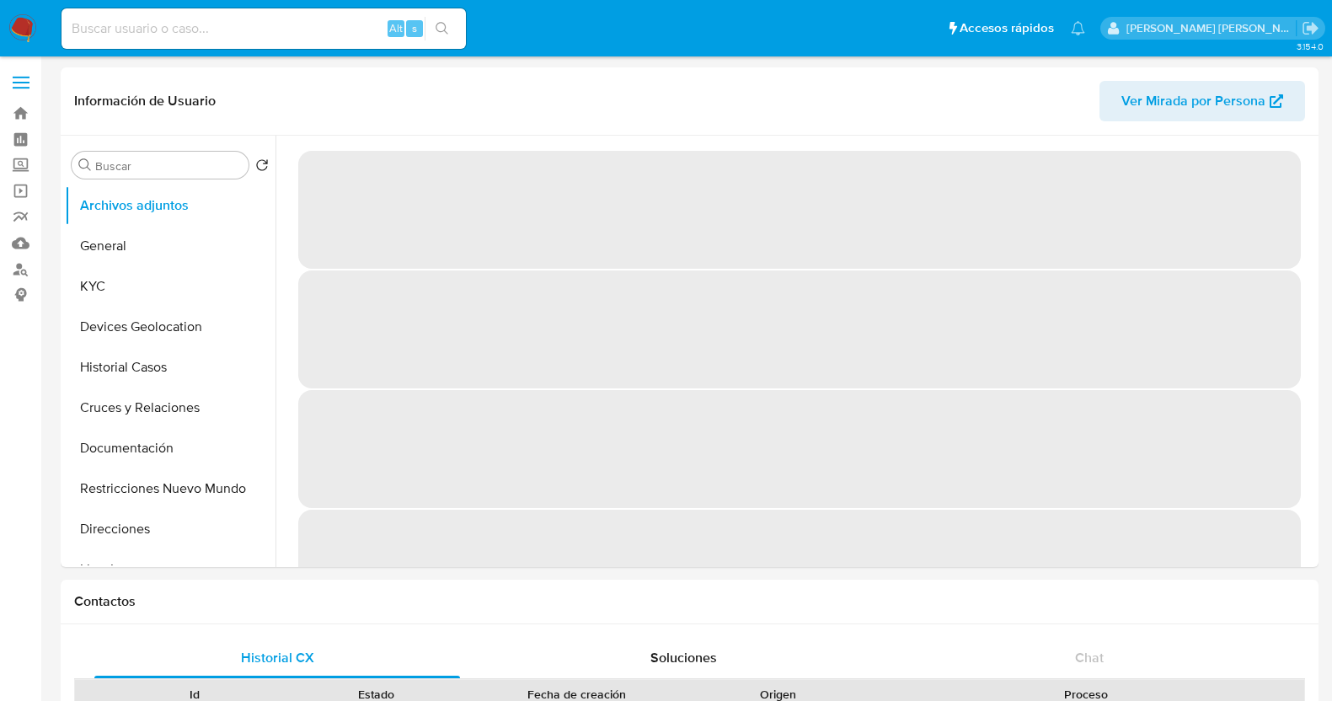
select select "10"
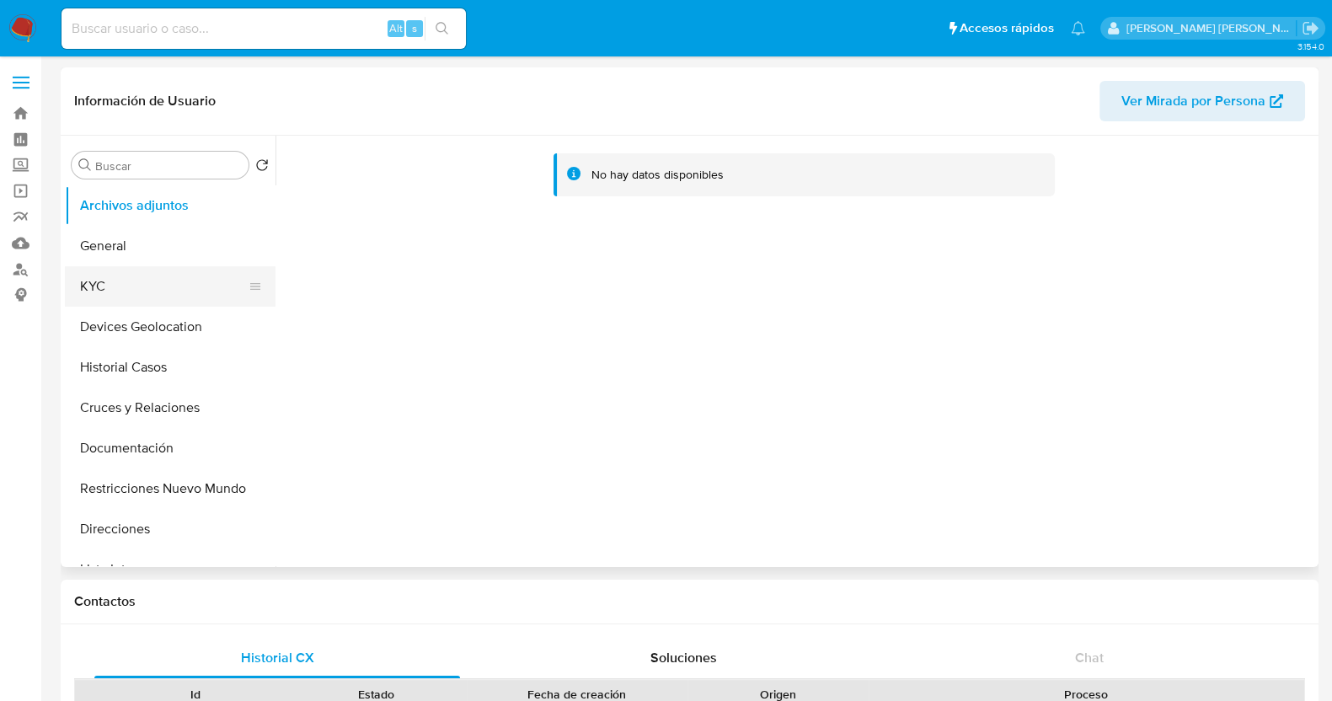
click at [145, 288] on button "KYC" at bounding box center [163, 286] width 197 height 40
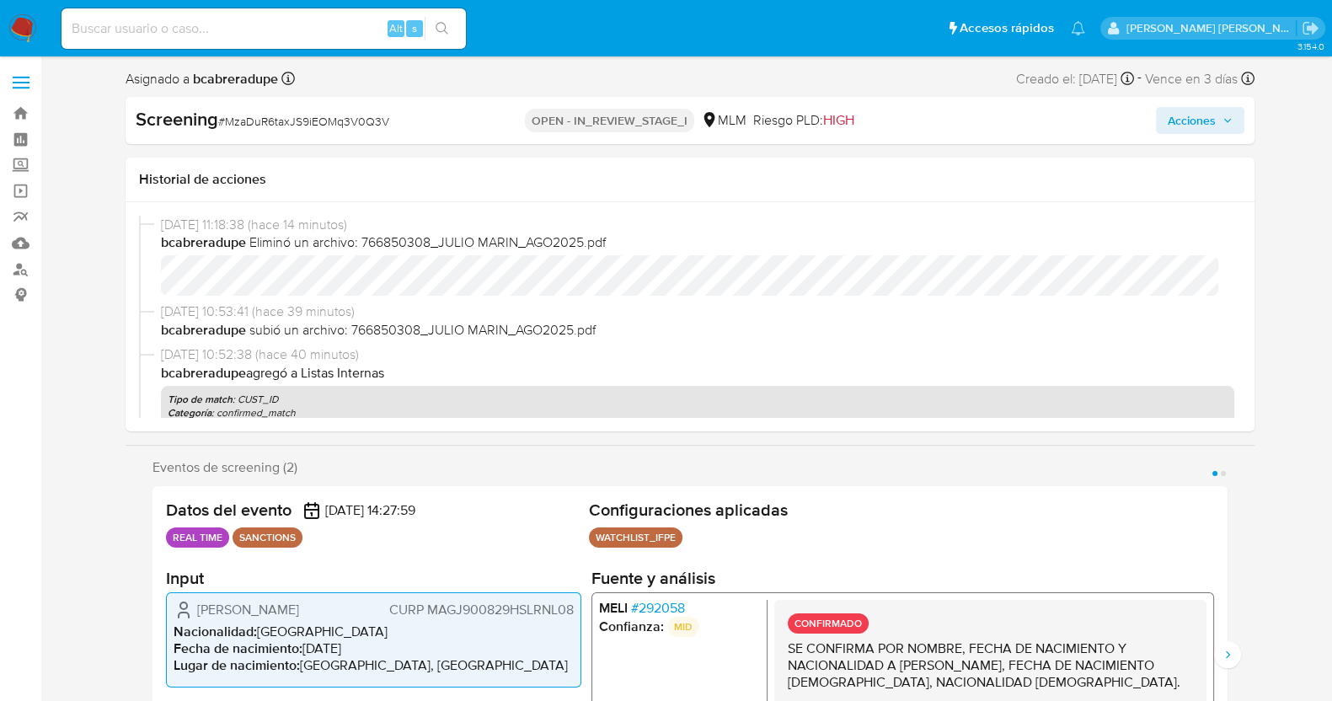
select select "10"
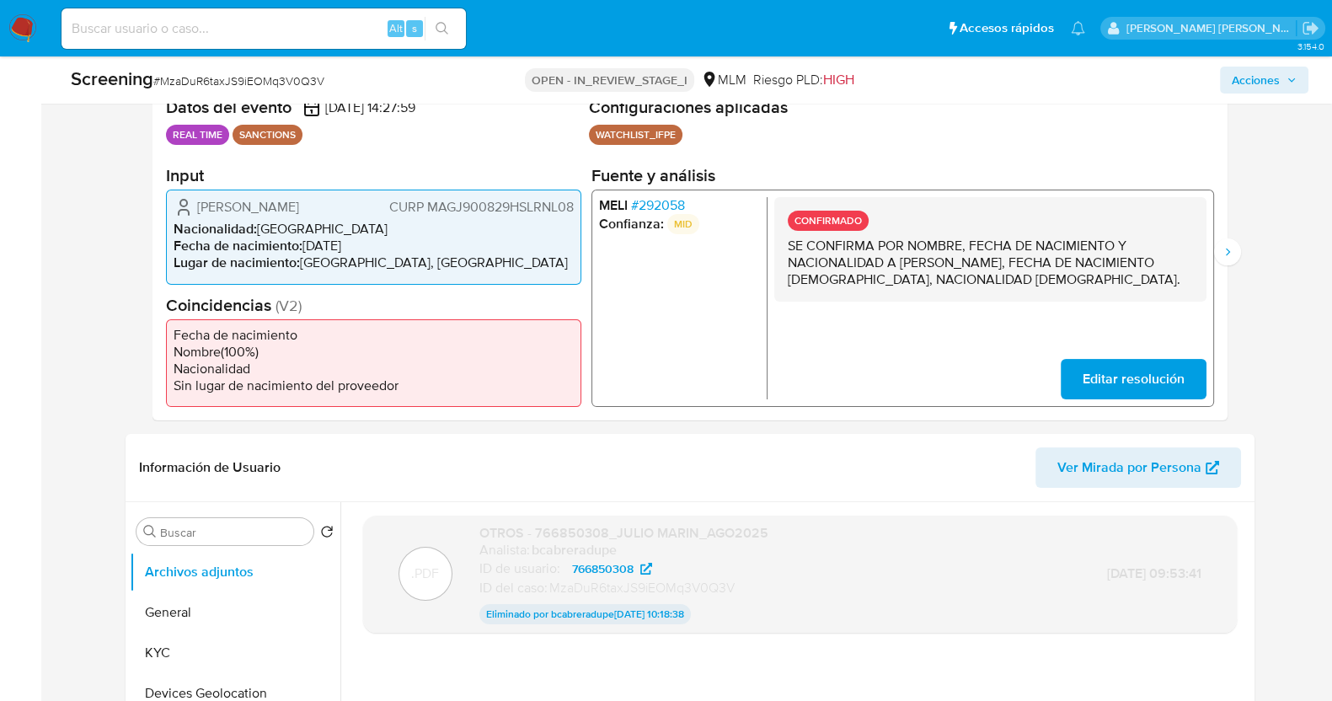
scroll to position [420, 0]
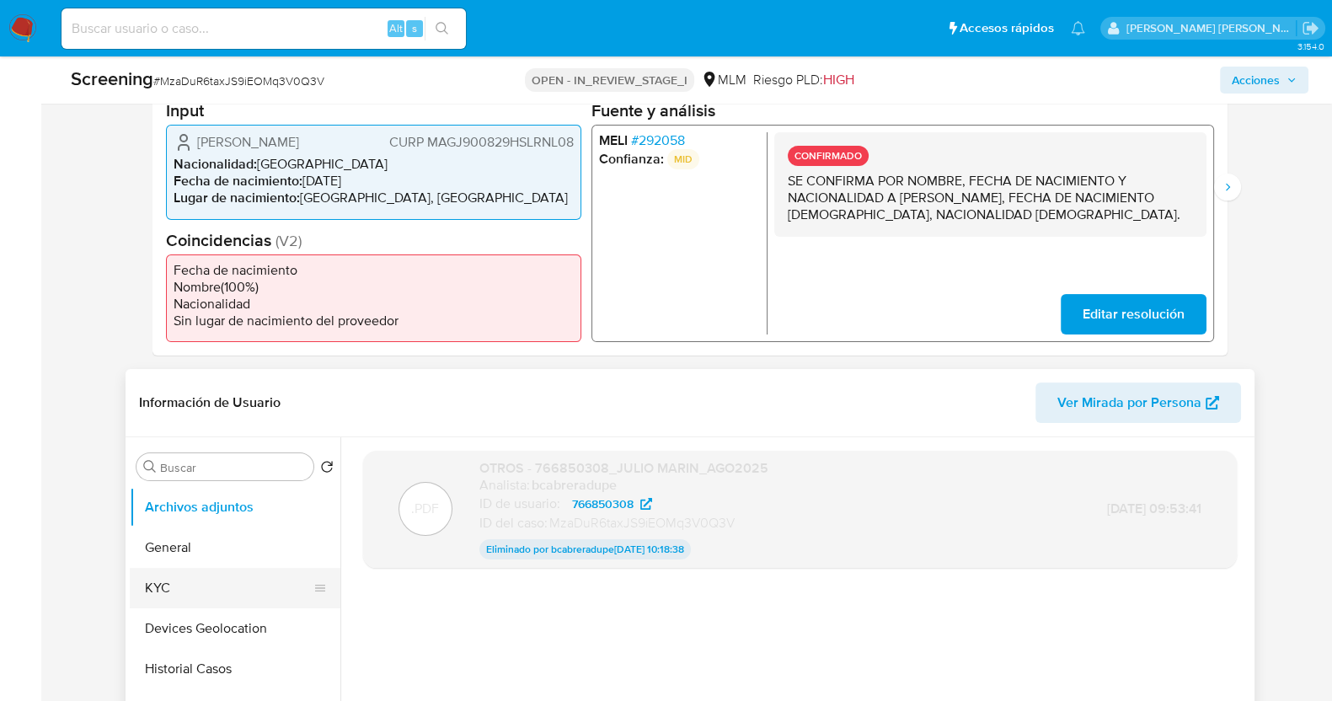
drag, startPoint x: 174, startPoint y: 595, endPoint x: 211, endPoint y: 585, distance: 38.2
click at [174, 596] on button "KYC" at bounding box center [228, 588] width 197 height 40
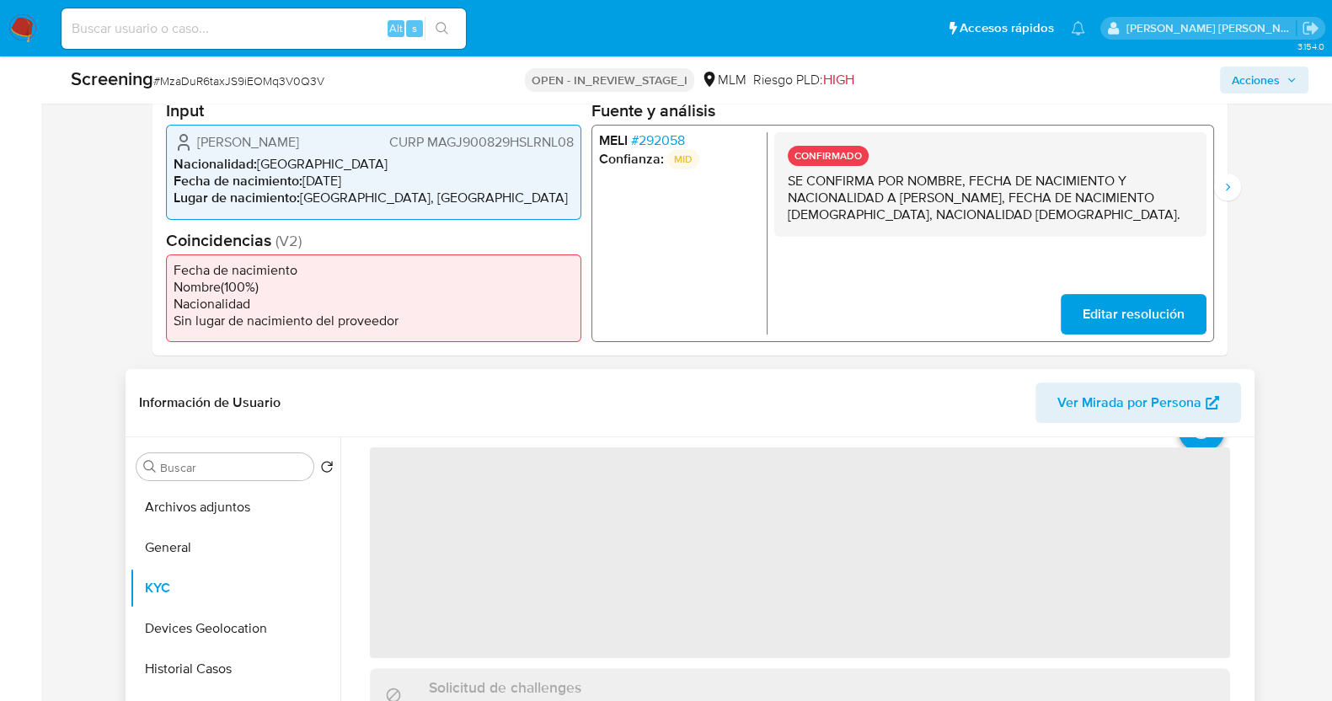
scroll to position [104, 0]
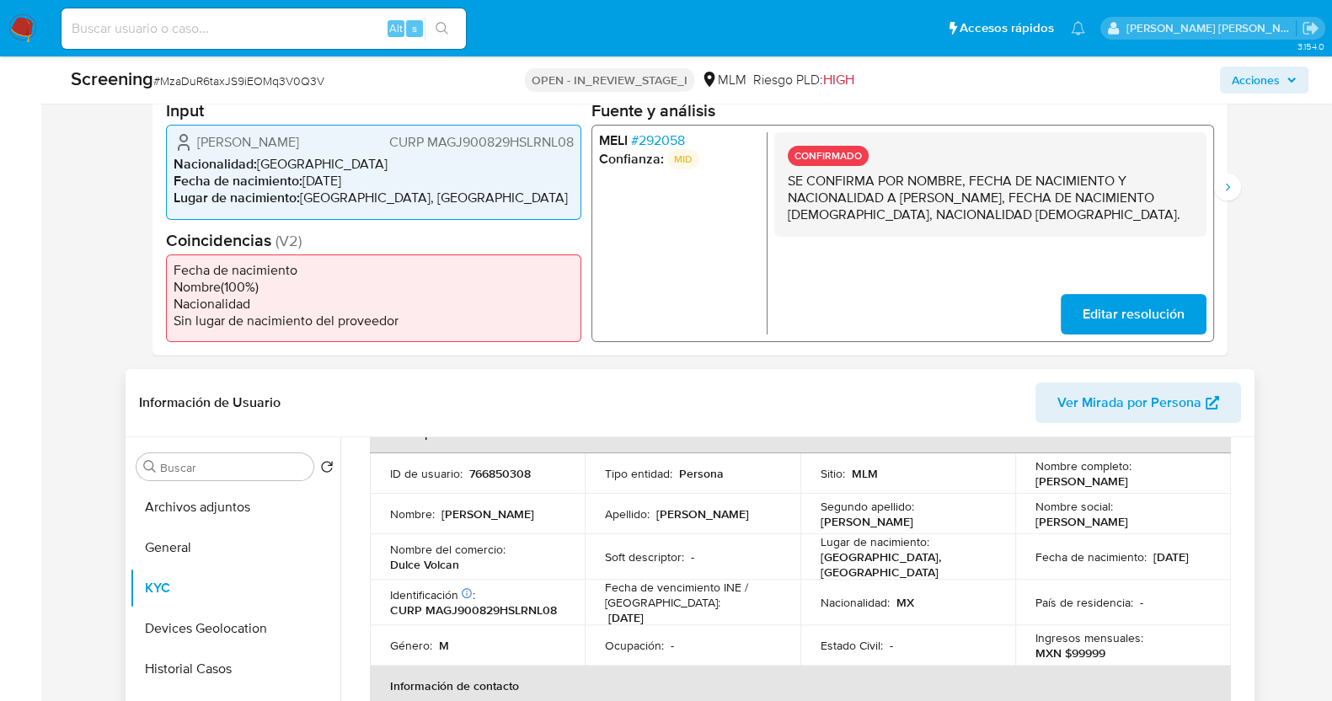
click at [527, 466] on p "766850308" at bounding box center [499, 473] width 61 height 15
click at [526, 466] on p "766850308" at bounding box center [499, 473] width 61 height 15
copy div "ID de usuario : 766850308"
click at [512, 469] on p "766850308" at bounding box center [499, 473] width 61 height 15
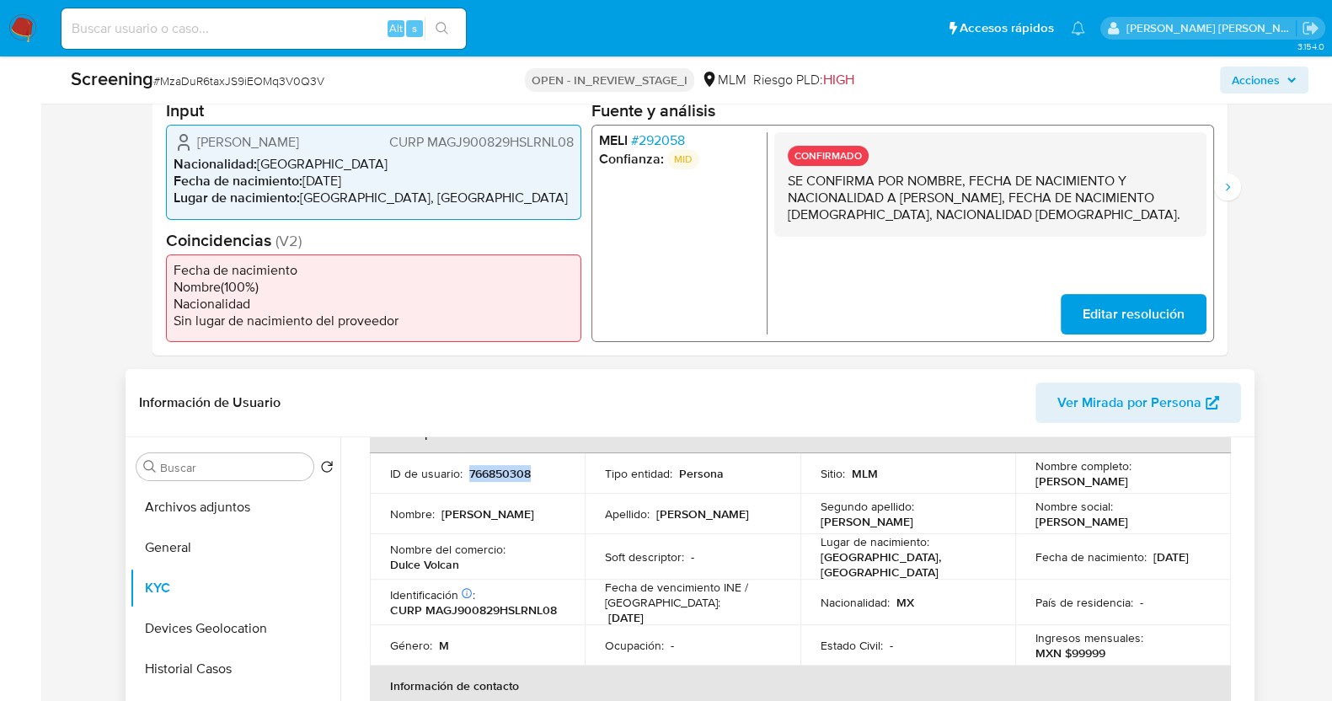
click at [512, 469] on p "766850308" at bounding box center [499, 473] width 61 height 15
drag, startPoint x: 161, startPoint y: 84, endPoint x: 320, endPoint y: 81, distance: 159.3
click at [320, 81] on span "# MzaDuR6taxJS9iEOMq3V0Q3V" at bounding box center [238, 80] width 171 height 17
copy span "MzaDuR6taxJS9iEOMq3V0Q3V"
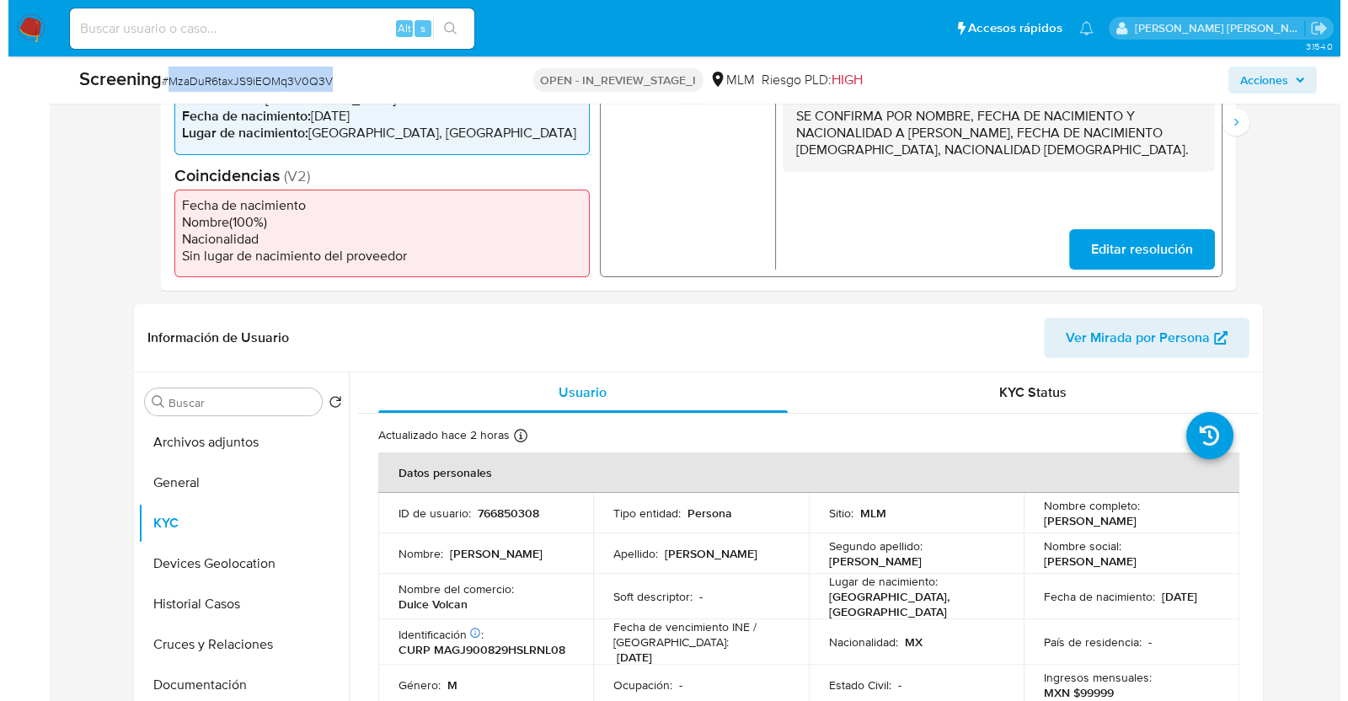
scroll to position [632, 0]
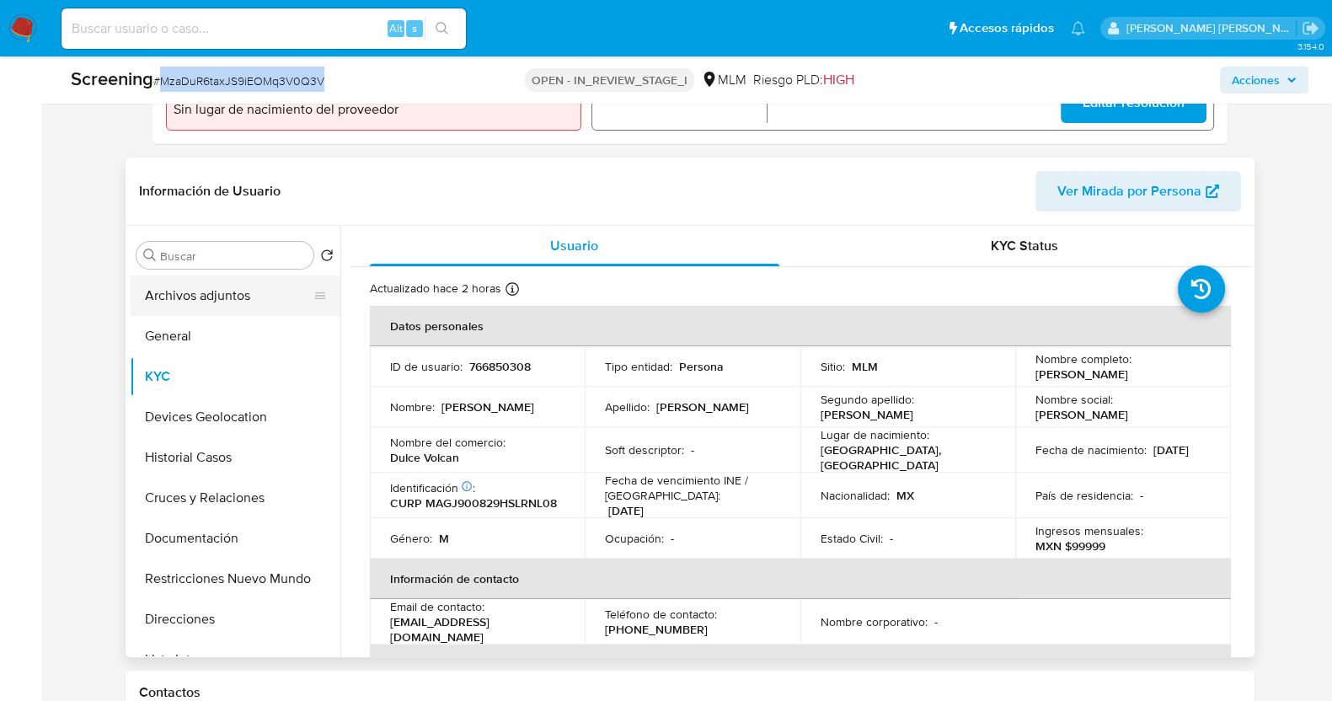
click at [229, 302] on button "Archivos adjuntos" at bounding box center [228, 295] width 197 height 40
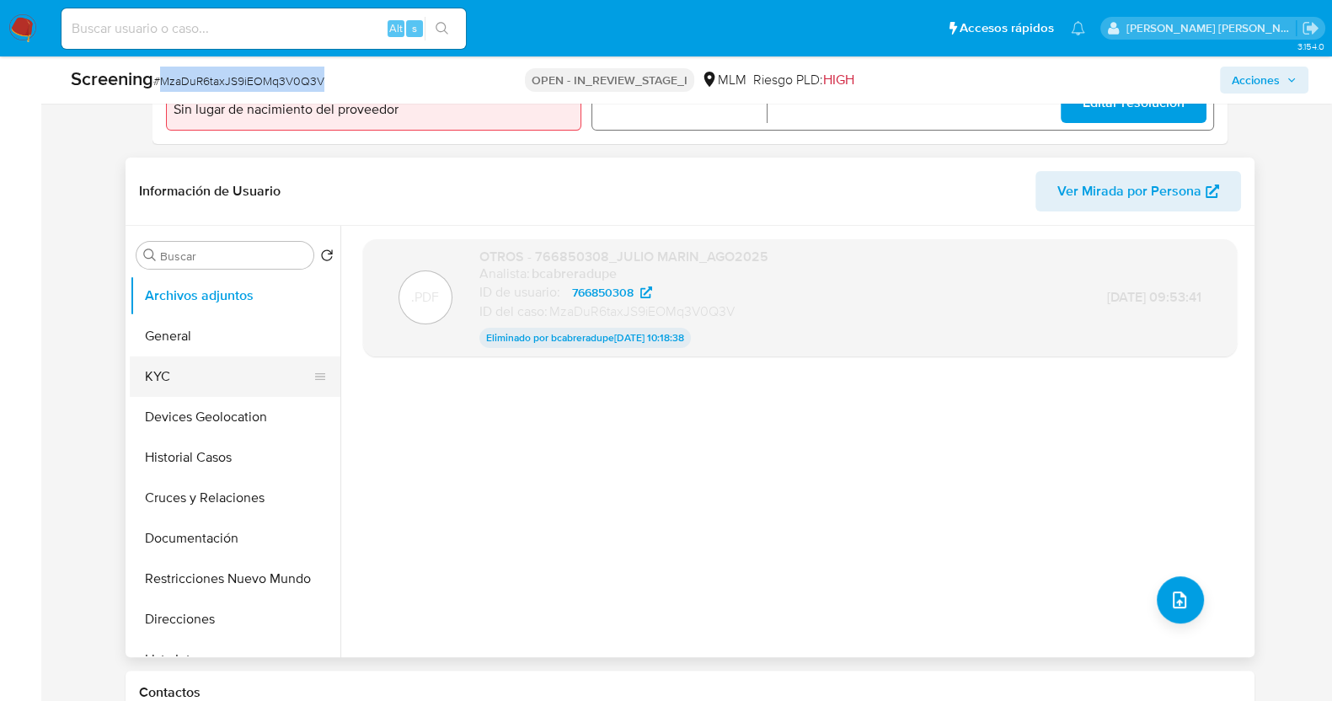
click at [223, 381] on button "KYC" at bounding box center [228, 376] width 197 height 40
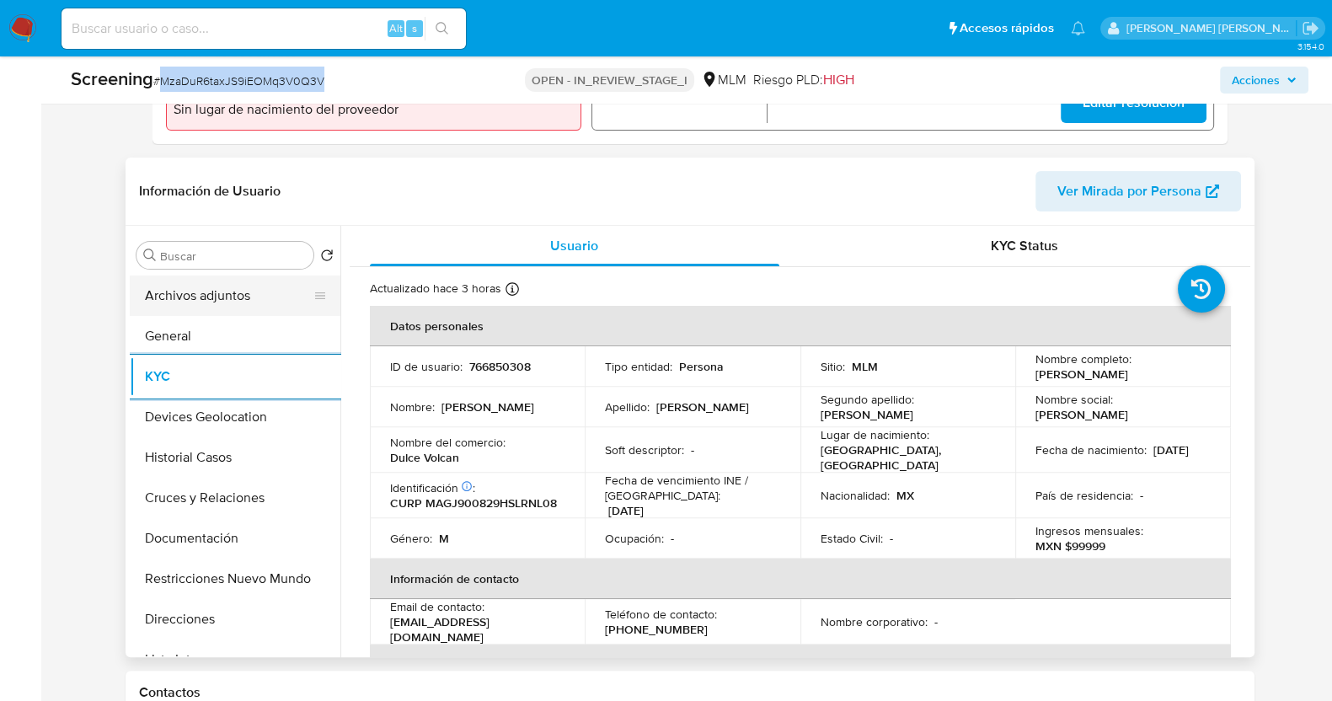
drag, startPoint x: 216, startPoint y: 303, endPoint x: 270, endPoint y: 297, distance: 55.2
click at [219, 303] on button "Archivos adjuntos" at bounding box center [228, 295] width 197 height 40
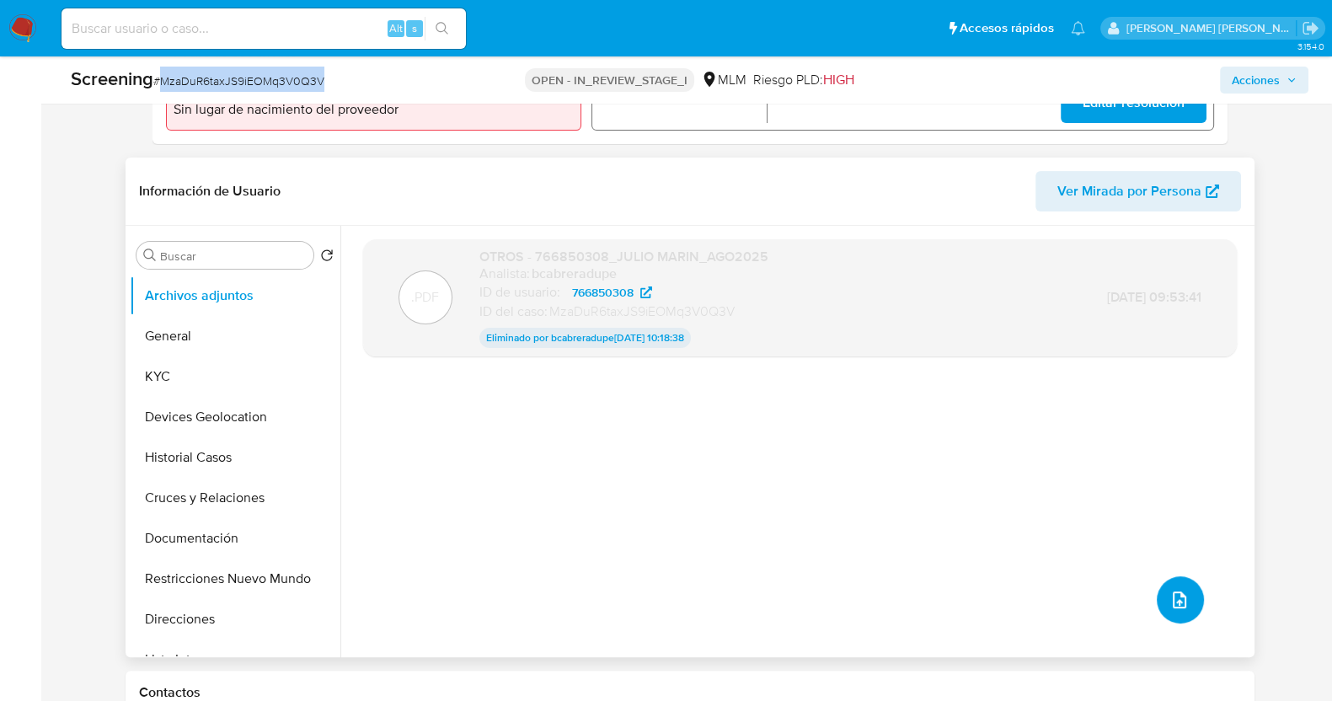
click at [1182, 590] on span "upload-file" at bounding box center [1179, 600] width 20 height 20
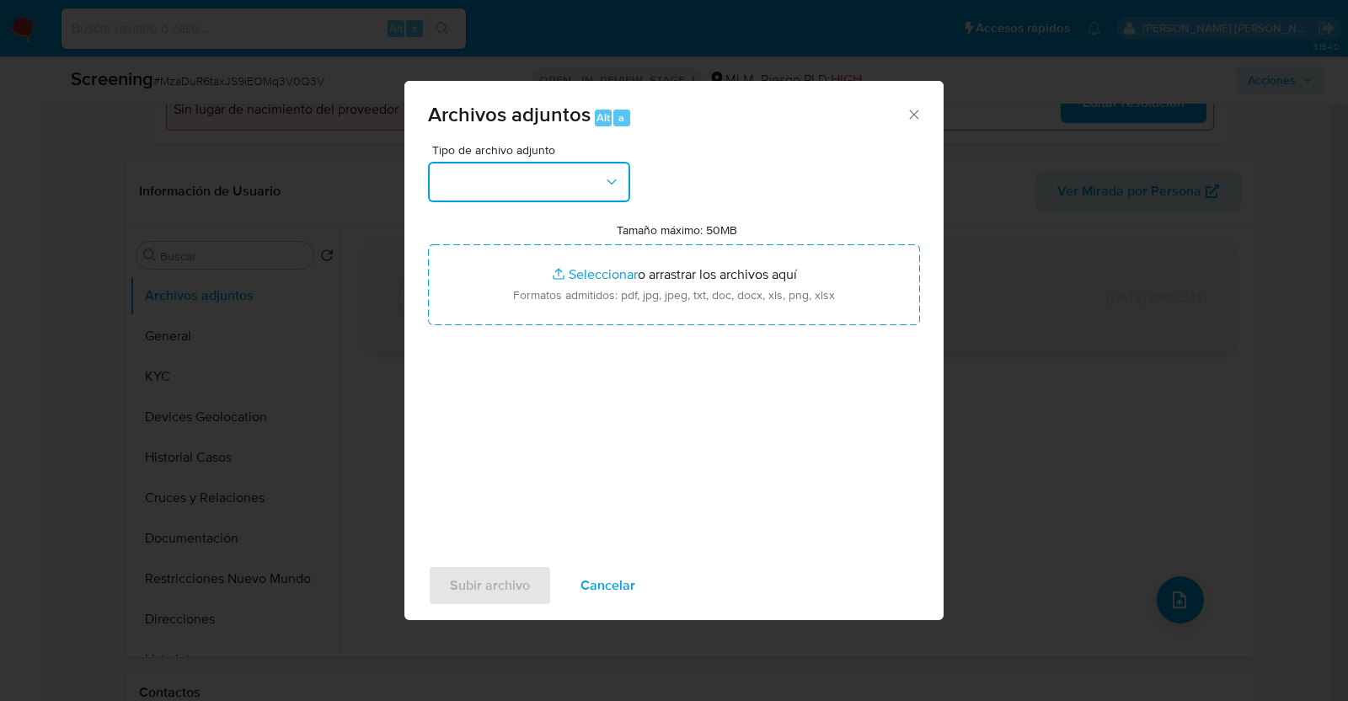
click at [586, 181] on button "button" at bounding box center [529, 182] width 202 height 40
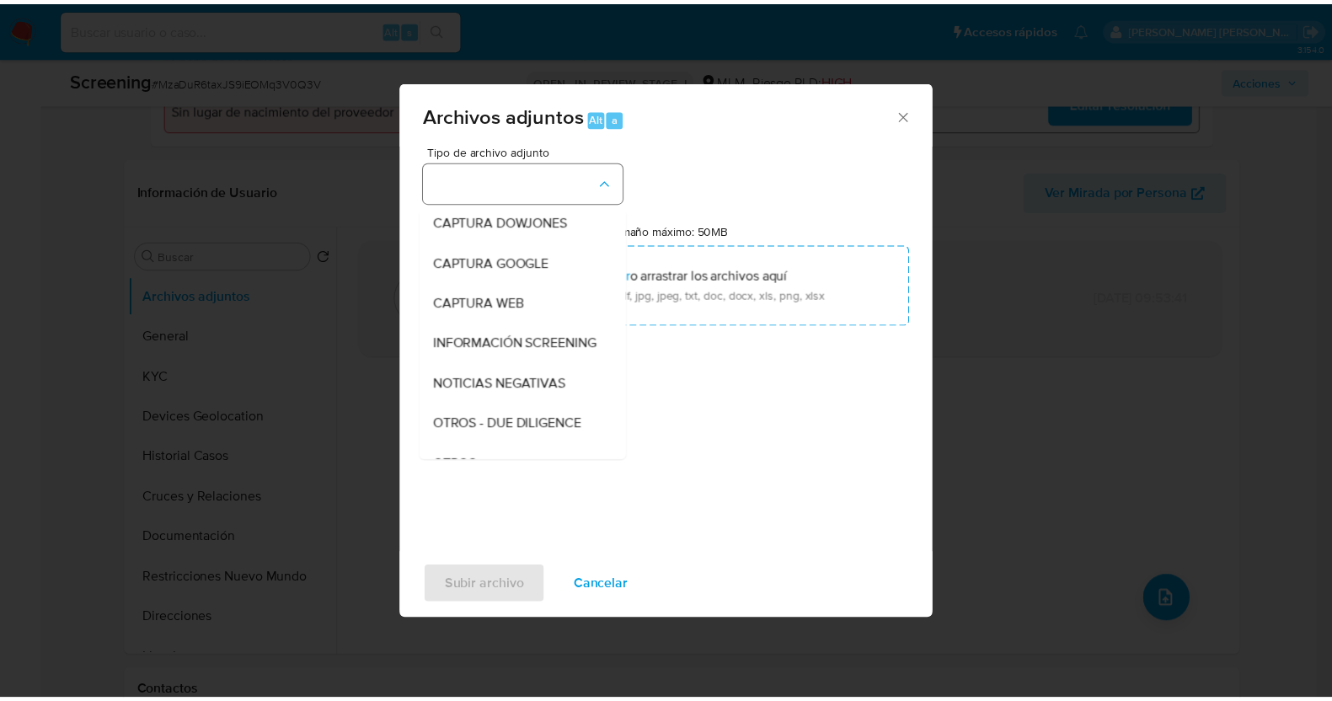
scroll to position [88, 0]
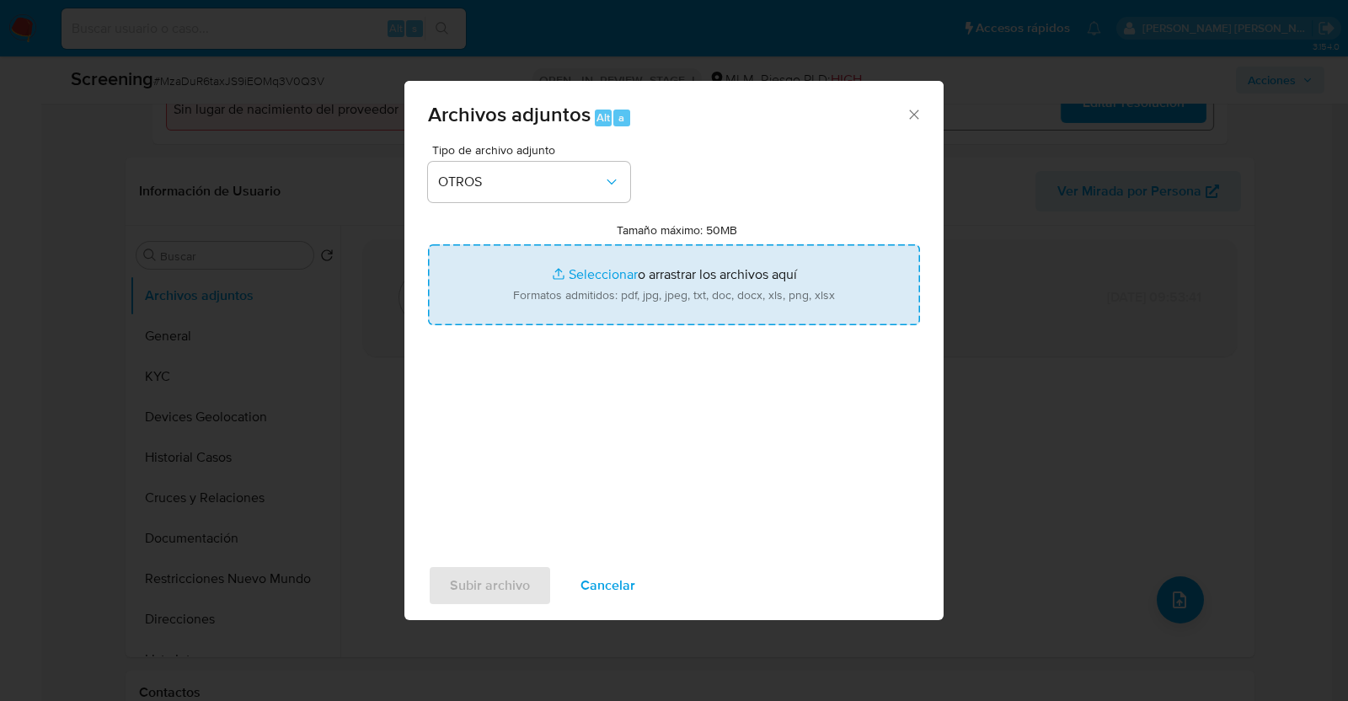
type input "C:\fakepath\766850308_JULIO MARIN_AGO2025_.pdf"
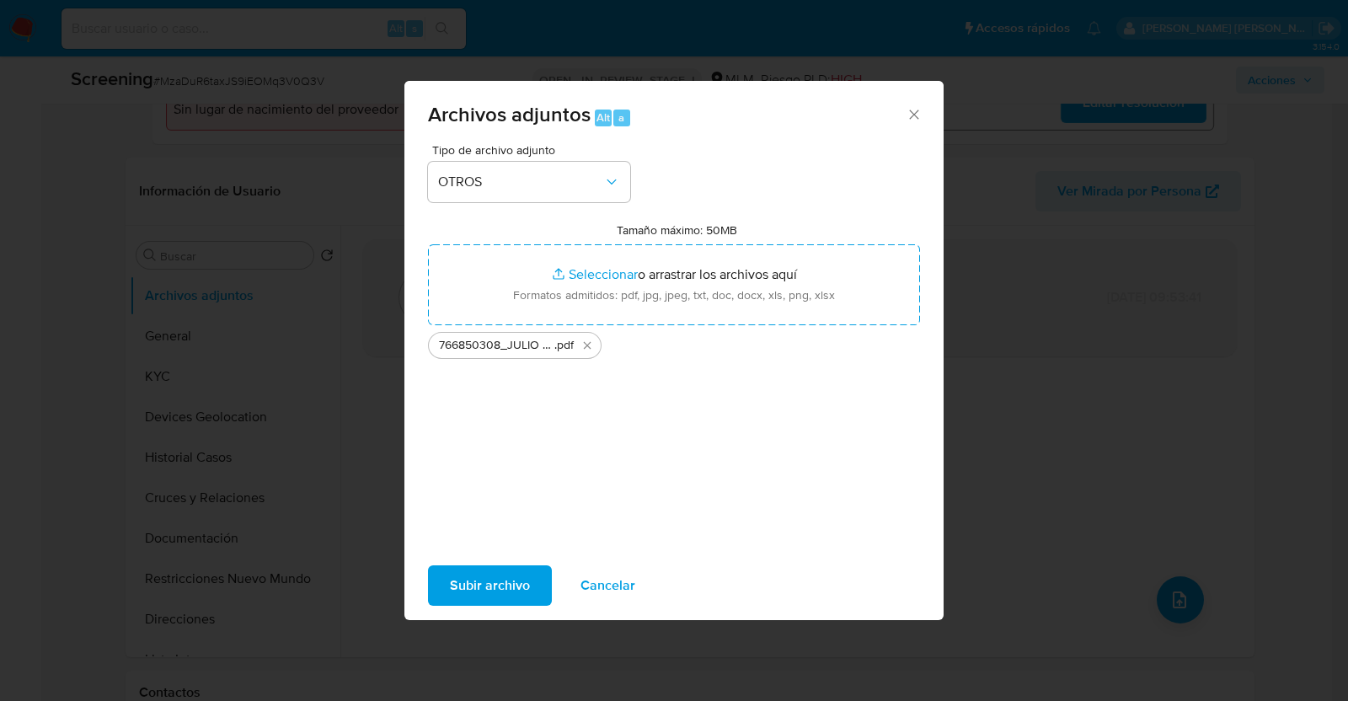
click at [495, 580] on span "Subir archivo" at bounding box center [490, 585] width 80 height 37
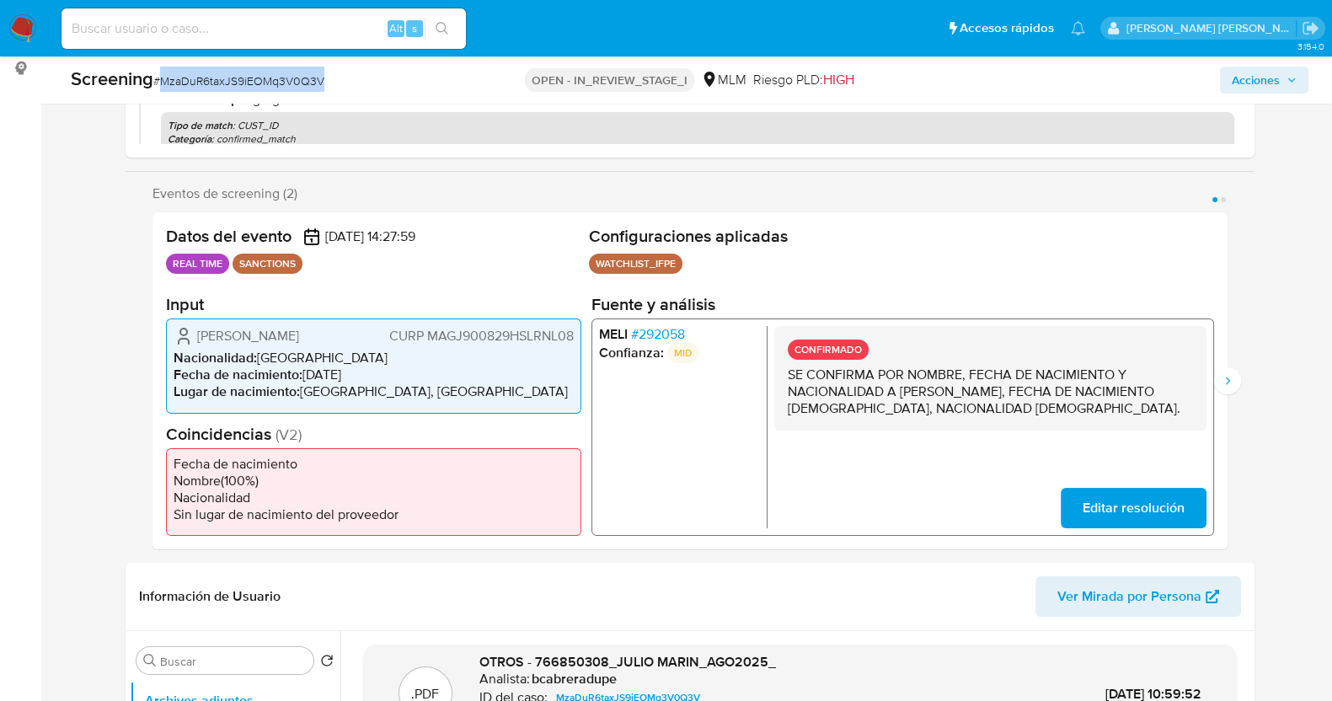
scroll to position [210, 0]
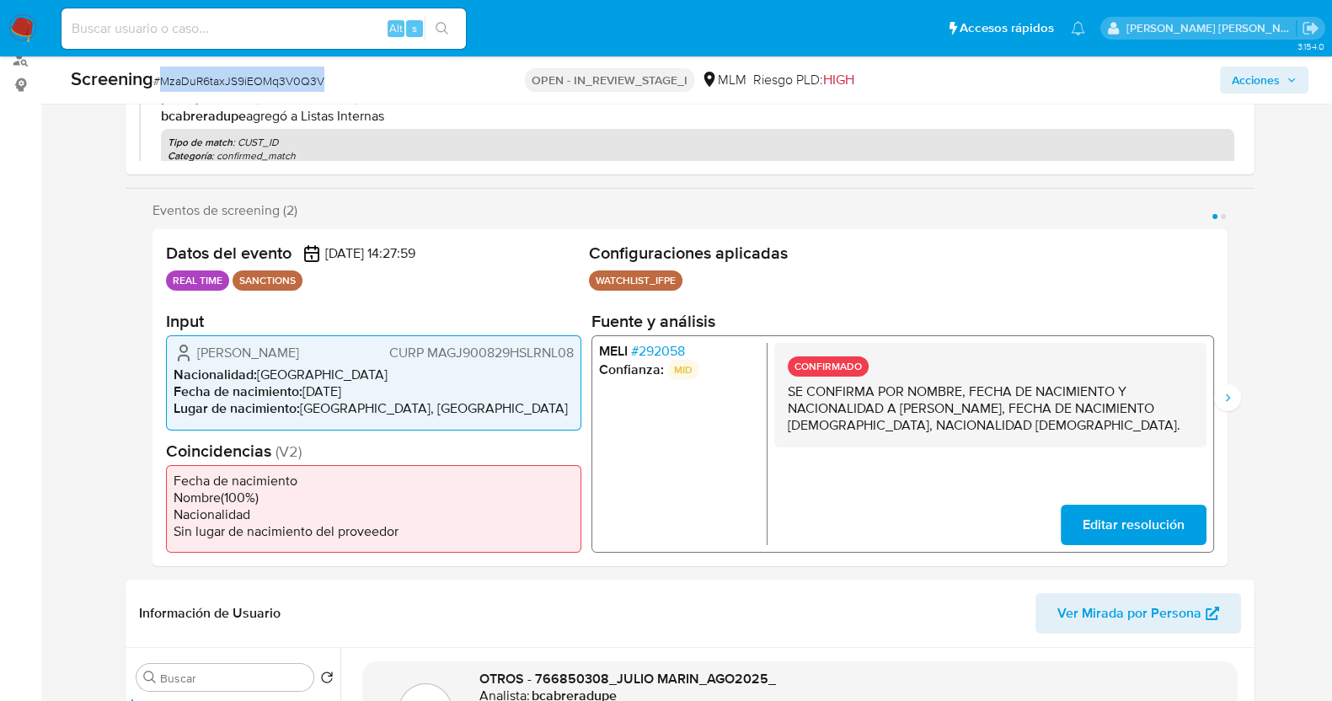
click at [1280, 86] on span "Acciones" at bounding box center [1256, 80] width 48 height 27
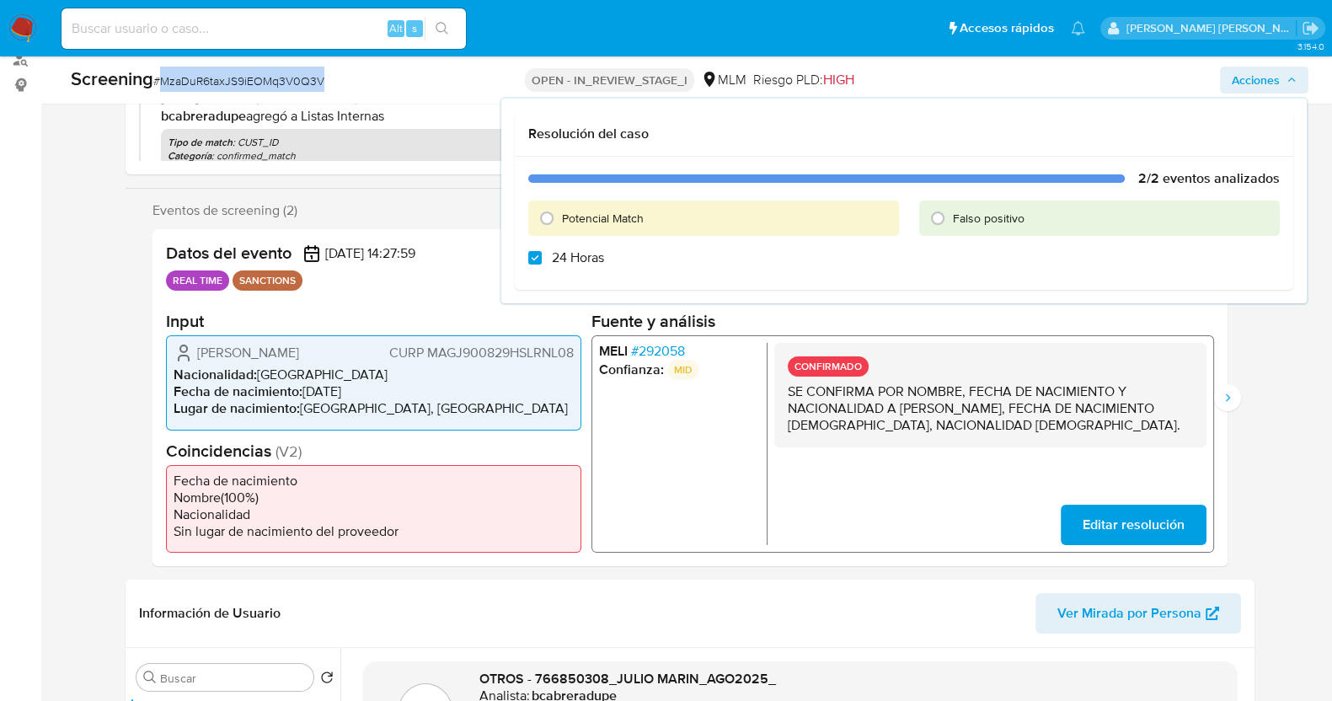
checkbox input "true"
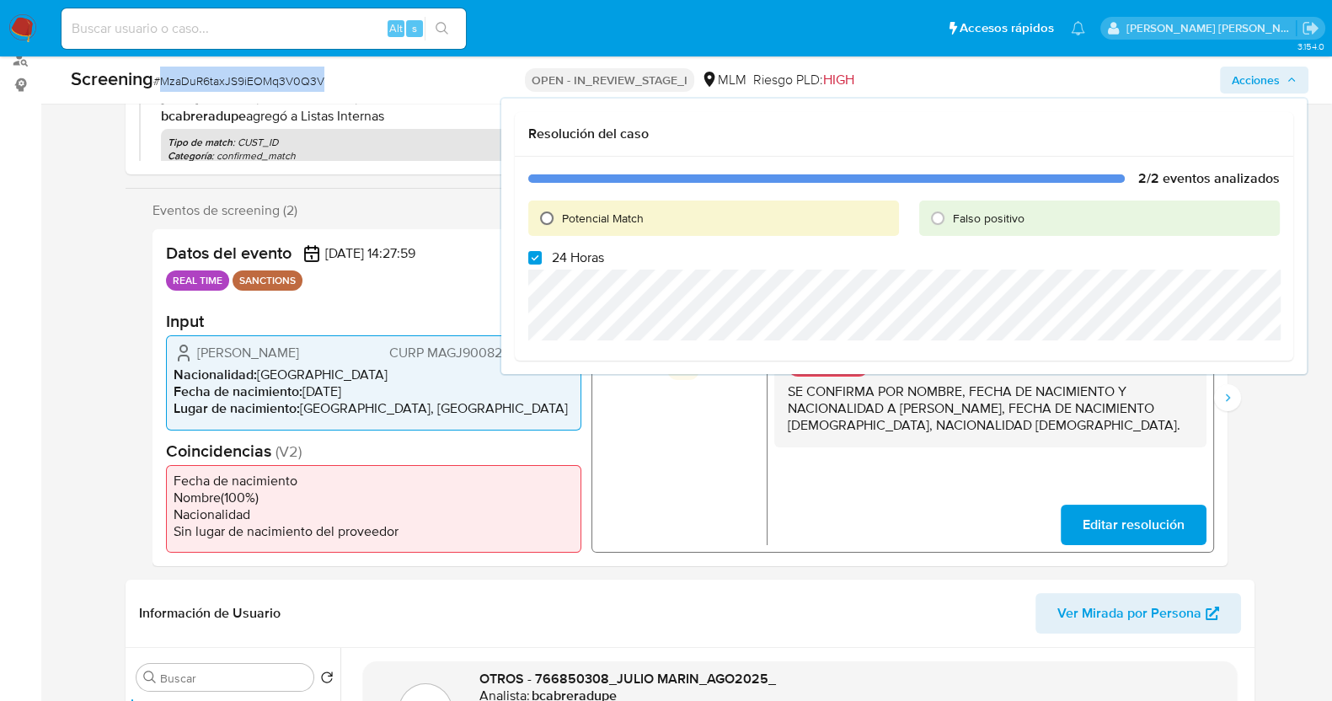
click at [546, 219] on input "Potencial Match" at bounding box center [546, 218] width 27 height 27
radio input "true"
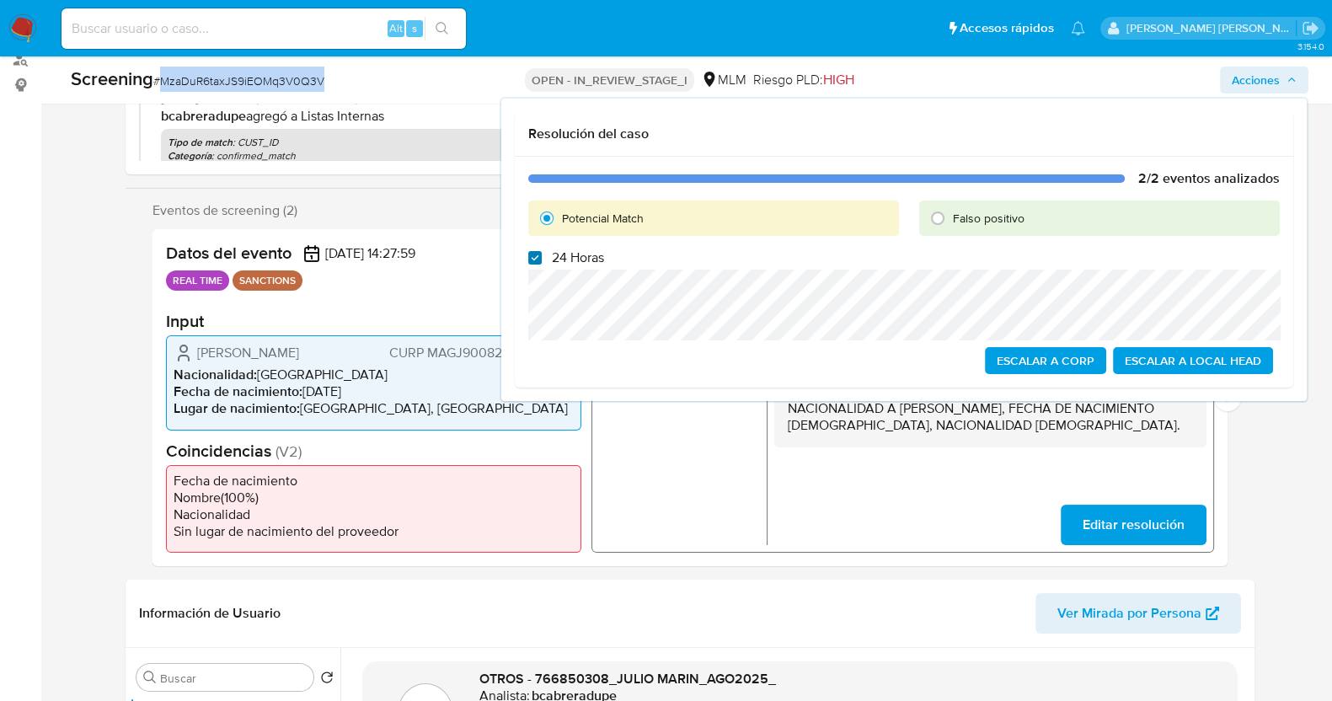
click at [535, 259] on input "24 Horas" at bounding box center [534, 257] width 13 height 13
checkbox input "false"
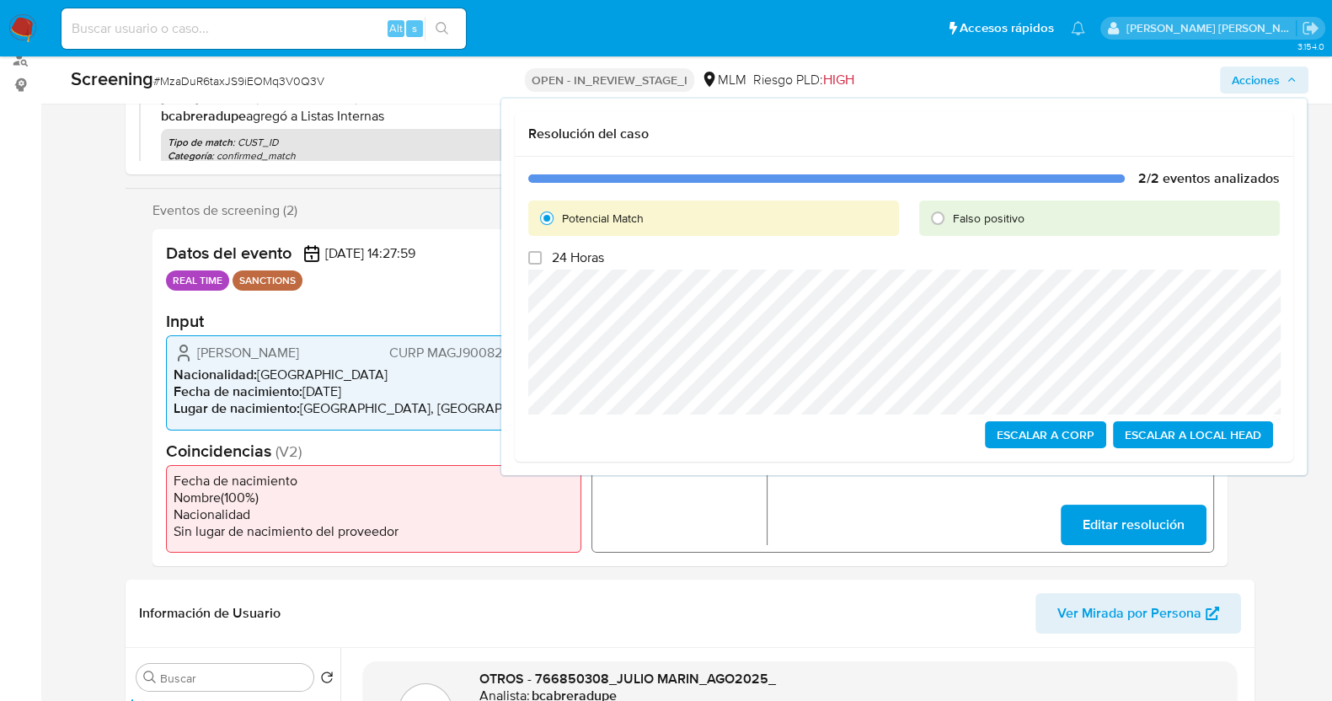
scroll to position [212, 0]
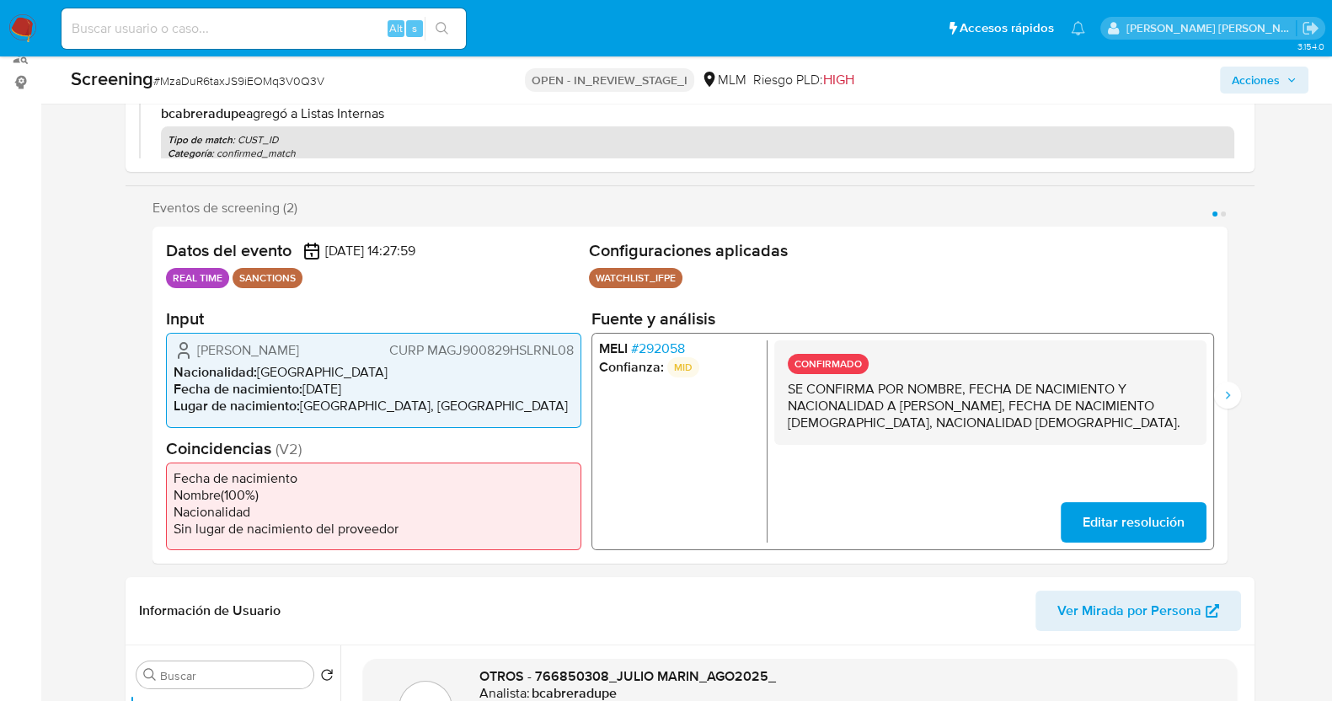
click at [1273, 73] on span "Acciones" at bounding box center [1256, 80] width 48 height 27
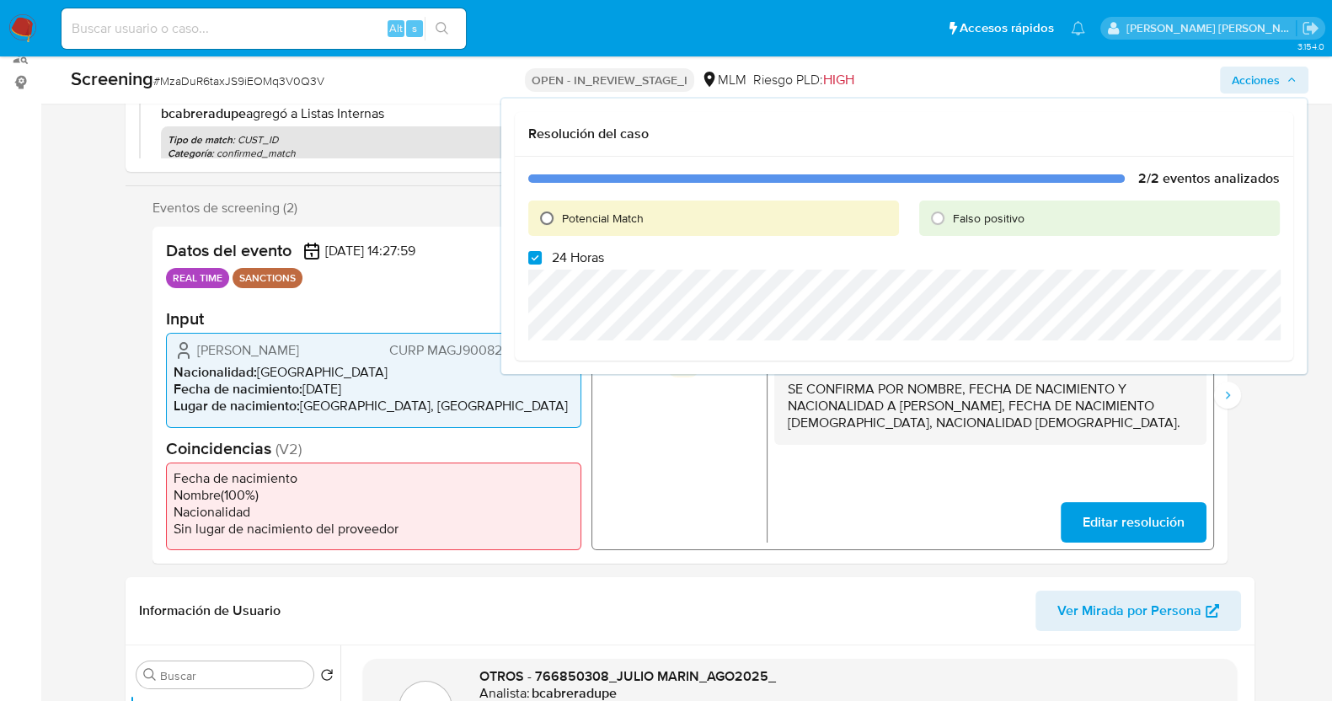
click at [547, 221] on input "Potencial Match" at bounding box center [546, 218] width 27 height 27
radio input "true"
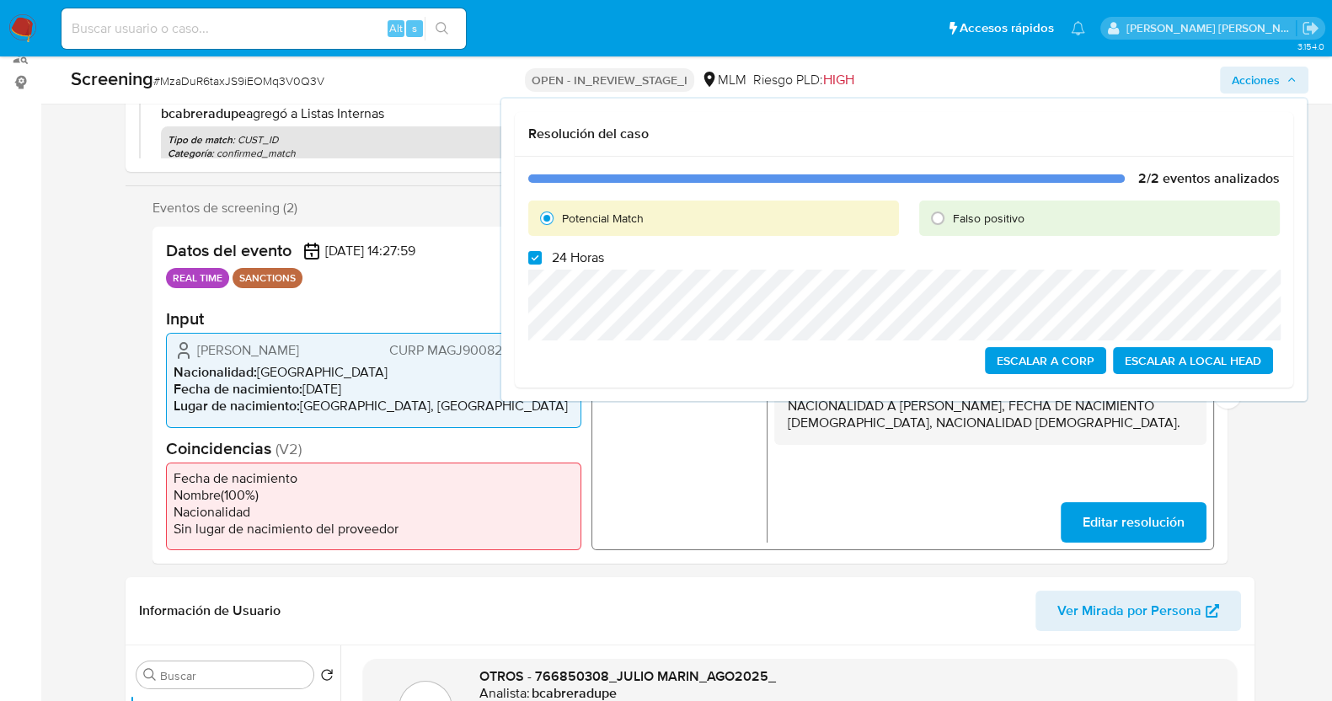
click at [543, 255] on label "24 Horas" at bounding box center [566, 257] width 76 height 17
click at [542, 255] on input "24 Horas" at bounding box center [534, 257] width 13 height 13
checkbox input "false"
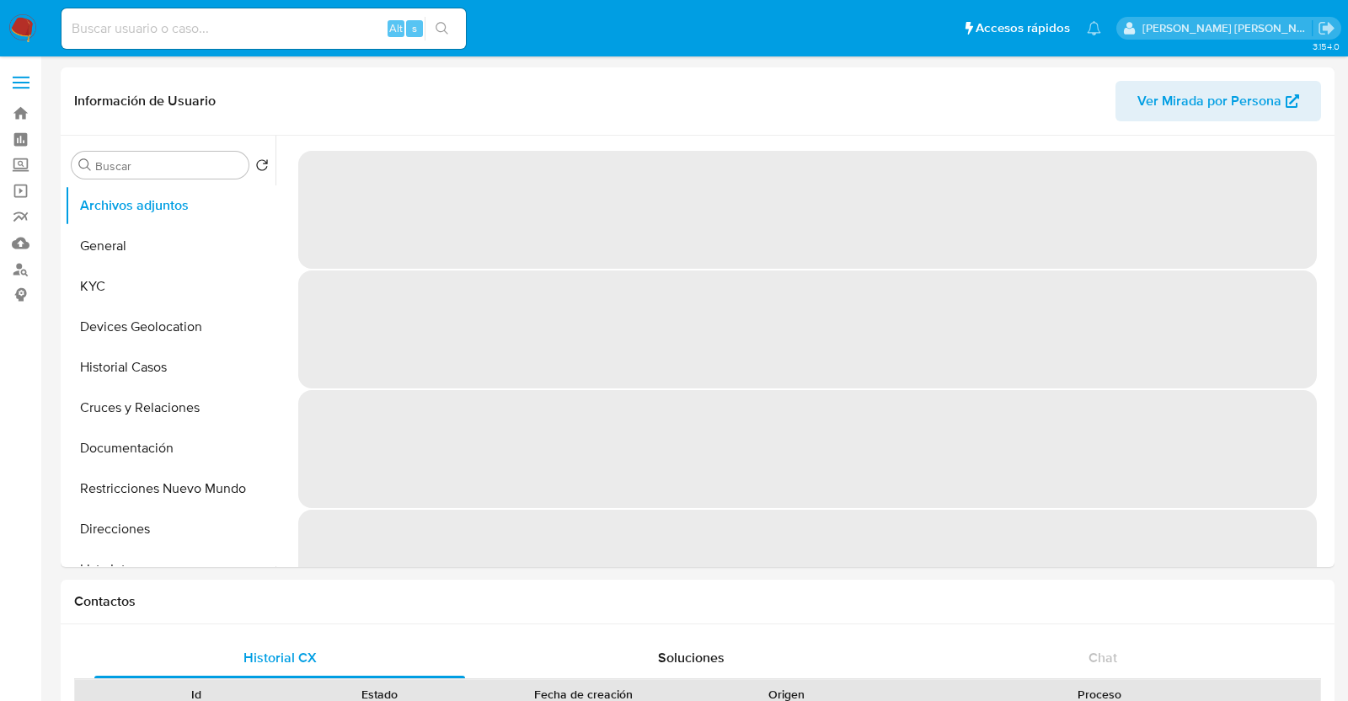
select select "10"
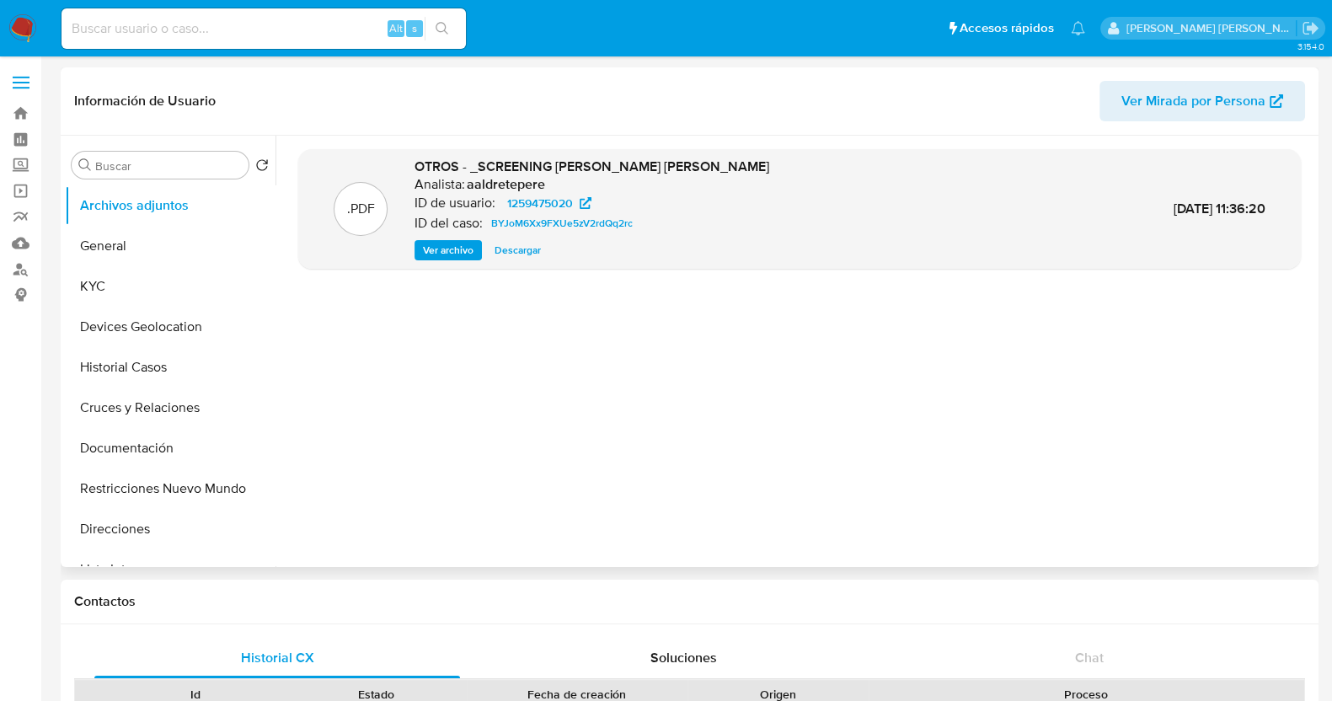
click at [460, 249] on span "Ver archivo" at bounding box center [448, 250] width 51 height 17
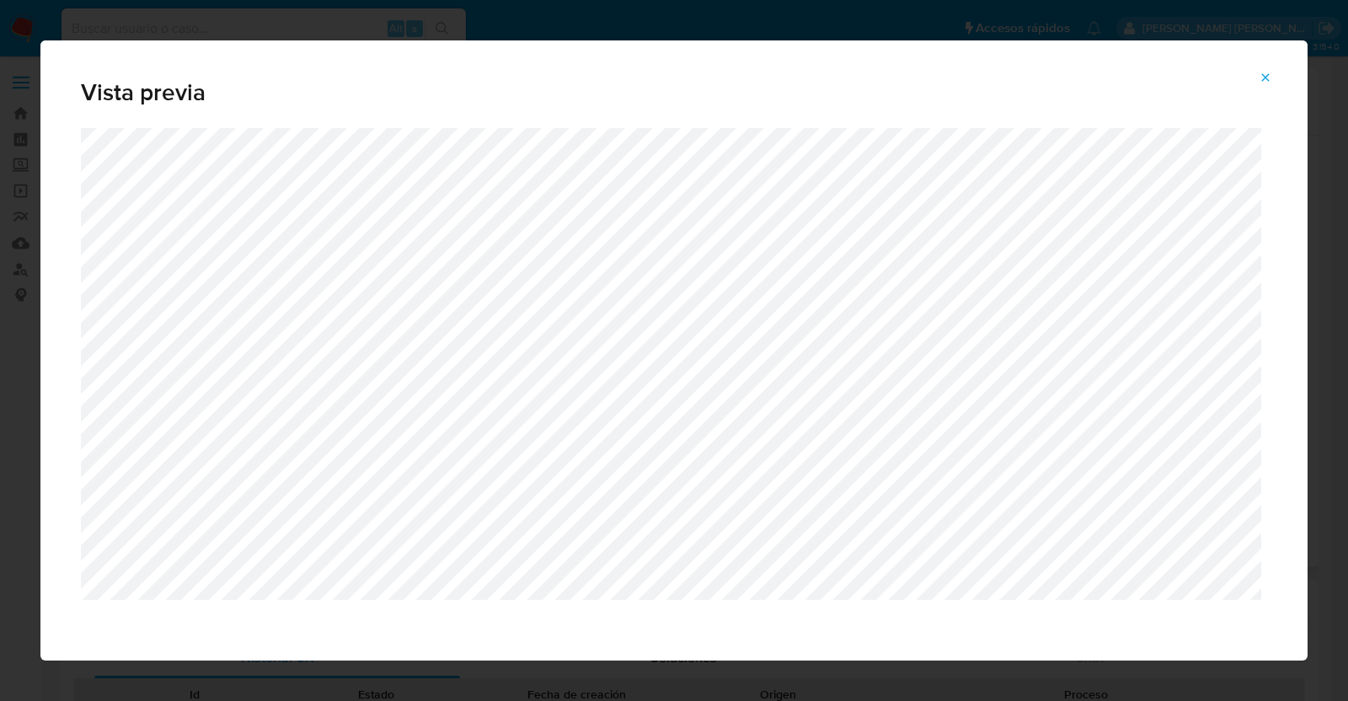
click at [1268, 71] on icon "Attachment preview" at bounding box center [1265, 77] width 13 height 13
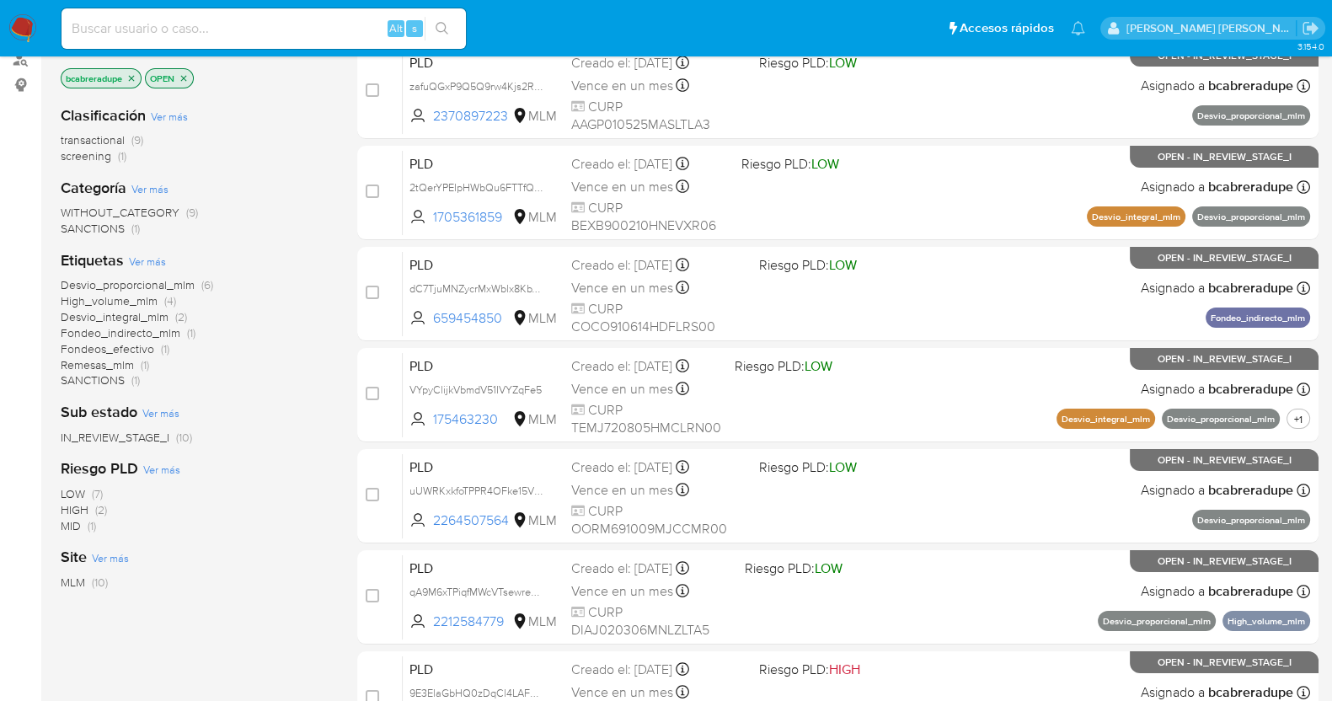
scroll to position [628, 0]
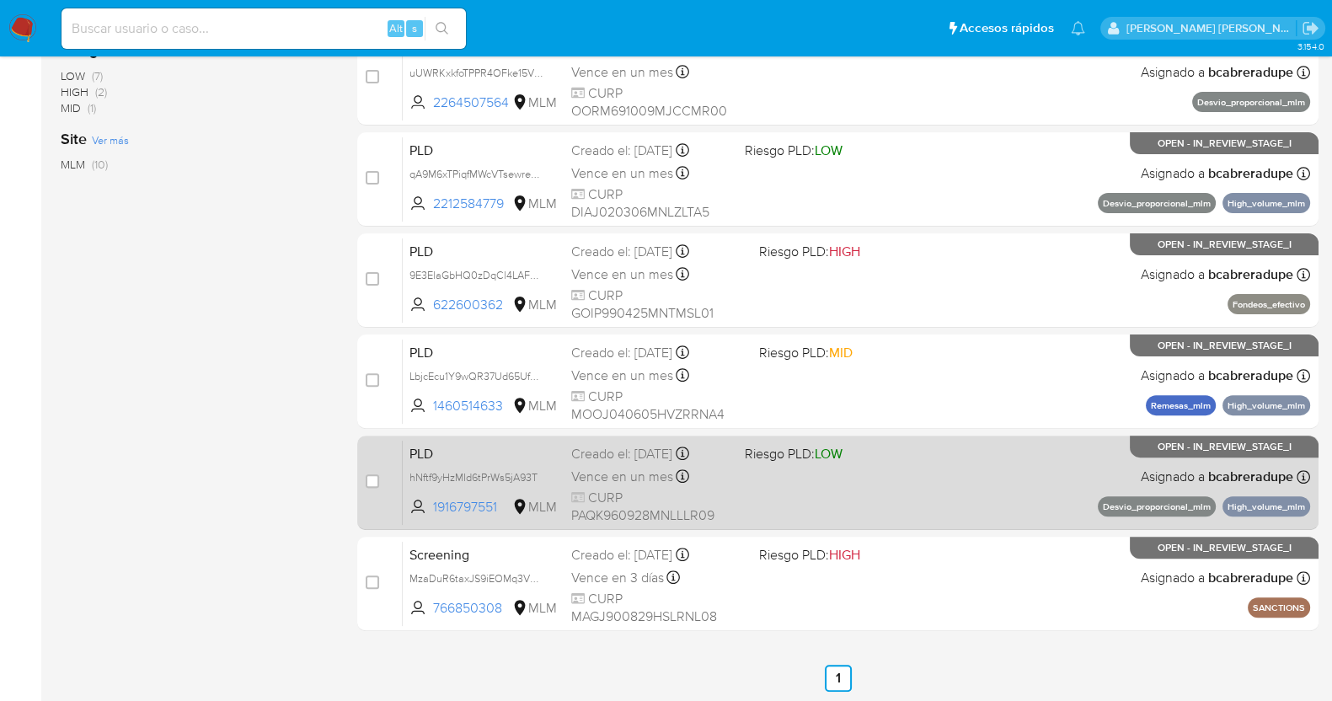
click at [643, 473] on span "Vence en un mes" at bounding box center [622, 477] width 102 height 19
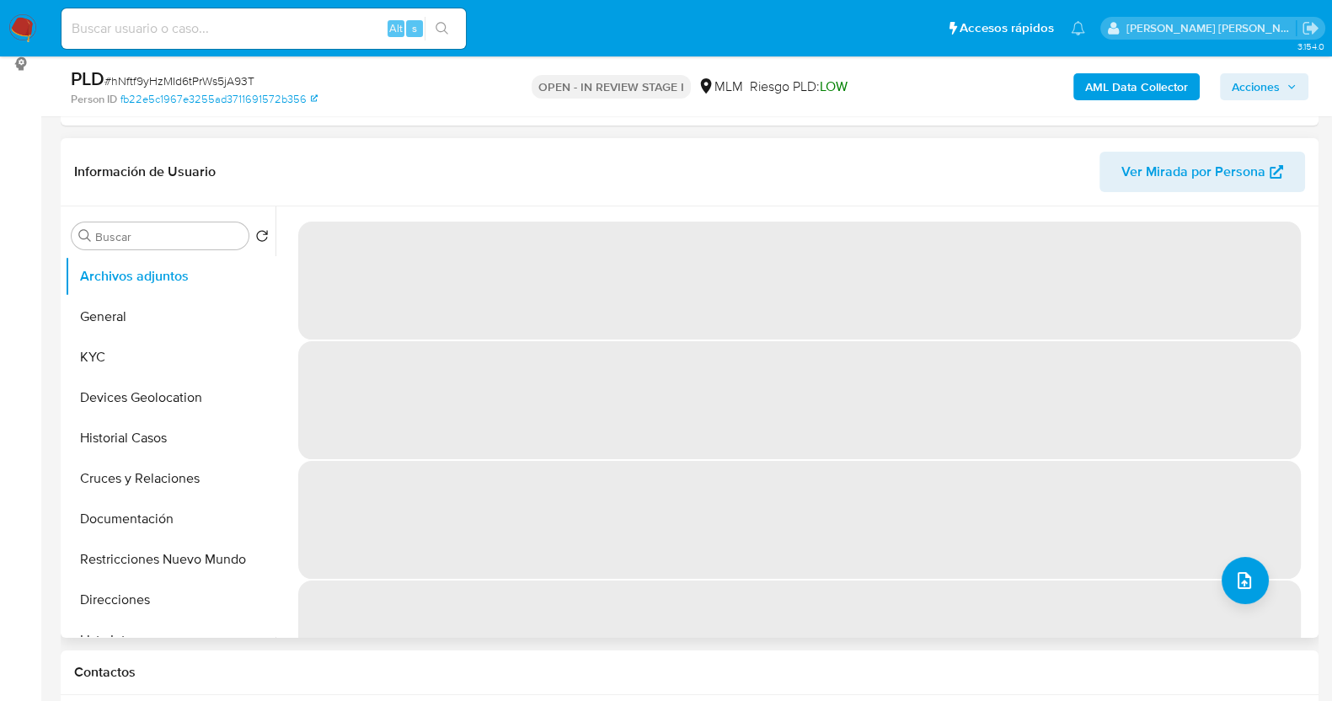
scroll to position [210, 0]
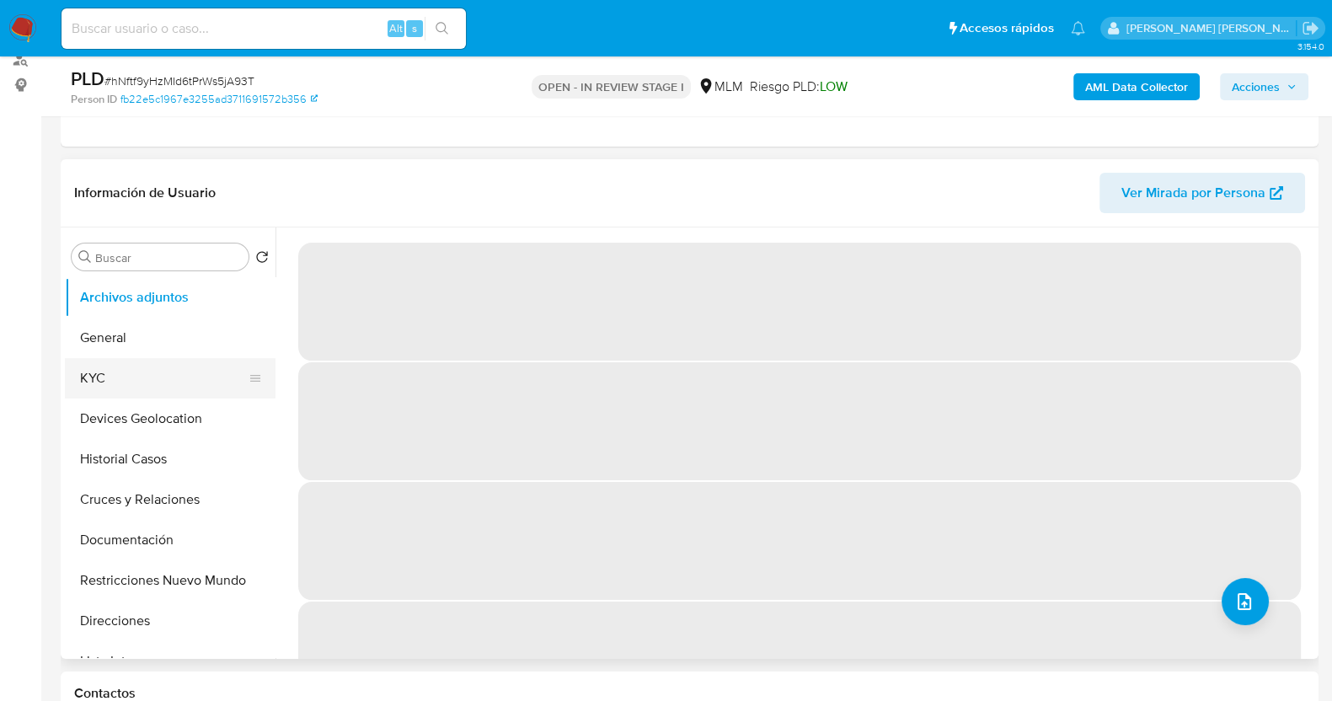
select select "10"
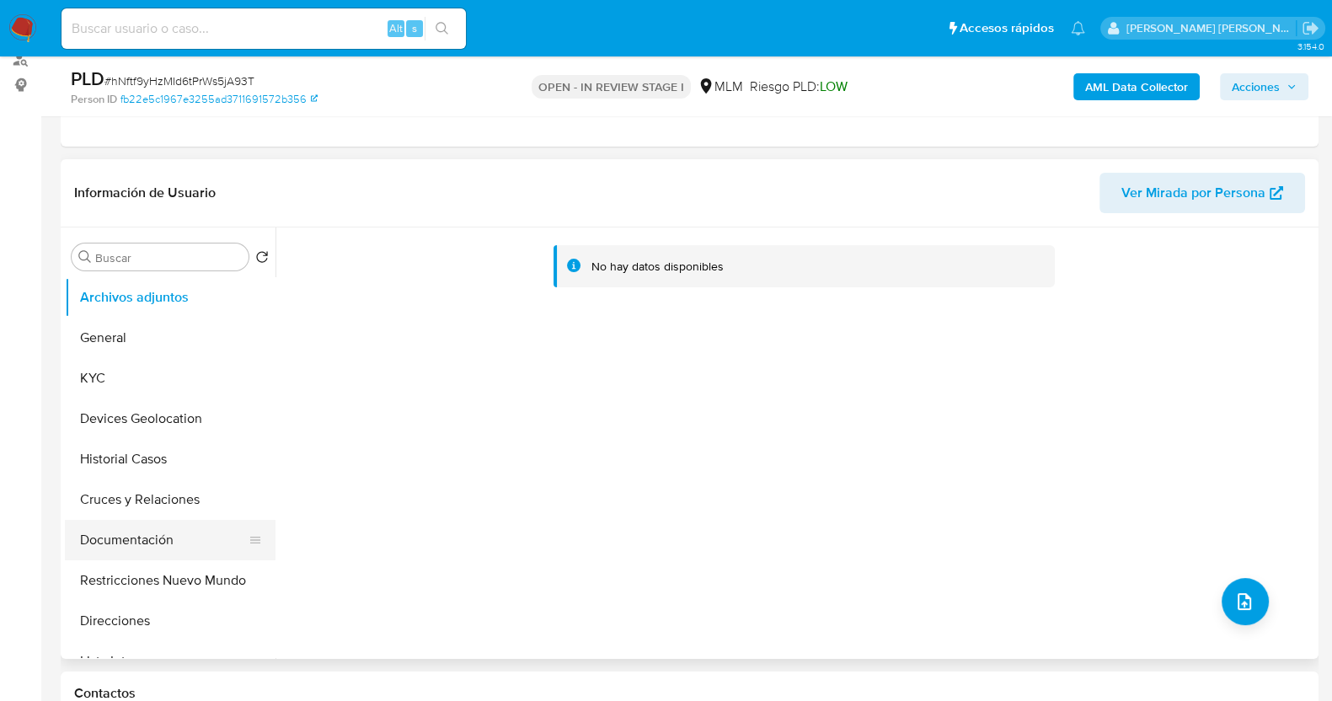
drag, startPoint x: 157, startPoint y: 564, endPoint x: 168, endPoint y: 544, distance: 23.4
click at [158, 564] on button "Restricciones Nuevo Mundo" at bounding box center [170, 580] width 211 height 40
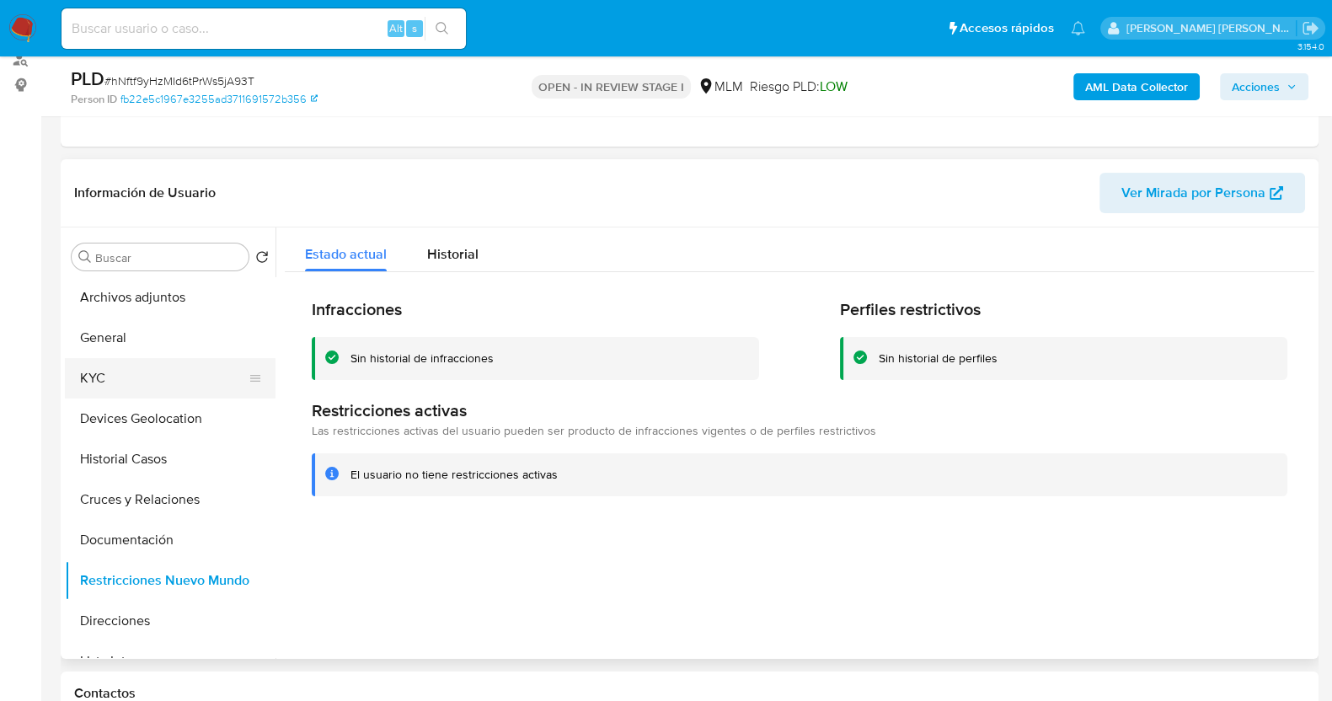
click at [160, 385] on button "KYC" at bounding box center [163, 378] width 197 height 40
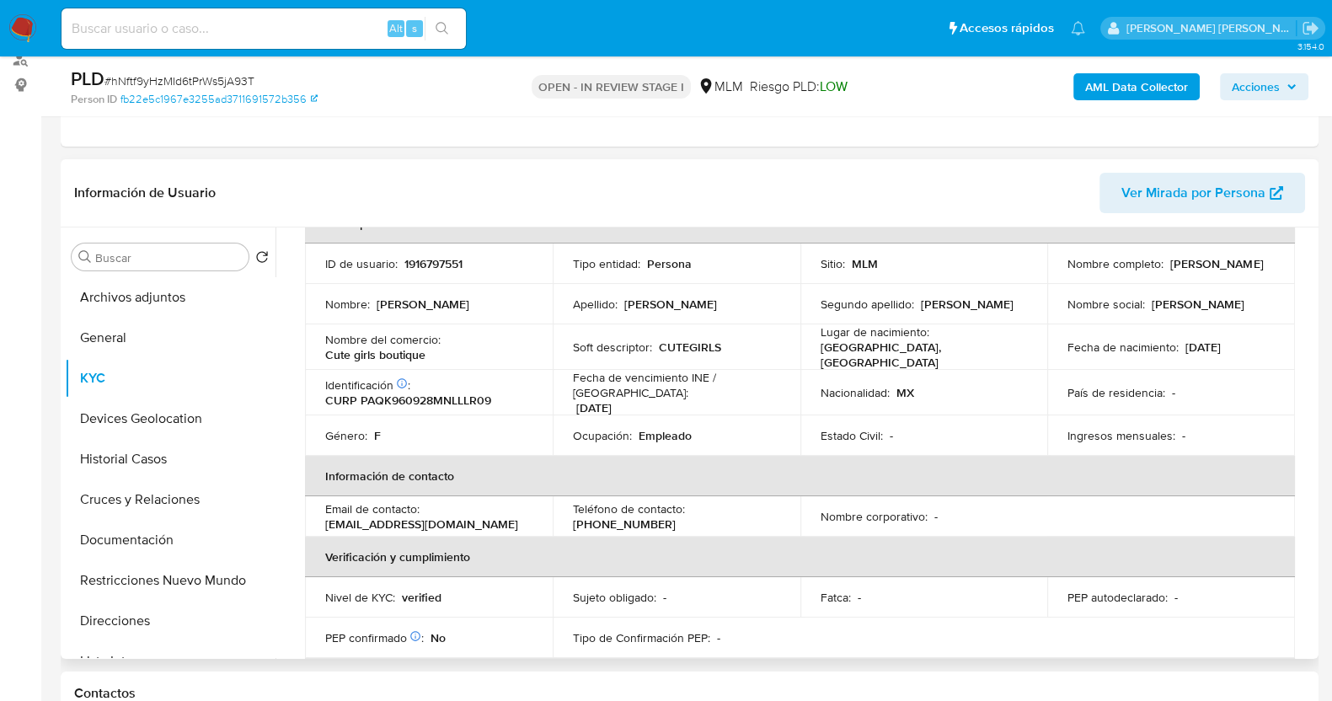
scroll to position [0, 0]
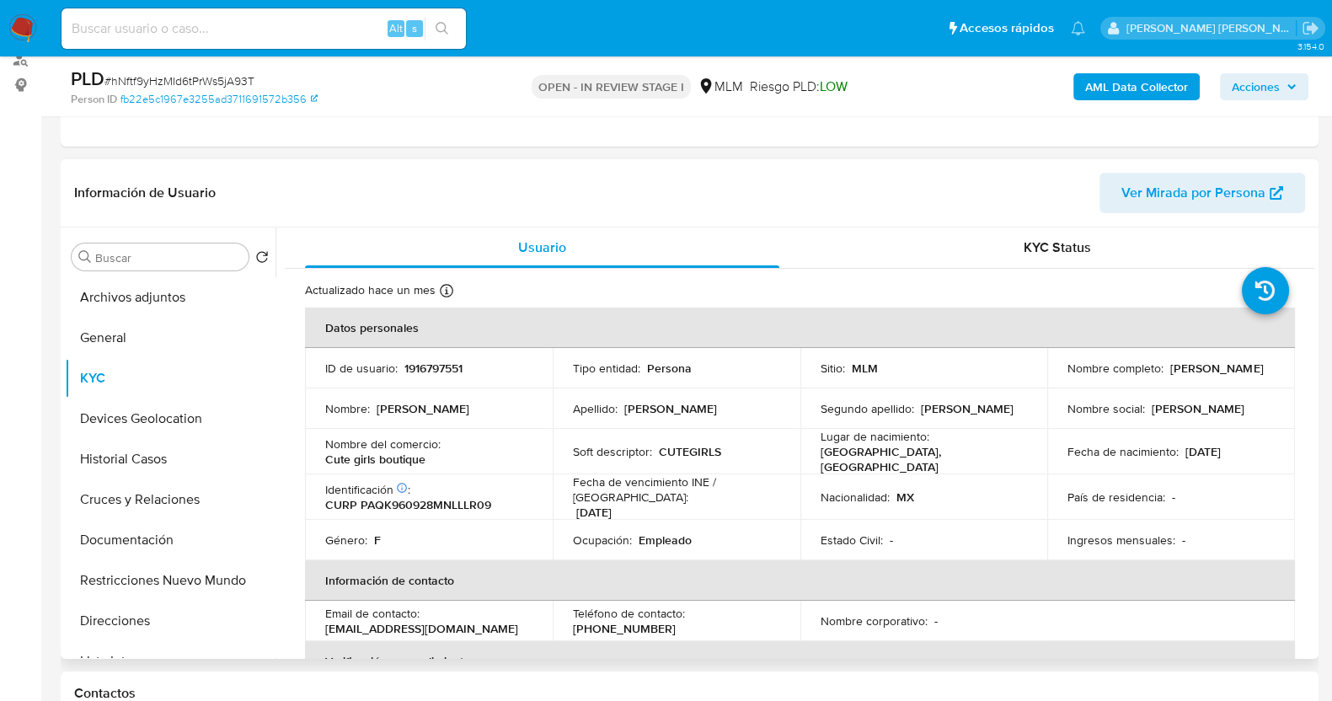
drag, startPoint x: 802, startPoint y: 386, endPoint x: 805, endPoint y: 398, distance: 12.1
click at [802, 386] on td "Sitio : MLM" at bounding box center [924, 368] width 248 height 40
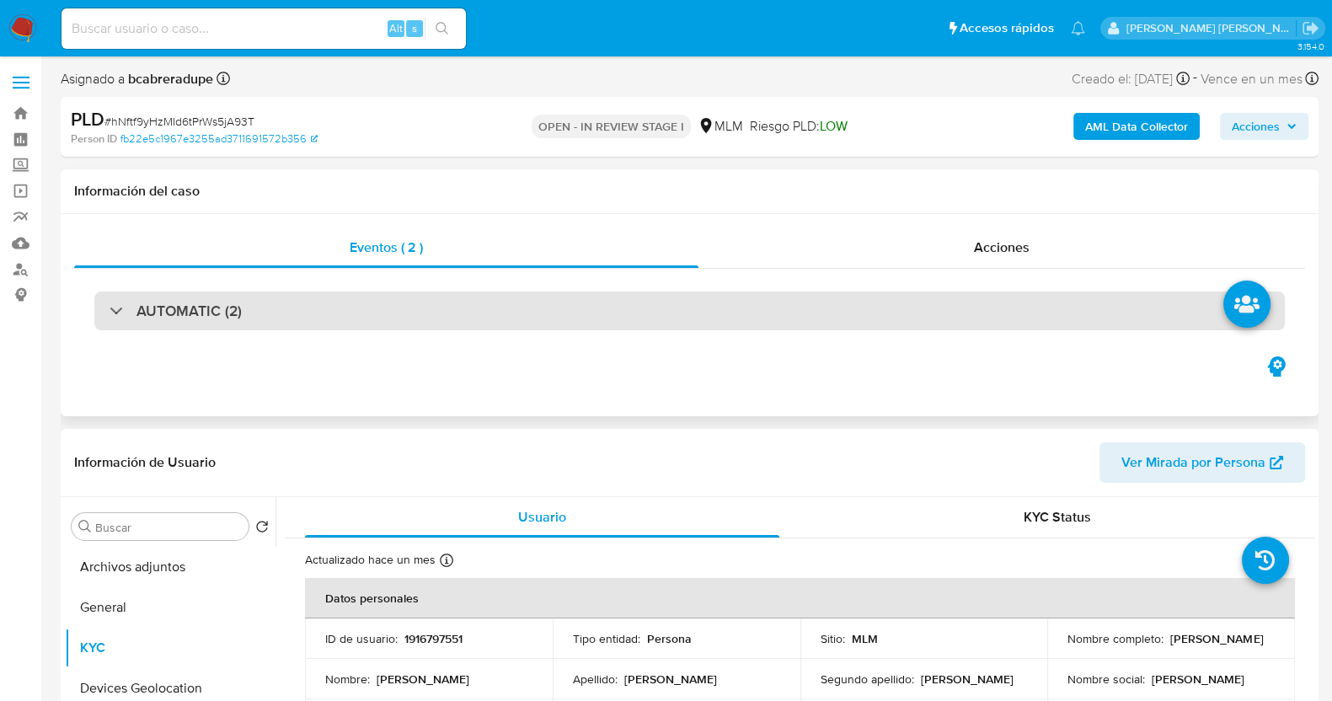
click at [221, 313] on h3 "AUTOMATIC (2)" at bounding box center [188, 311] width 105 height 19
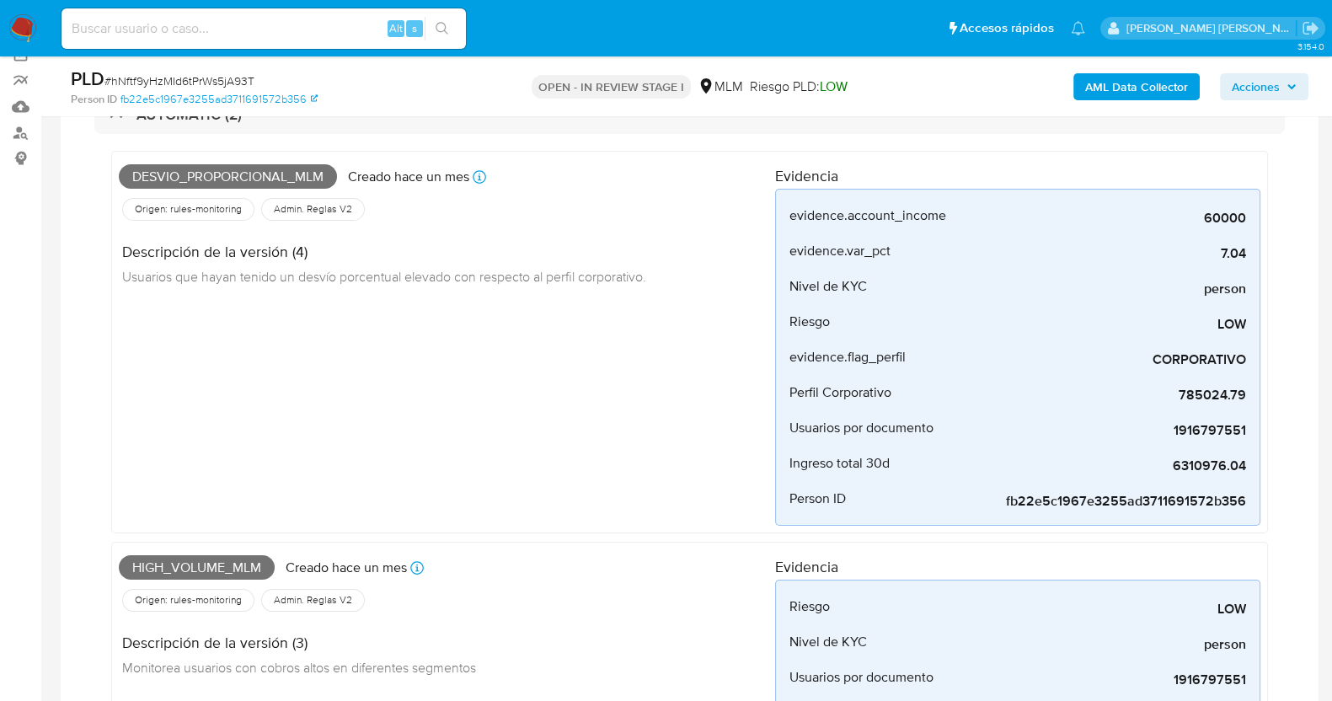
scroll to position [104, 0]
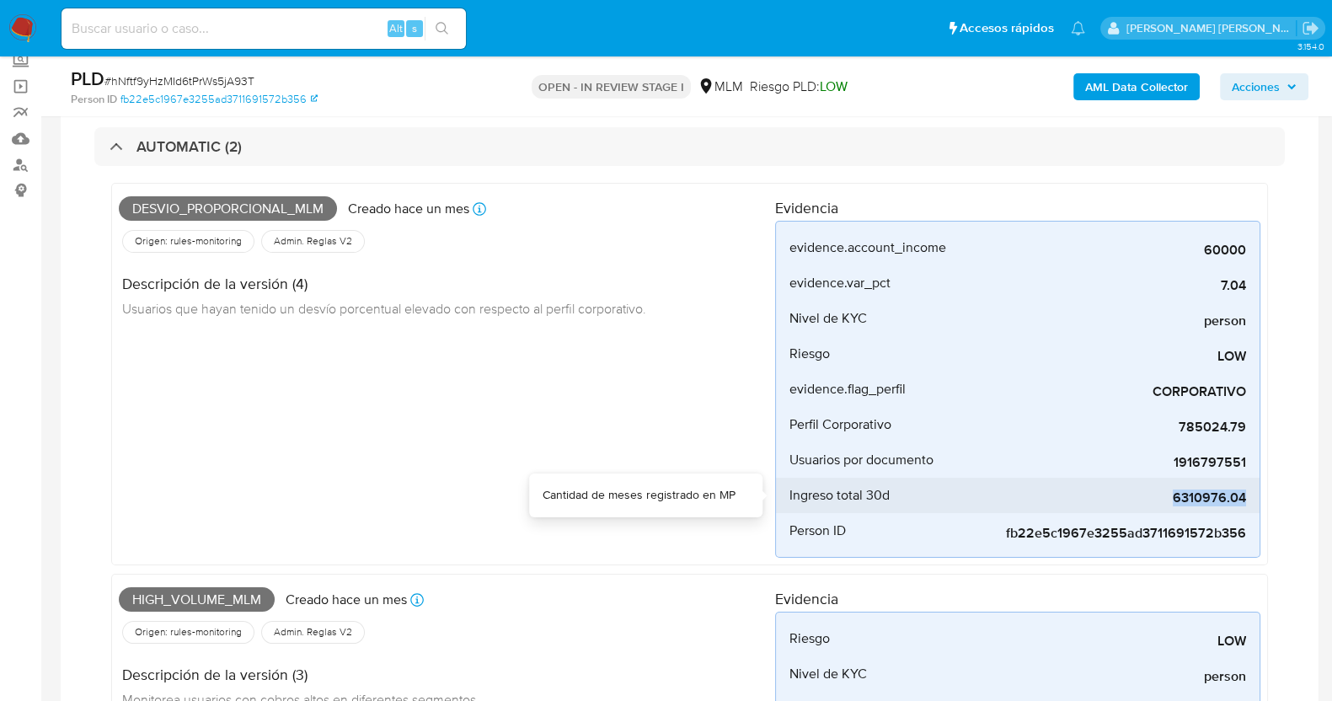
drag, startPoint x: 1171, startPoint y: 495, endPoint x: 1246, endPoint y: 498, distance: 75.1
click at [1246, 498] on span "6310976.04" at bounding box center [1119, 497] width 253 height 17
copy span "6310976.04"
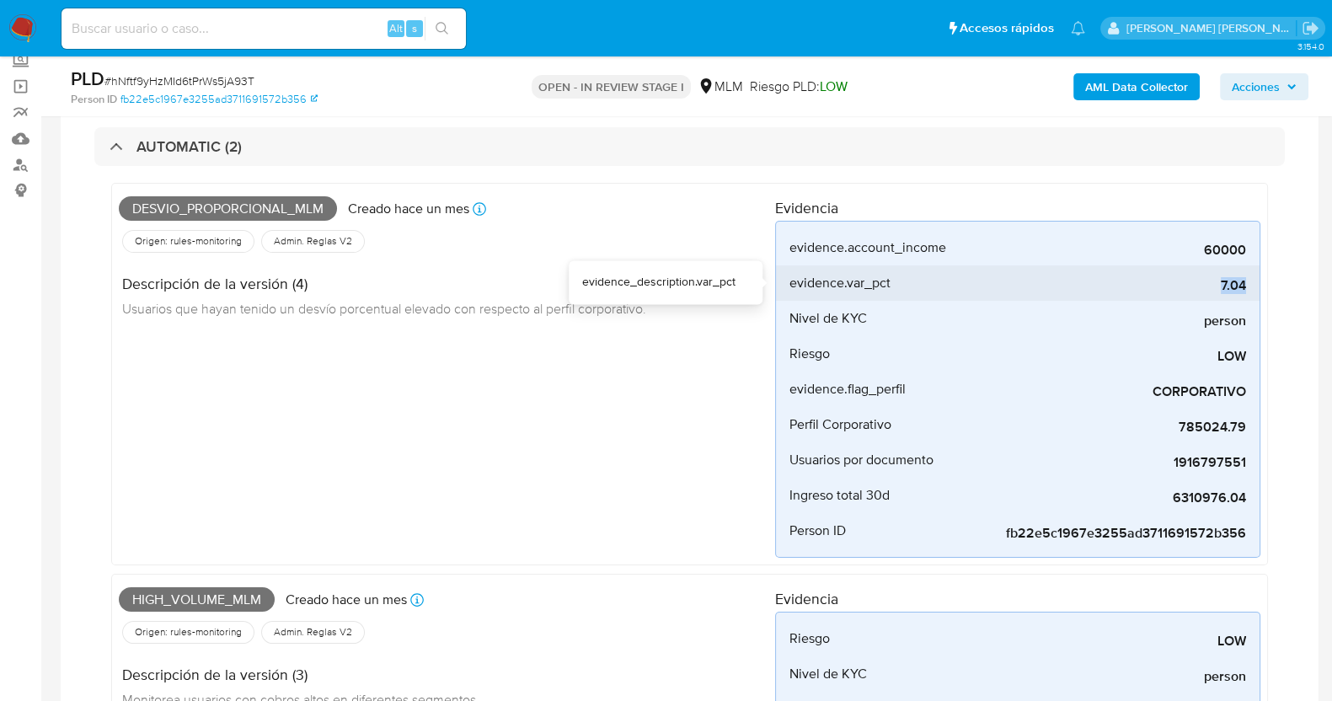
drag, startPoint x: 1219, startPoint y: 292, endPoint x: 1249, endPoint y: 288, distance: 30.6
click at [1249, 288] on li "evidence.var_pct 7.04" at bounding box center [1018, 282] width 484 height 35
copy span "7.04"
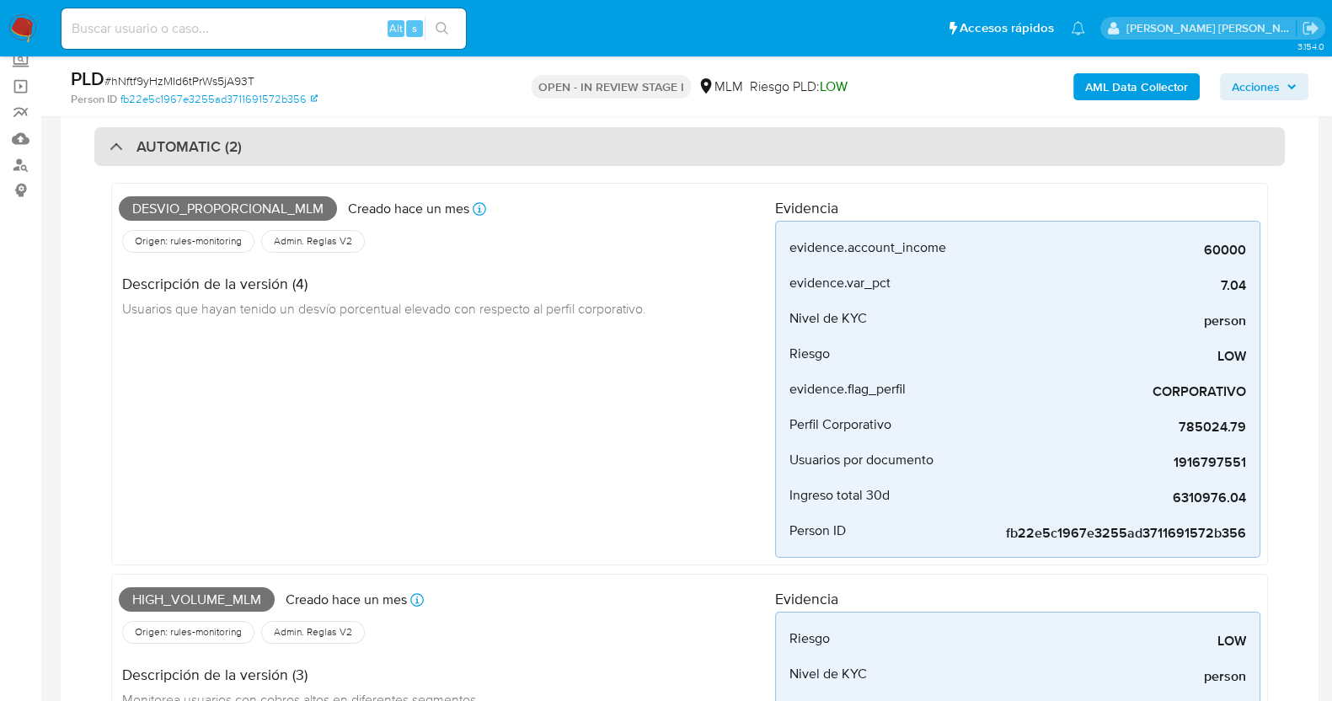
click at [112, 142] on div "AUTOMATIC (2)" at bounding box center [176, 146] width 132 height 19
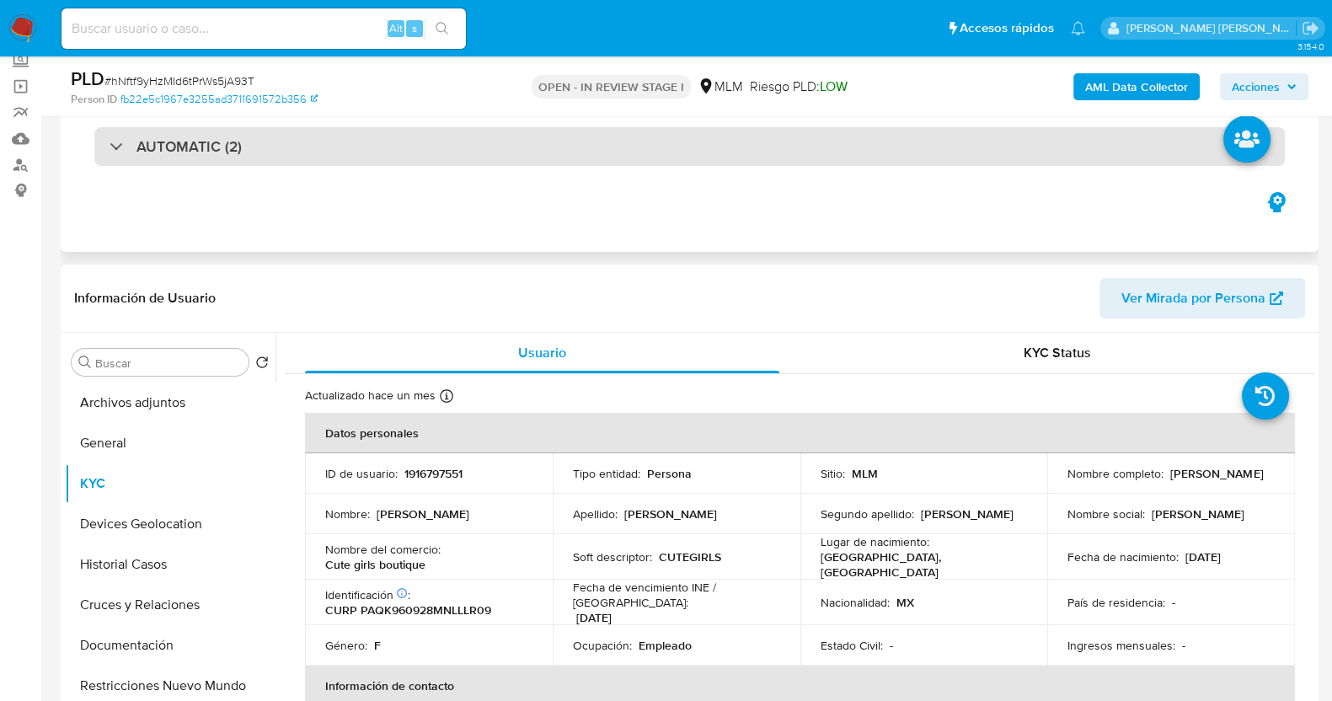
click at [174, 150] on h3 "AUTOMATIC (2)" at bounding box center [188, 146] width 105 height 19
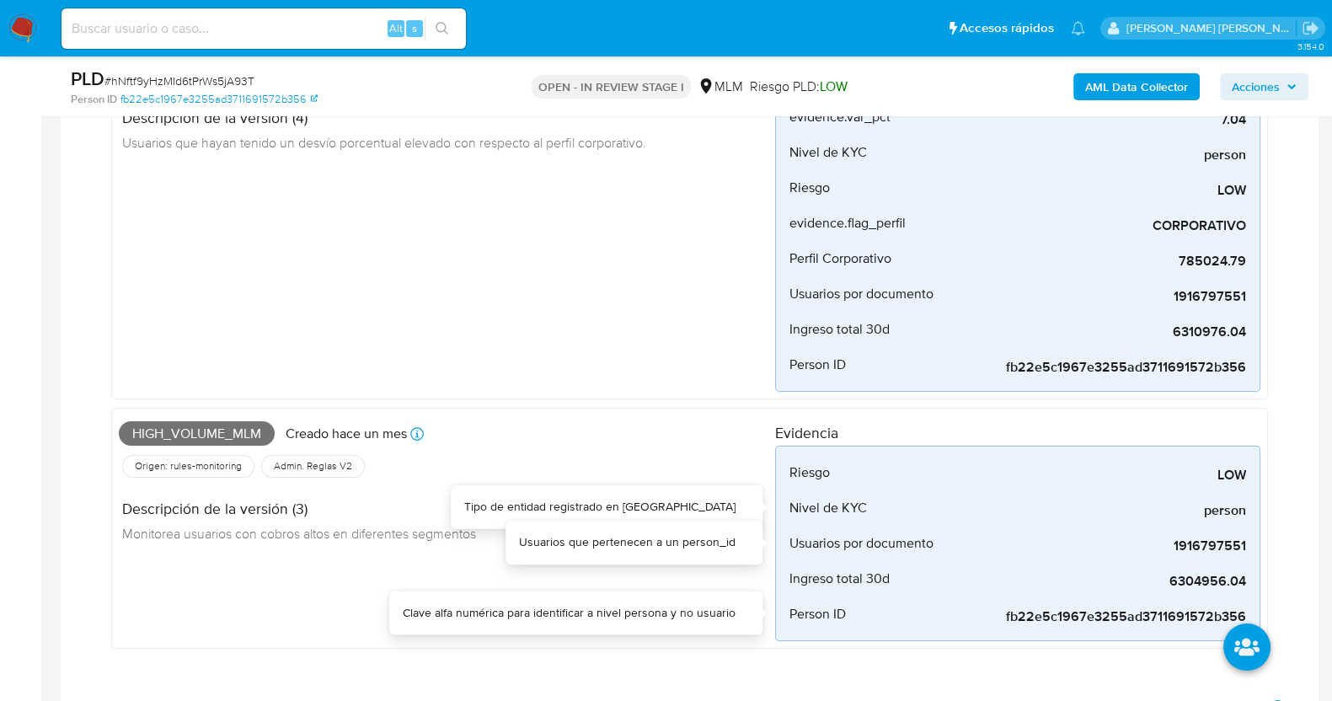
scroll to position [527, 0]
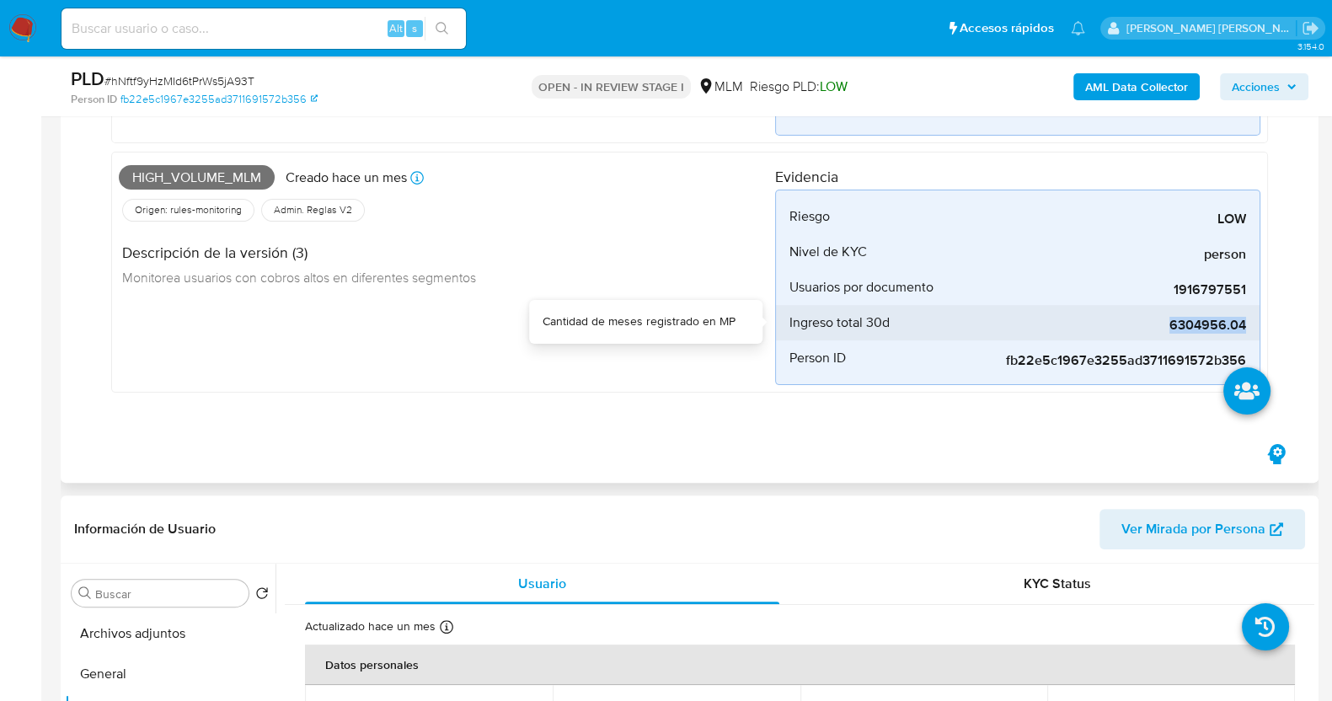
drag, startPoint x: 1169, startPoint y: 323, endPoint x: 1251, endPoint y: 325, distance: 81.7
click at [1251, 325] on li "Ingreso total 30d 6304956.04" at bounding box center [1018, 322] width 484 height 35
copy span "6304956.04"
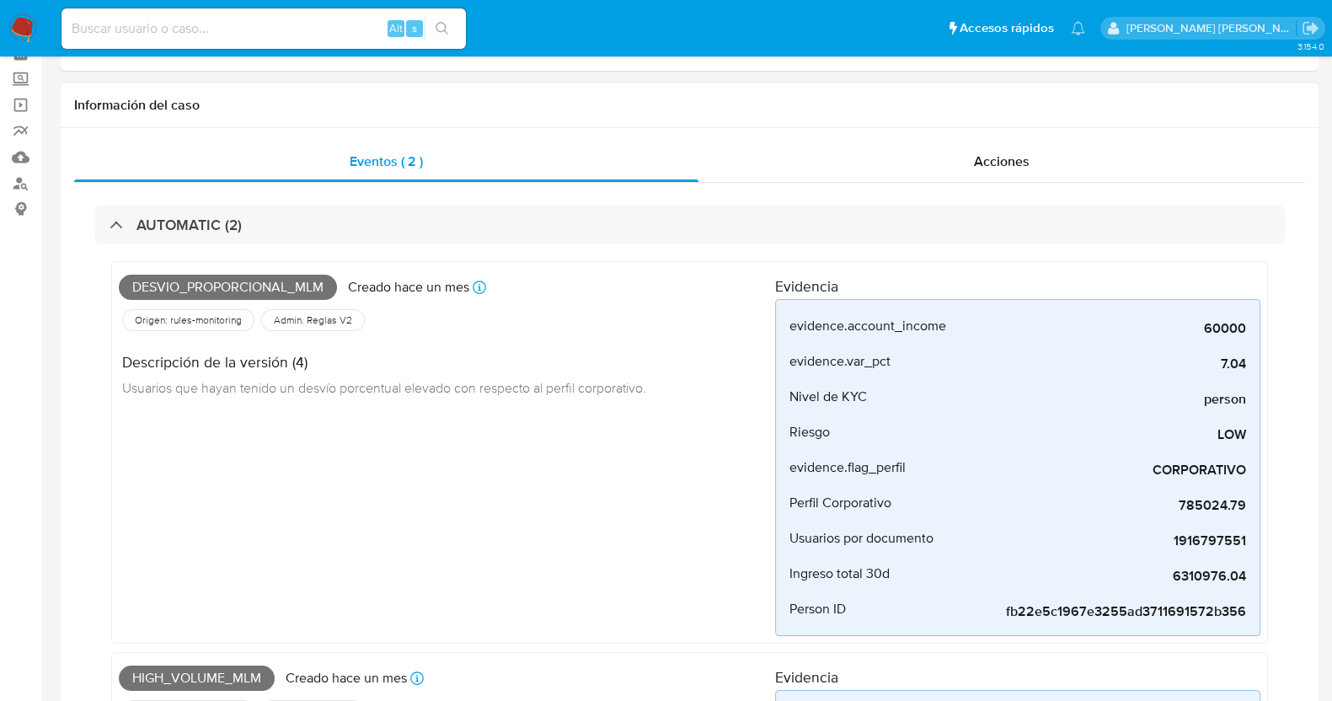
scroll to position [0, 0]
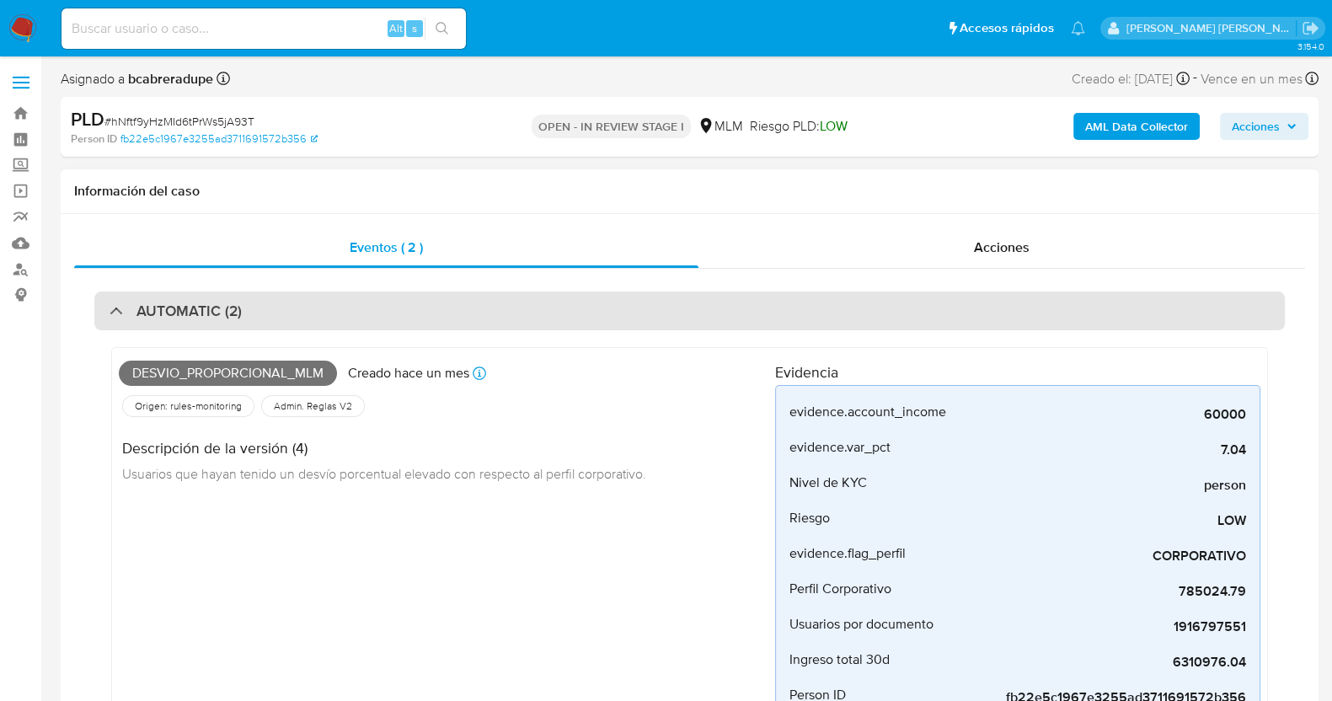
drag, startPoint x: 202, startPoint y: 301, endPoint x: 263, endPoint y: 302, distance: 60.7
click at [203, 302] on h3 "AUTOMATIC (2)" at bounding box center [188, 311] width 105 height 19
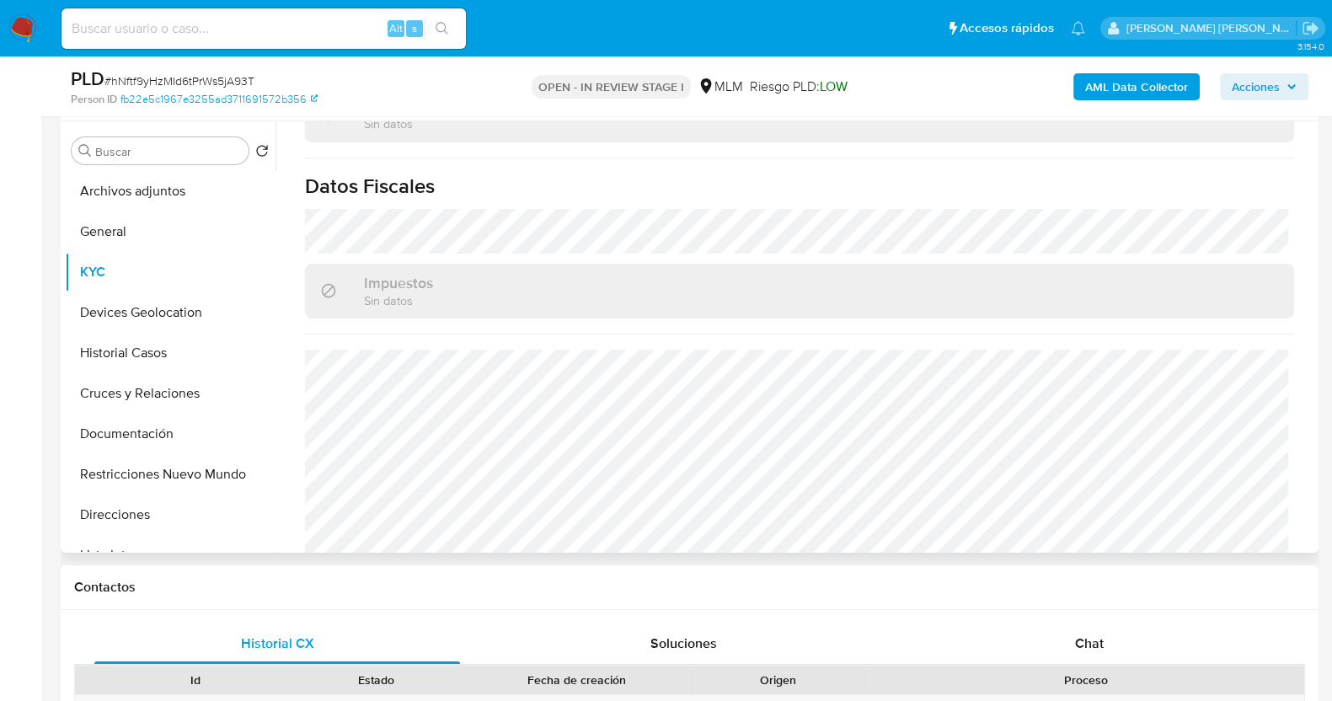
scroll to position [1058, 0]
click at [126, 232] on button "General" at bounding box center [163, 231] width 197 height 40
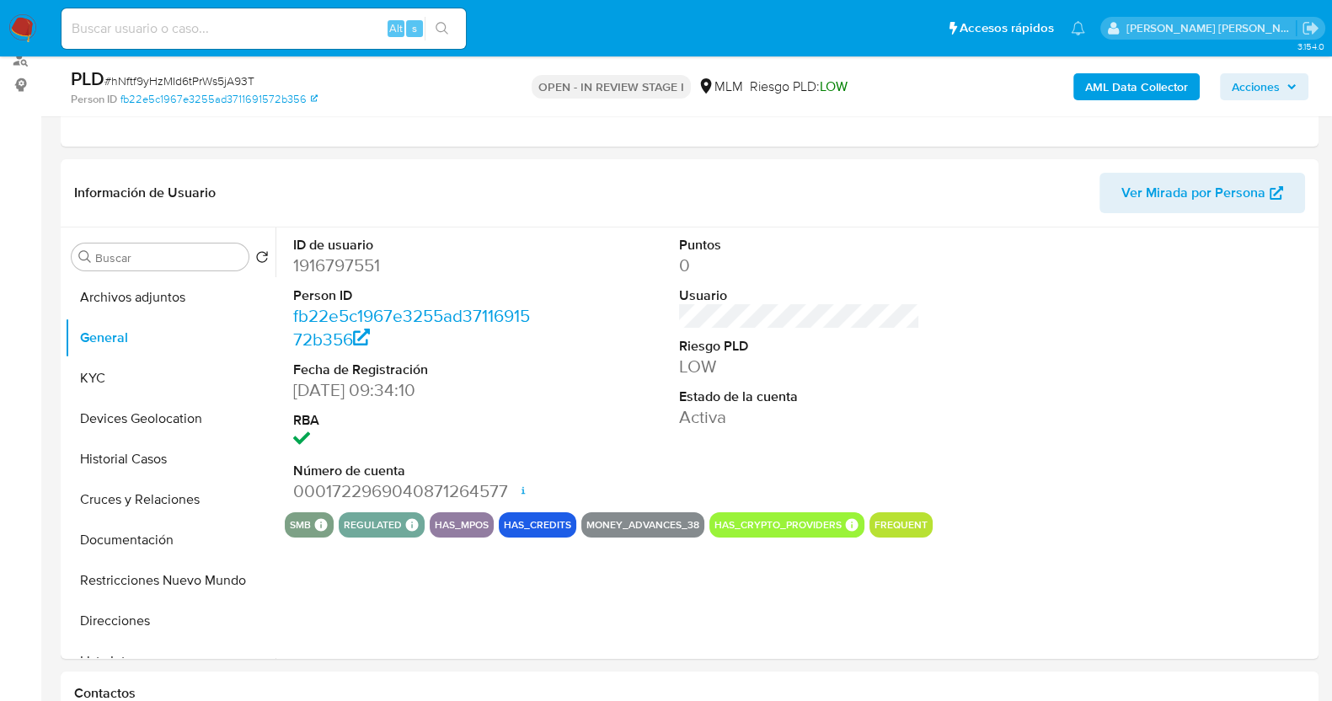
scroll to position [316, 0]
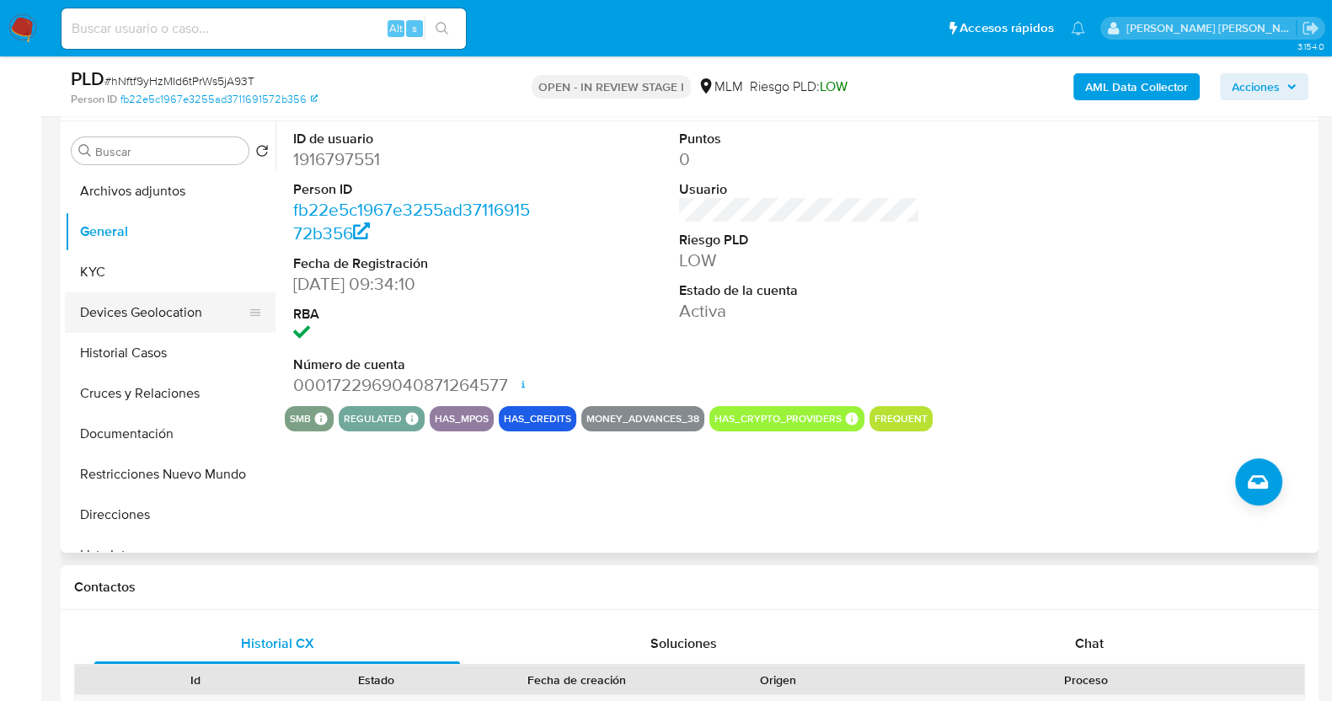
click at [179, 313] on button "Devices Geolocation" at bounding box center [163, 312] width 197 height 40
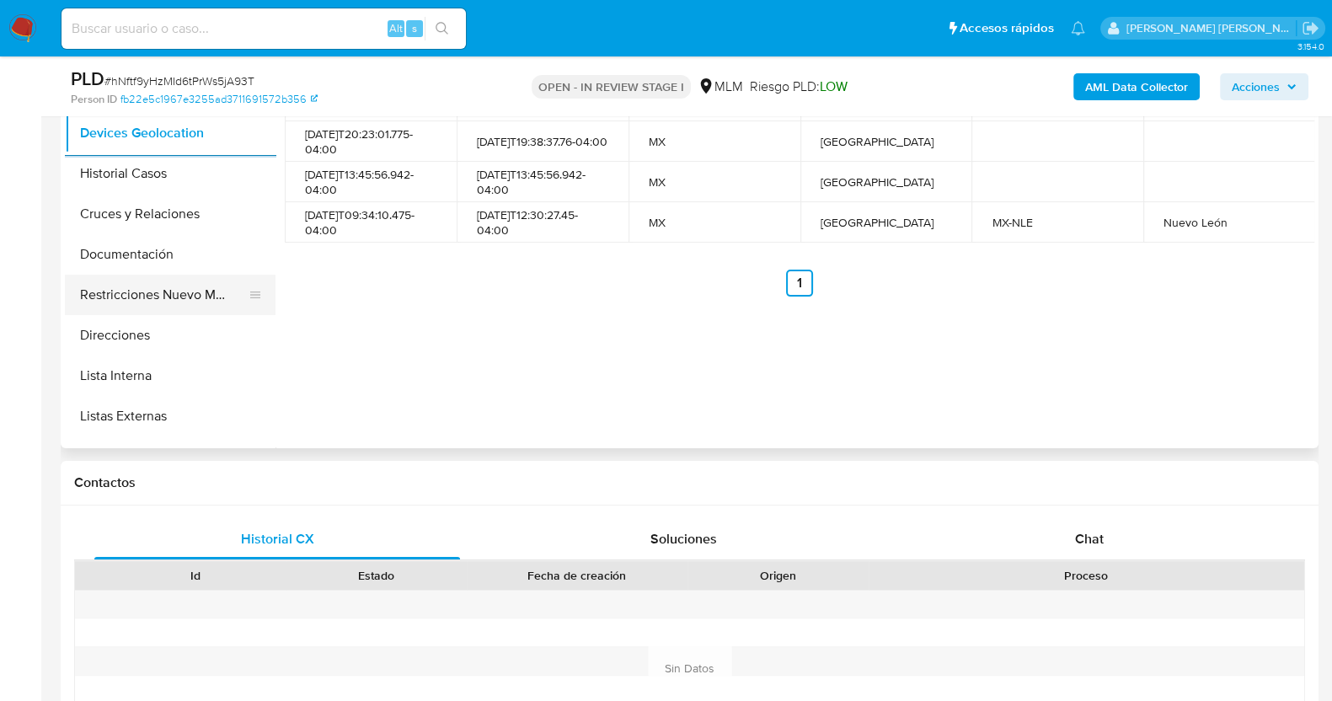
scroll to position [104, 0]
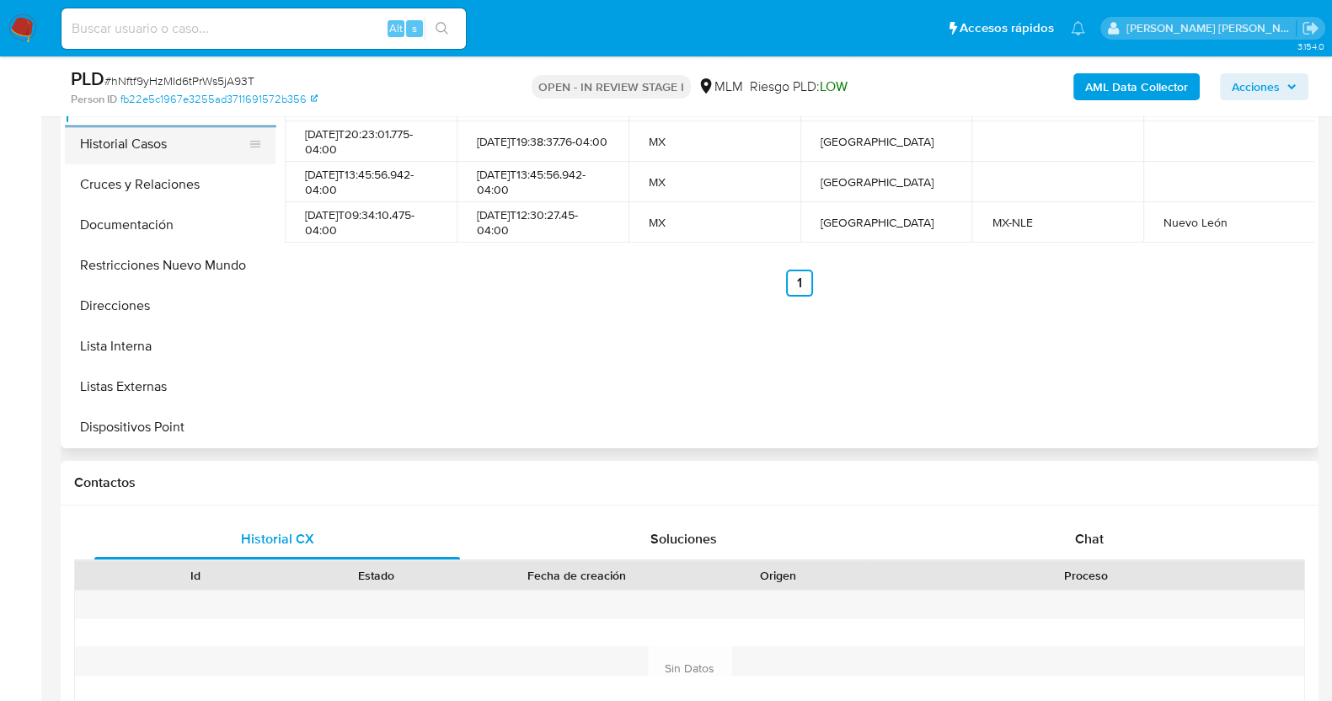
click at [169, 137] on button "Historial Casos" at bounding box center [163, 144] width 197 height 40
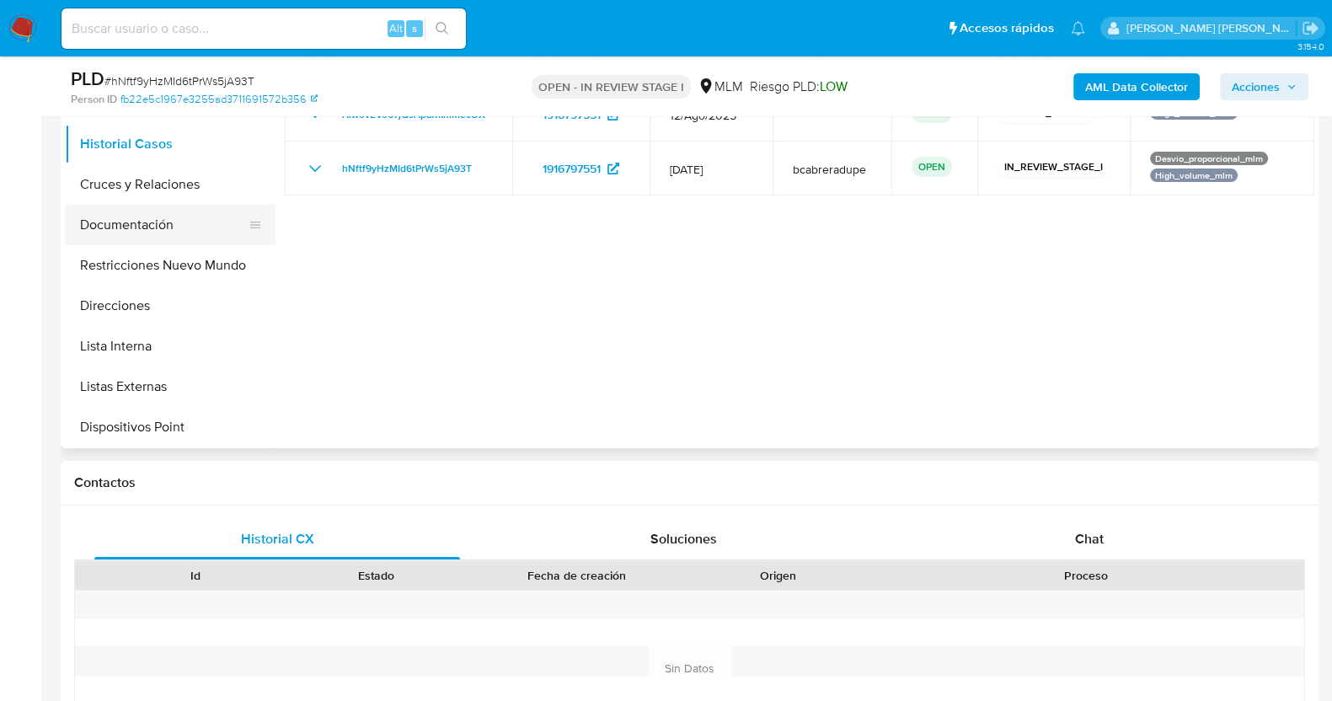
scroll to position [210, 0]
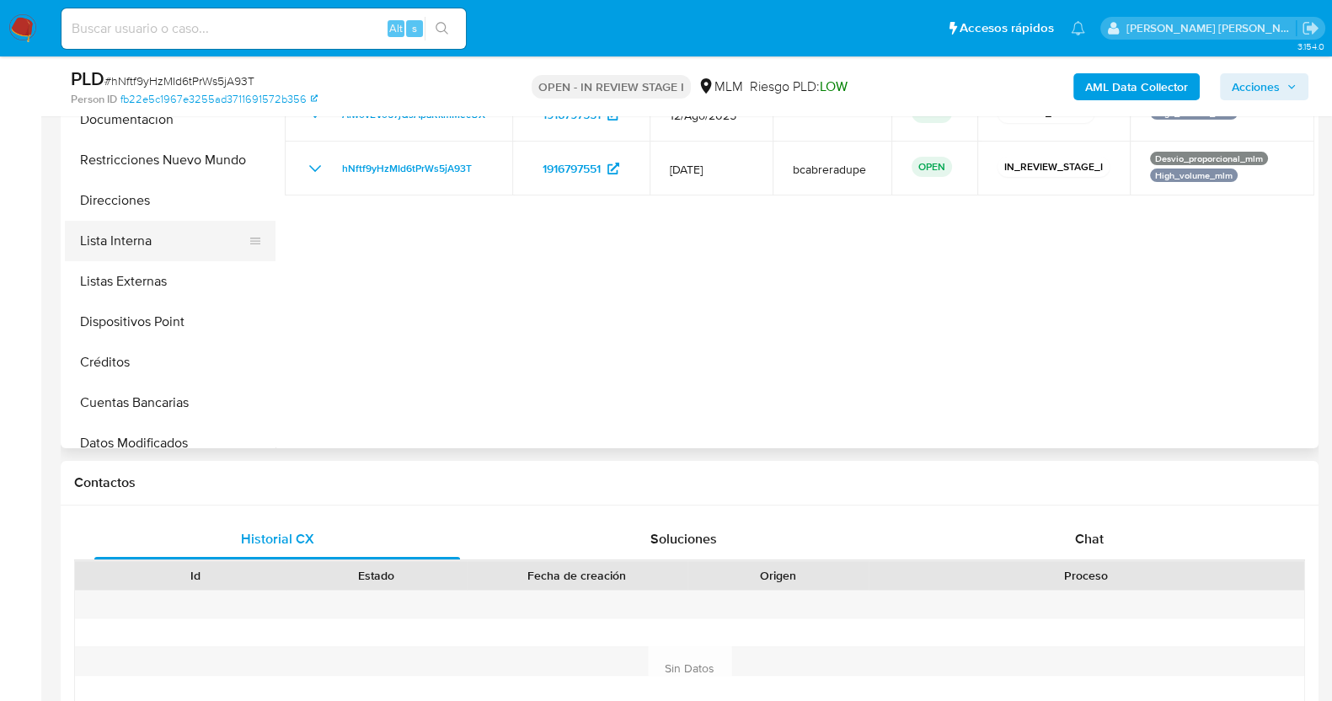
click at [132, 238] on button "Lista Interna" at bounding box center [163, 241] width 197 height 40
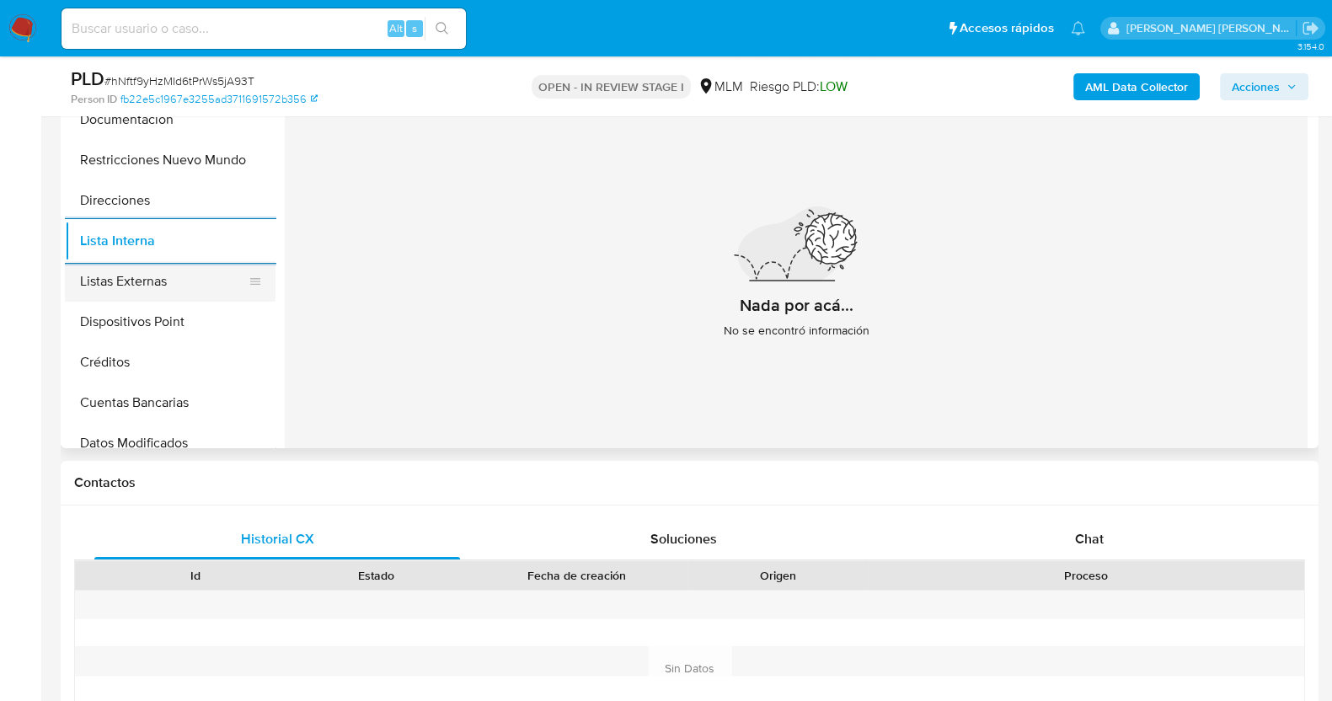
click at [173, 277] on button "Listas Externas" at bounding box center [163, 281] width 197 height 40
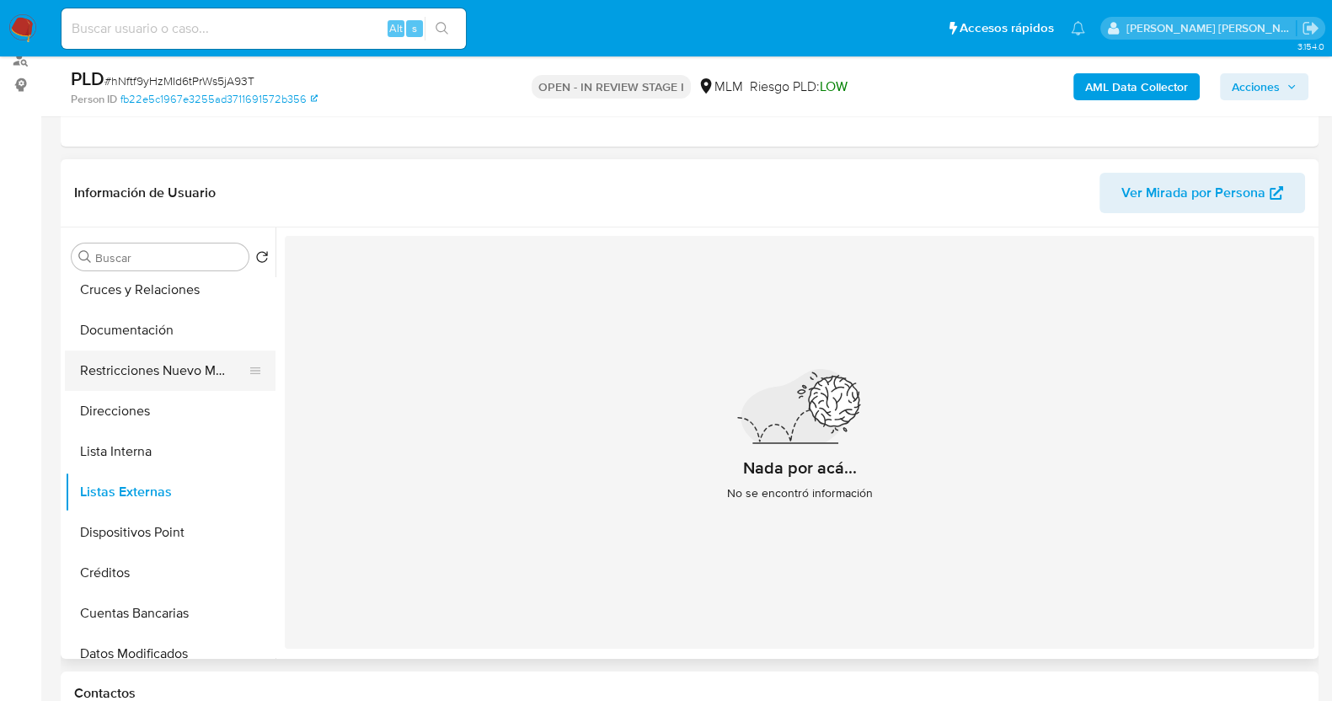
click at [173, 377] on button "Restricciones Nuevo Mundo" at bounding box center [163, 370] width 197 height 40
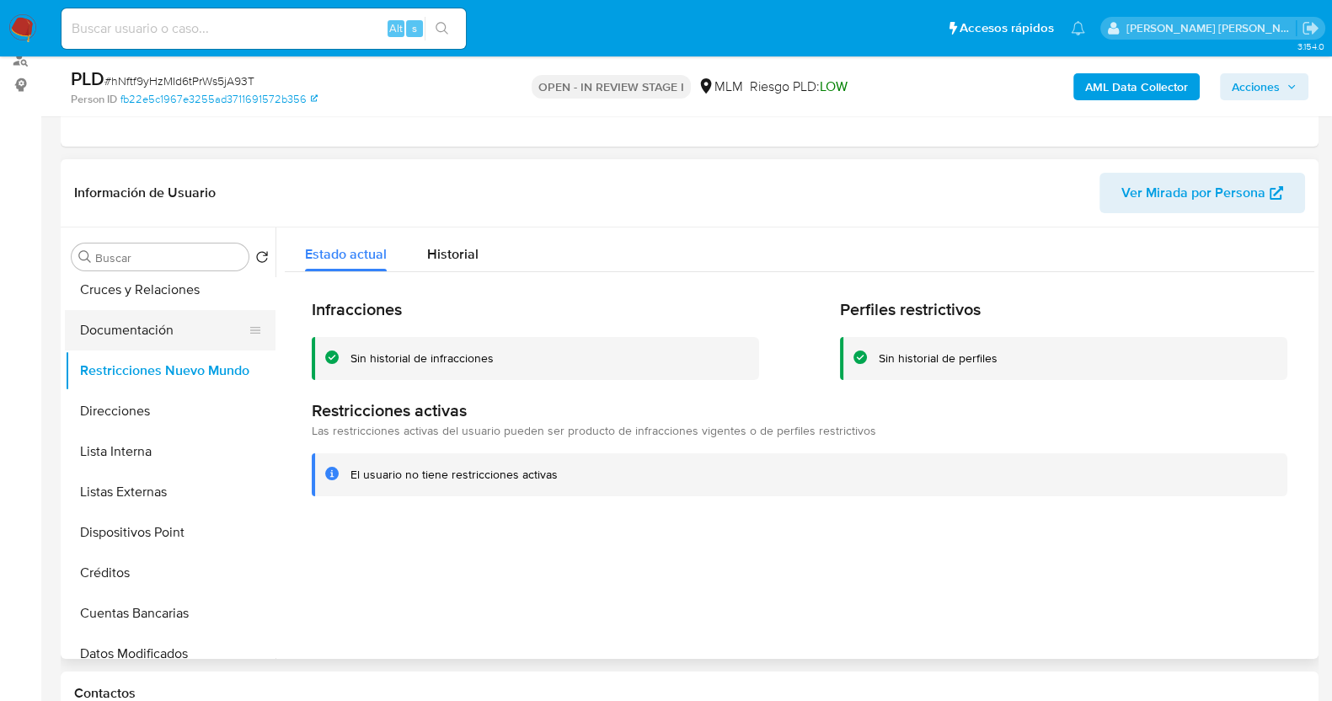
click at [164, 334] on button "Documentación" at bounding box center [163, 330] width 197 height 40
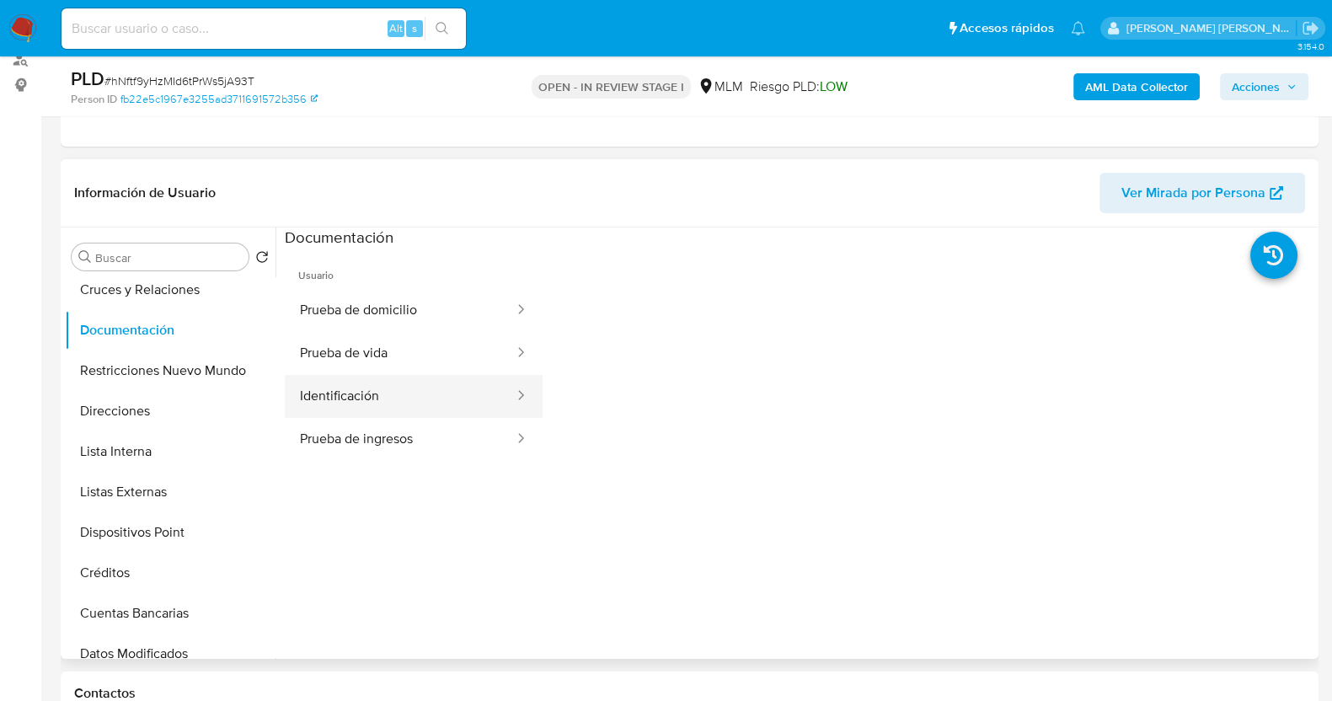
click at [410, 388] on button "Identificación" at bounding box center [400, 396] width 231 height 43
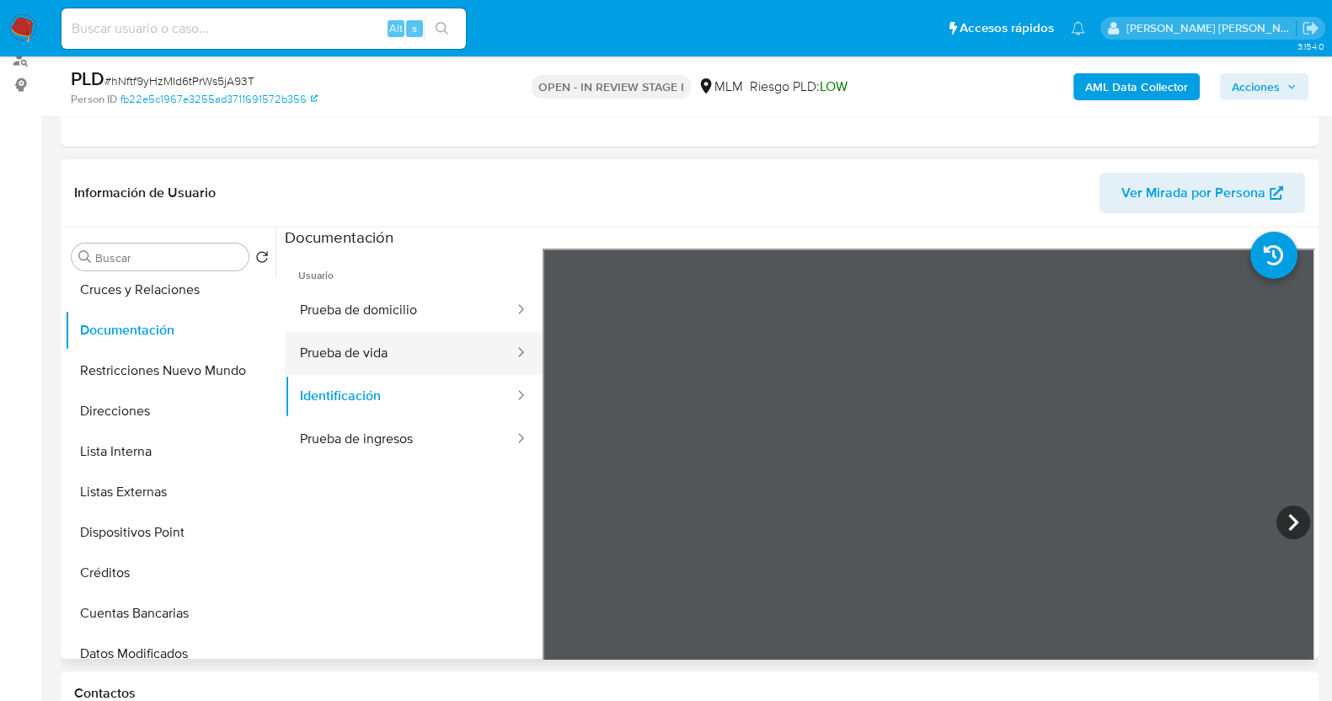
click at [409, 345] on button "Prueba de vida" at bounding box center [400, 353] width 231 height 43
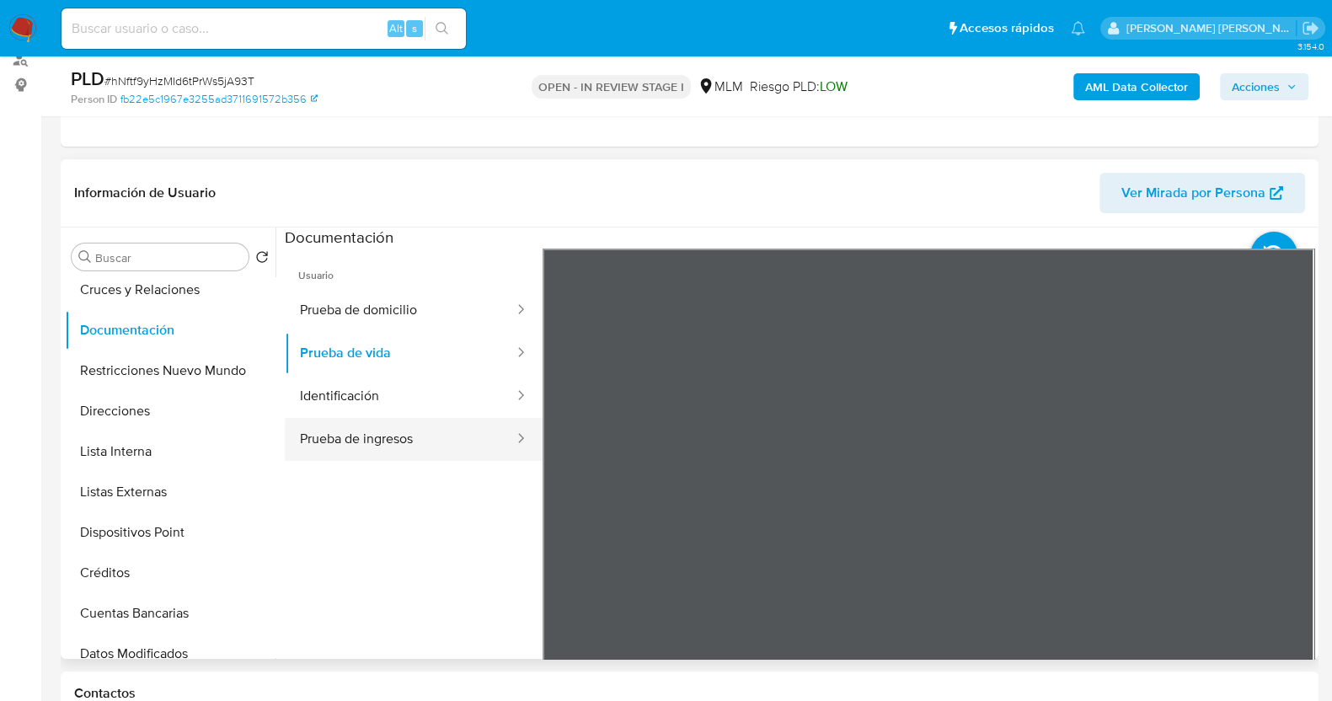
click at [388, 432] on button "Prueba de ingresos" at bounding box center [400, 439] width 231 height 43
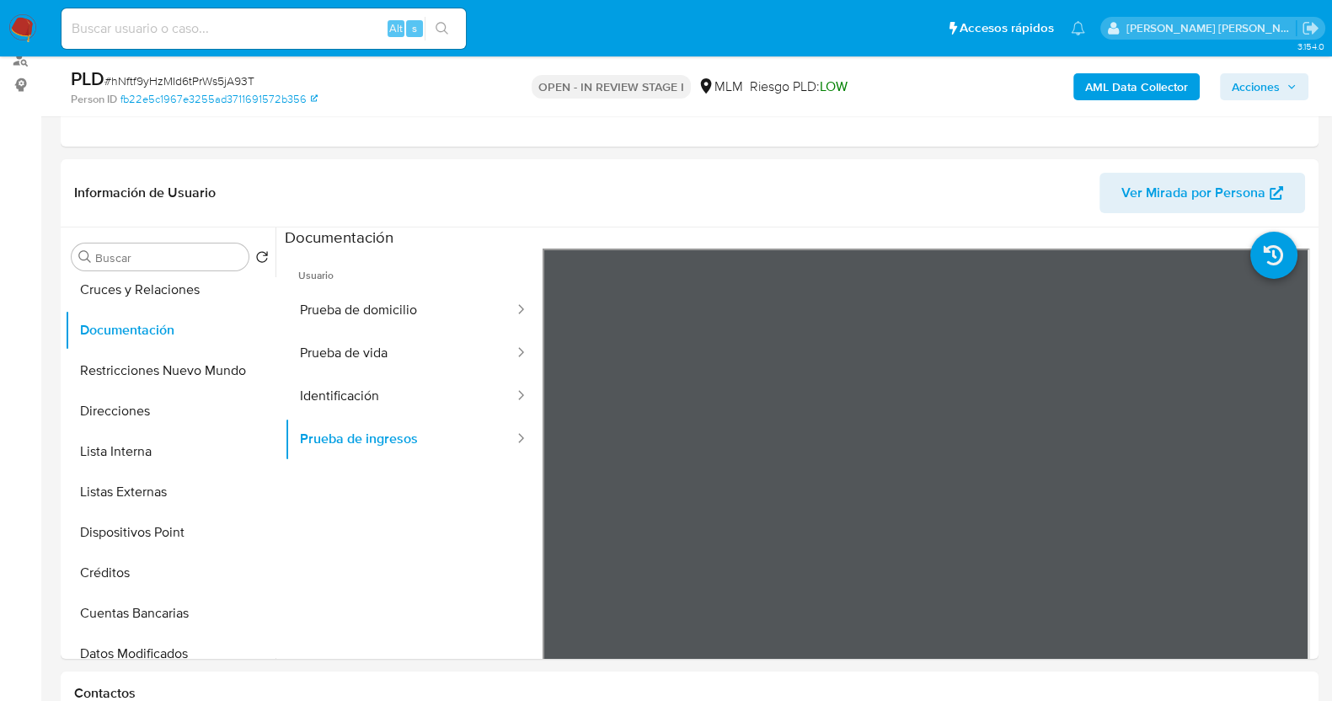
scroll to position [316, 0]
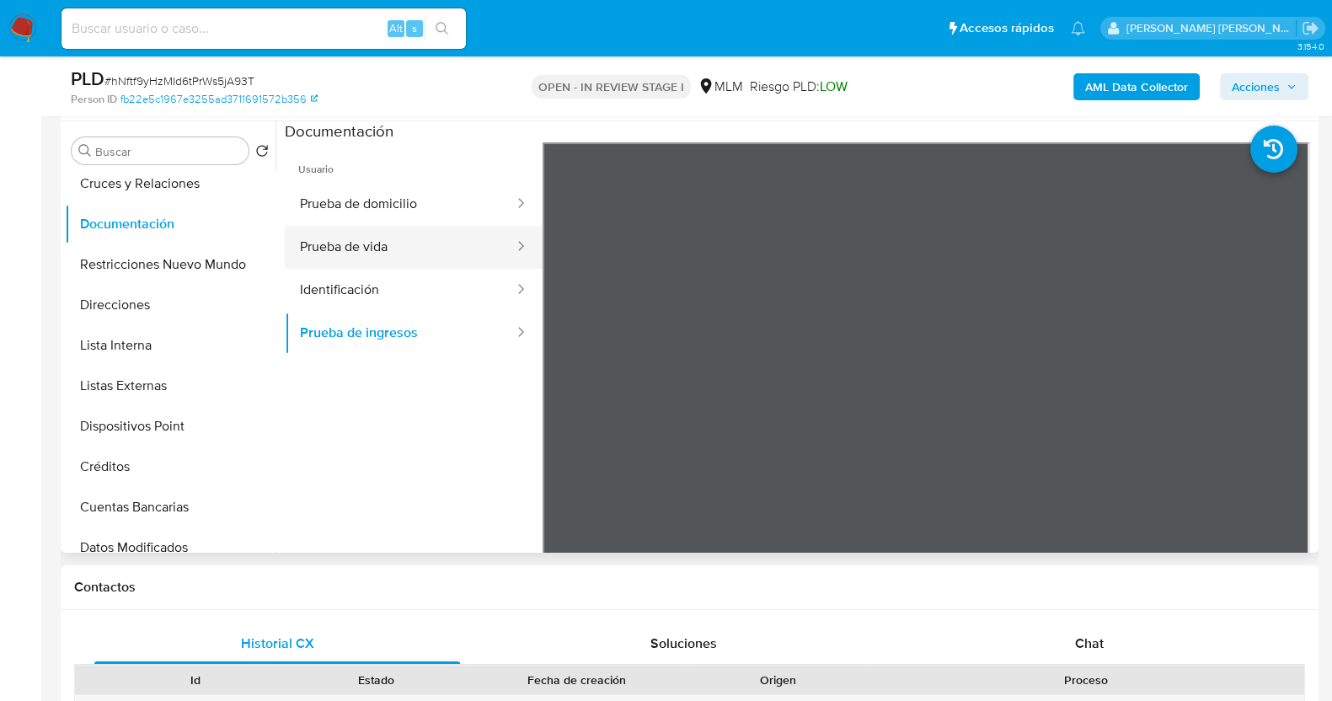
click at [371, 250] on button "Prueba de vida" at bounding box center [400, 247] width 231 height 43
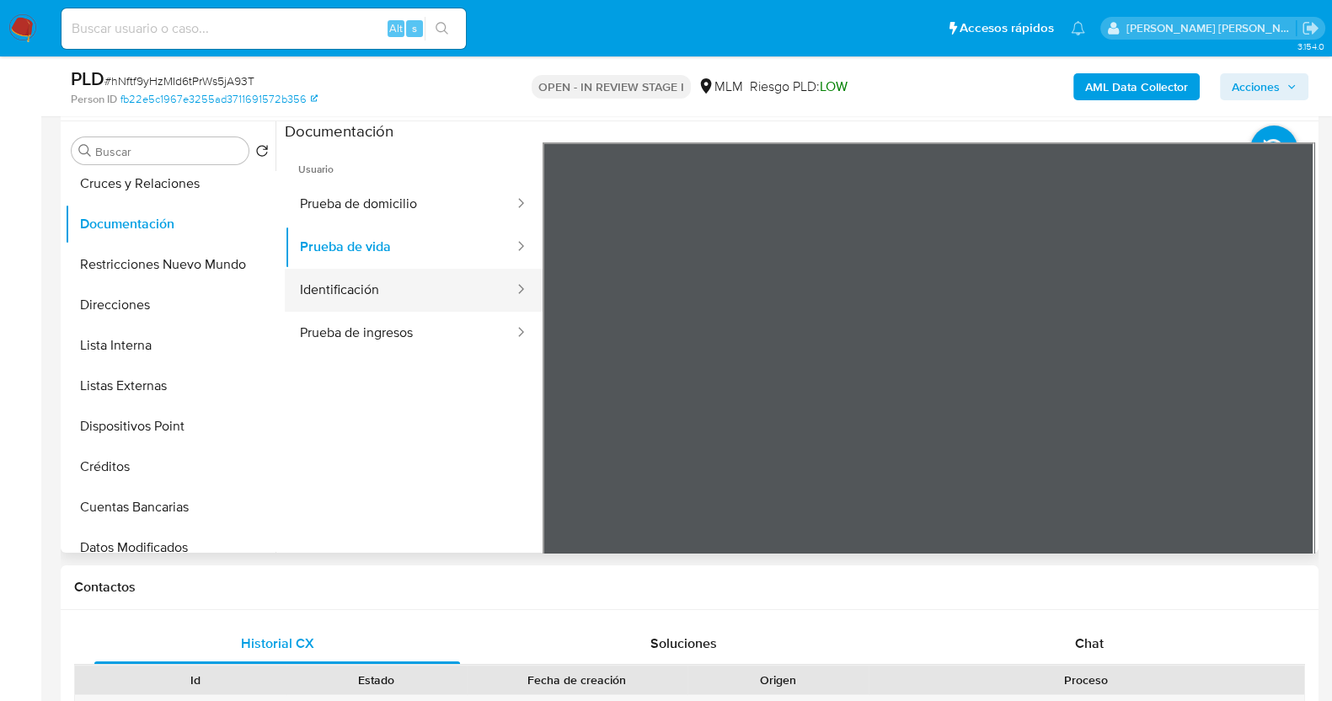
drag, startPoint x: 399, startPoint y: 295, endPoint x: 495, endPoint y: 276, distance: 97.8
click at [401, 296] on button "Identificación" at bounding box center [400, 290] width 231 height 43
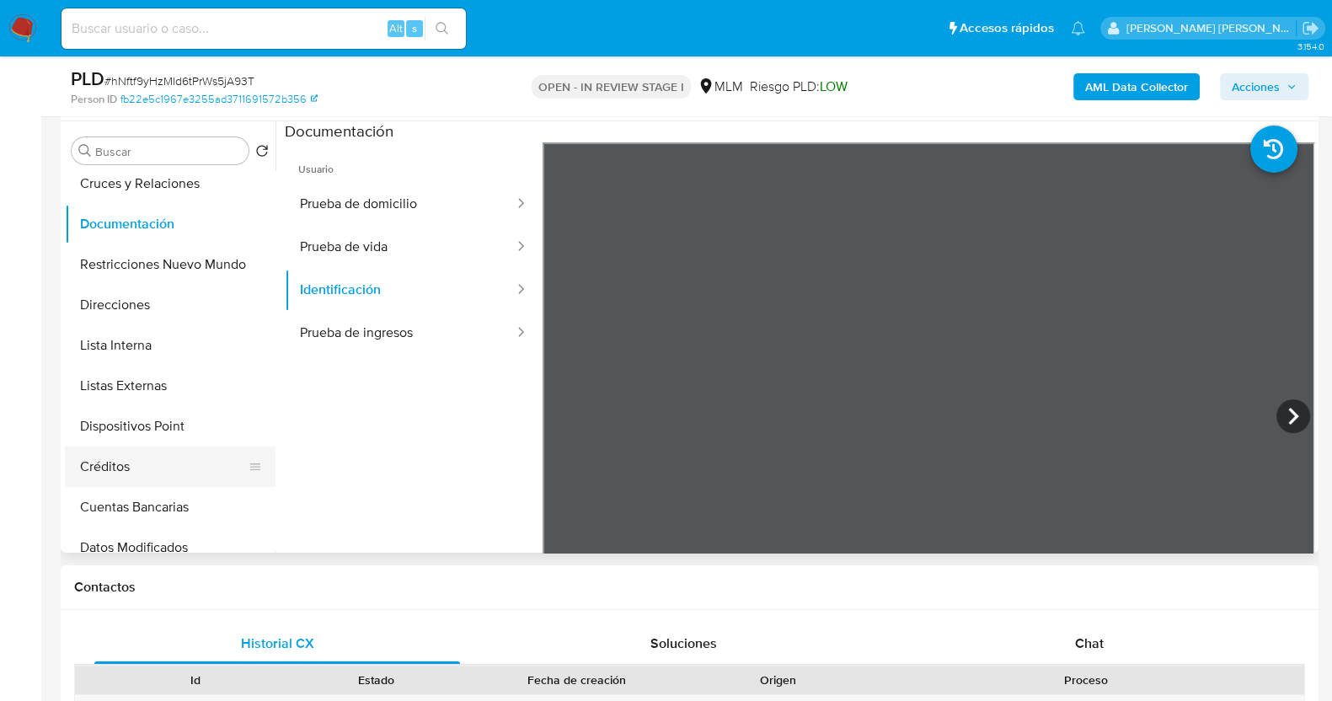
click at [144, 471] on button "Créditos" at bounding box center [163, 466] width 197 height 40
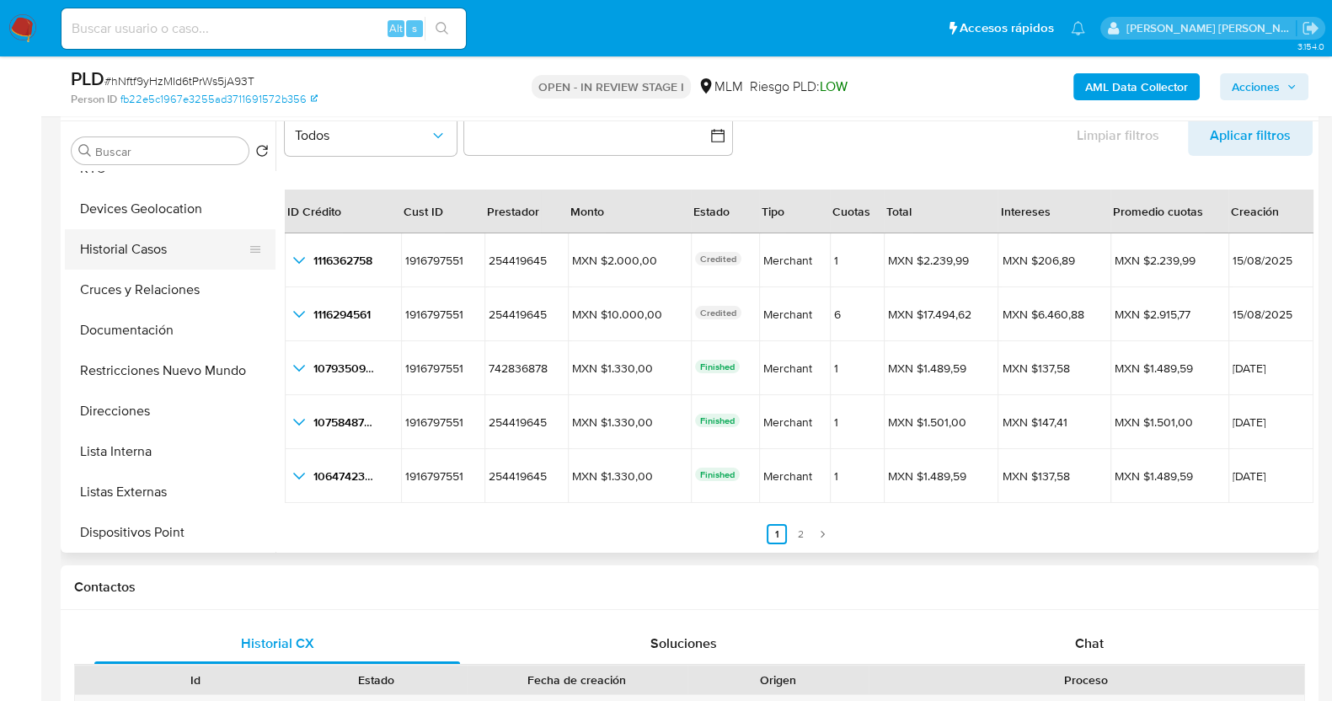
scroll to position [0, 0]
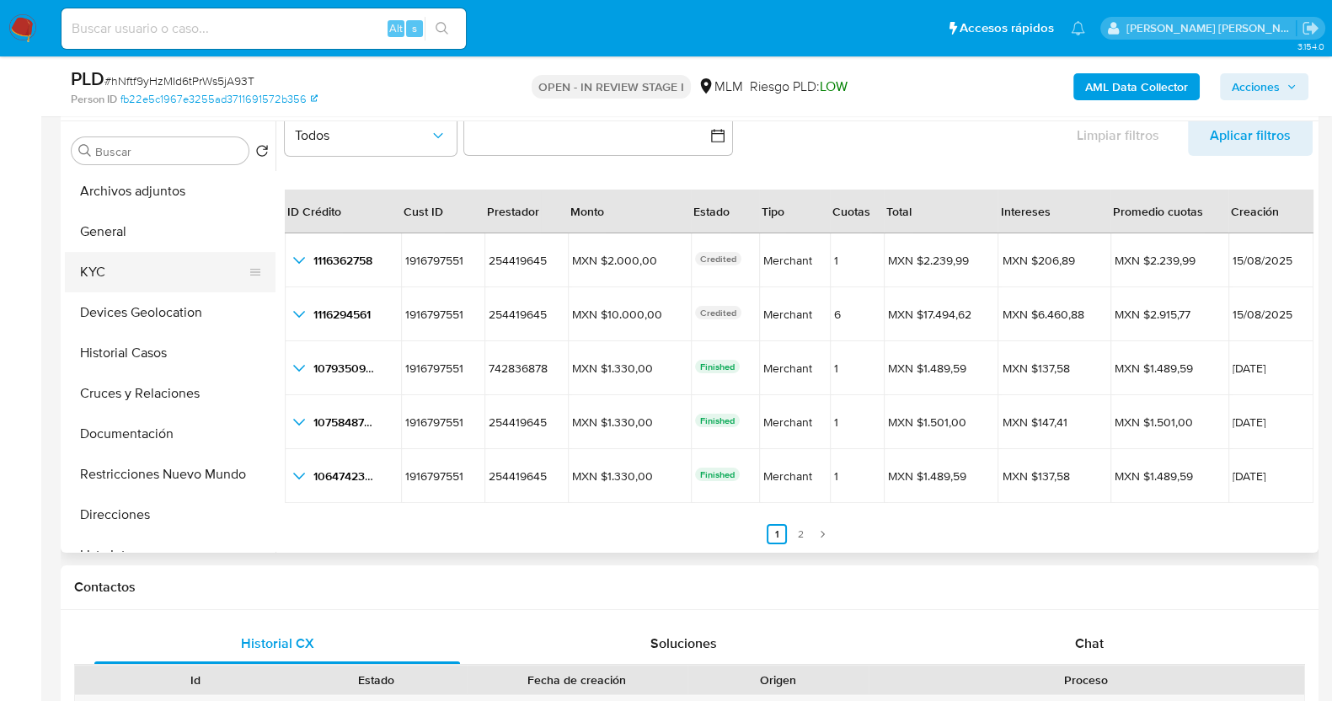
click at [132, 281] on button "KYC" at bounding box center [163, 272] width 197 height 40
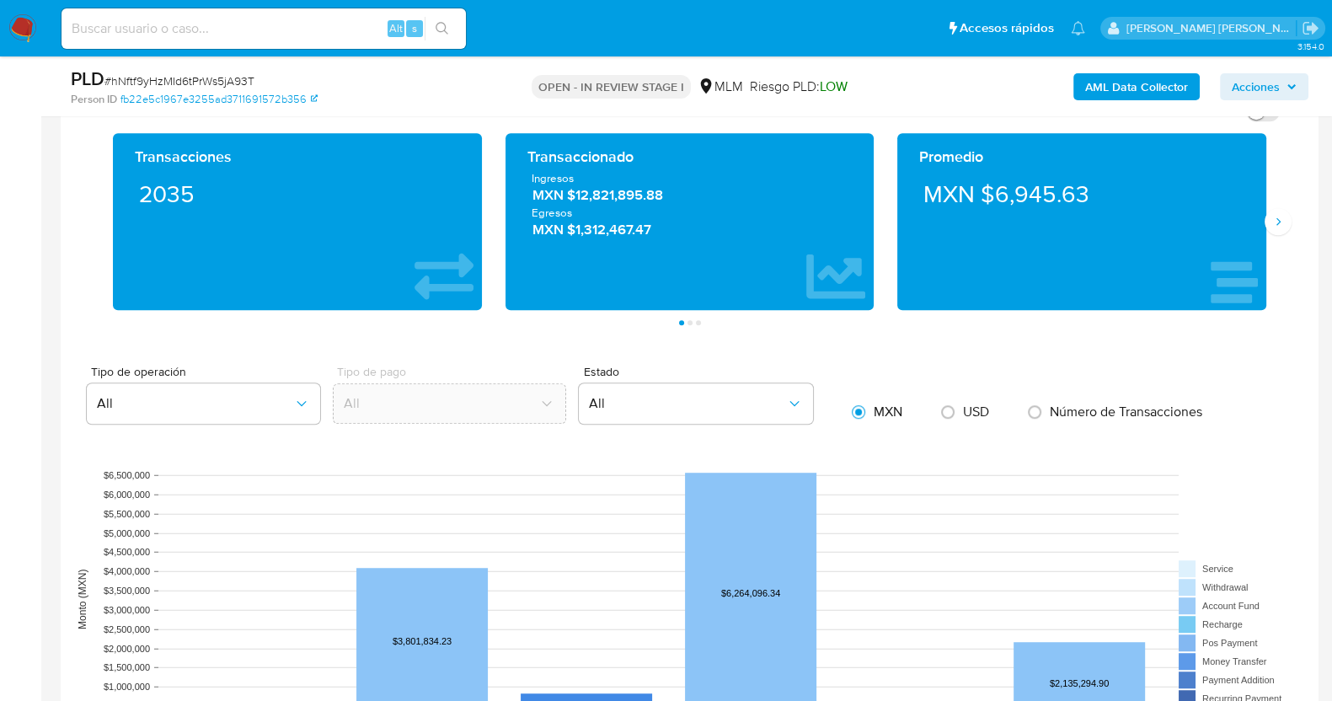
scroll to position [1235, 0]
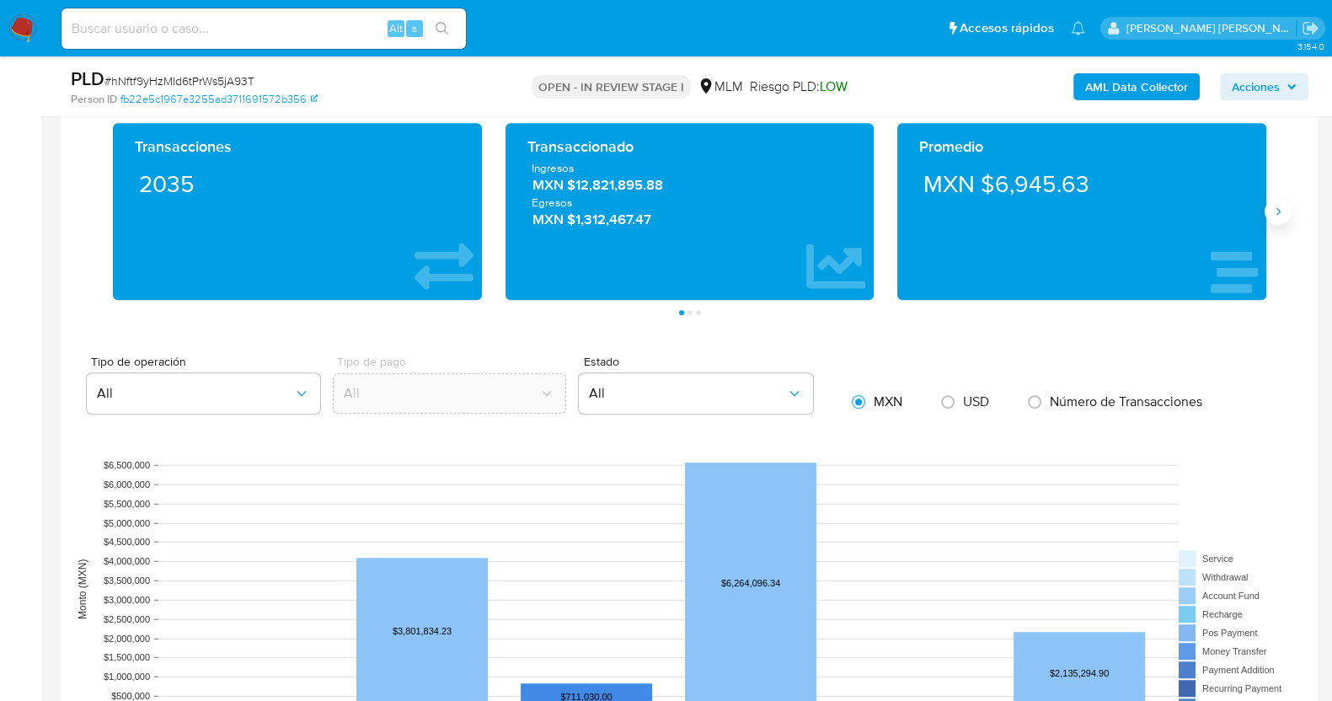
click at [1271, 217] on button "Siguiente" at bounding box center [1277, 211] width 27 height 27
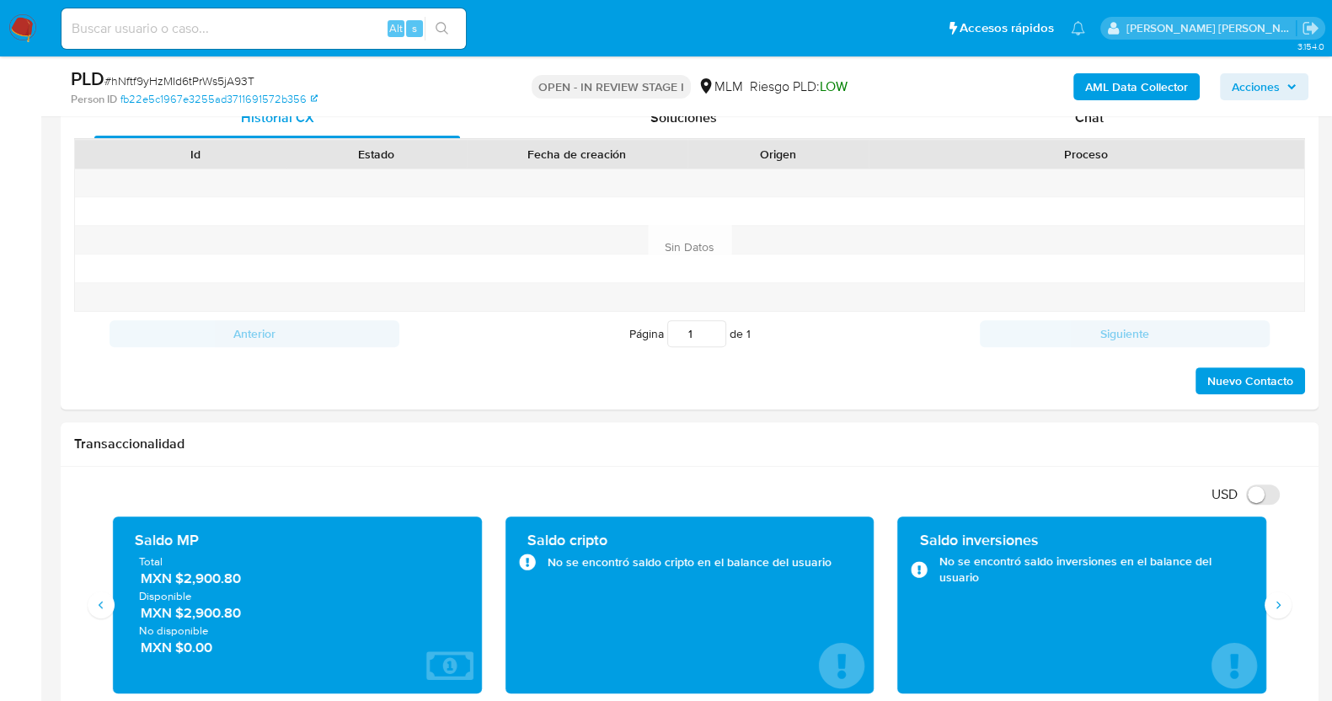
scroll to position [1053, 0]
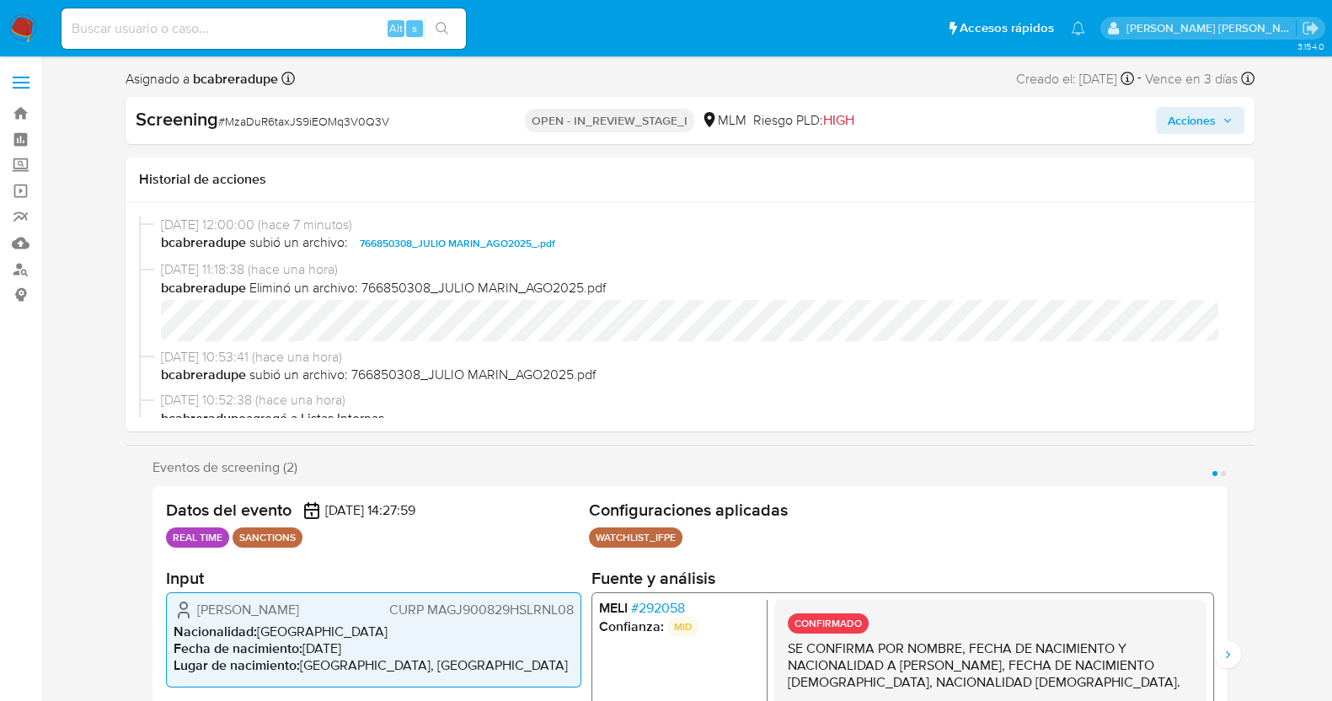
select select "10"
click at [1211, 124] on span "Acciones" at bounding box center [1192, 120] width 48 height 27
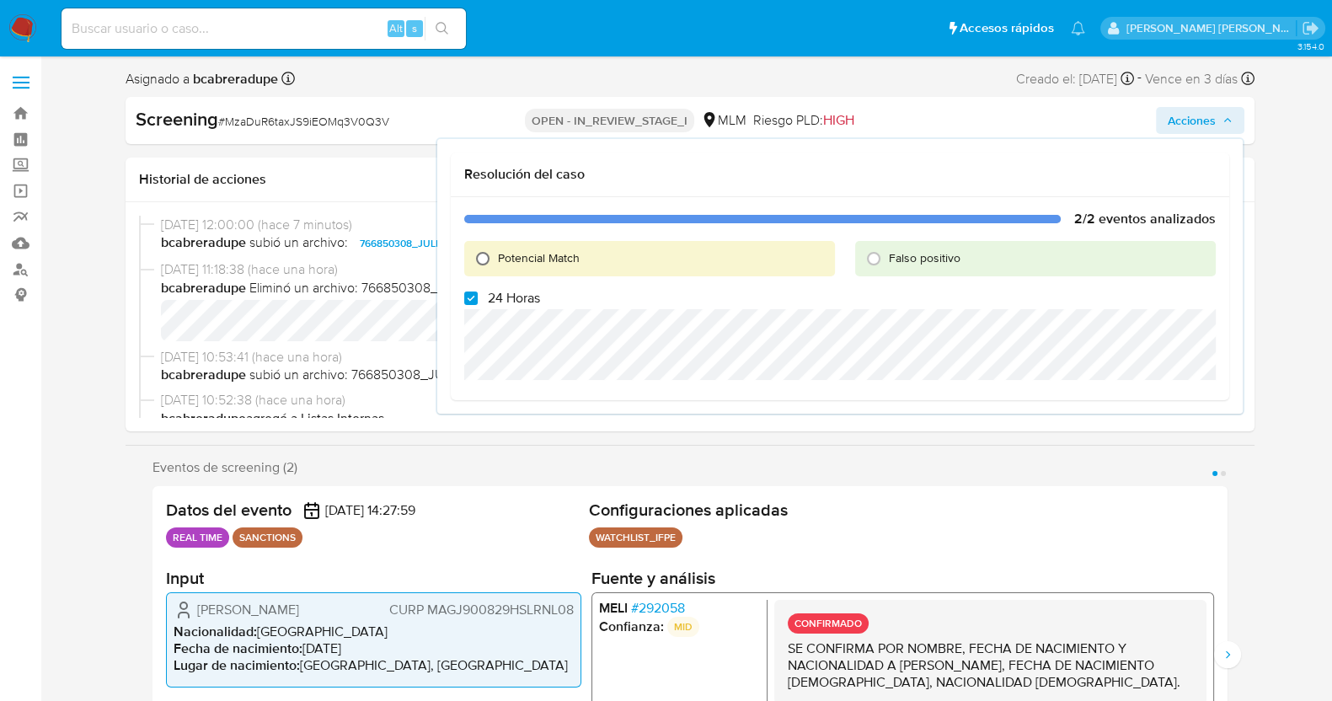
click at [482, 263] on input "Potencial Match" at bounding box center [482, 258] width 27 height 27
radio input "true"
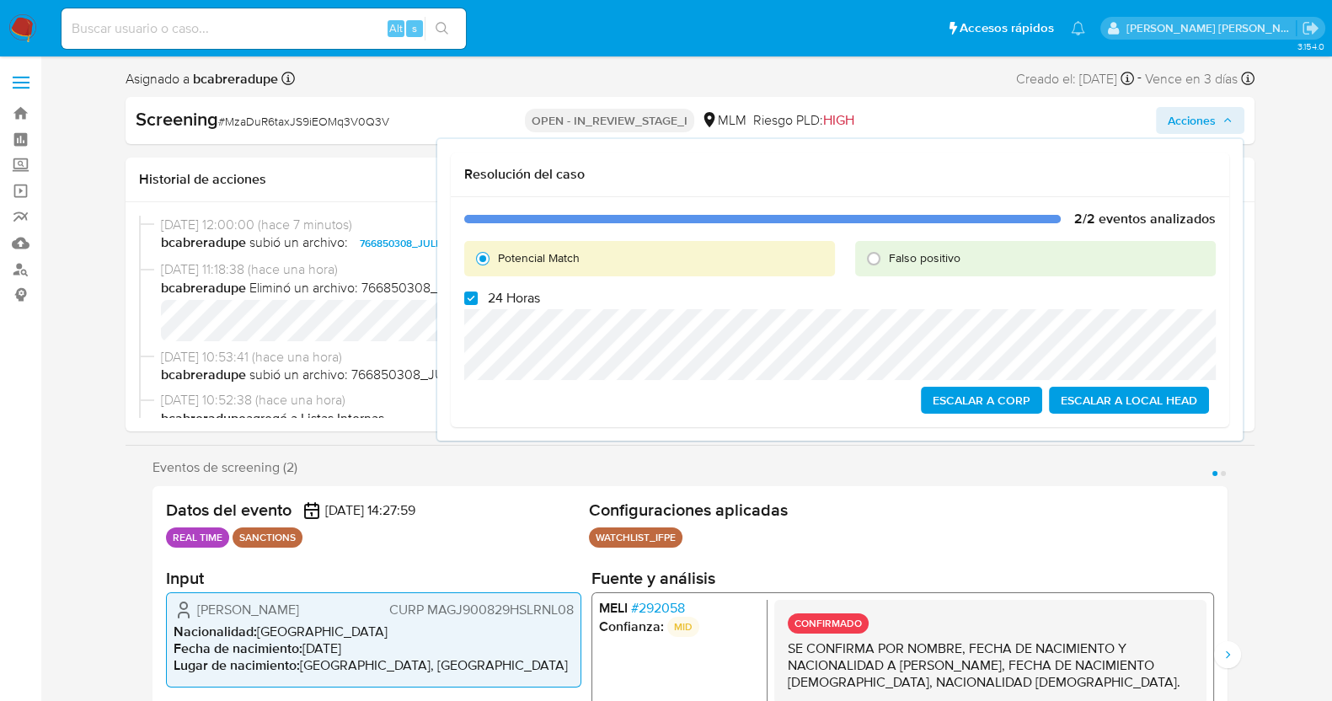
click at [468, 305] on label "24 Horas" at bounding box center [502, 298] width 76 height 17
click at [468, 305] on input "24 Horas" at bounding box center [470, 297] width 13 height 13
checkbox input "false"
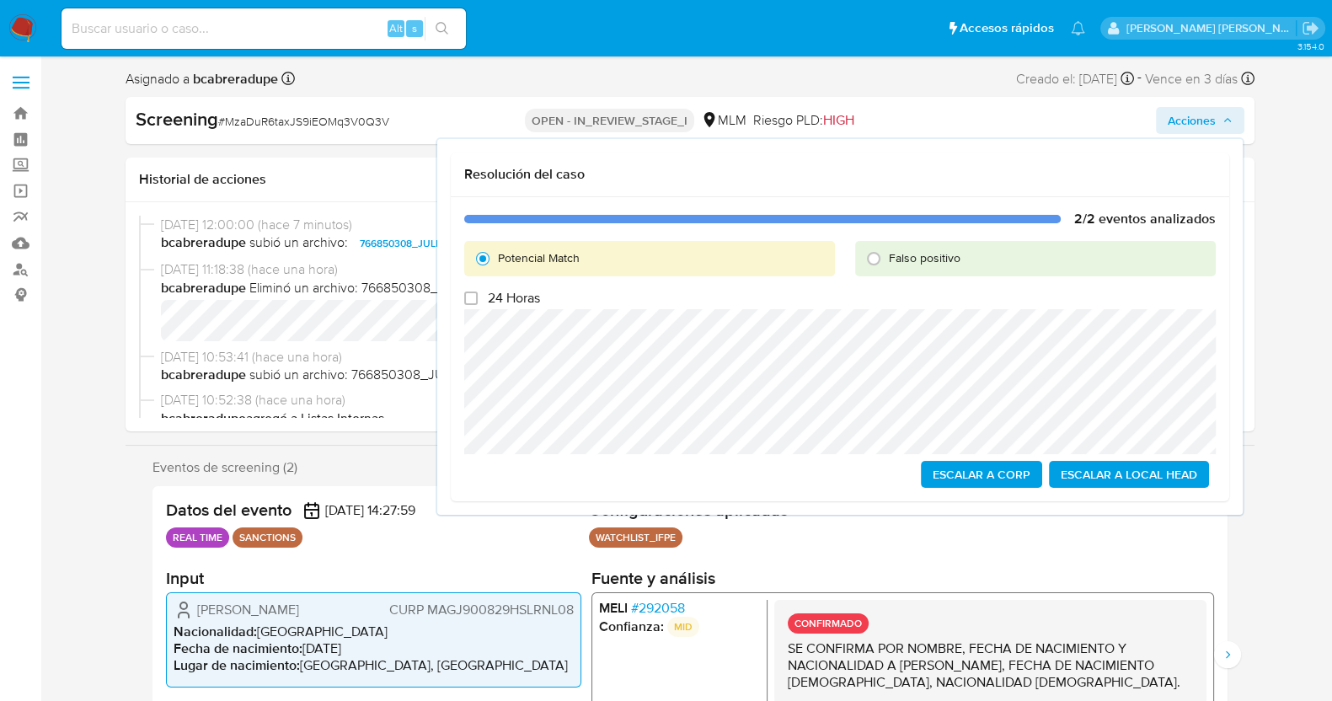
click at [1167, 472] on span "Escalar a Local Head" at bounding box center [1129, 474] width 136 height 24
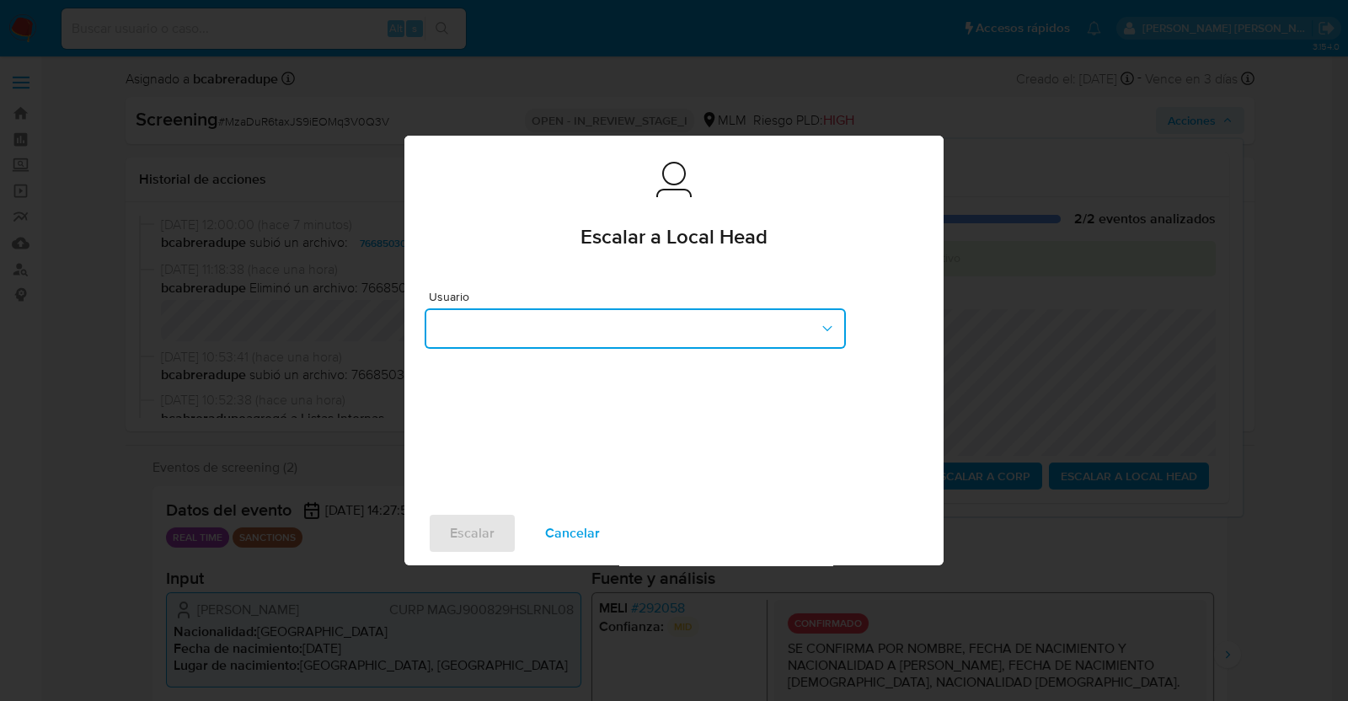
click at [649, 335] on button "button" at bounding box center [635, 328] width 421 height 40
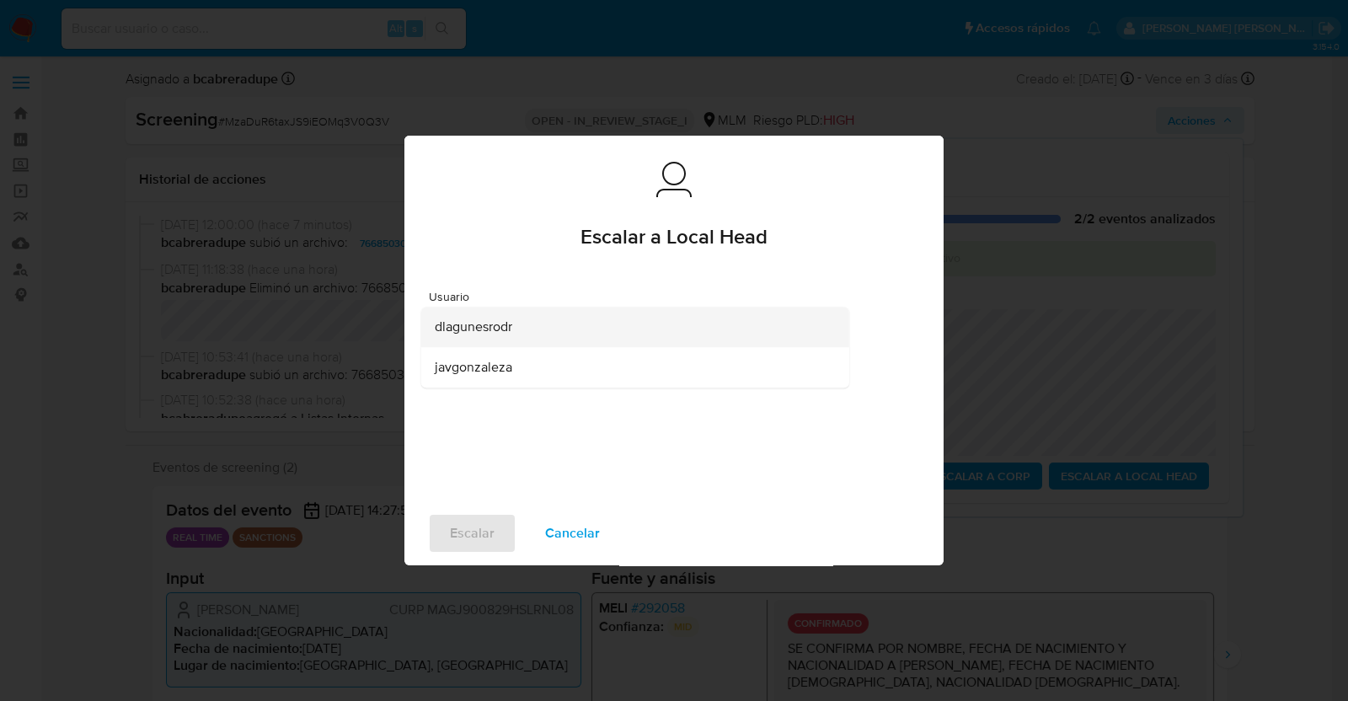
click at [561, 334] on div "dlagunesrodr" at bounding box center [630, 327] width 391 height 40
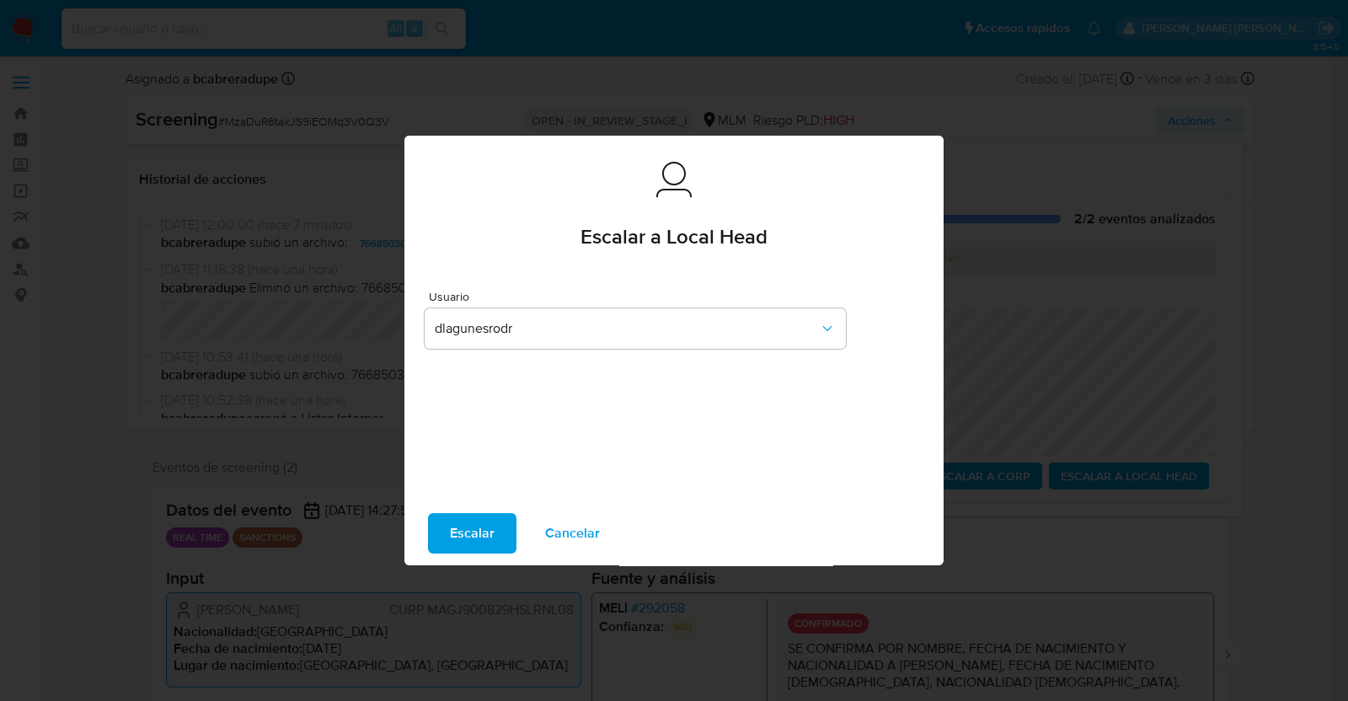
click at [489, 521] on span "Escalar" at bounding box center [472, 533] width 45 height 37
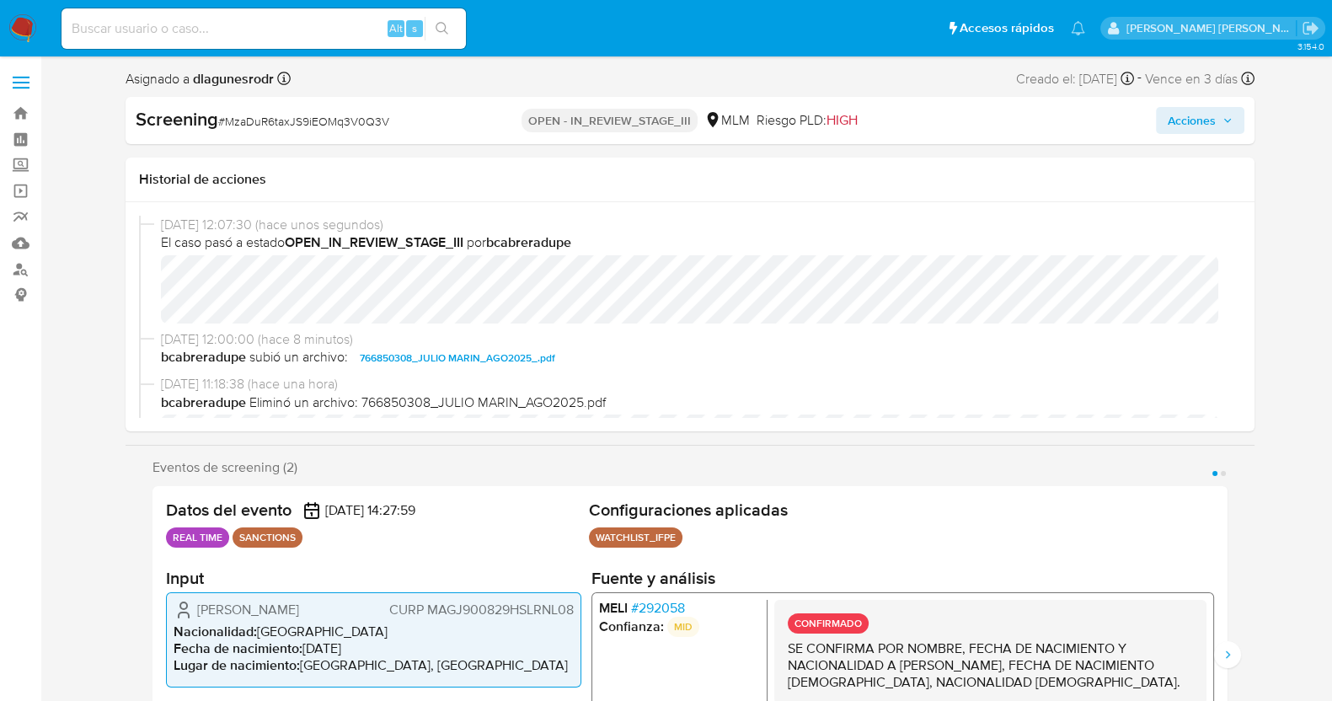
select select "10"
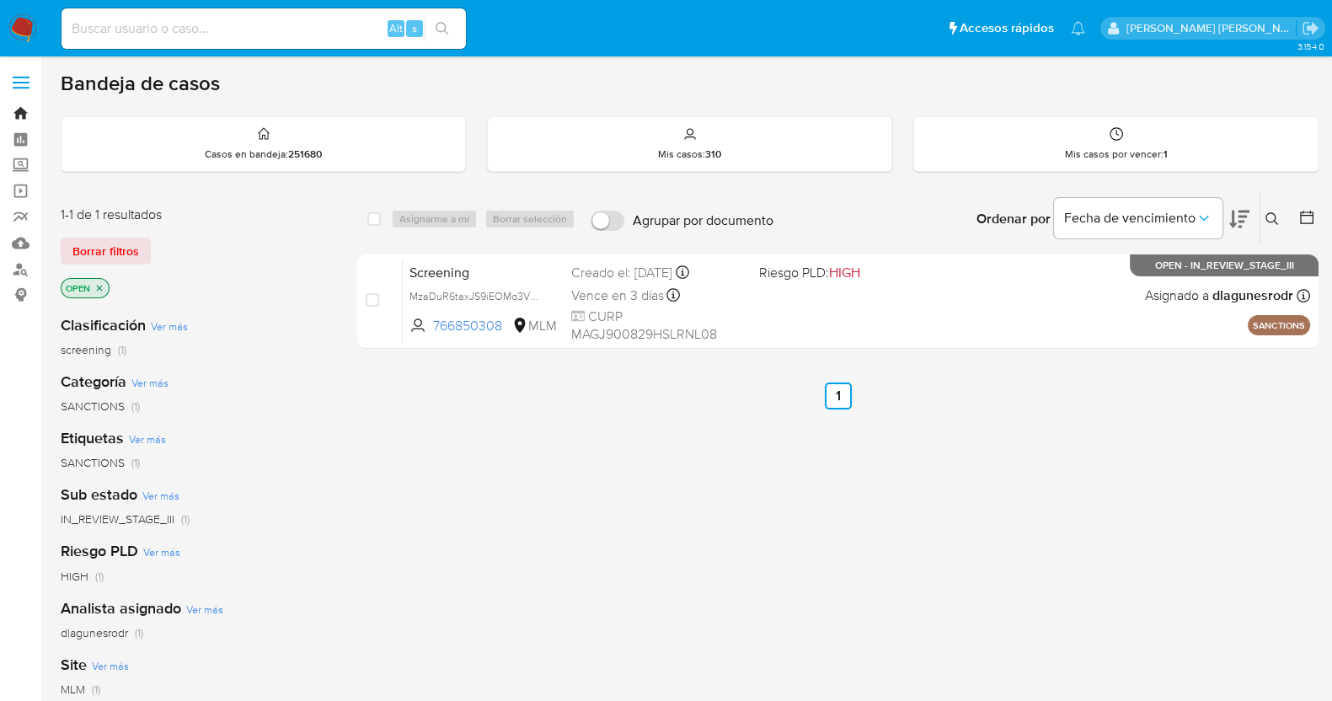
click at [35, 114] on link "Bandeja" at bounding box center [100, 113] width 200 height 26
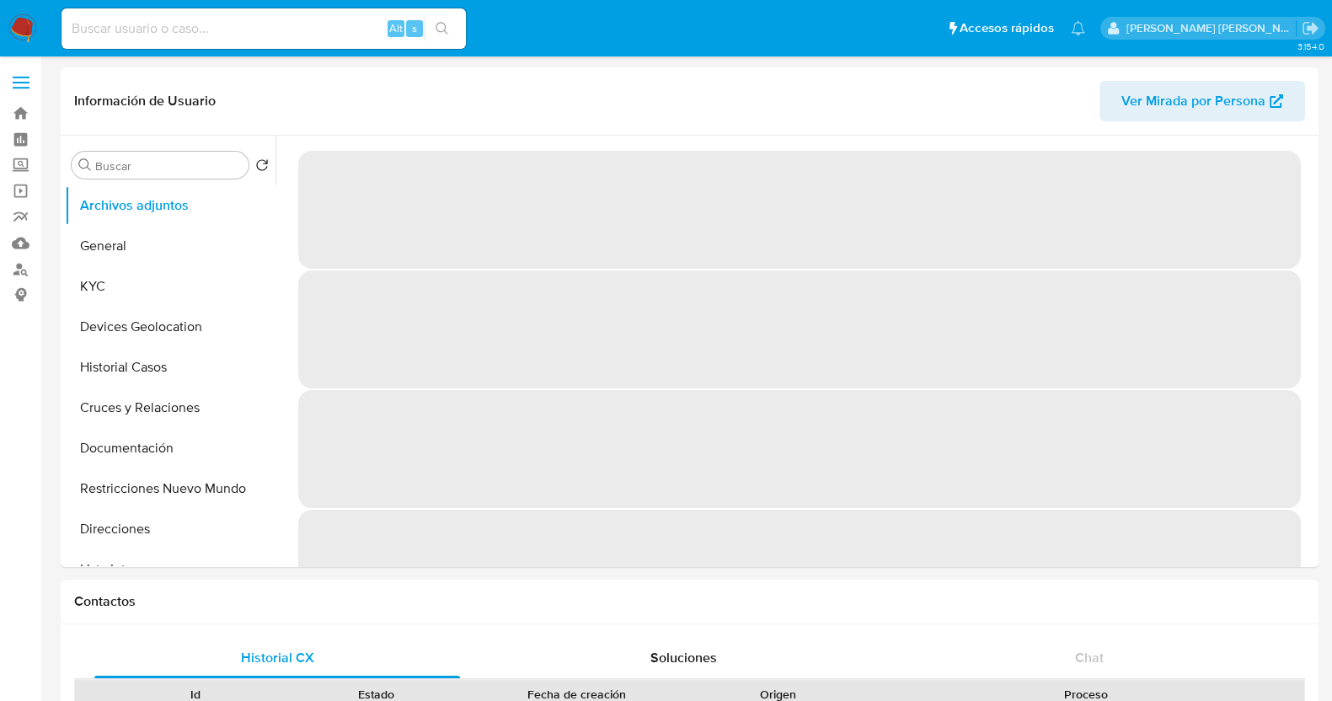
select select "10"
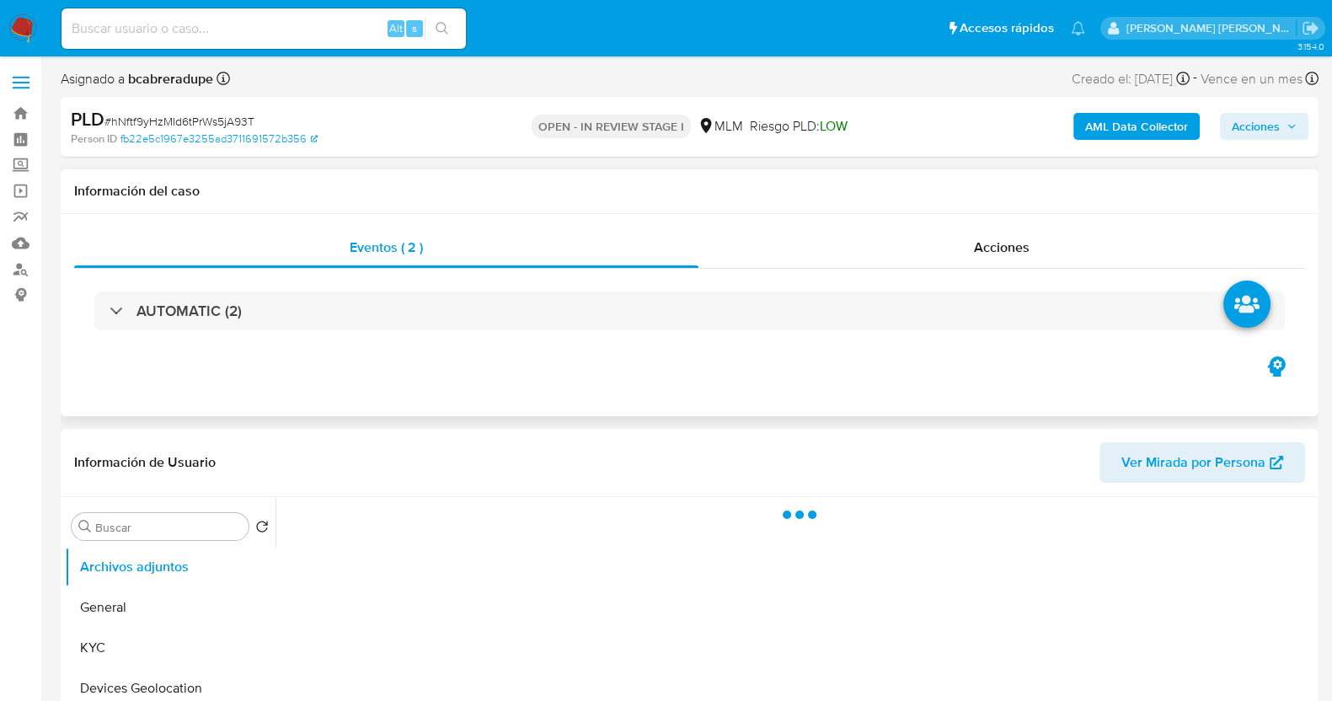
scroll to position [316, 0]
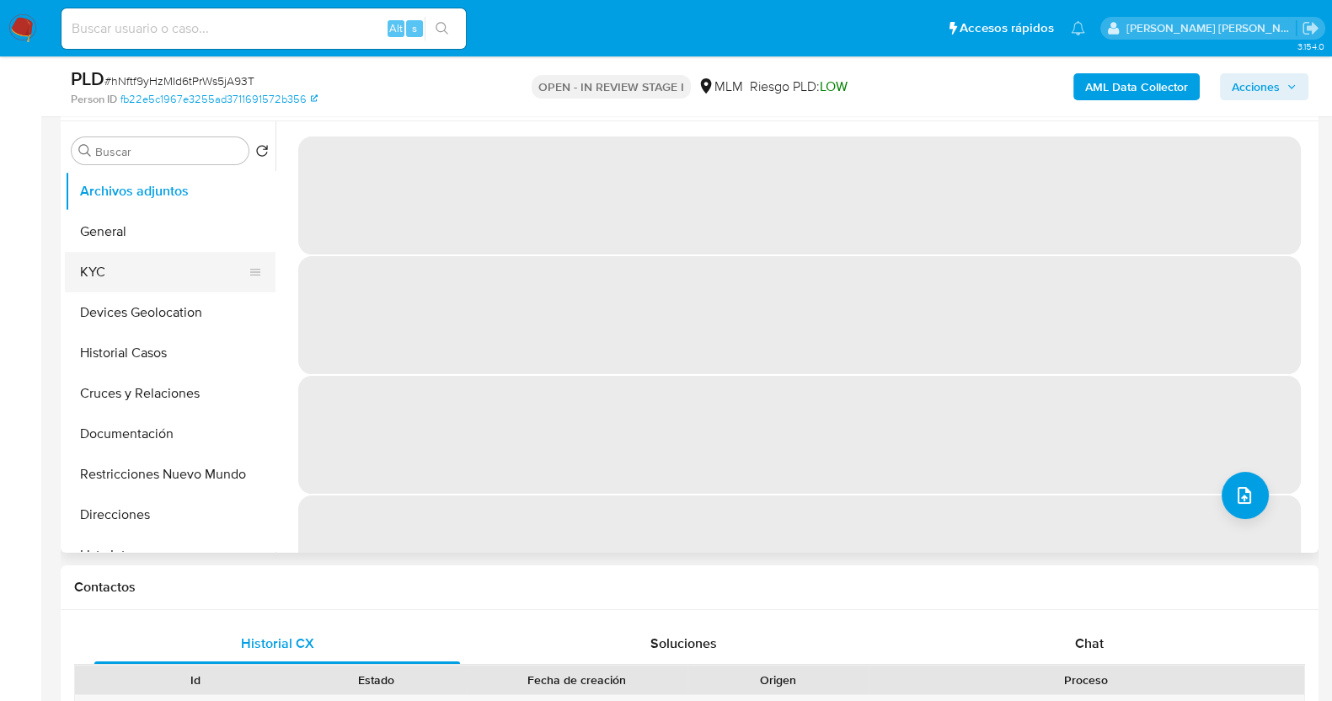
click at [137, 279] on button "KYC" at bounding box center [163, 272] width 197 height 40
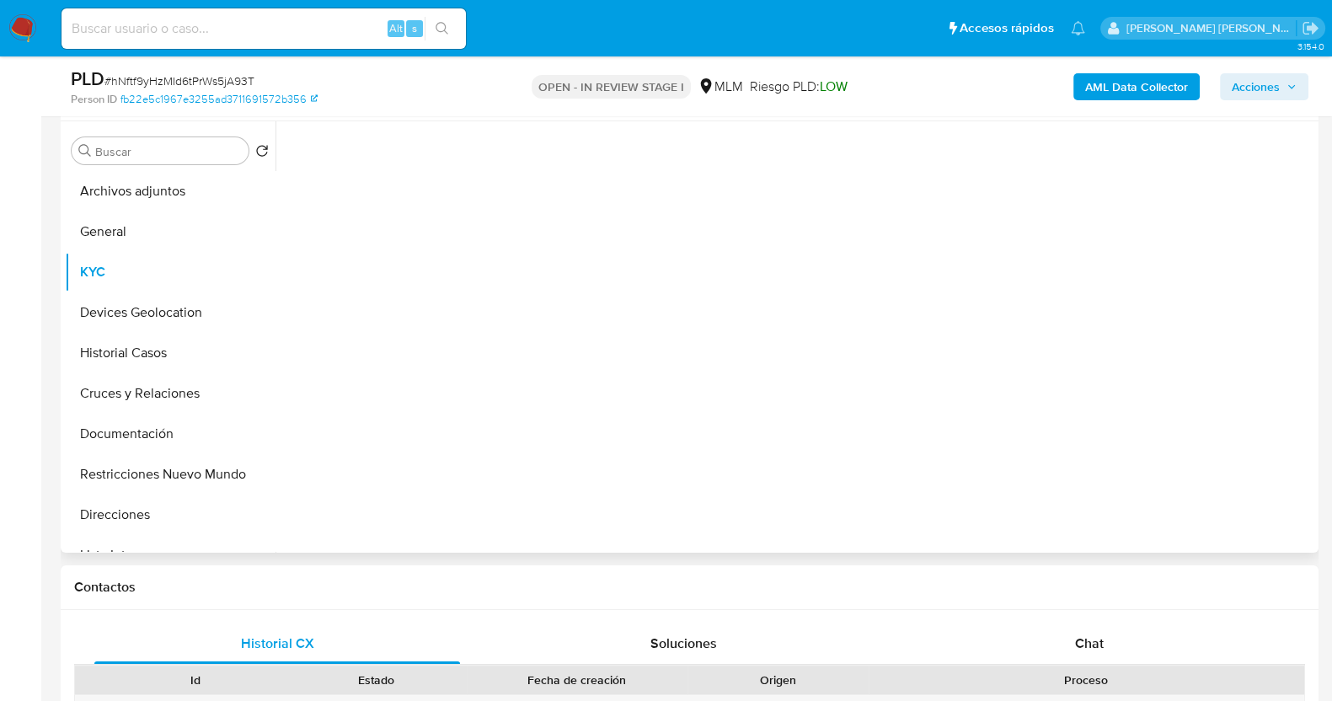
select select "10"
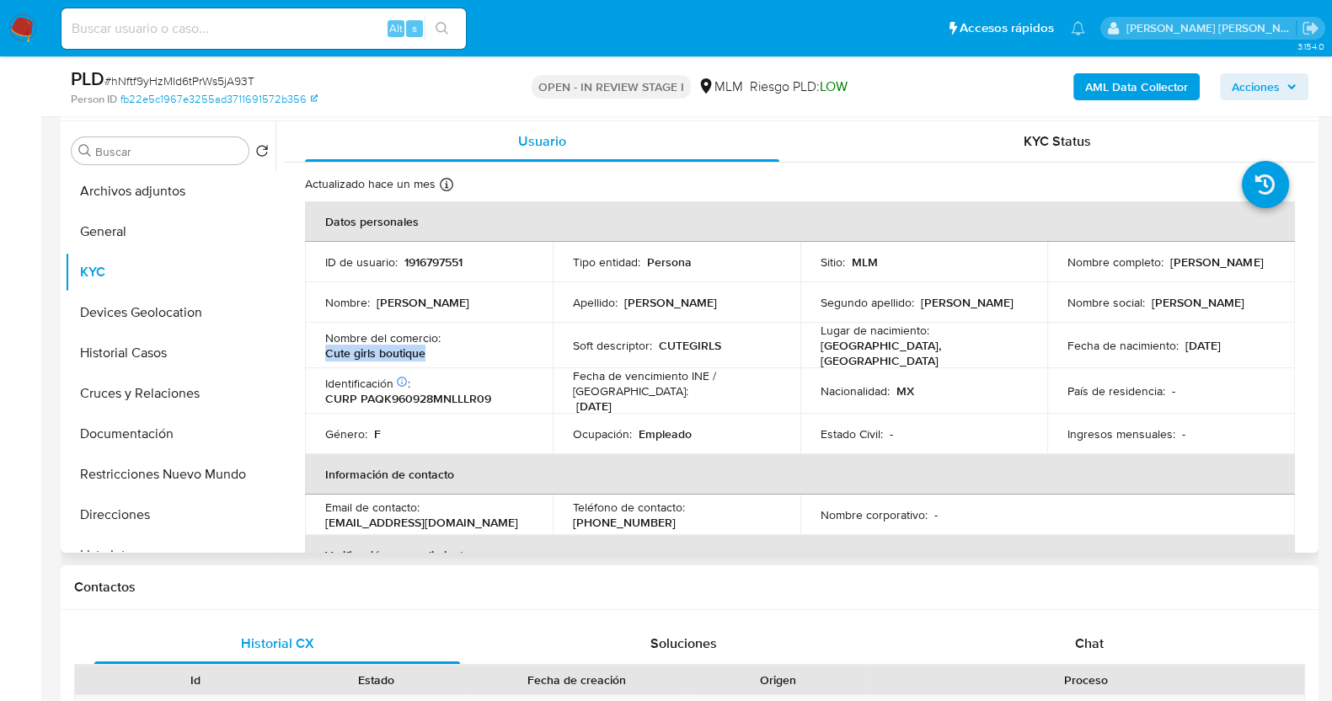
drag, startPoint x: 326, startPoint y: 348, endPoint x: 429, endPoint y: 351, distance: 102.8
click at [429, 351] on div "Nombre del comercio : Cute girls boutique" at bounding box center [428, 345] width 207 height 30
drag, startPoint x: 1067, startPoint y: 263, endPoint x: 1227, endPoint y: 280, distance: 160.9
click at [1227, 280] on td "Nombre completo : [PERSON_NAME]" at bounding box center [1171, 262] width 248 height 40
click at [1112, 282] on td "Nombre social : [PERSON_NAME]" at bounding box center [1171, 302] width 248 height 40
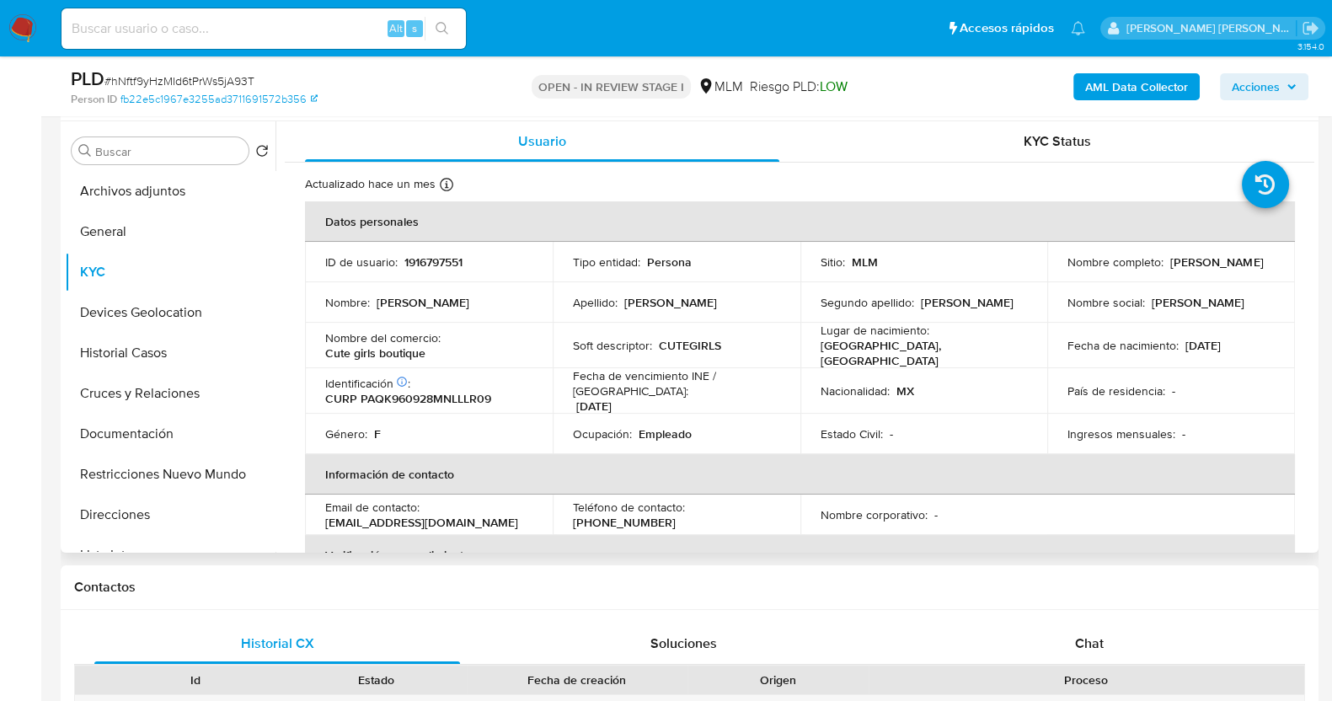
drag, startPoint x: 1061, startPoint y: 265, endPoint x: 1226, endPoint y: 271, distance: 164.4
click at [1226, 271] on td "Nombre completo : [PERSON_NAME]" at bounding box center [1171, 262] width 248 height 40
copy p "[PERSON_NAME]"
click at [439, 250] on td "ID de usuario : 1916797551" at bounding box center [429, 262] width 248 height 40
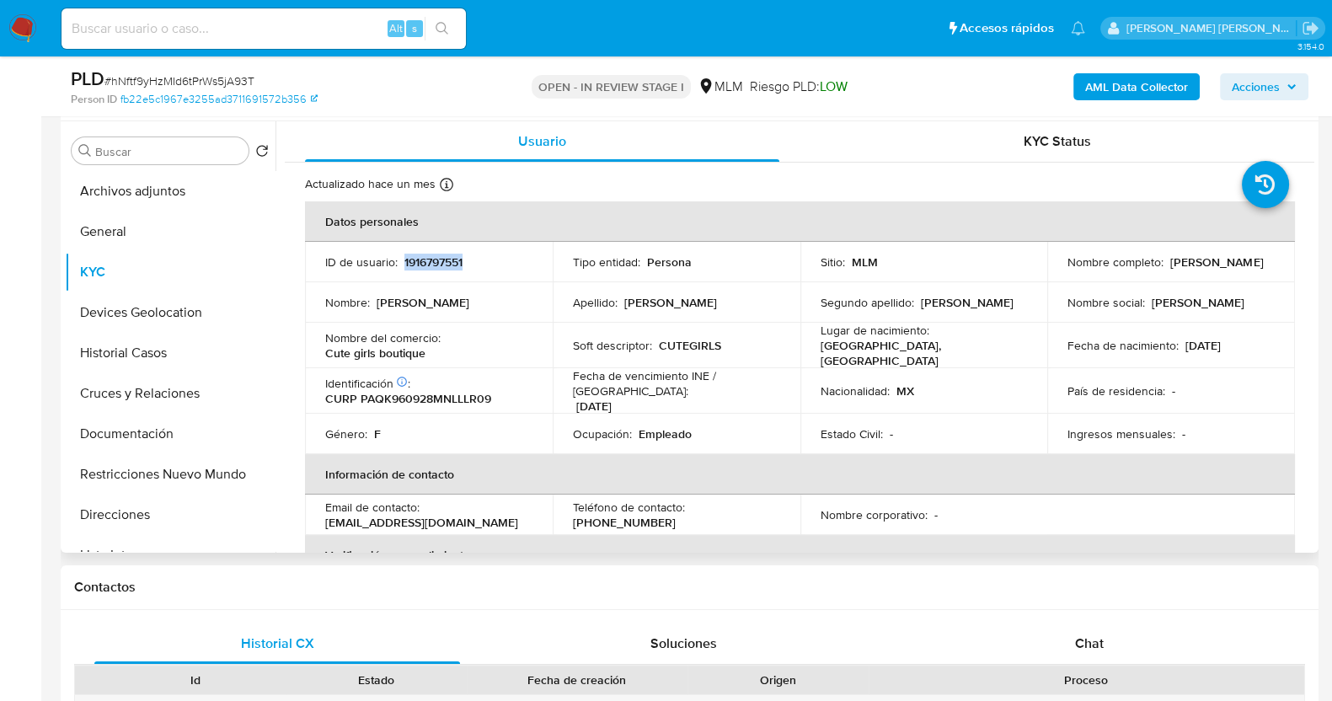
copy p "1916797551"
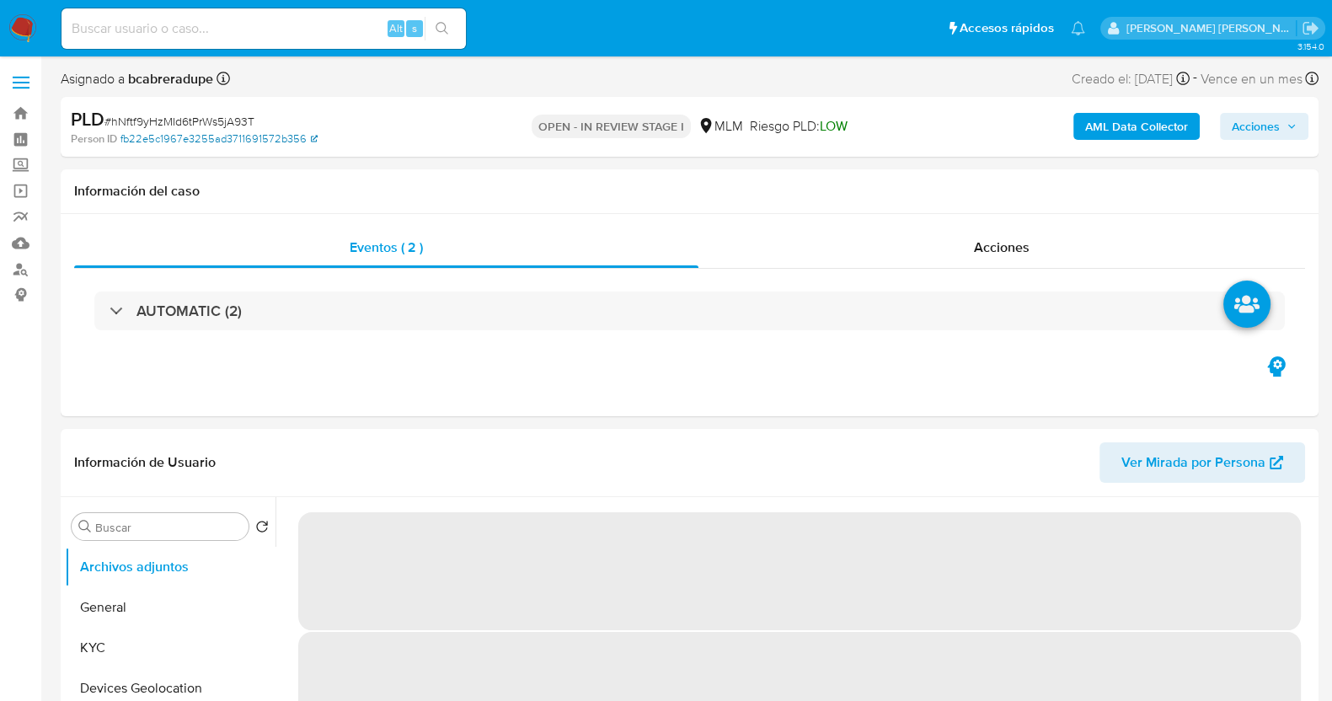
select select "10"
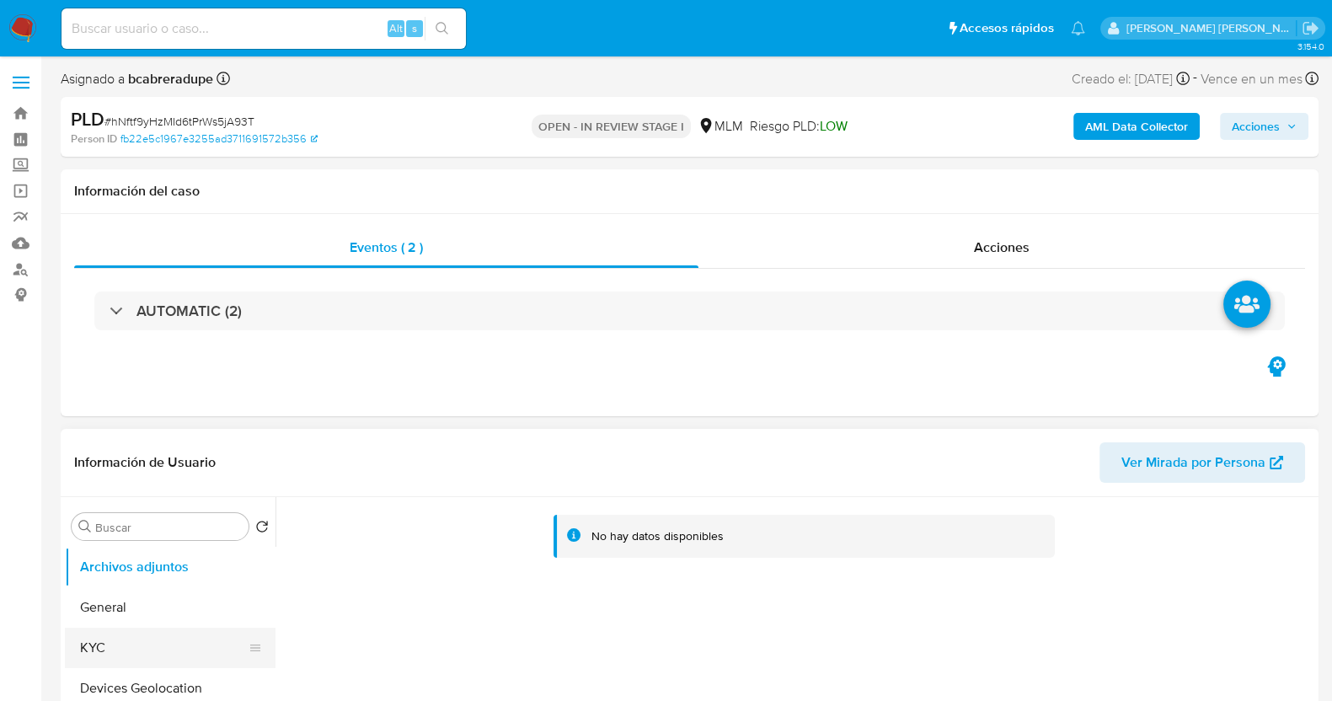
click at [131, 634] on button "KYC" at bounding box center [163, 648] width 197 height 40
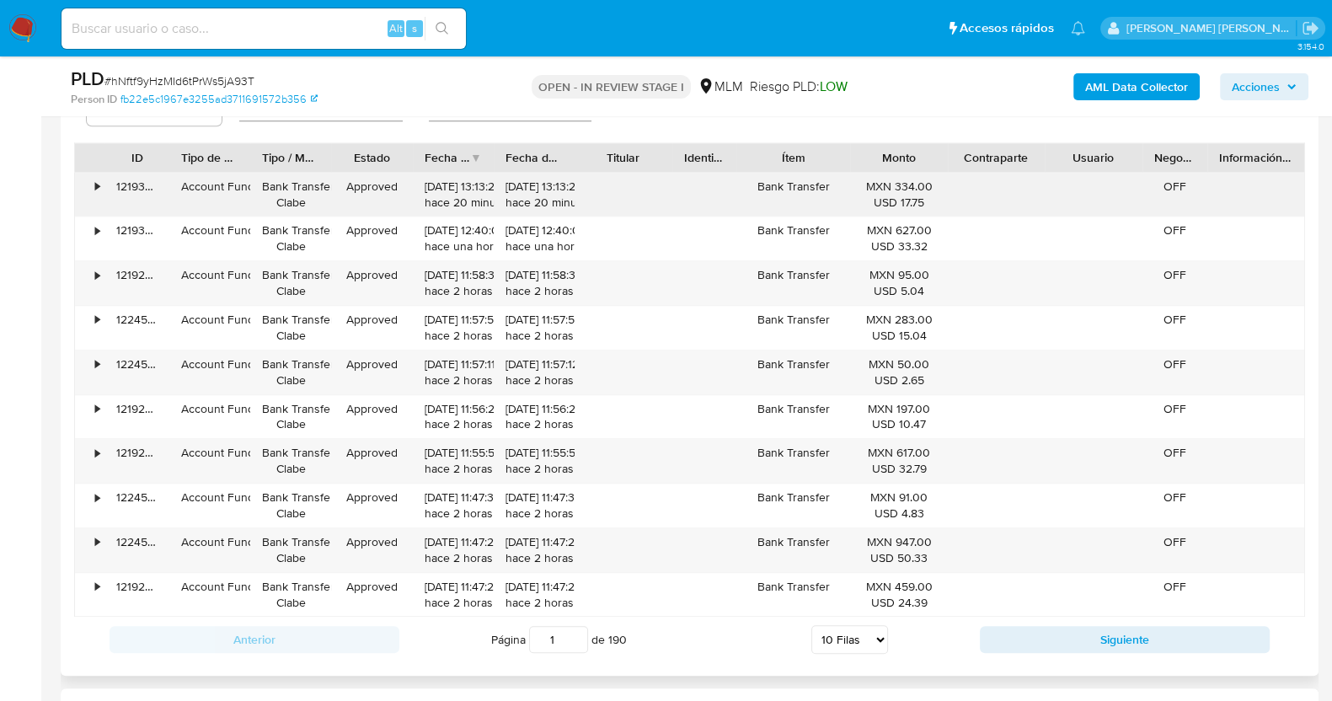
scroll to position [1790, 0]
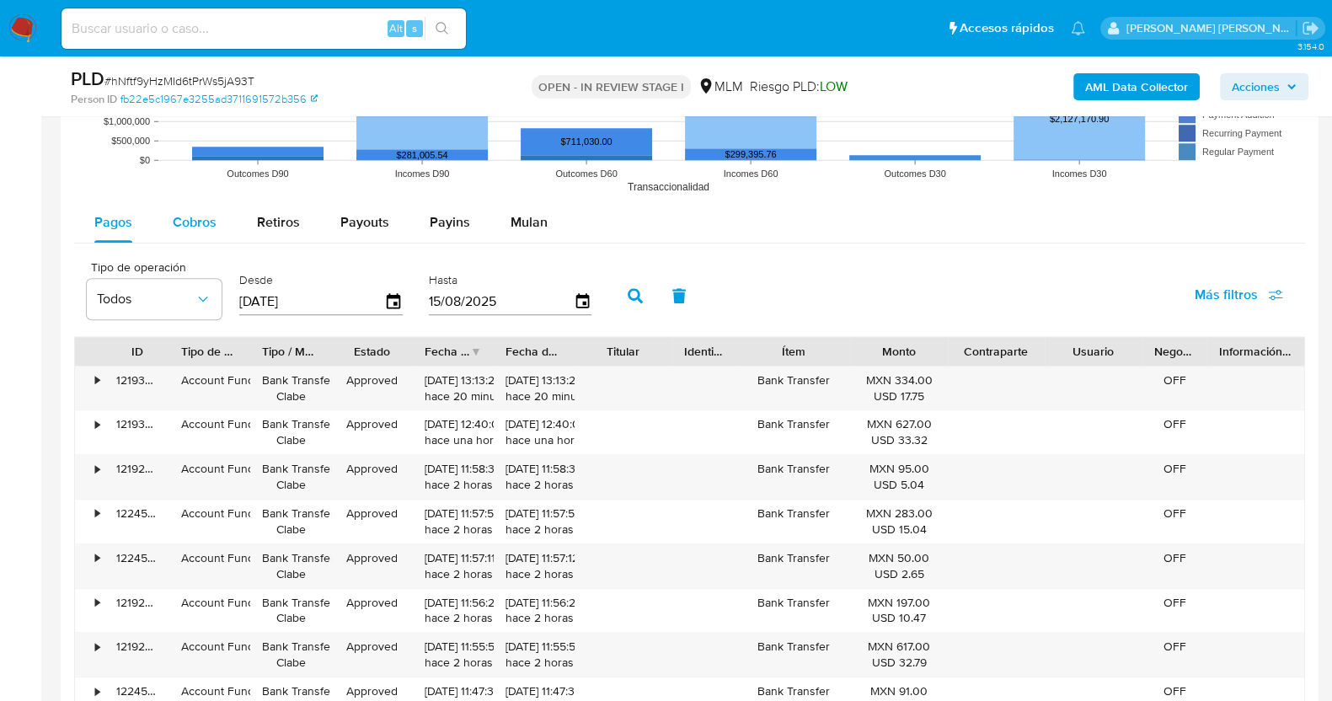
click at [206, 214] on span "Cobros" at bounding box center [195, 221] width 44 height 19
select select "10"
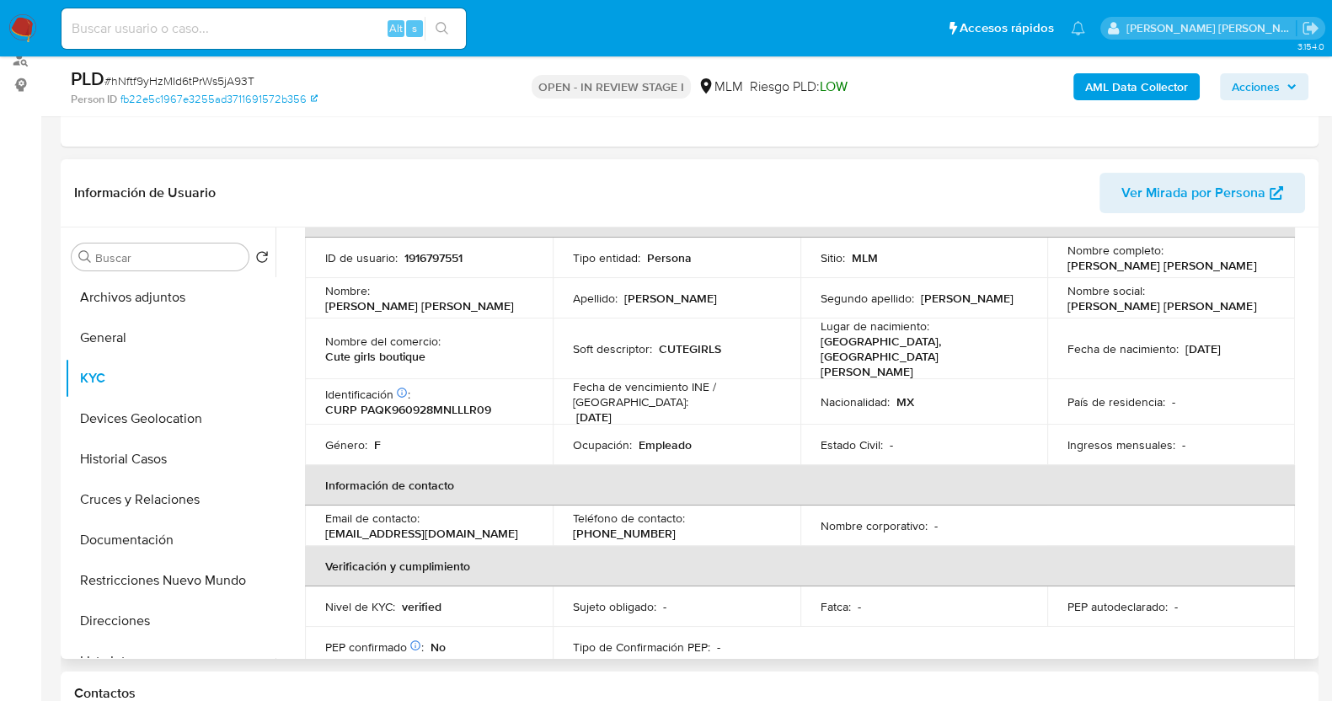
scroll to position [0, 0]
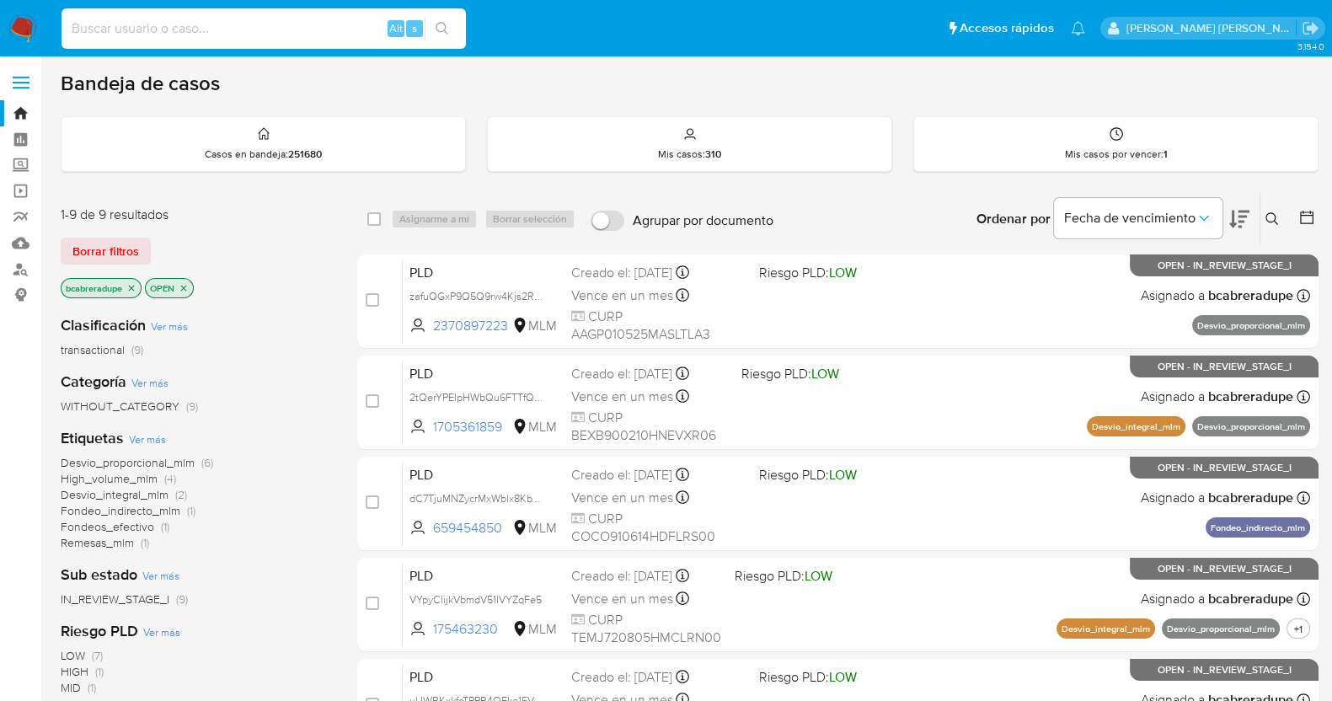
click at [259, 26] on input at bounding box center [263, 29] width 404 height 22
paste input "230039620"
type input "230039620"
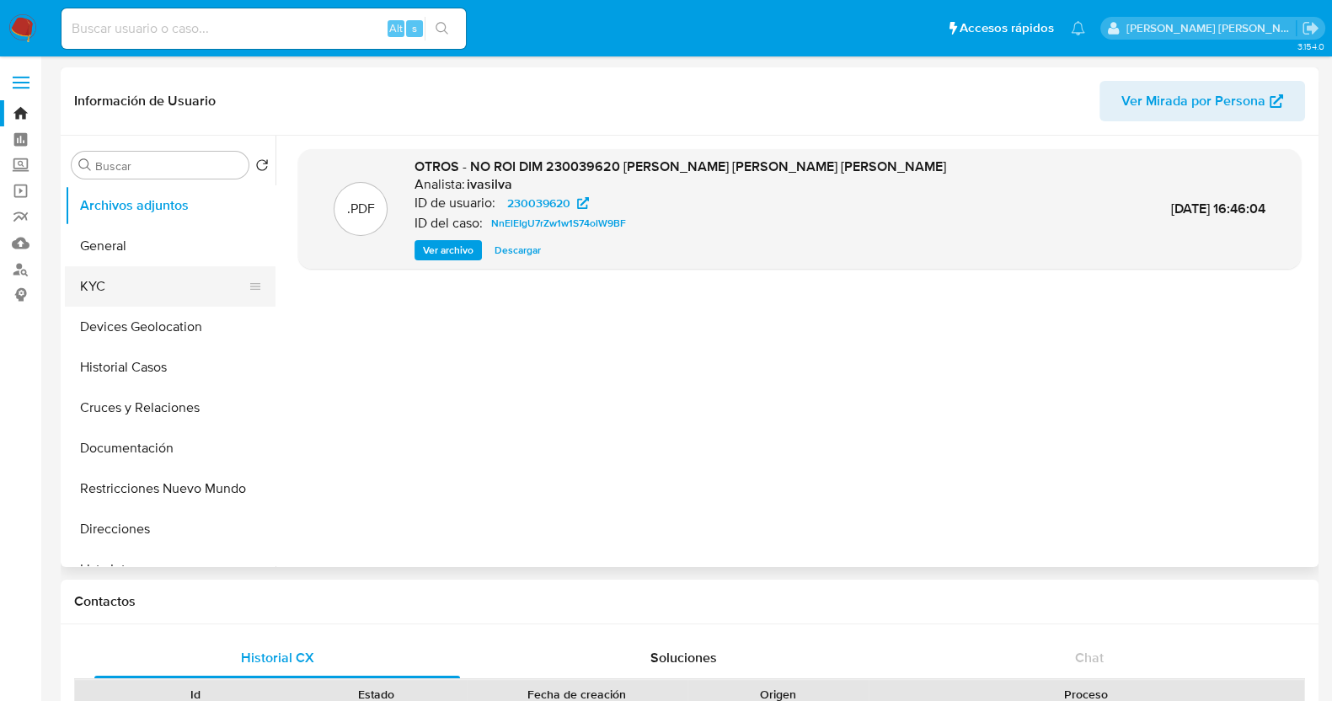
select select "10"
click at [146, 355] on button "Historial Casos" at bounding box center [163, 367] width 197 height 40
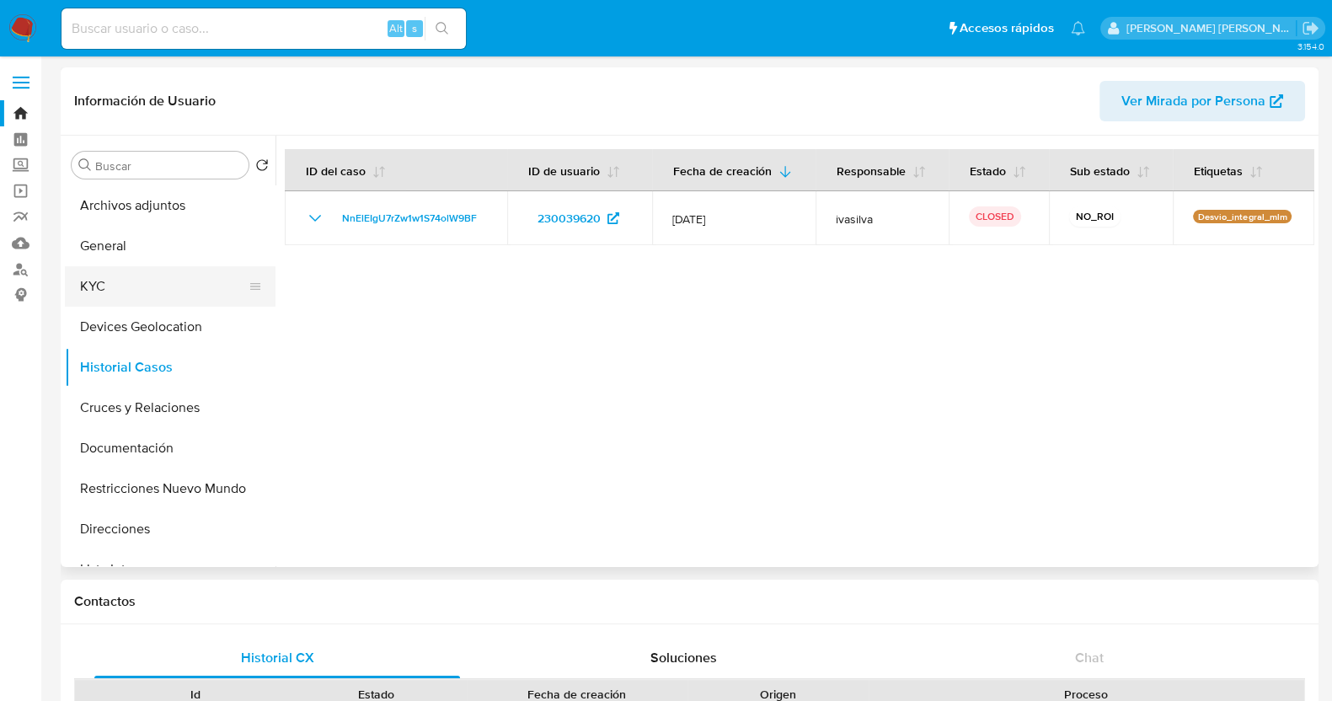
click at [111, 284] on button "KYC" at bounding box center [163, 286] width 197 height 40
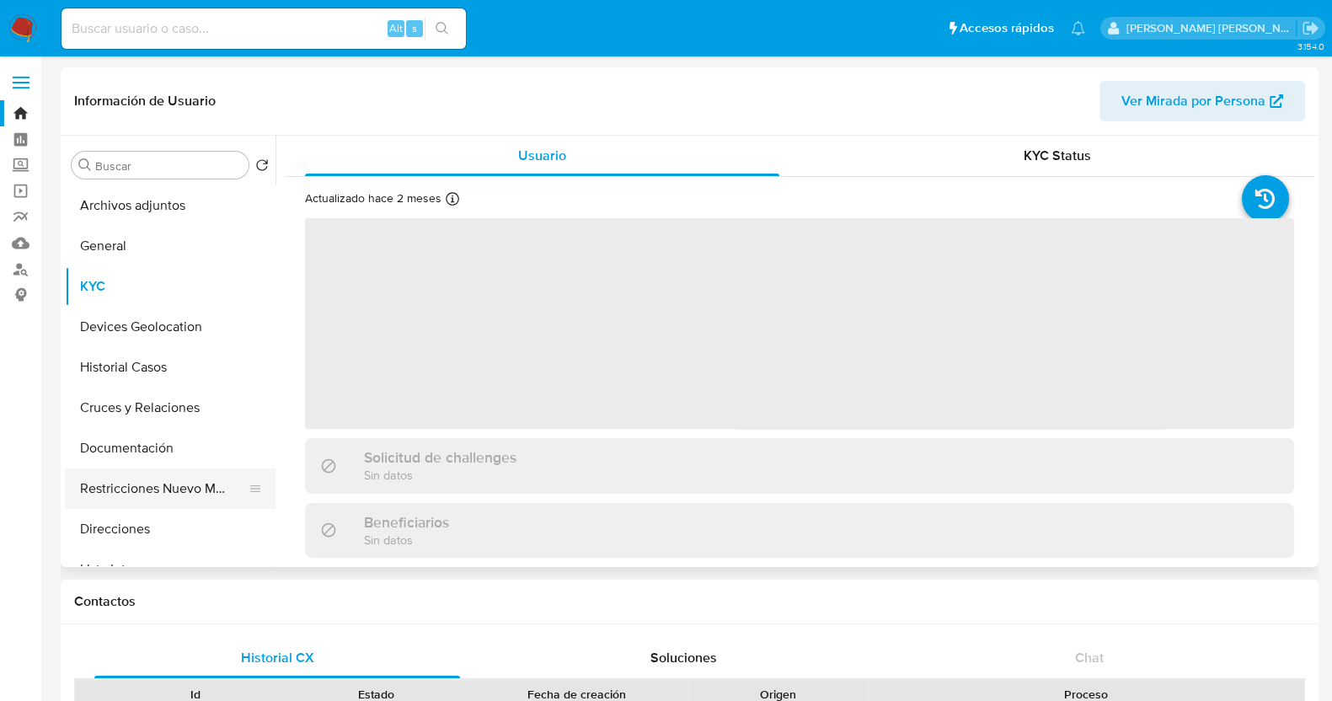
click at [198, 483] on button "Restricciones Nuevo Mundo" at bounding box center [163, 488] width 197 height 40
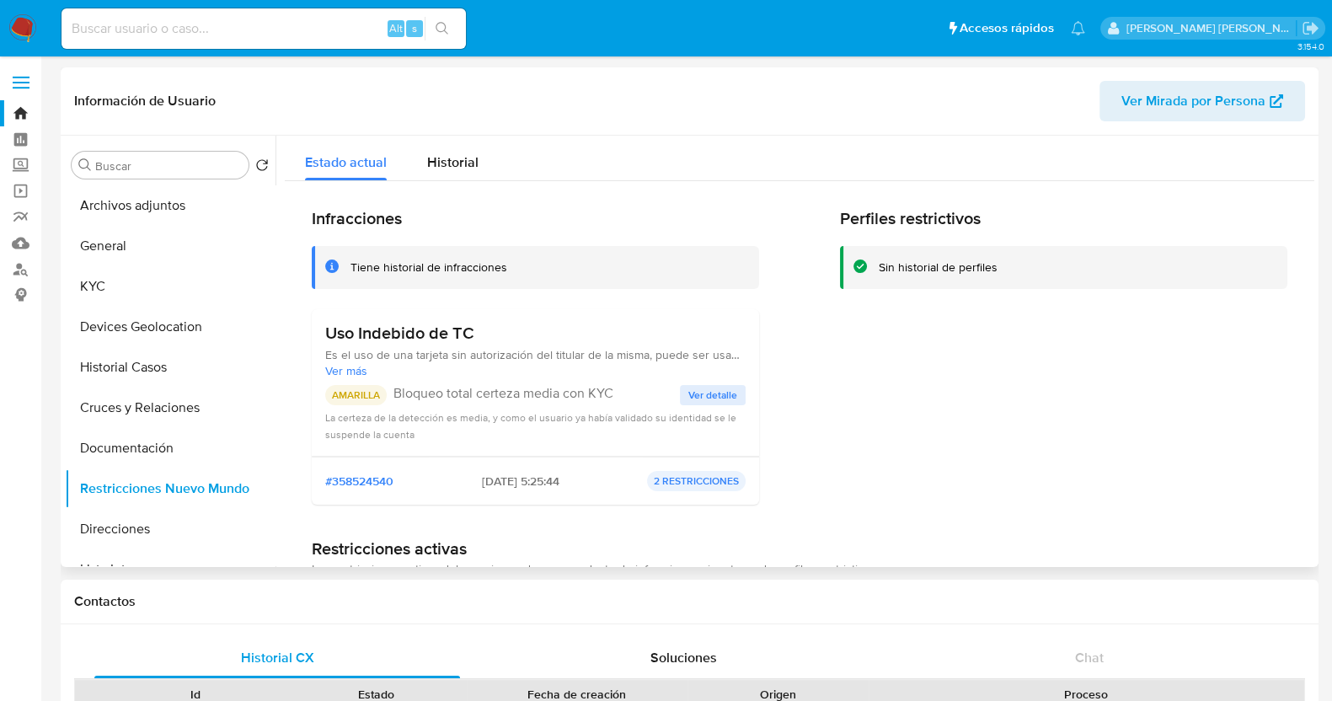
click at [728, 391] on span "Ver detalle" at bounding box center [712, 395] width 49 height 17
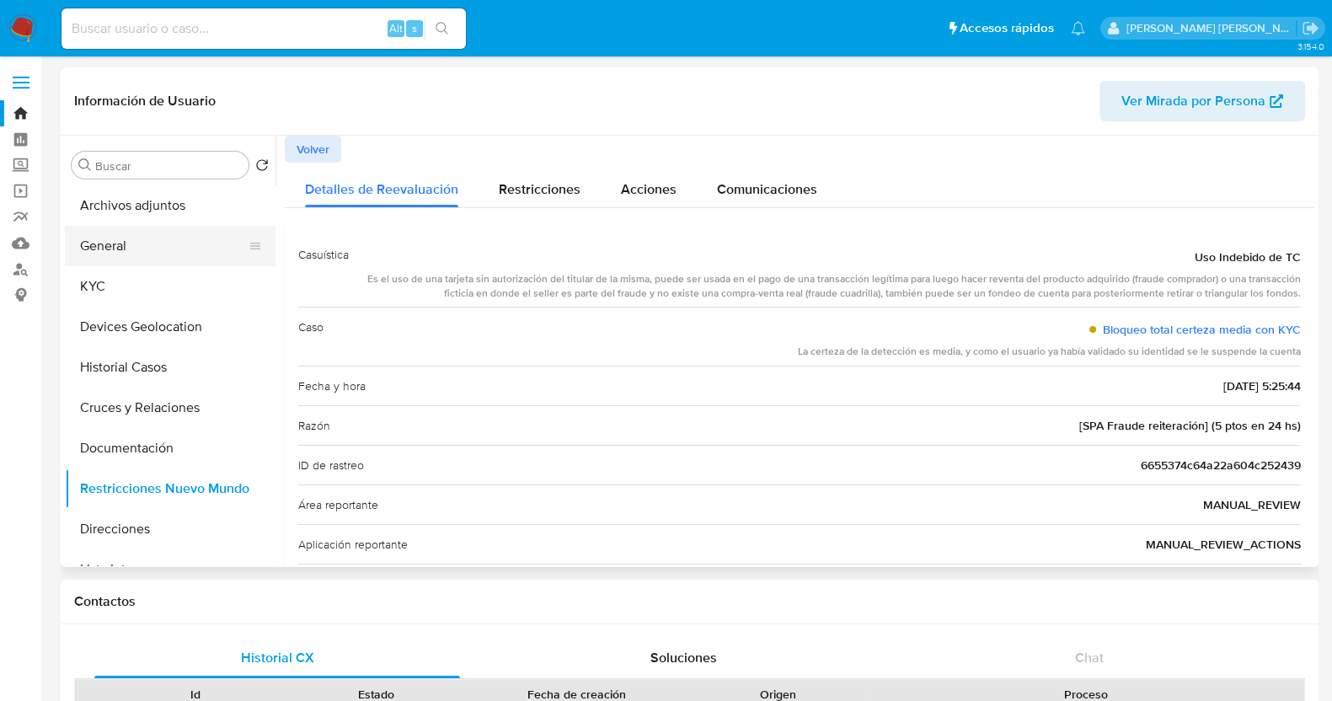
click at [151, 243] on button "General" at bounding box center [163, 246] width 197 height 40
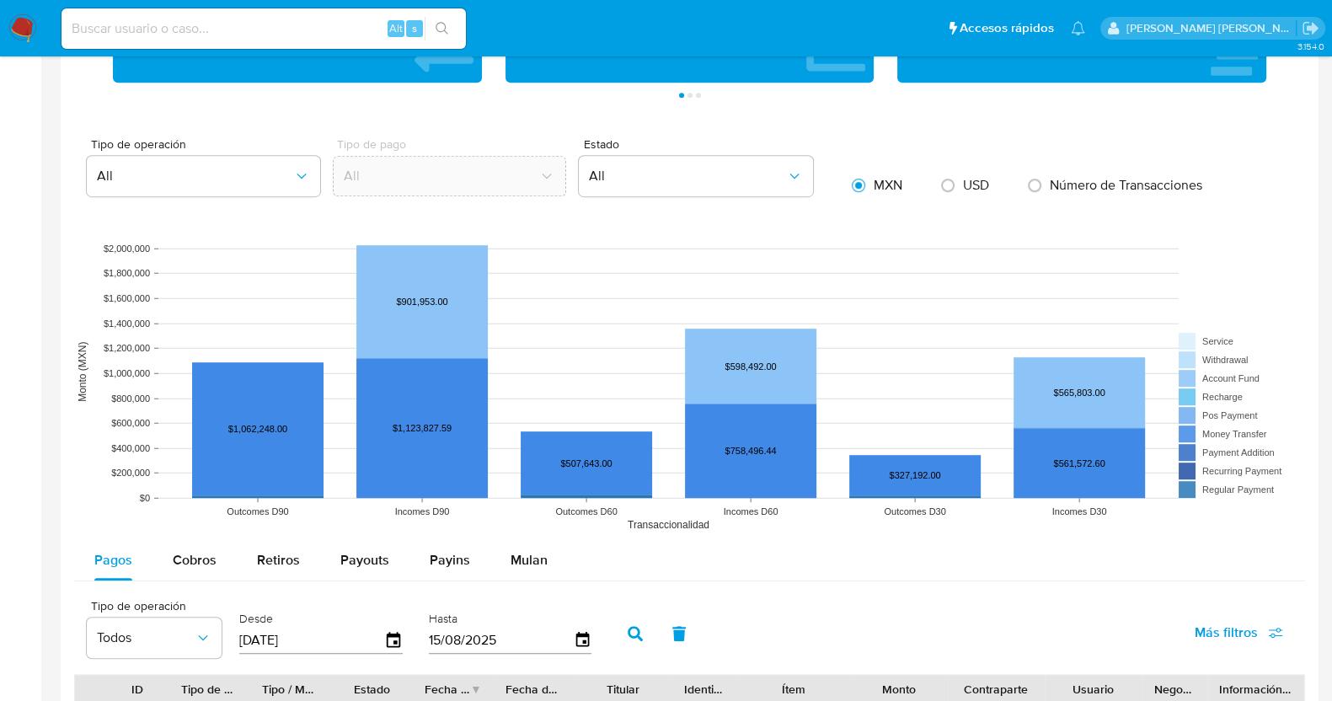
scroll to position [1368, 0]
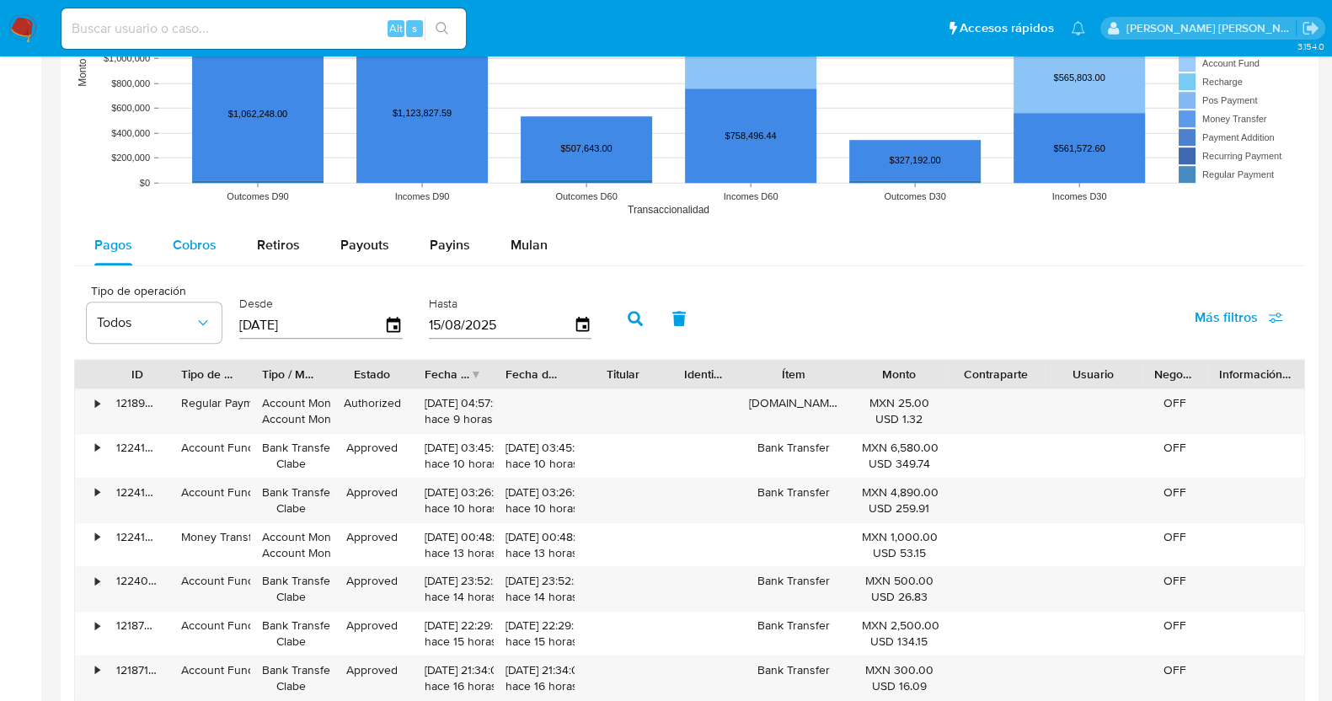
click at [200, 261] on div "Cobros" at bounding box center [195, 245] width 44 height 40
select select "10"
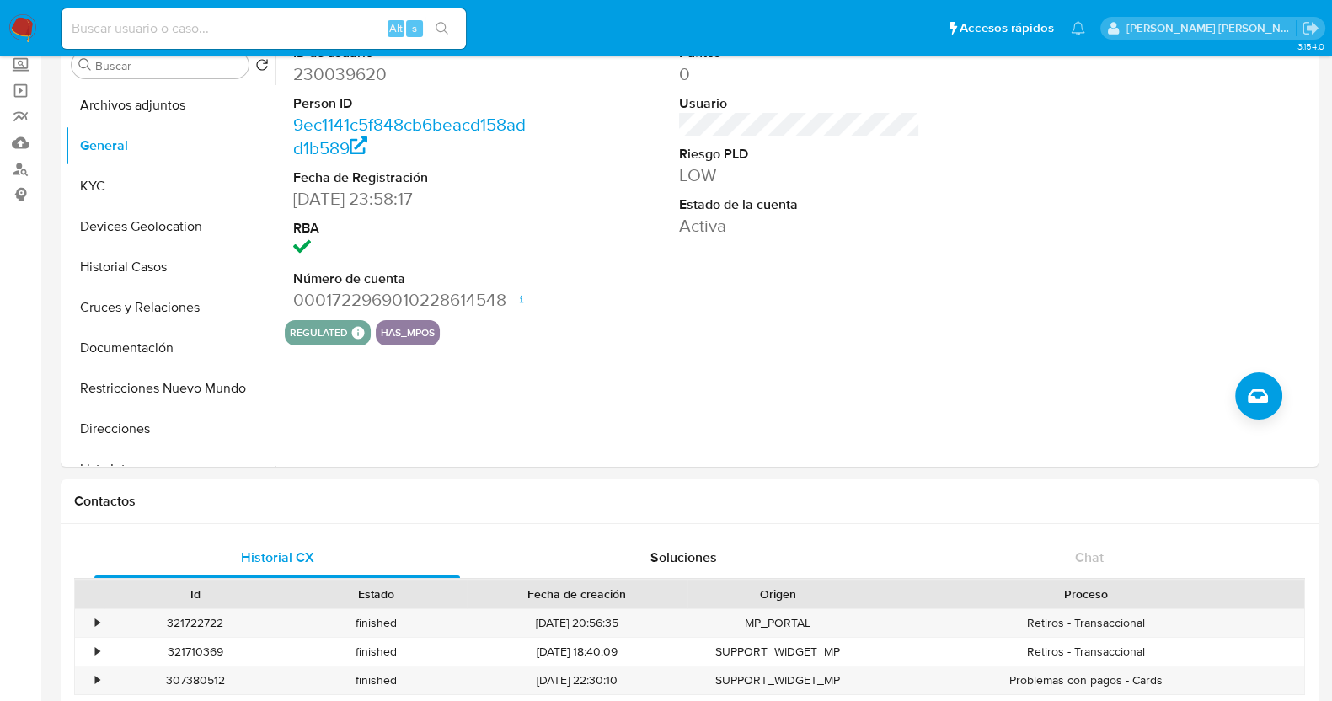
scroll to position [0, 0]
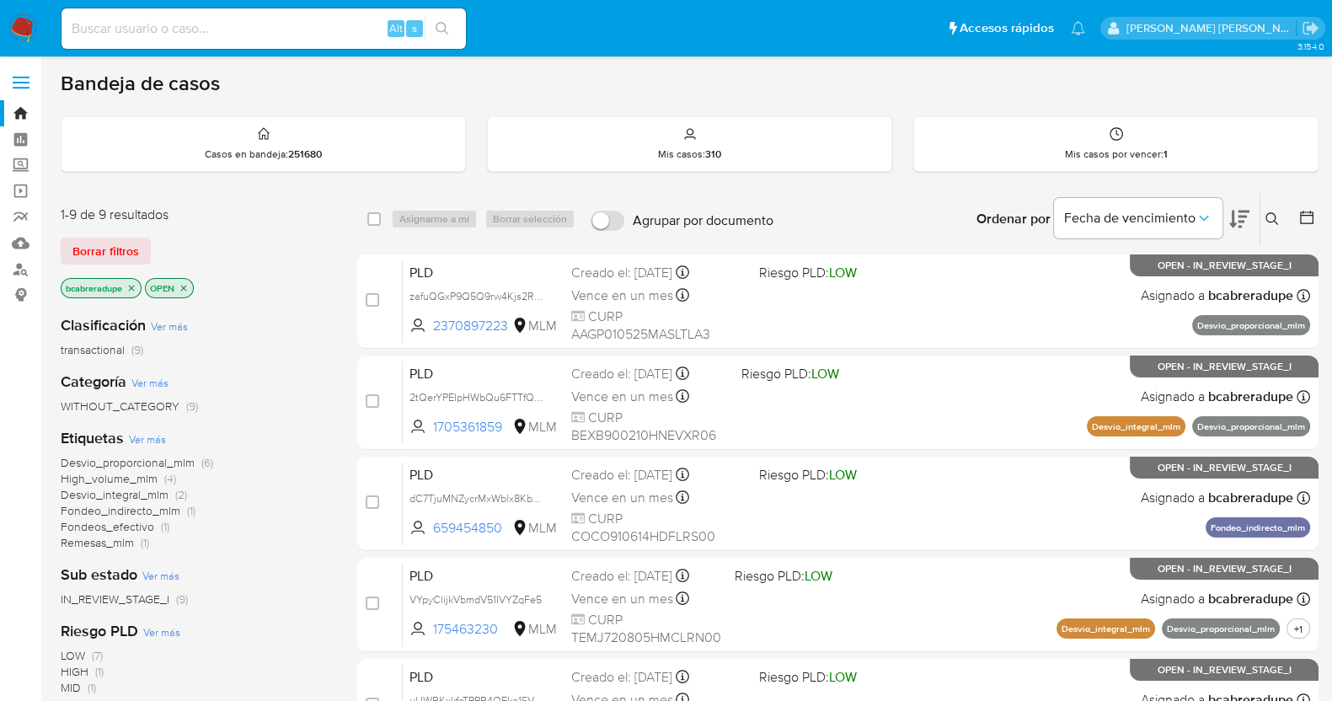
click at [254, 53] on nav "Pausado Ver notificaciones Alt s Accesos rápidos Presiona las siguientes teclas…" at bounding box center [666, 28] width 1332 height 56
click at [277, 19] on input at bounding box center [263, 29] width 404 height 22
paste input "1819656096"
type input "1819656096"
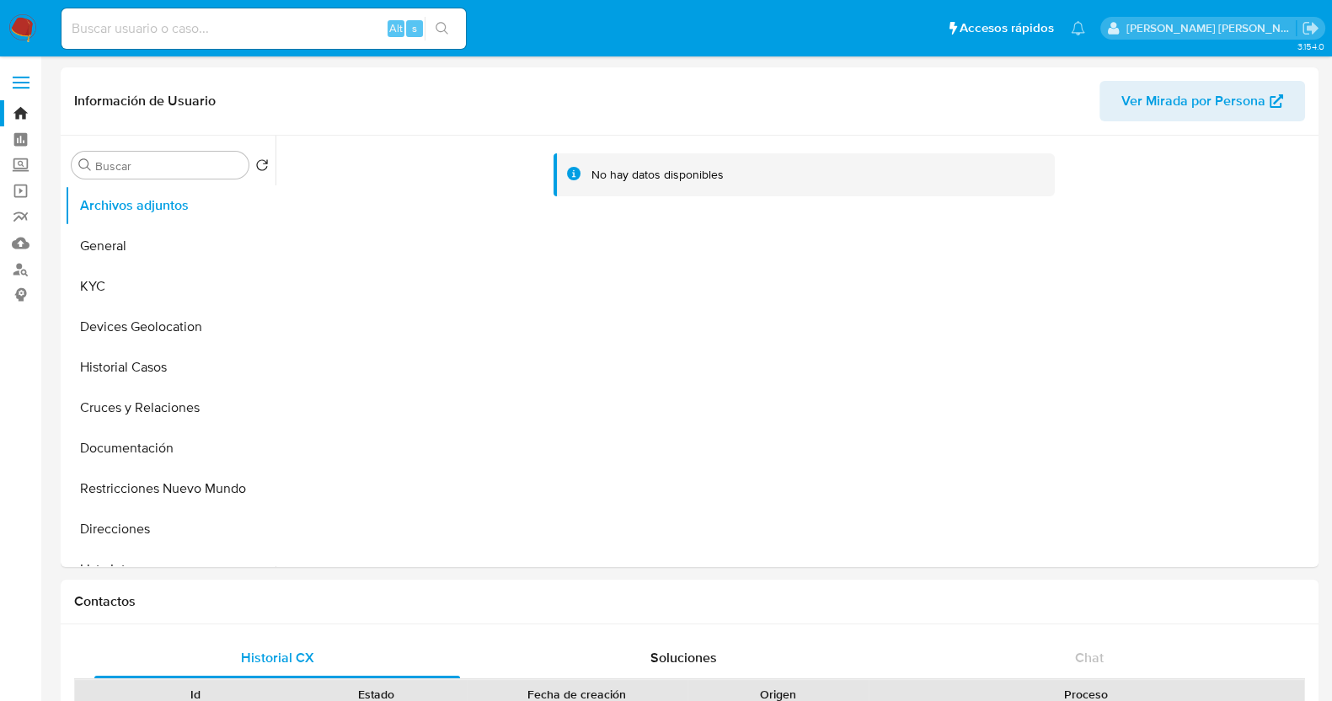
select select "10"
click at [155, 493] on button "Restricciones Nuevo Mundo" at bounding box center [163, 488] width 197 height 40
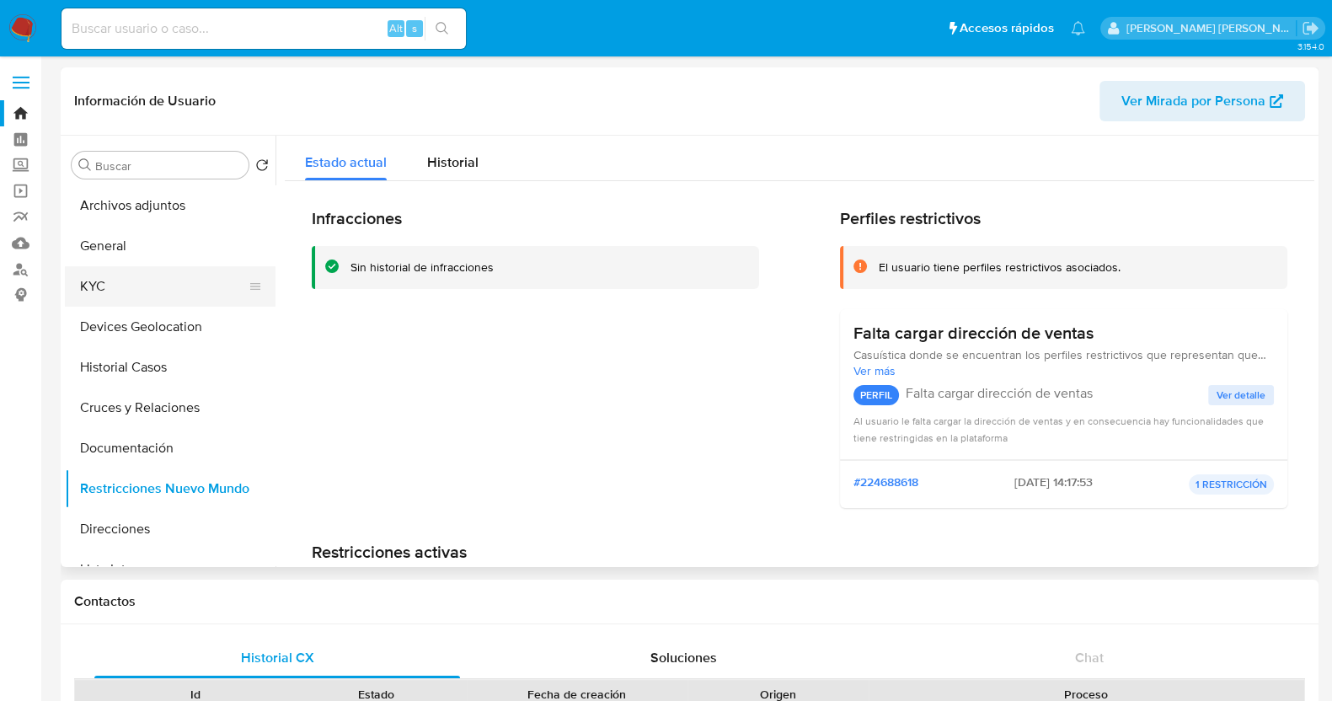
click at [139, 283] on button "KYC" at bounding box center [163, 286] width 197 height 40
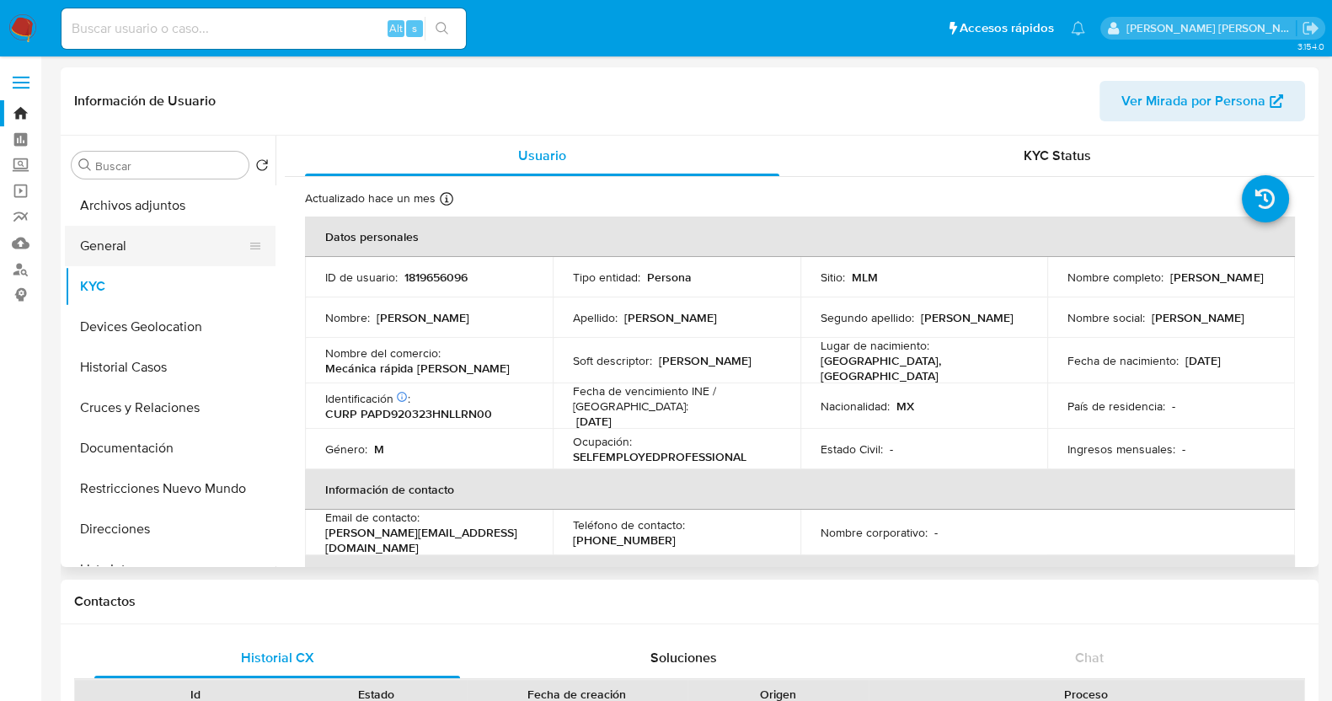
drag, startPoint x: 164, startPoint y: 246, endPoint x: 182, endPoint y: 250, distance: 18.2
click at [168, 245] on button "General" at bounding box center [163, 246] width 197 height 40
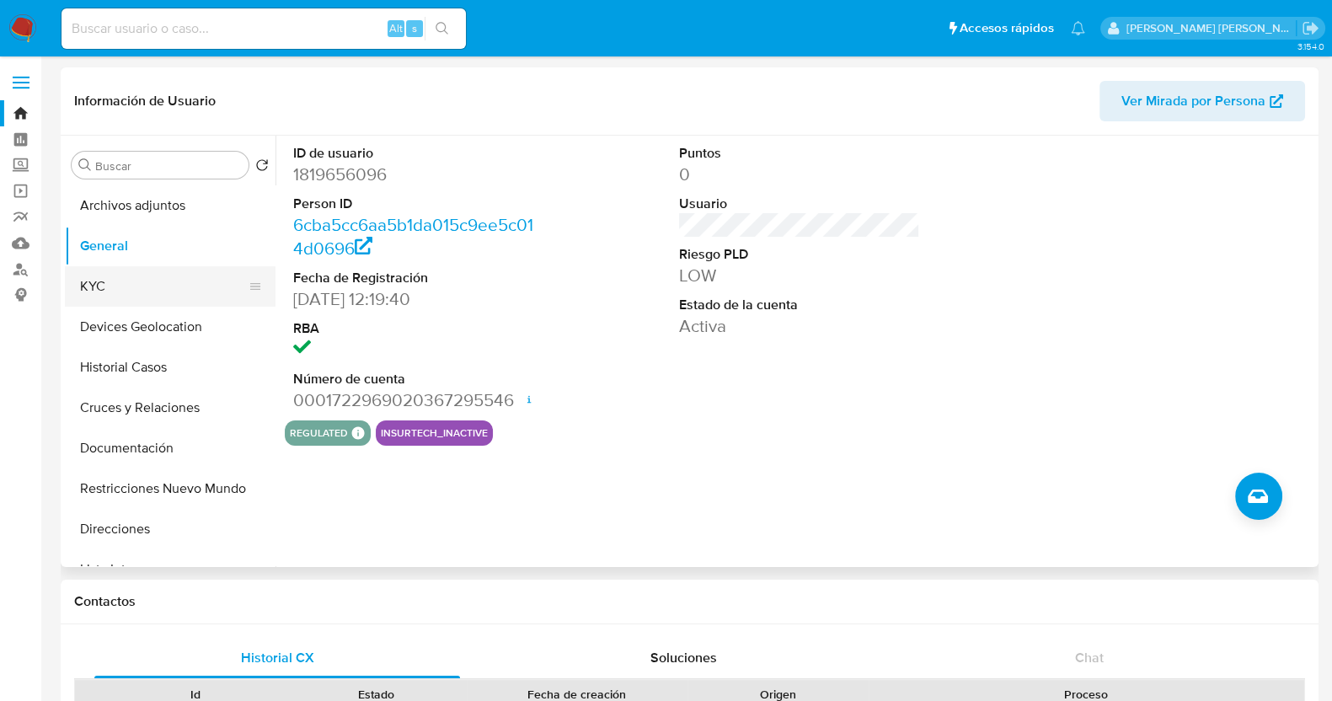
click at [128, 292] on button "KYC" at bounding box center [163, 286] width 197 height 40
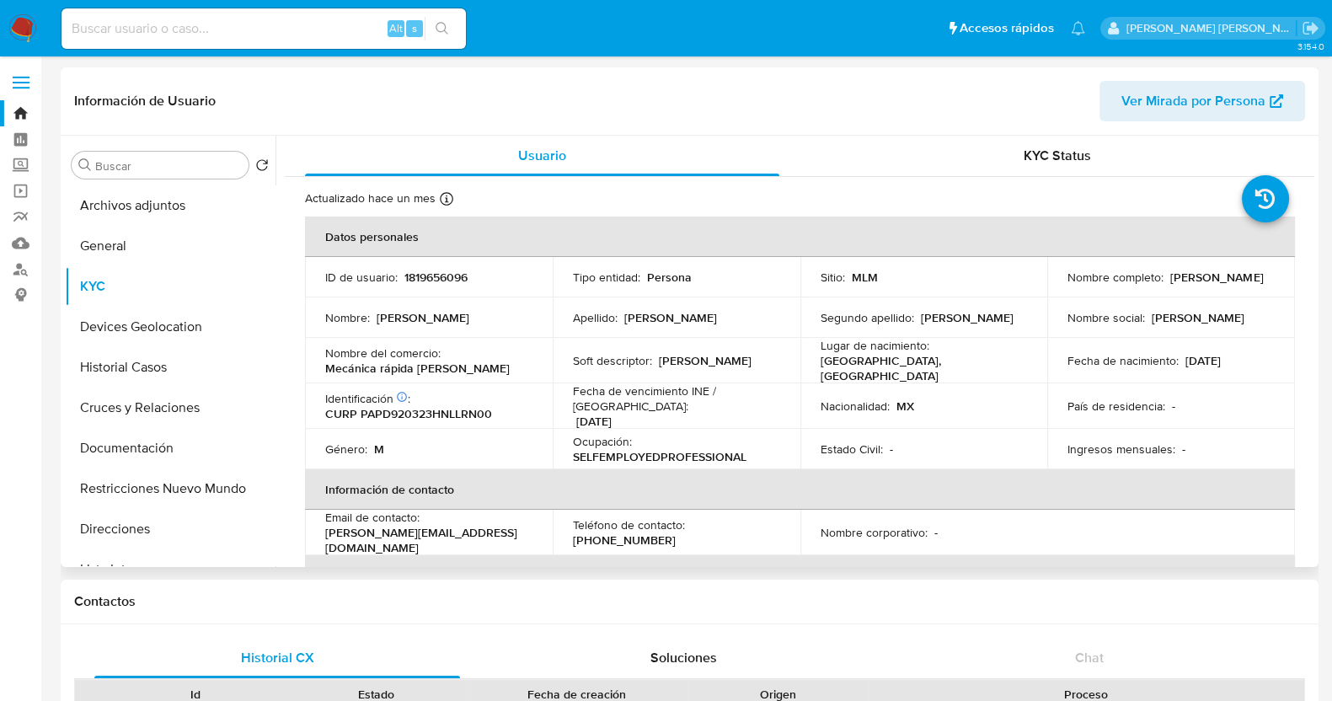
click at [903, 373] on td "Lugar de nacimiento : [DEMOGRAPHIC_DATA], [GEOGRAPHIC_DATA]" at bounding box center [924, 360] width 248 height 45
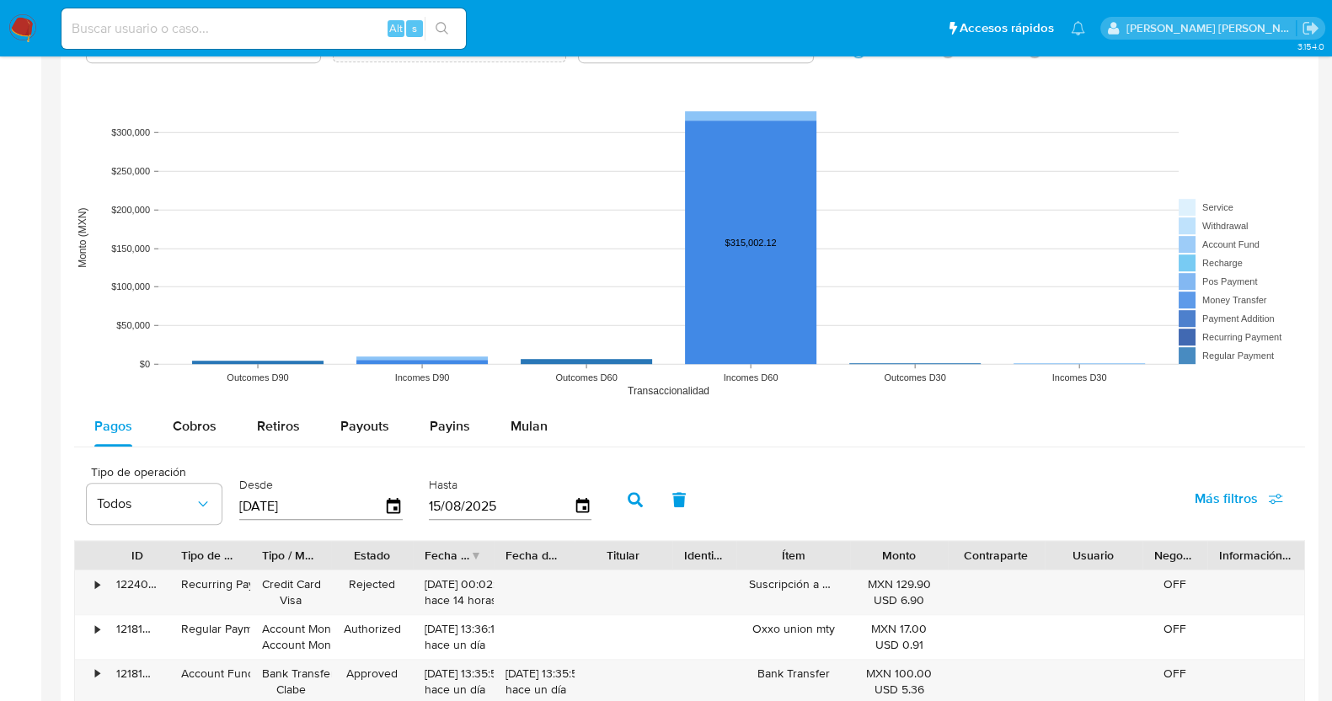
scroll to position [1473, 0]
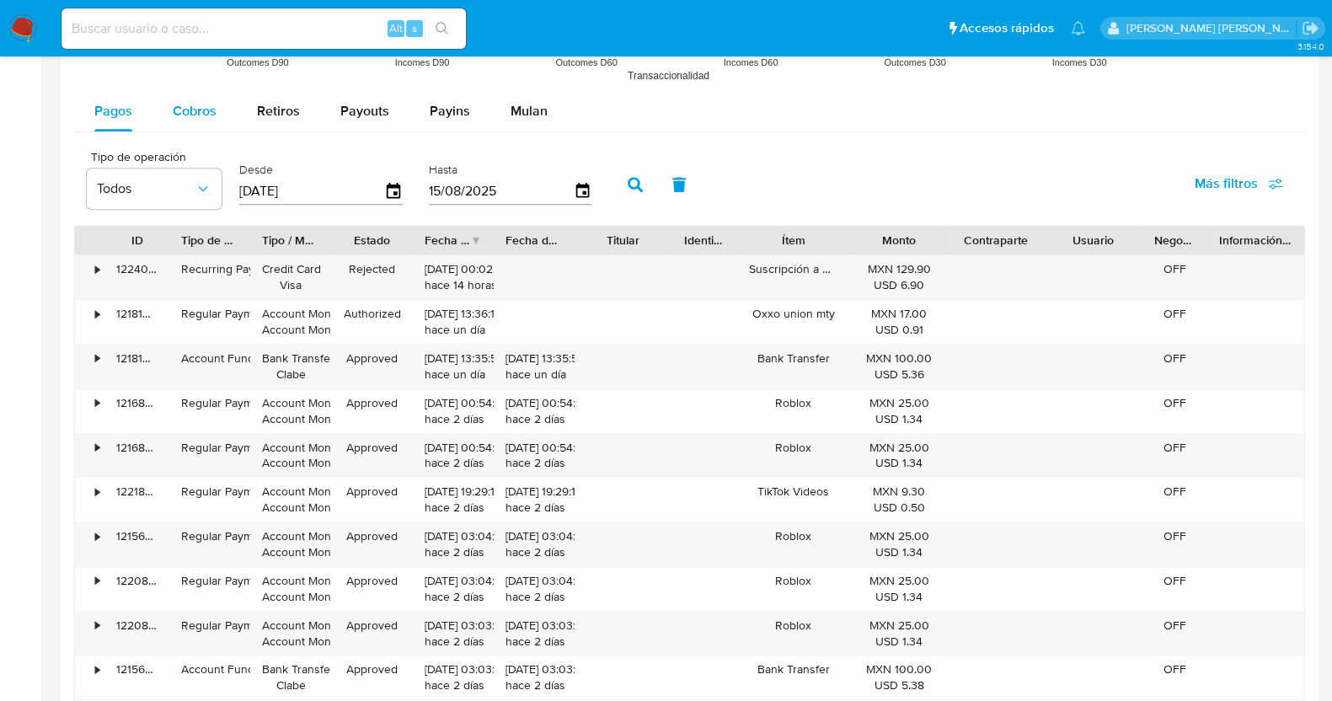
click at [192, 107] on span "Cobros" at bounding box center [195, 110] width 44 height 19
select select "10"
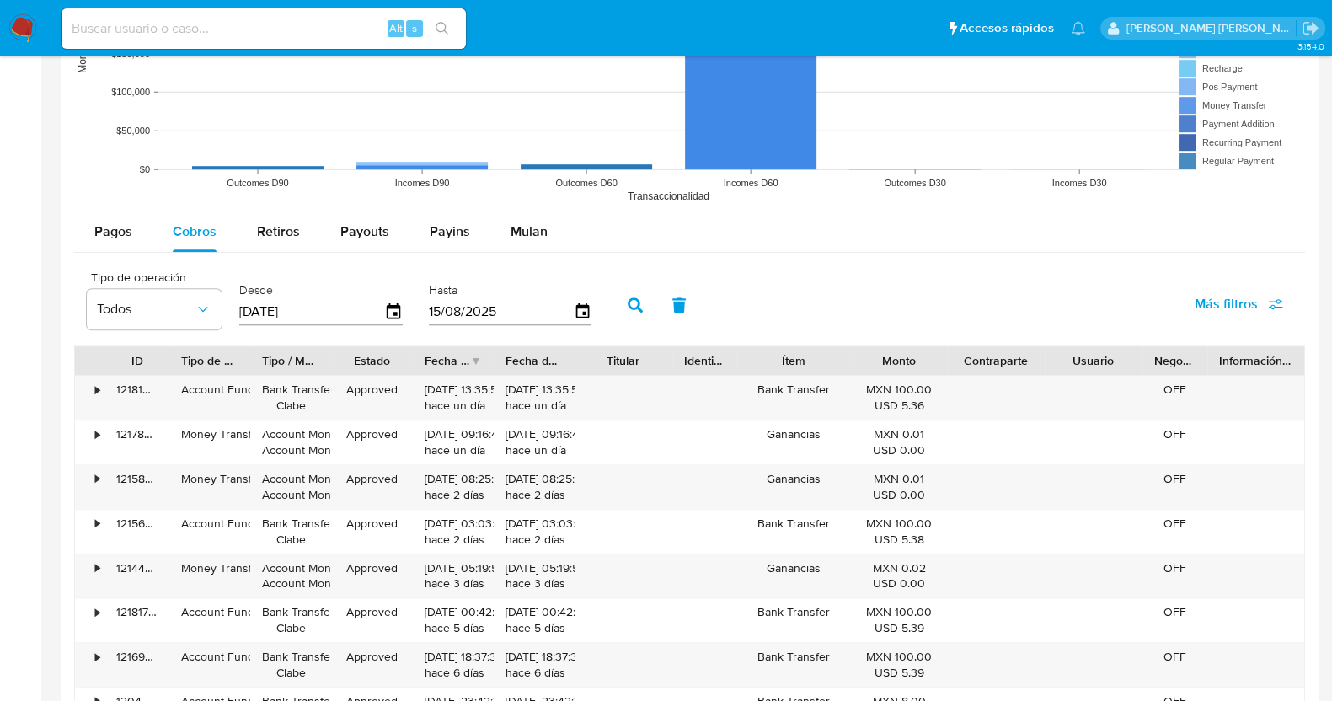
scroll to position [1158, 0]
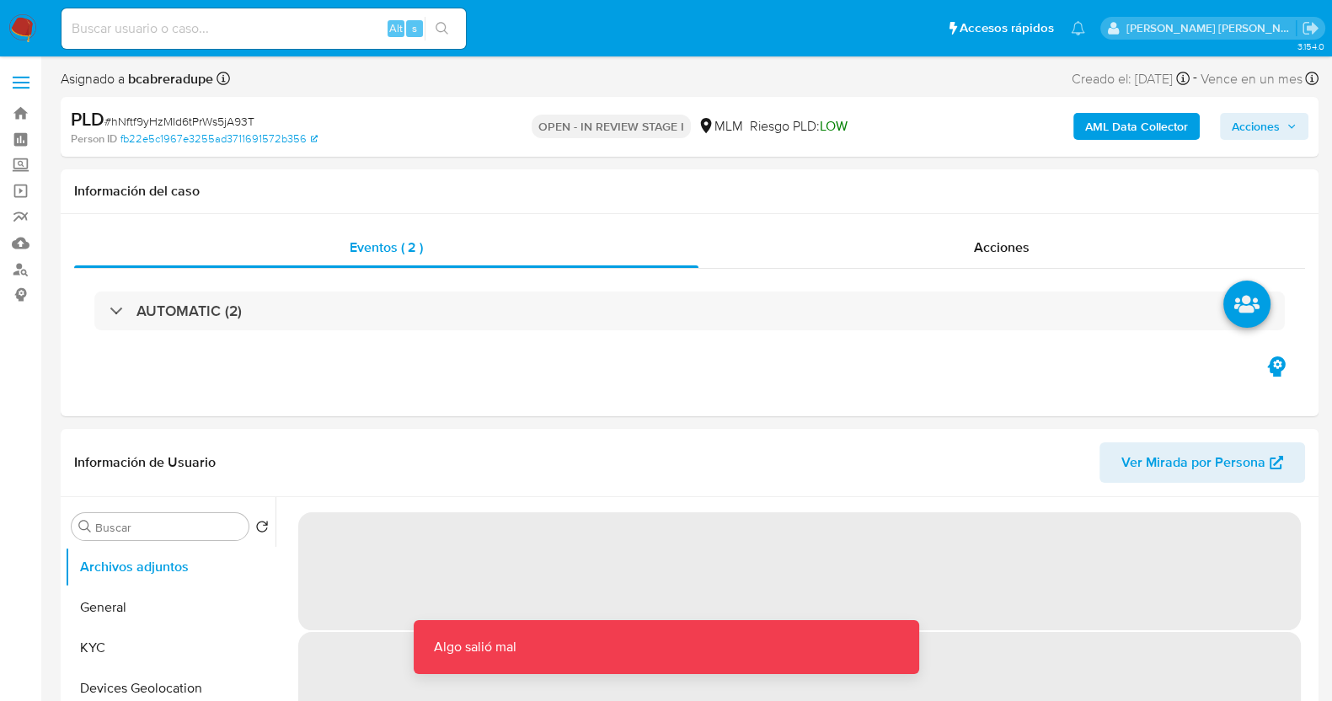
select select "10"
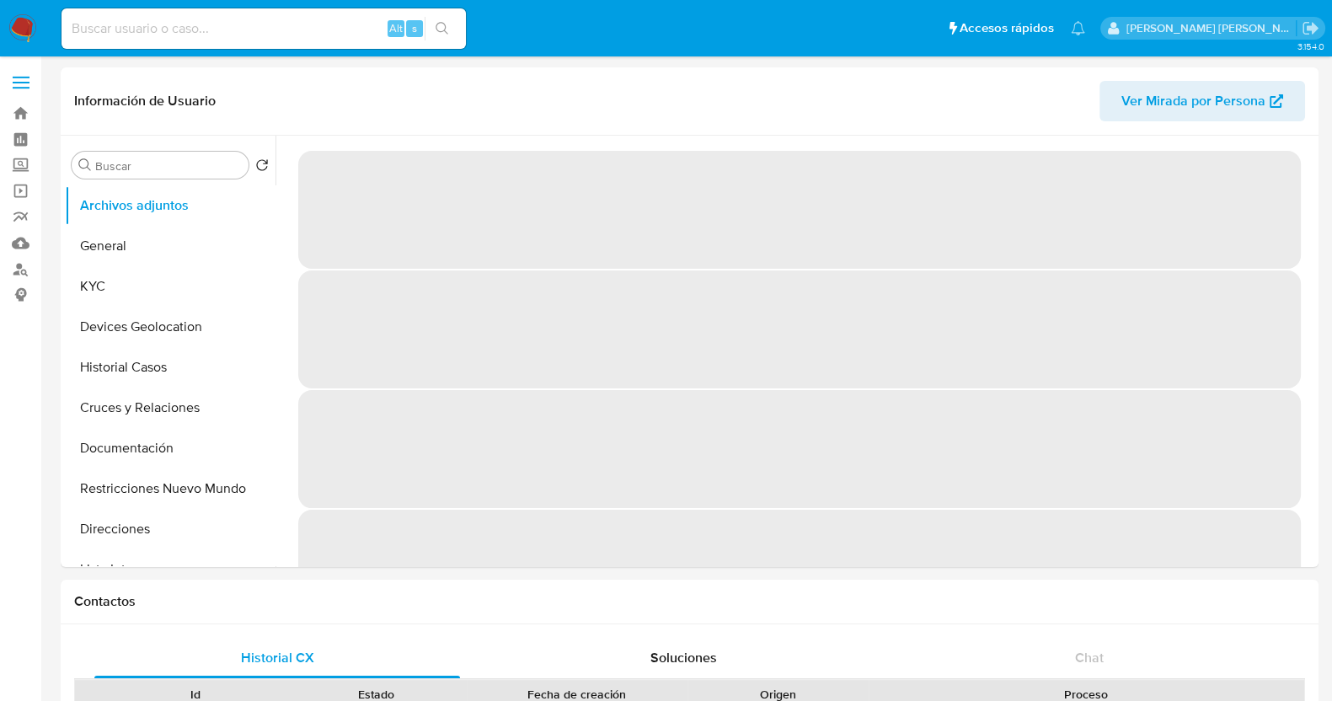
select select "10"
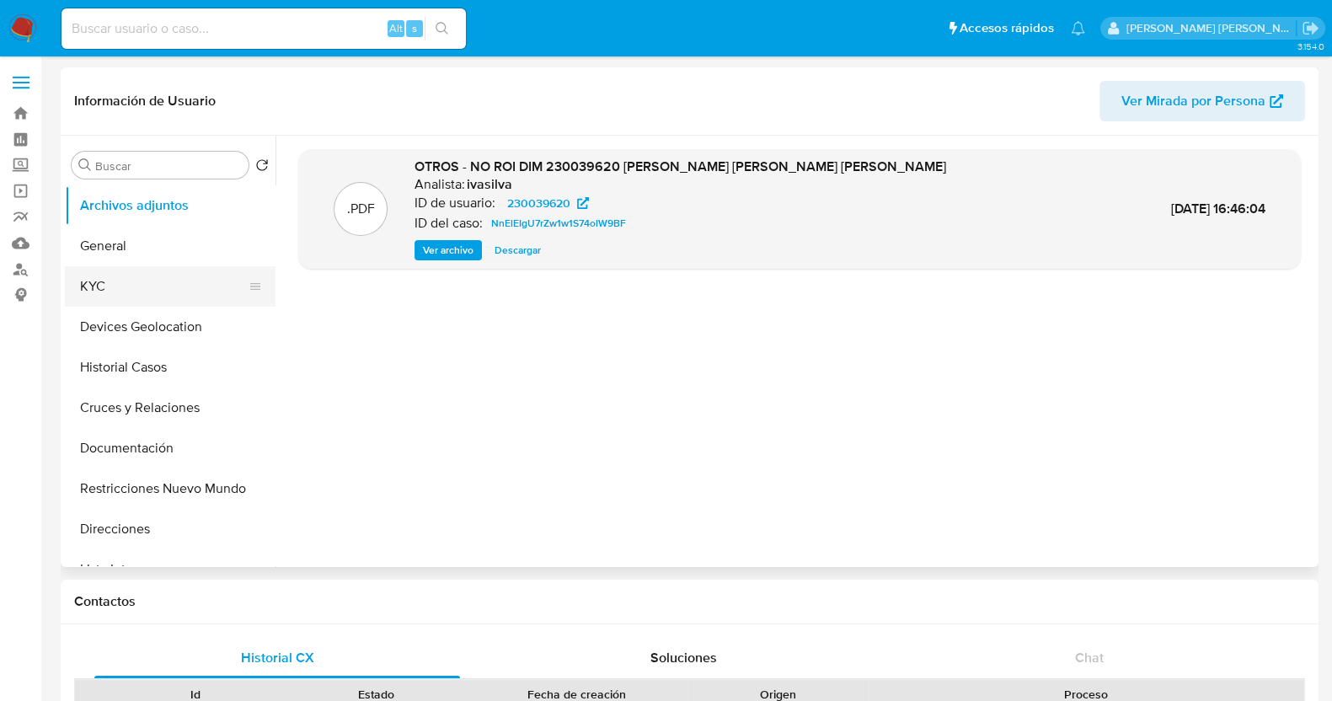
click at [136, 289] on button "KYC" at bounding box center [163, 286] width 197 height 40
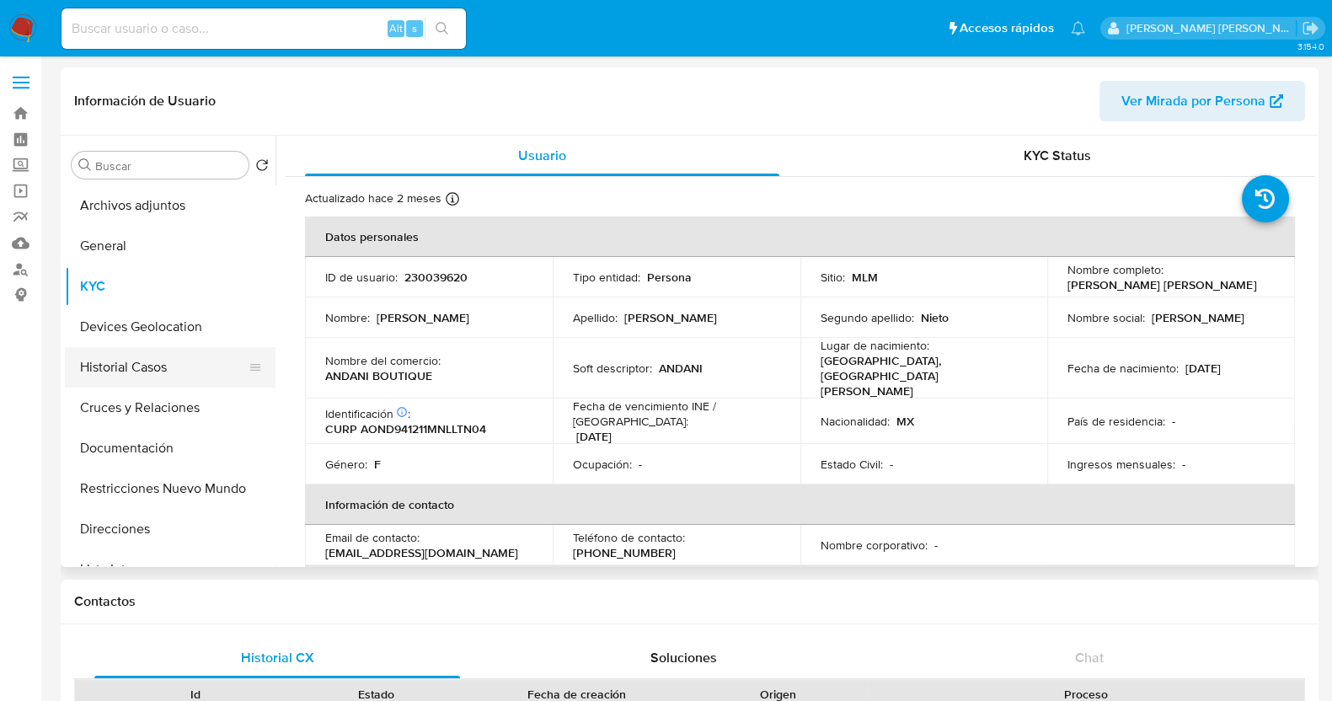
click at [104, 354] on button "Historial Casos" at bounding box center [163, 367] width 197 height 40
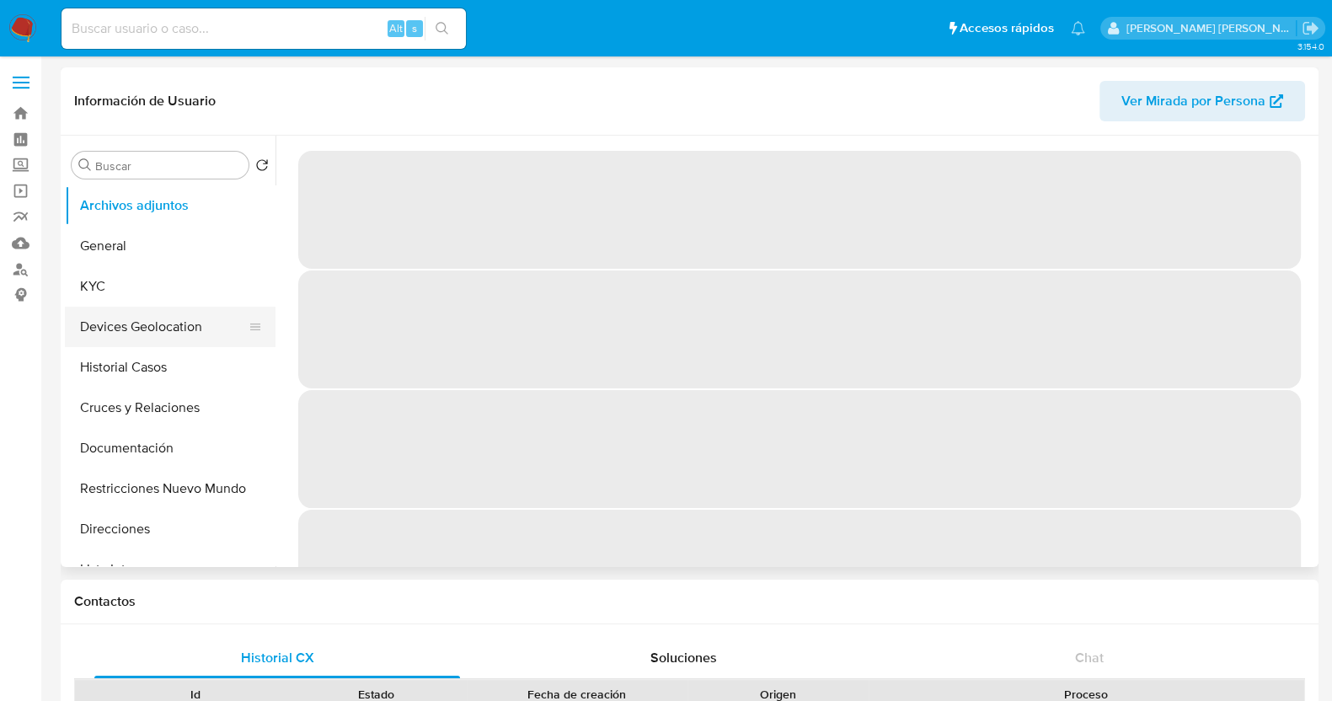
select select "10"
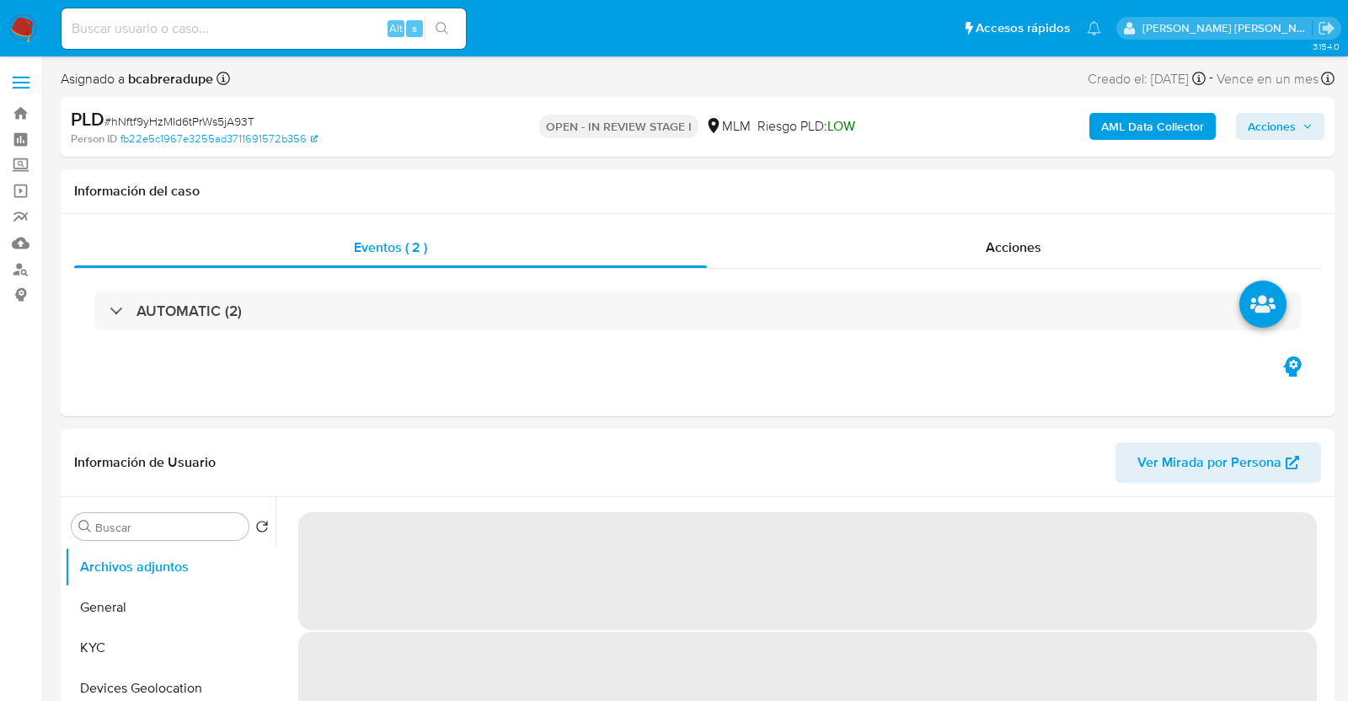
select select "10"
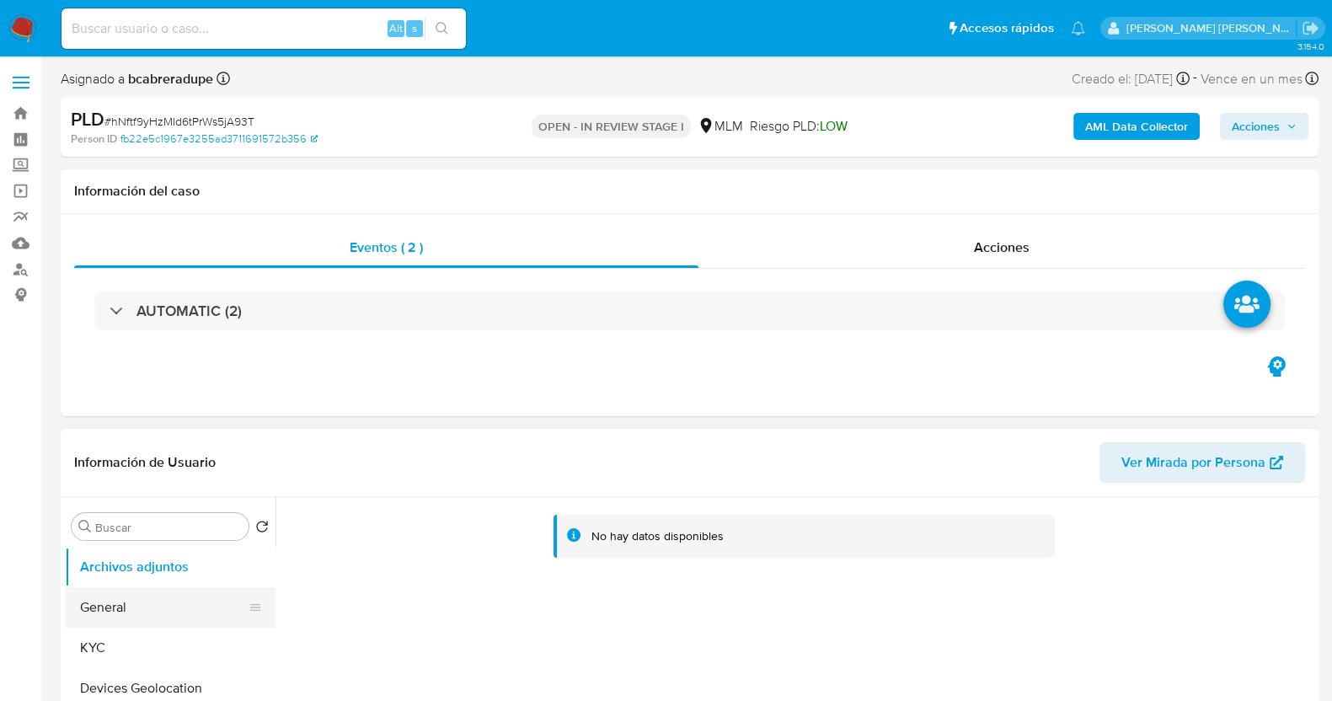
drag, startPoint x: 142, startPoint y: 650, endPoint x: 208, endPoint y: 612, distance: 76.3
click at [144, 650] on button "KYC" at bounding box center [170, 648] width 211 height 40
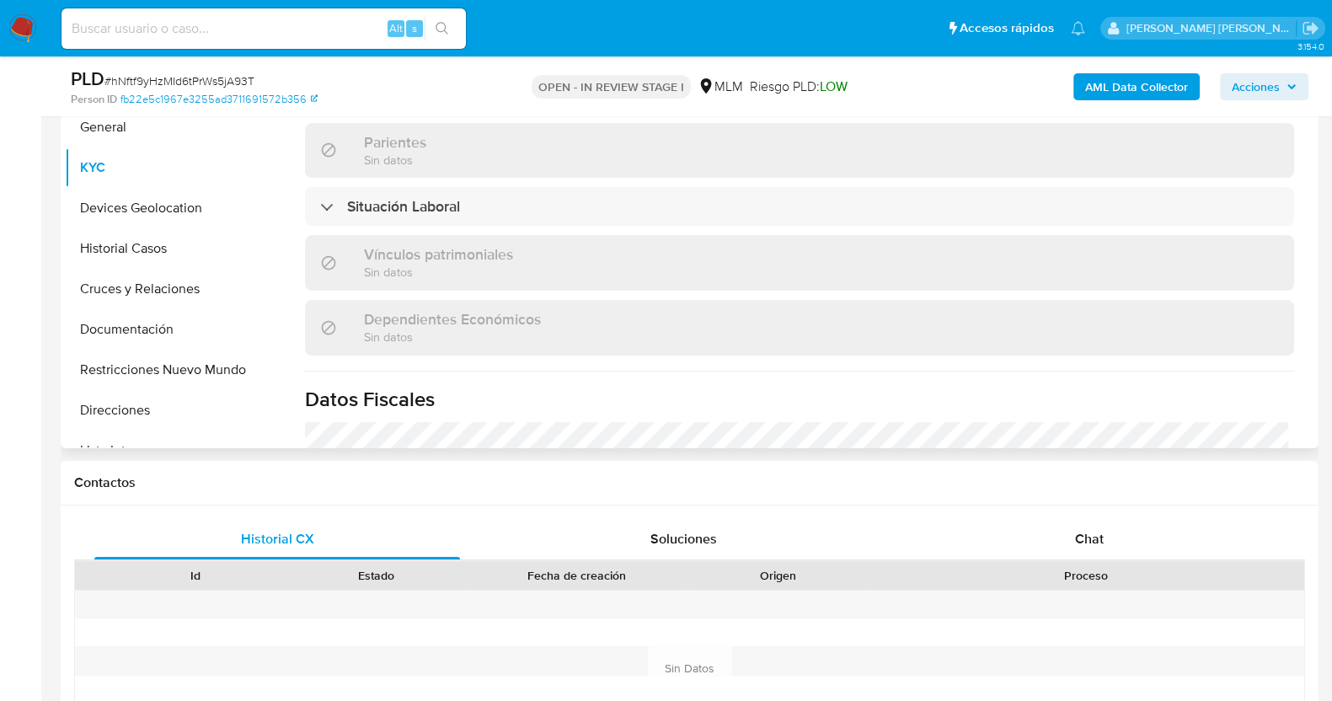
scroll to position [1053, 0]
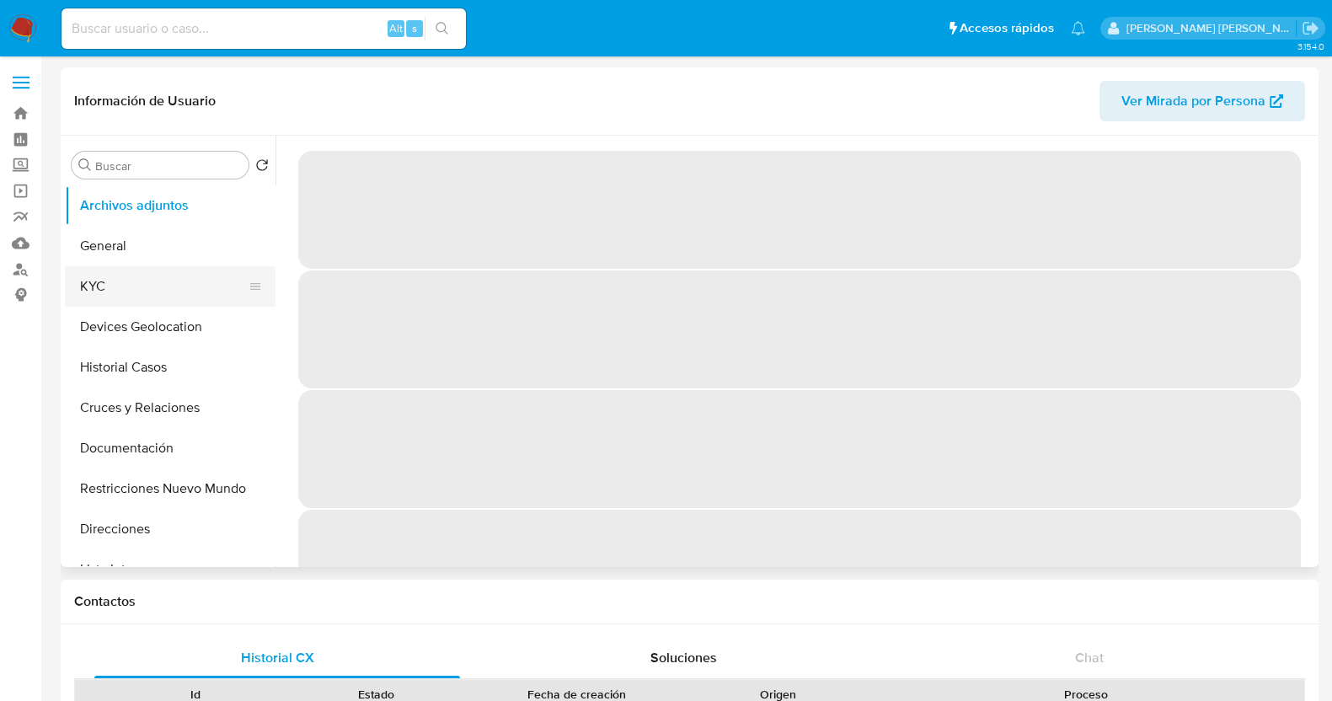
select select "10"
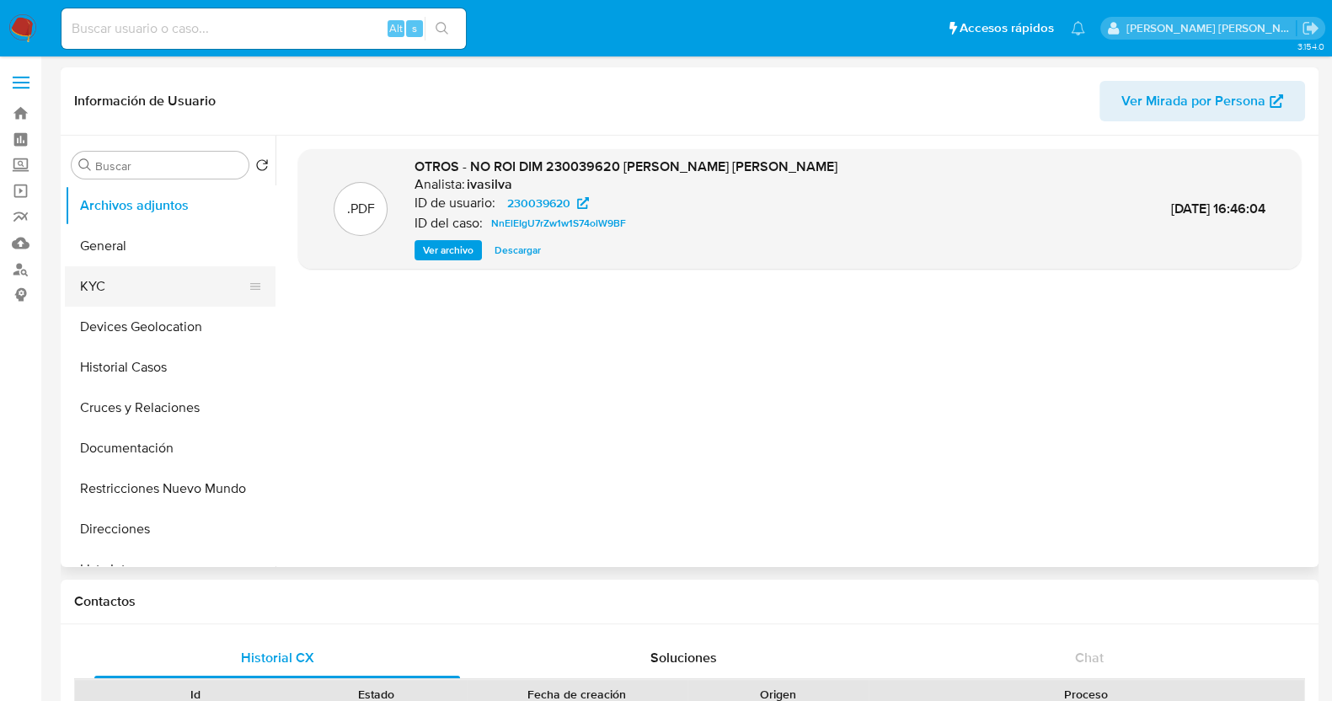
click at [120, 284] on button "KYC" at bounding box center [163, 286] width 197 height 40
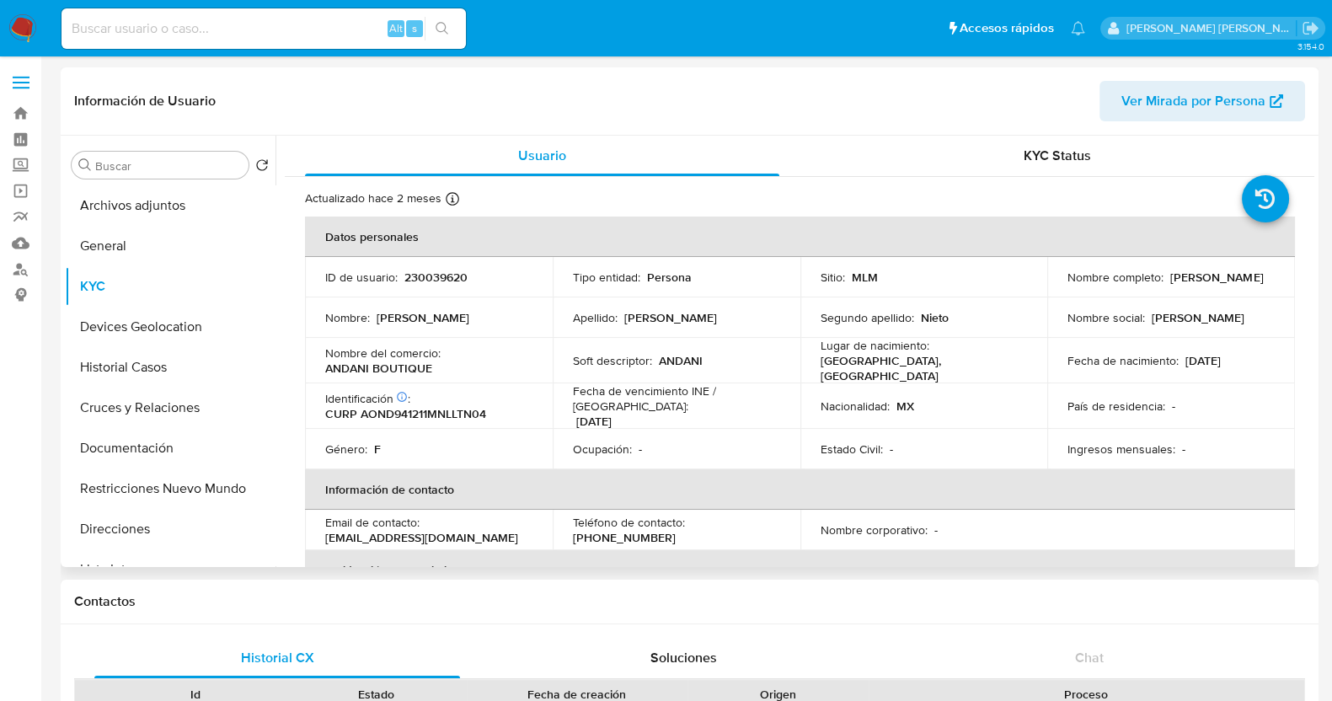
click at [654, 370] on td "Soft descriptor : [PERSON_NAME]" at bounding box center [677, 360] width 248 height 45
drag, startPoint x: 355, startPoint y: 369, endPoint x: 455, endPoint y: 371, distance: 100.3
click at [455, 371] on td "Nombre del comercio : [PERSON_NAME] BOUTIQUE" at bounding box center [429, 360] width 248 height 45
copy p "ANDANI BOUTIQUE"
